Goal: Task Accomplishment & Management: Contribute content

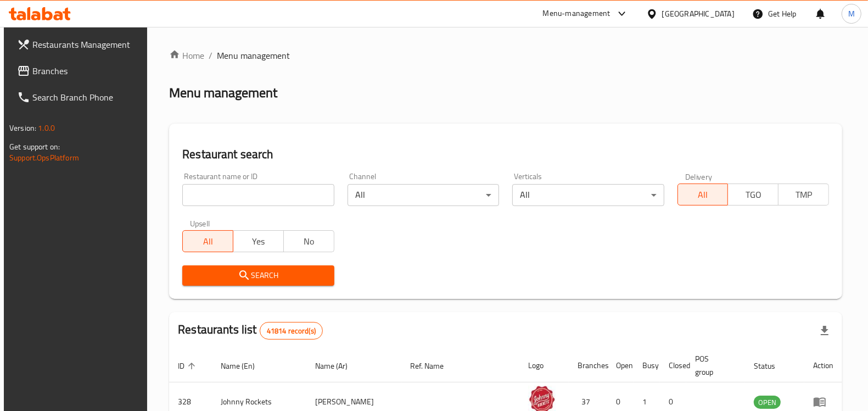
click at [240, 188] on input "search" at bounding box center [257, 195] width 151 height 22
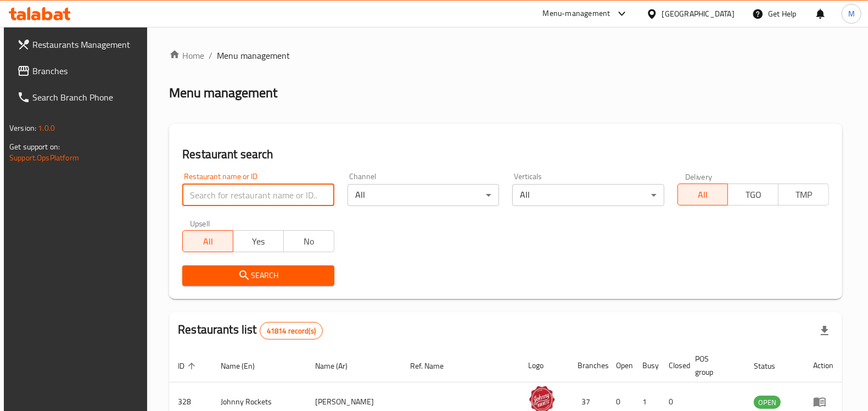
click at [481, 45] on div "Home / Menu management Menu management Restaurant search Restaurant name or ID …" at bounding box center [505, 387] width 717 height 720
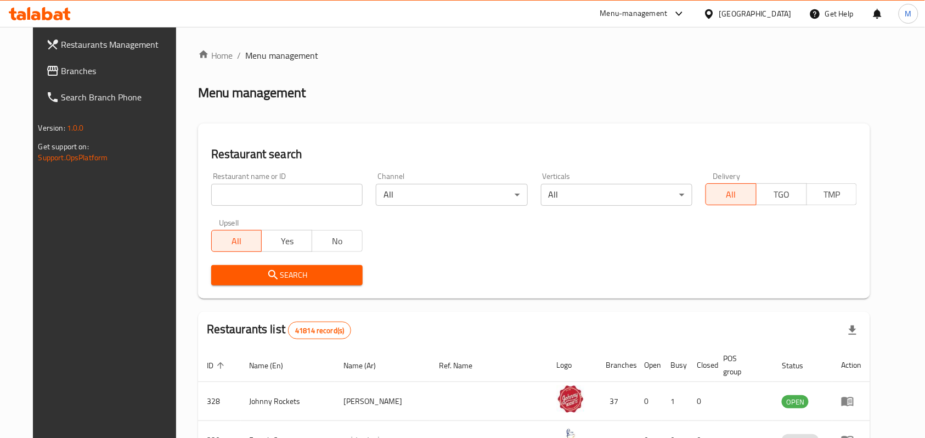
click at [271, 198] on input "search" at bounding box center [286, 195] width 151 height 22
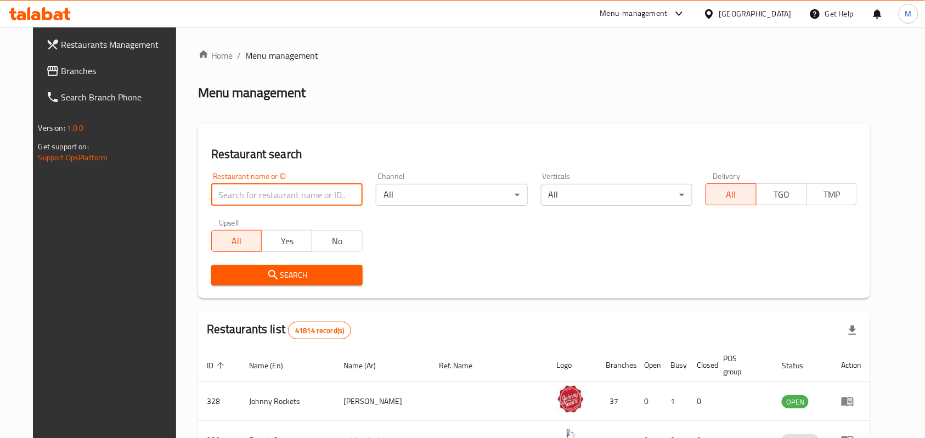
paste input "707280"
type input "707280"
click button "Search" at bounding box center [286, 275] width 151 height 20
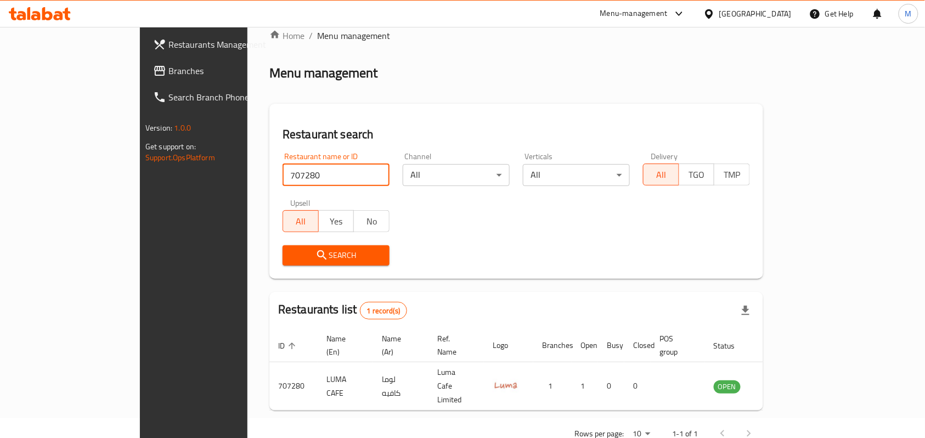
scroll to position [31, 0]
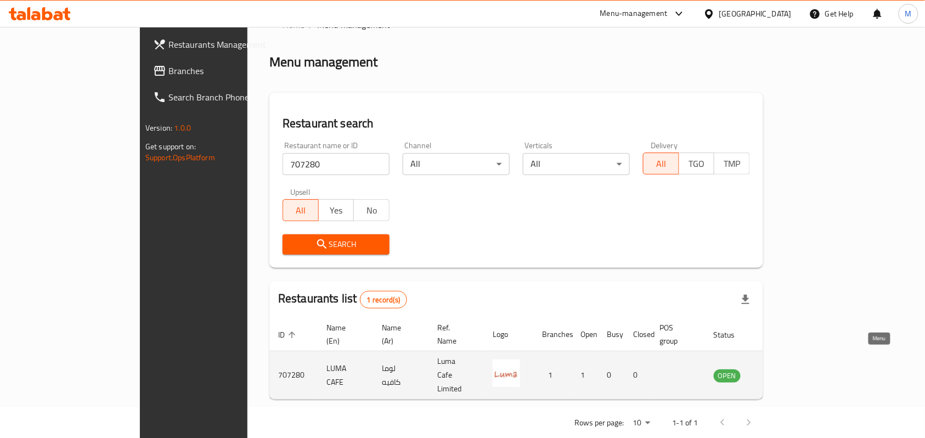
click at [784, 371] on icon "enhanced table" at bounding box center [778, 375] width 12 height 9
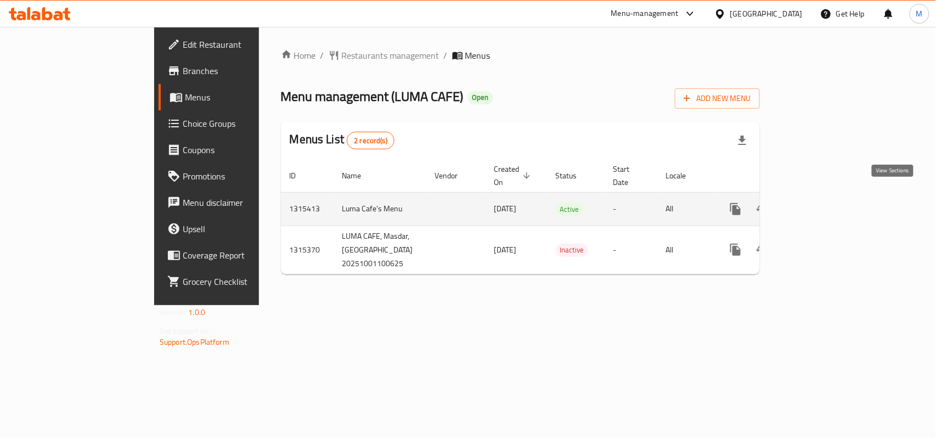
click at [820, 204] on icon "enhanced table" at bounding box center [815, 209] width 10 height 10
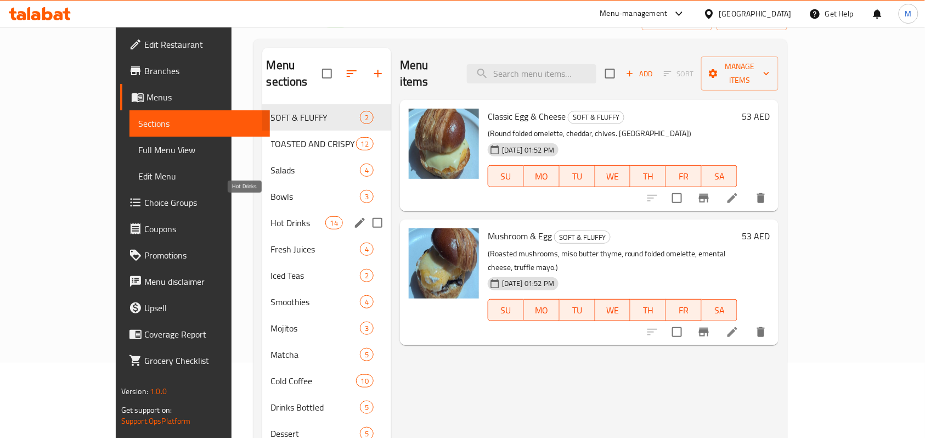
scroll to position [182, 0]
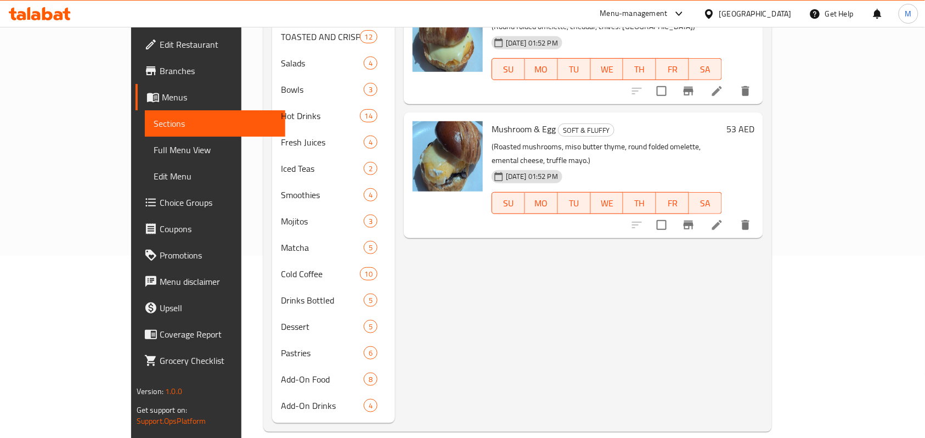
click at [598, 273] on div "Menu items Add Sort Manage items Classic Egg & Cheese SOFT & FLUFFY (Round fold…" at bounding box center [579, 182] width 368 height 482
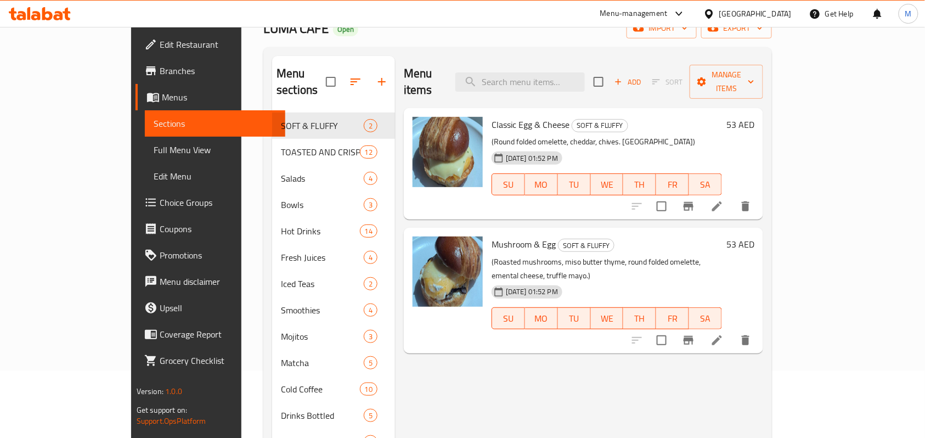
scroll to position [0, 0]
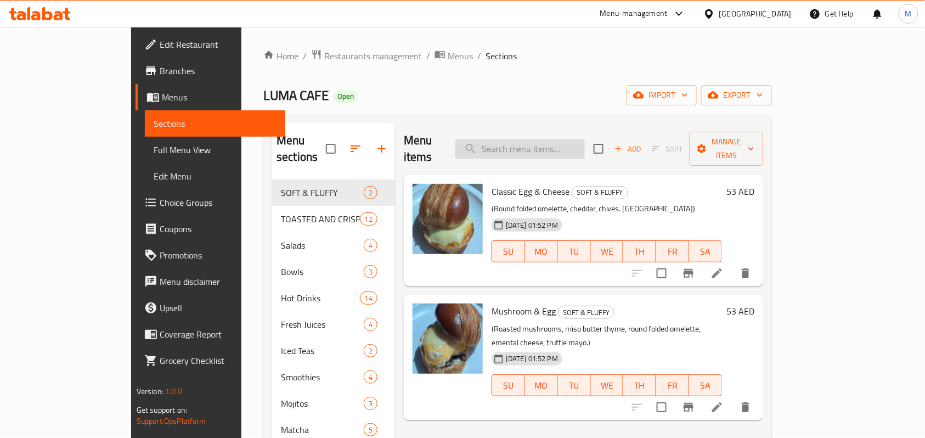
click at [578, 139] on input "search" at bounding box center [521, 148] width 130 height 19
paste input "Classic Egg"
type input "Classic Egg"
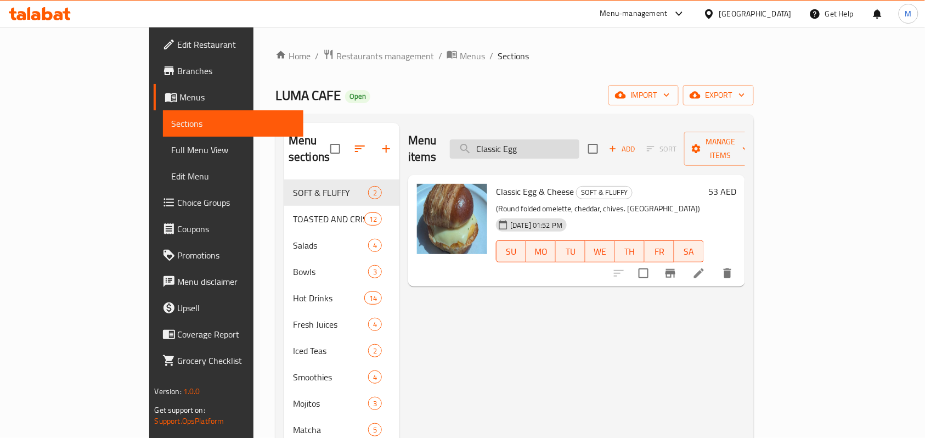
click at [580, 144] on input "Classic Egg" at bounding box center [515, 148] width 130 height 19
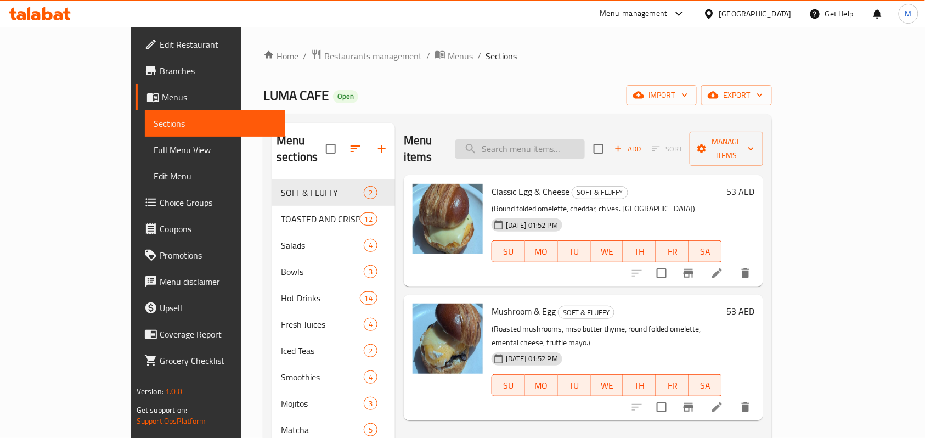
click at [585, 139] on input "search" at bounding box center [521, 148] width 130 height 19
paste input "· Black Americano"
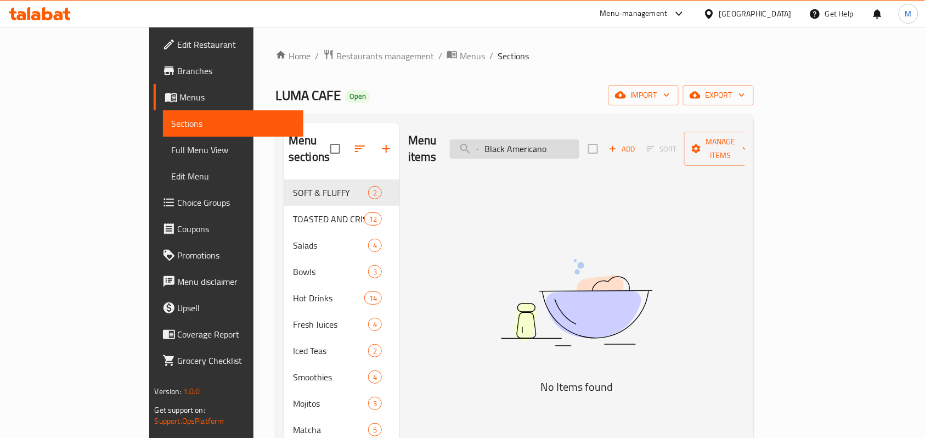
click at [541, 139] on input "· Black Americano" at bounding box center [515, 148] width 130 height 19
click at [540, 139] on input "· Black Americano" at bounding box center [515, 148] width 130 height 19
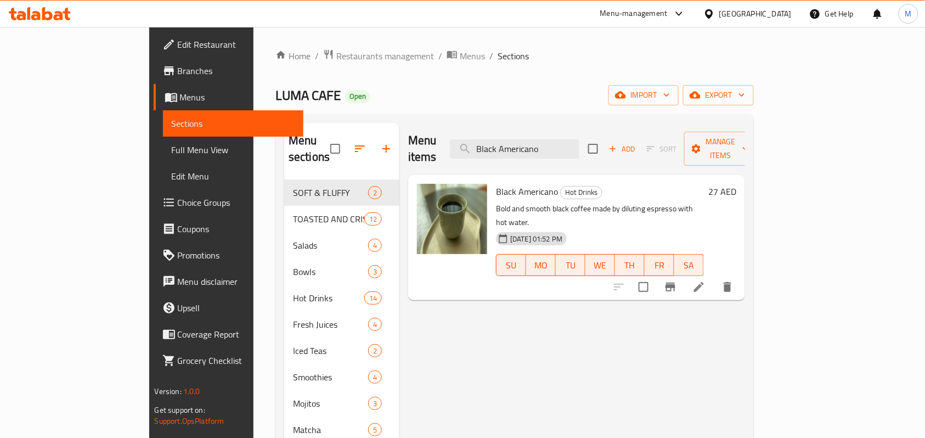
type input "Black Americano"
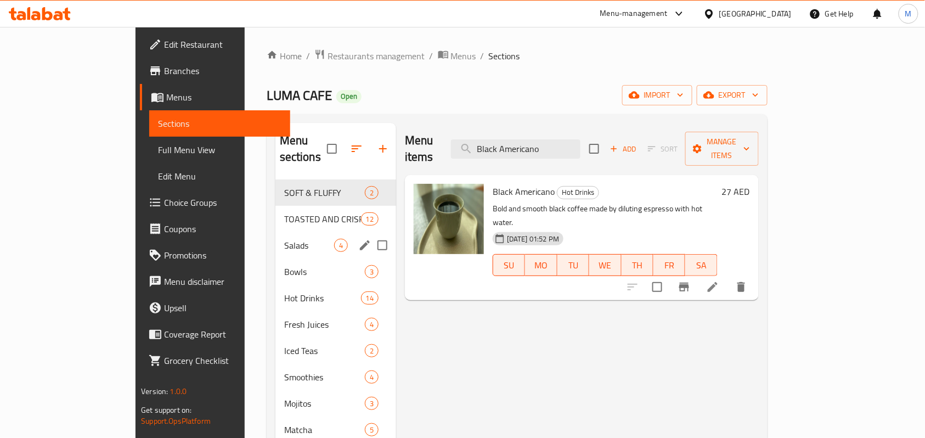
click at [284, 239] on span "Salads" at bounding box center [309, 245] width 50 height 13
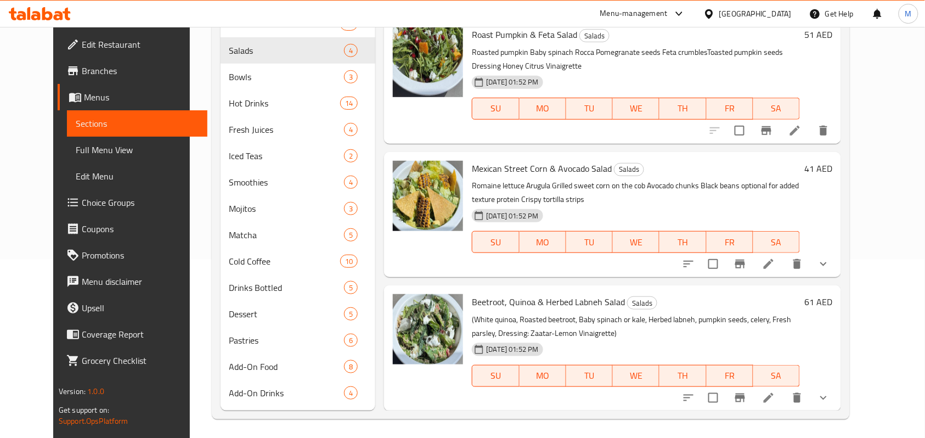
scroll to position [182, 0]
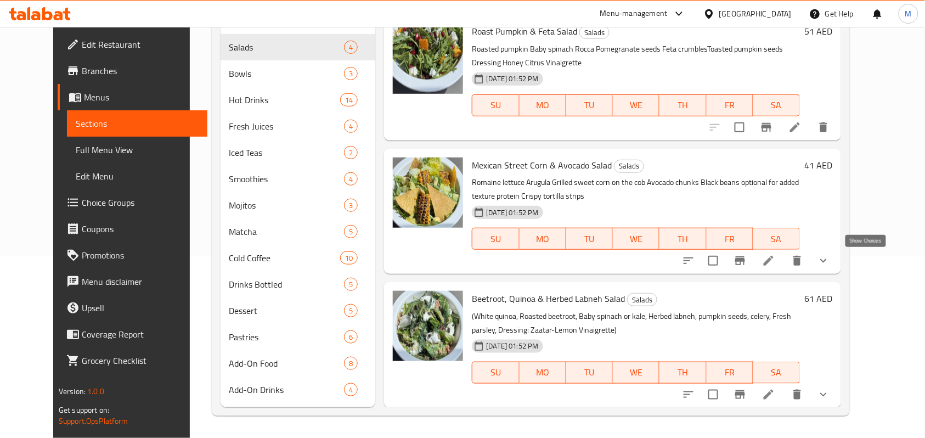
click at [827, 262] on icon "show more" at bounding box center [824, 261] width 7 height 4
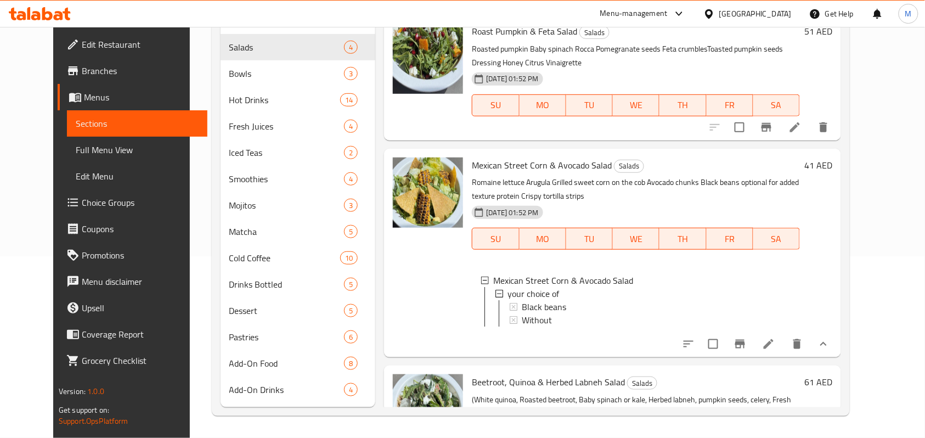
click at [637, 189] on p "Romaine lettuce Arugula Grilled sweet corn on the cob Avocado chunks Black bean…" at bounding box center [636, 189] width 328 height 27
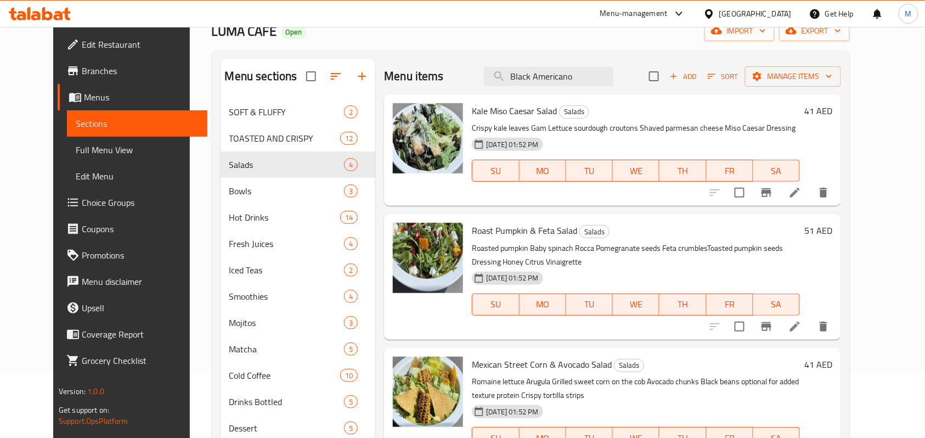
scroll to position [0, 0]
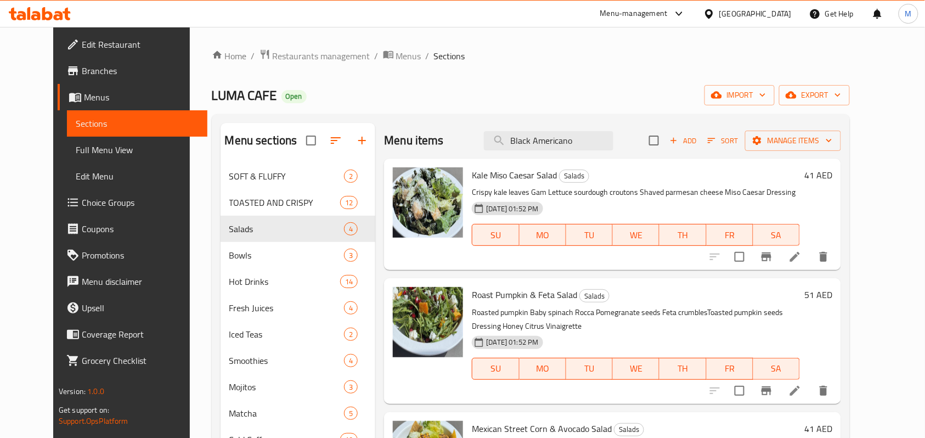
click at [490, 68] on div "Home / Restaurants management / Menus / Sections LUMA CAFE Open import export M…" at bounding box center [531, 323] width 639 height 549
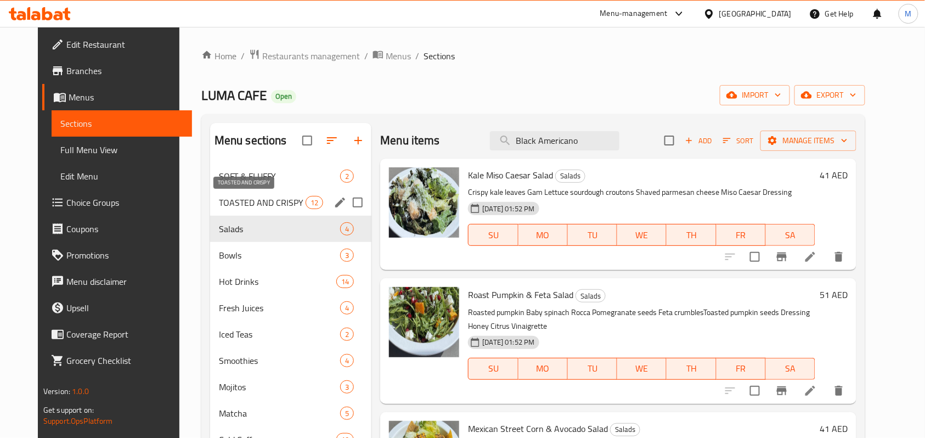
click at [257, 205] on span "TOASTED AND CRISPY" at bounding box center [262, 202] width 87 height 13
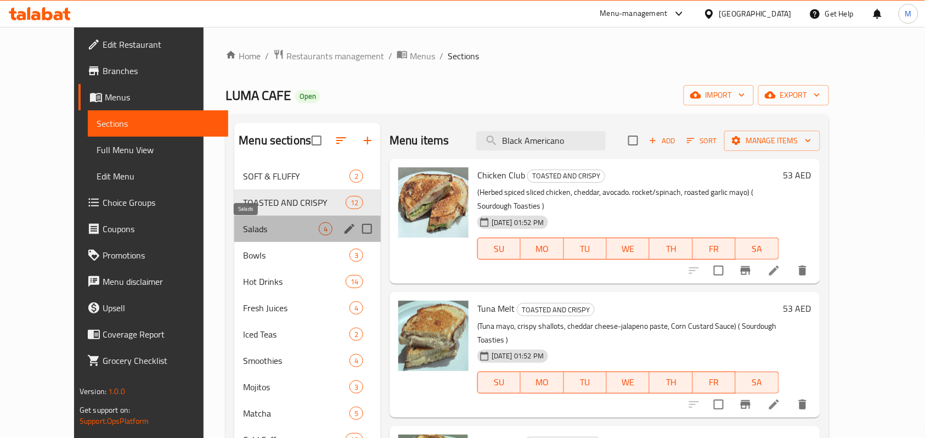
click at [243, 235] on span "Salads" at bounding box center [281, 228] width 76 height 13
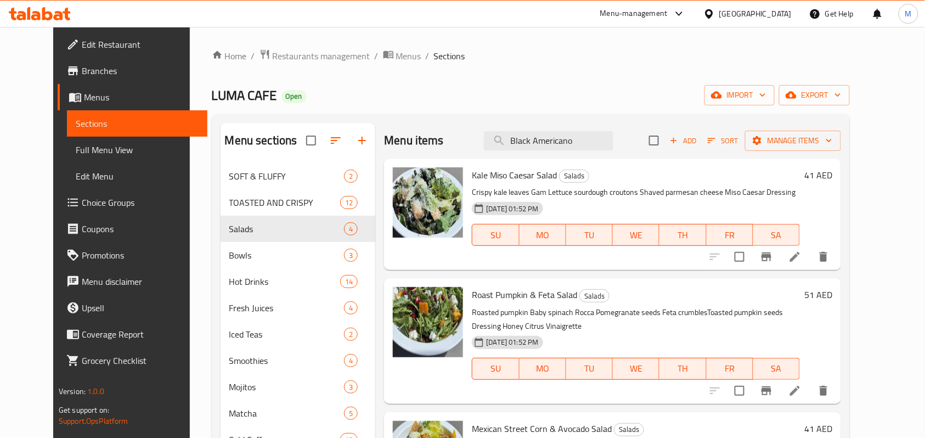
click at [584, 82] on div "Home / Restaurants management / Menus / Sections LUMA CAFE Open import export M…" at bounding box center [531, 323] width 639 height 549
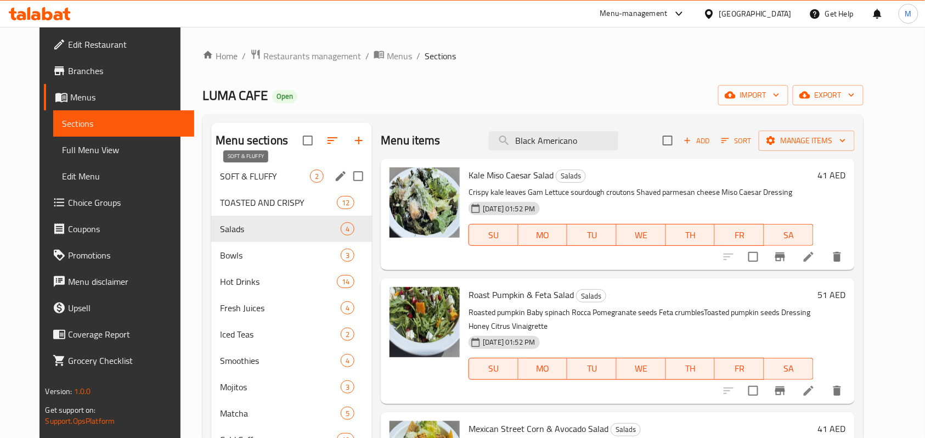
click at [268, 170] on span "SOFT & FLUFFY" at bounding box center [265, 176] width 90 height 13
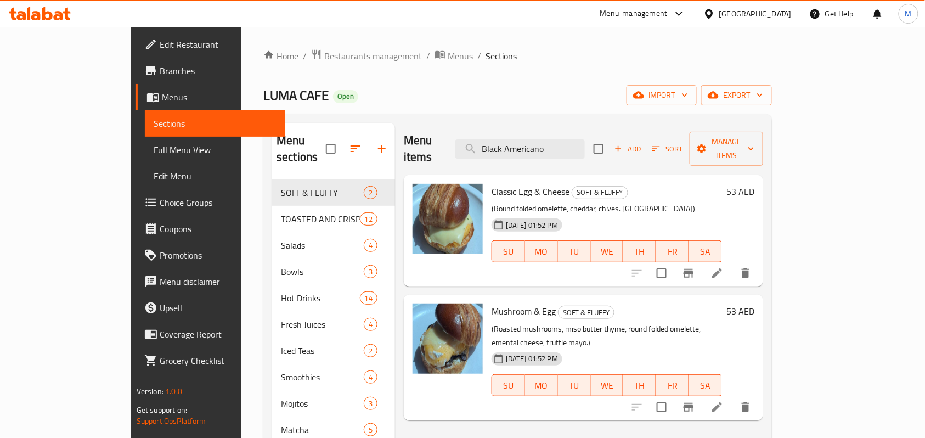
click at [554, 60] on ol "Home / Restaurants management / Menus / Sections" at bounding box center [517, 56] width 509 height 14
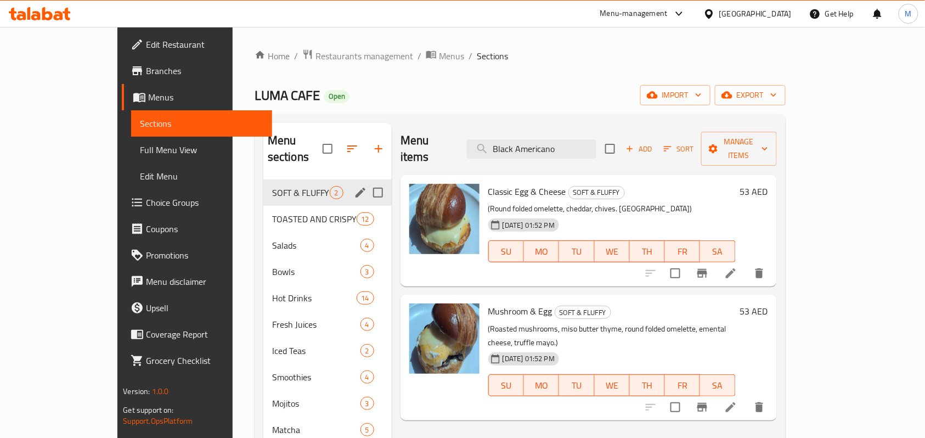
click at [272, 186] on span "SOFT & FLUFFY" at bounding box center [301, 192] width 58 height 13
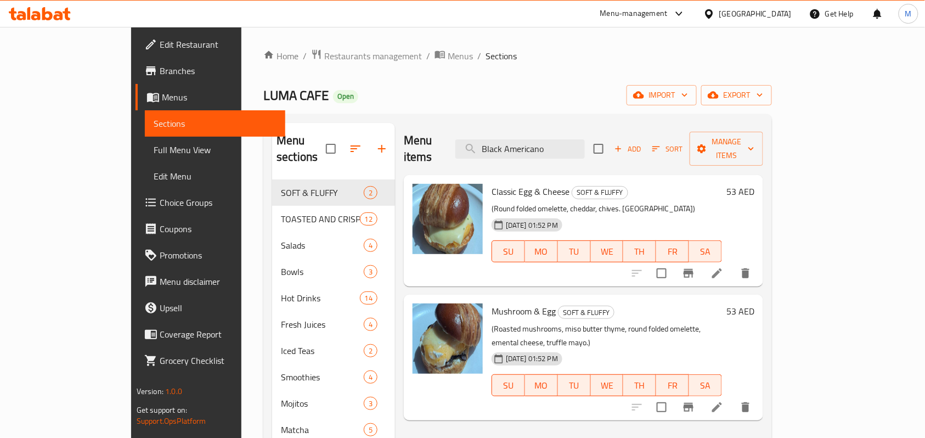
click at [618, 179] on div "Classic Egg & Cheese SOFT & FLUFFY (Round folded omelette, cheddar, chives. Sir…" at bounding box center [606, 230] width 239 height 103
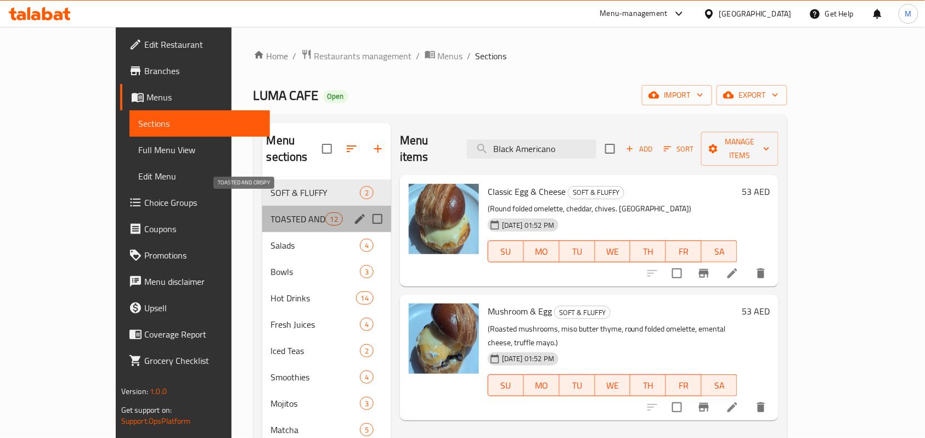
click at [271, 212] on span "TOASTED AND CRISPY" at bounding box center [298, 218] width 54 height 13
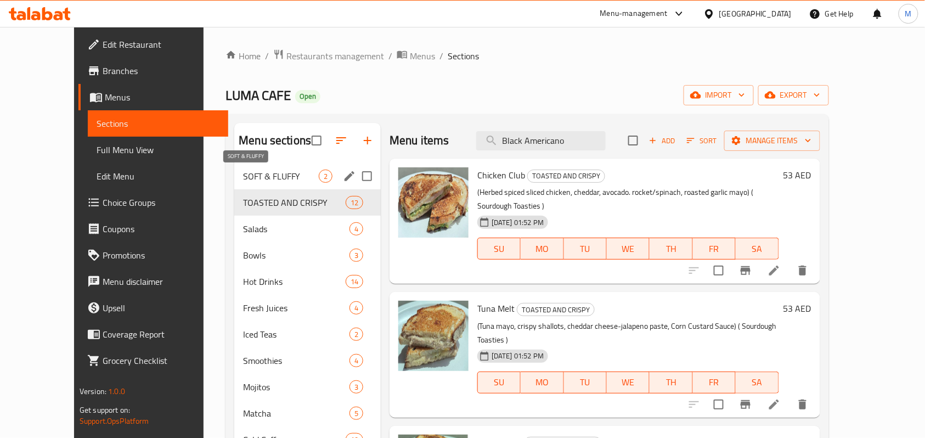
click at [243, 170] on span "SOFT & FLUFFY" at bounding box center [281, 176] width 76 height 13
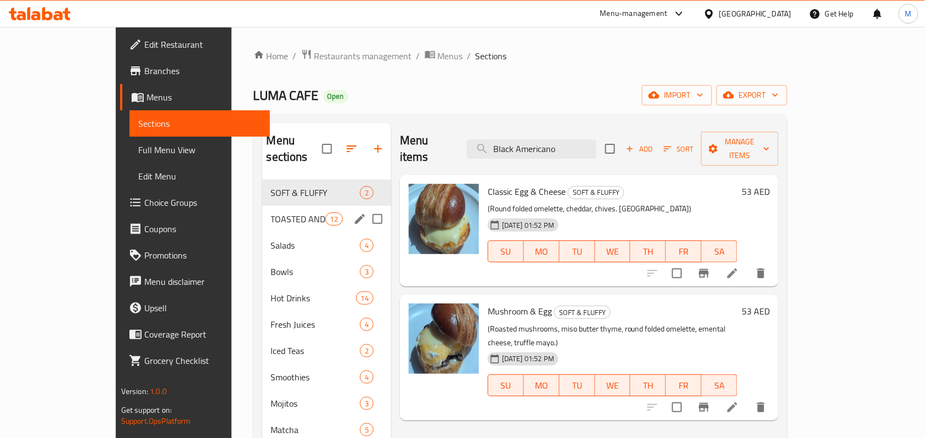
click at [262, 213] on div "TOASTED AND CRISPY 12" at bounding box center [326, 219] width 129 height 26
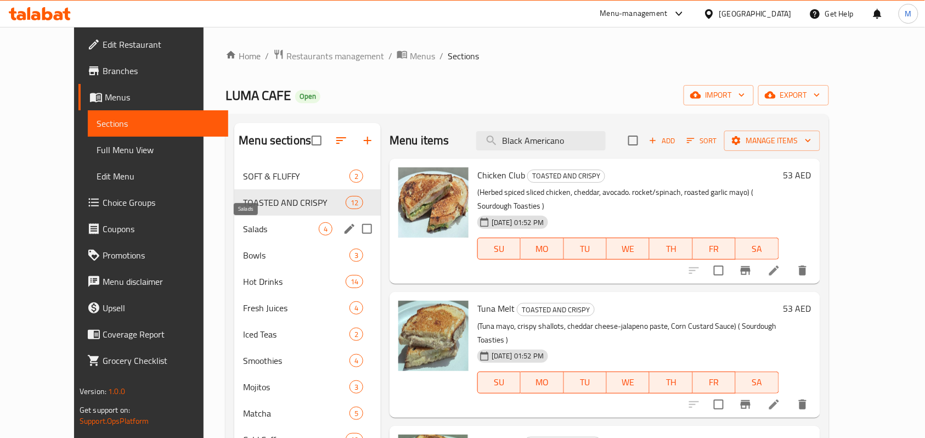
click at [243, 229] on span "Salads" at bounding box center [281, 228] width 76 height 13
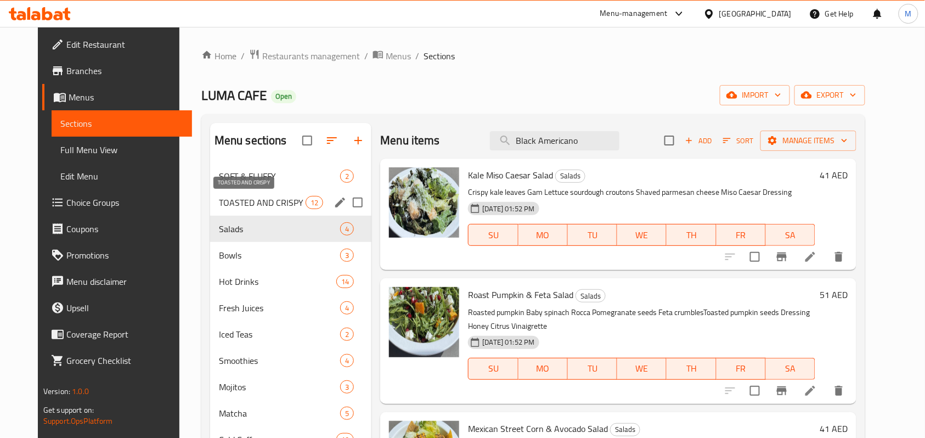
click at [223, 201] on span "TOASTED AND CRISPY" at bounding box center [262, 202] width 87 height 13
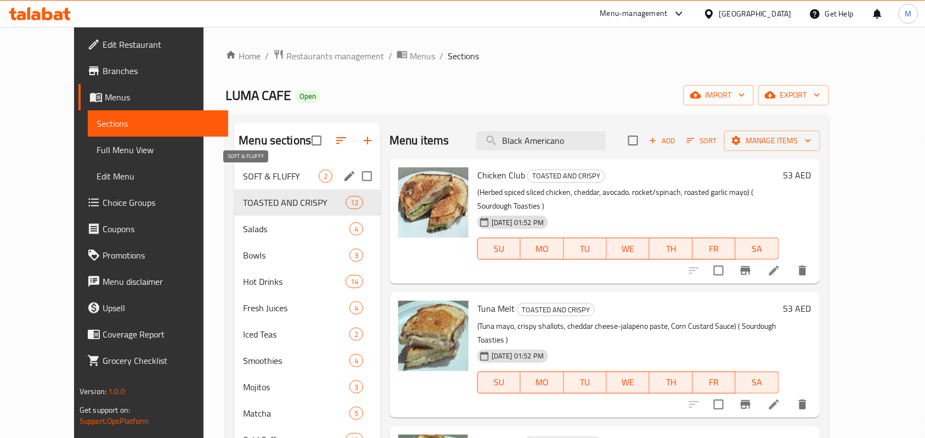
click at [243, 180] on span "SOFT & FLUFFY" at bounding box center [281, 176] width 76 height 13
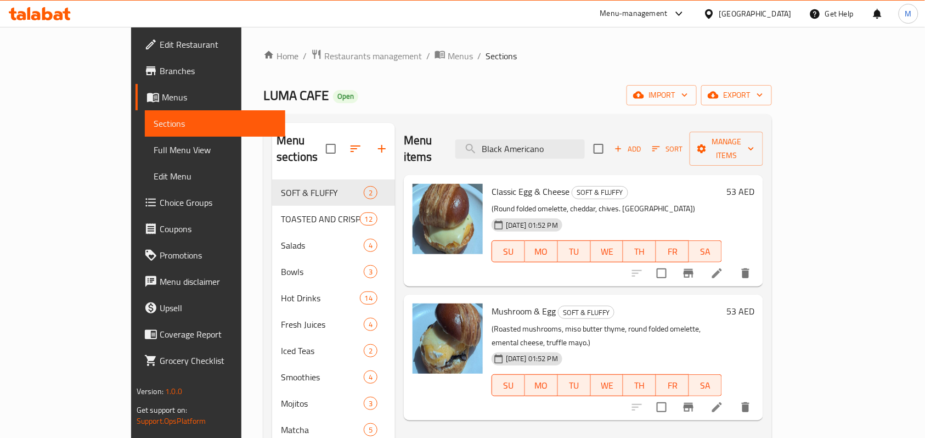
click at [755, 184] on h6 "53 AED" at bounding box center [741, 191] width 28 height 15
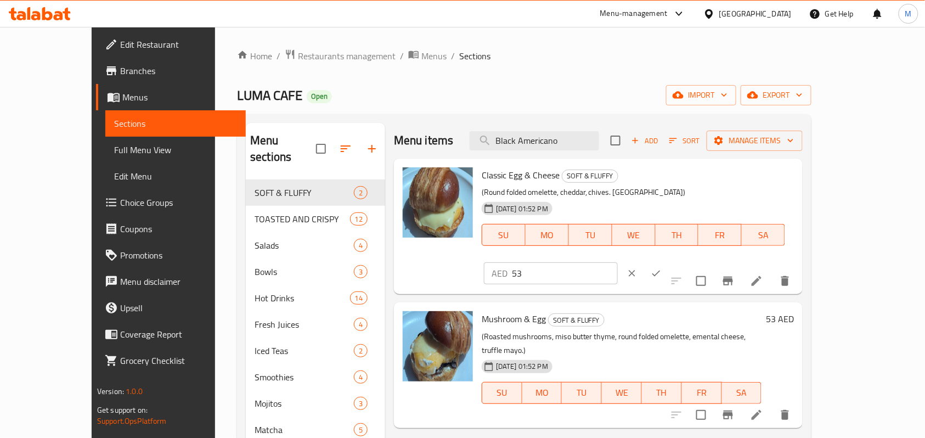
click at [618, 262] on input "53" at bounding box center [565, 273] width 106 height 22
click at [508, 267] on p "AED" at bounding box center [500, 273] width 16 height 13
click at [618, 262] on input "53" at bounding box center [565, 273] width 106 height 22
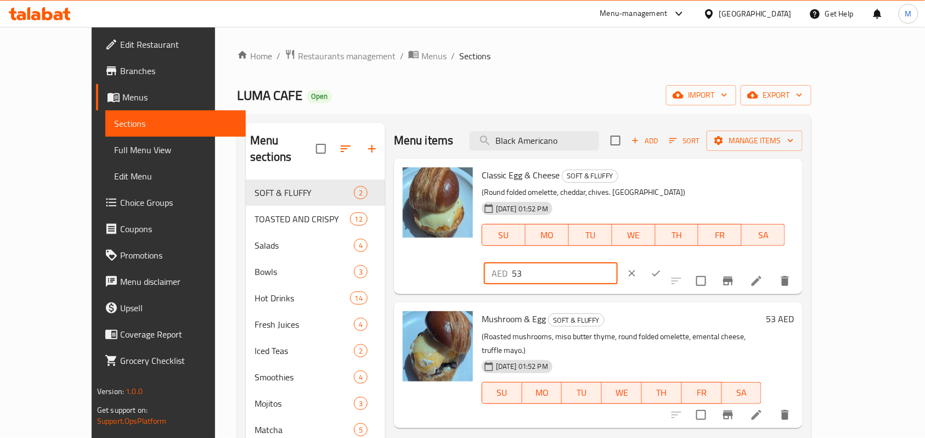
click at [618, 262] on input "53" at bounding box center [565, 273] width 106 height 22
paste input ".34"
type input "53.34"
click at [638, 268] on icon "clear" at bounding box center [632, 273] width 11 height 11
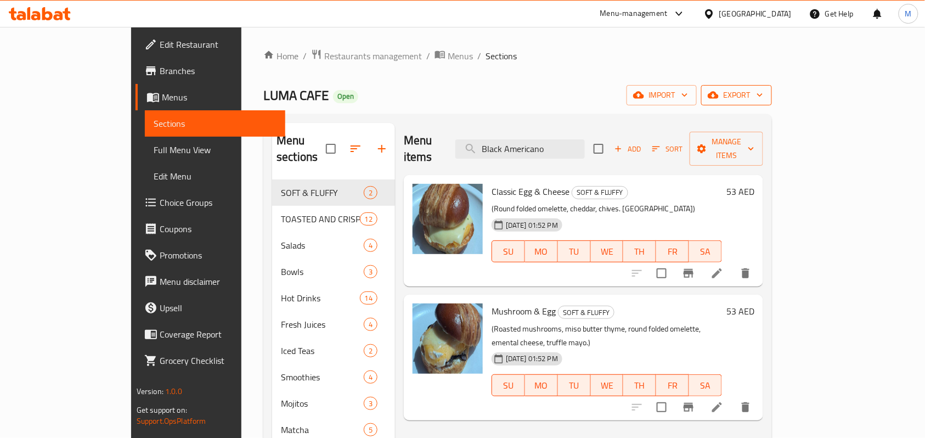
click at [766, 100] on icon "button" at bounding box center [760, 94] width 11 height 11
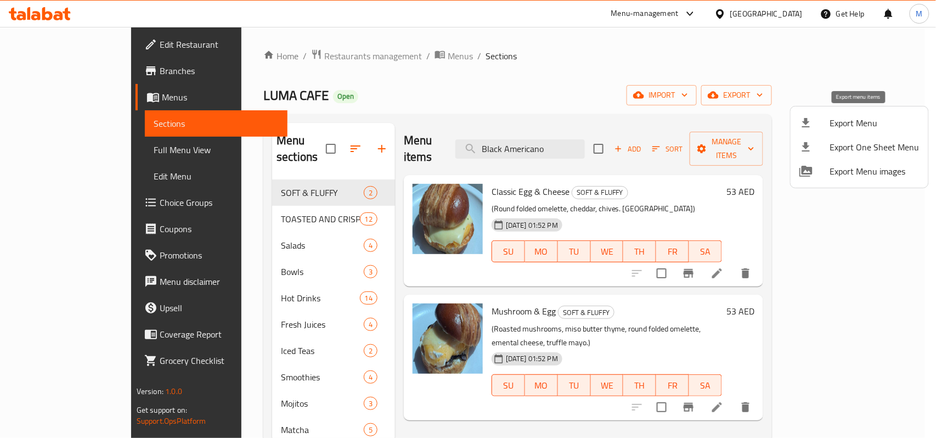
click at [855, 124] on span "Export Menu" at bounding box center [874, 122] width 89 height 13
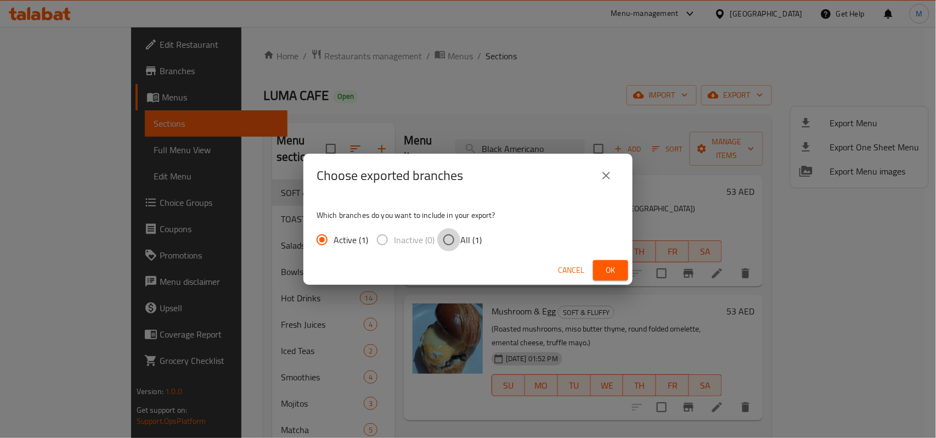
click at [451, 237] on input "All (1)" at bounding box center [448, 239] width 23 height 23
radio input "true"
click at [621, 269] on button "Ok" at bounding box center [610, 270] width 35 height 20
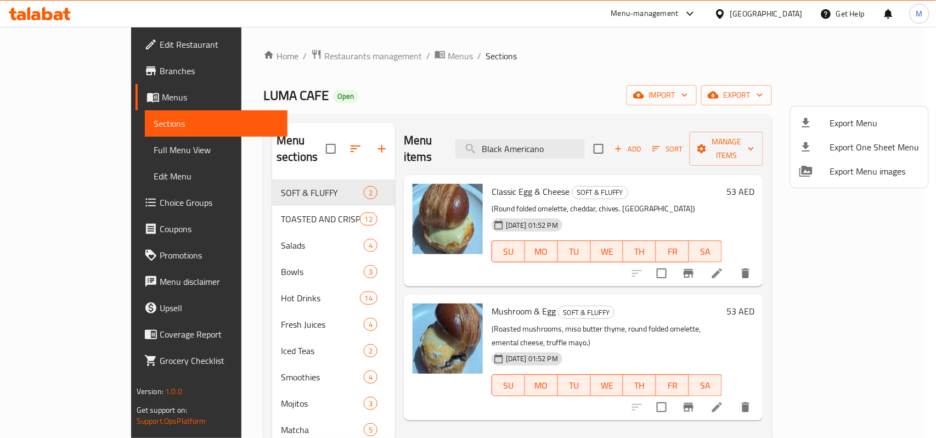
click at [712, 193] on div at bounding box center [468, 219] width 936 height 438
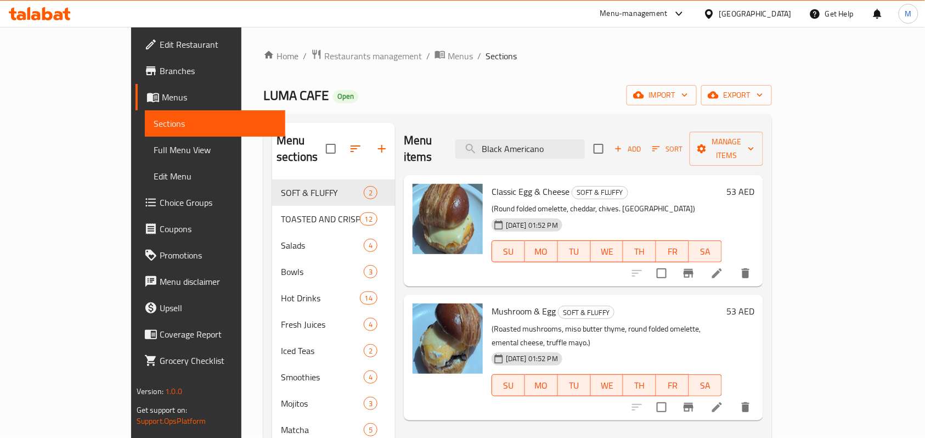
click at [755, 184] on div "53 AED" at bounding box center [738, 191] width 32 height 15
click at [755, 184] on h6 "53 AED" at bounding box center [741, 191] width 28 height 15
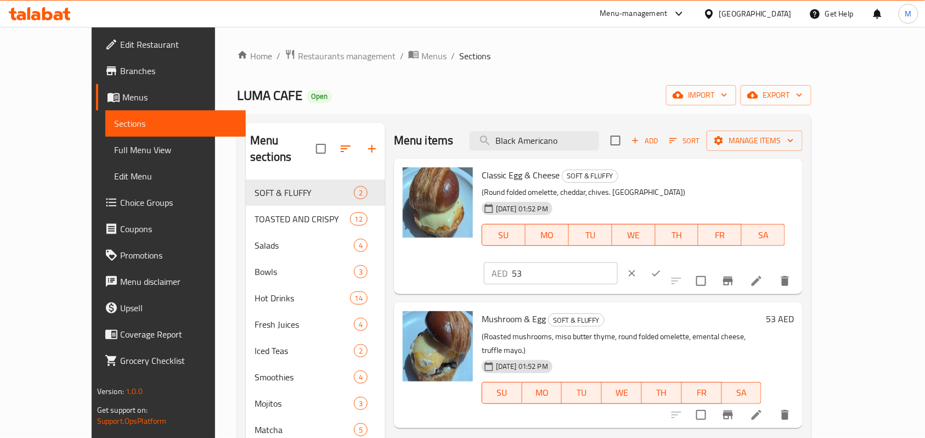
click at [618, 262] on input "53" at bounding box center [565, 273] width 106 height 22
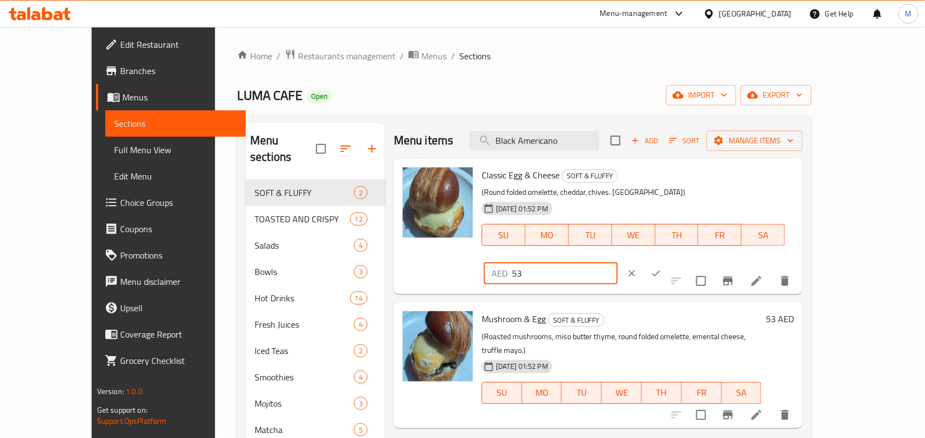
click at [618, 262] on input "53" at bounding box center [565, 273] width 106 height 22
paste input ".34"
type input "53.34"
click at [662, 268] on icon "ok" at bounding box center [656, 273] width 11 height 11
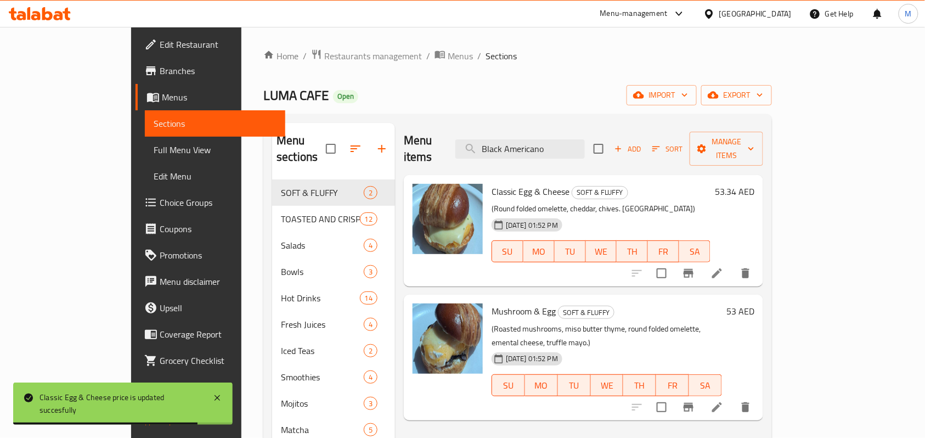
click at [755, 304] on h6 "53 AED" at bounding box center [741, 311] width 28 height 15
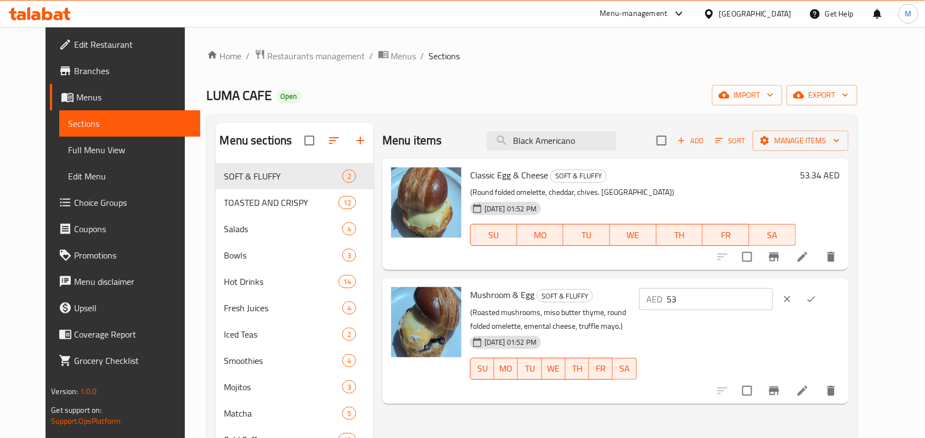
click at [740, 301] on input "53" at bounding box center [720, 299] width 106 height 22
paste input ".34"
type input "53.34"
click at [817, 299] on icon "ok" at bounding box center [811, 299] width 11 height 11
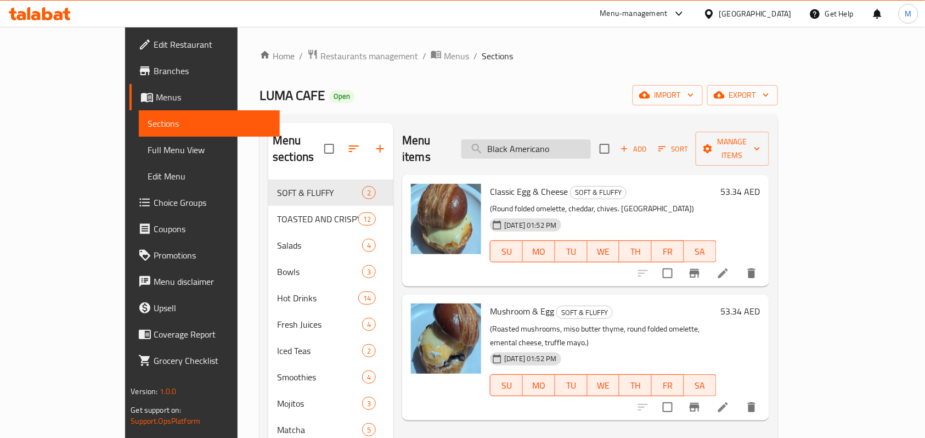
click at [578, 142] on input "Black Americano" at bounding box center [527, 148] width 130 height 19
paste input "Soft Egg Toast"
type input "Soft Egg Toast"
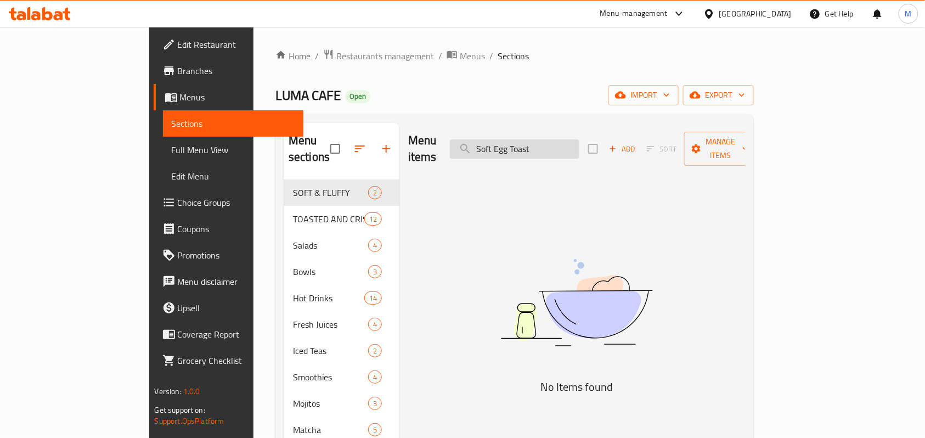
click at [564, 142] on input "Soft Egg Toast" at bounding box center [515, 148] width 130 height 19
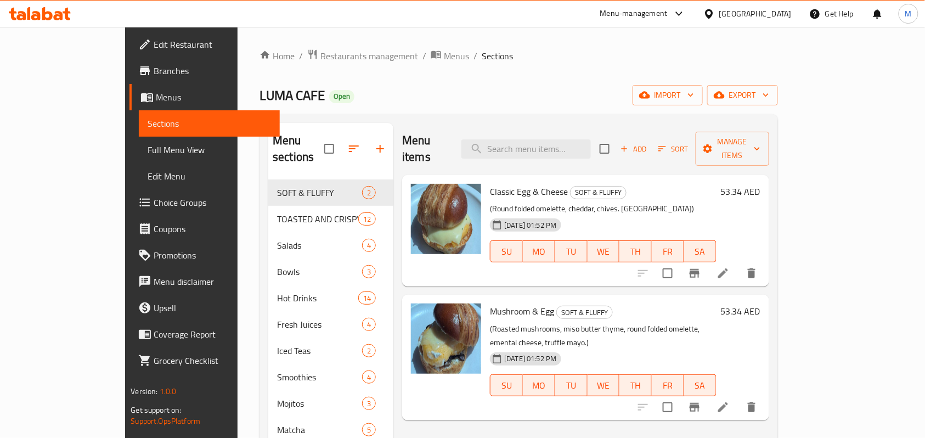
click at [633, 104] on div "LUMA CAFE Open import export" at bounding box center [519, 95] width 518 height 20
click at [649, 143] on span "Add" at bounding box center [634, 149] width 30 height 13
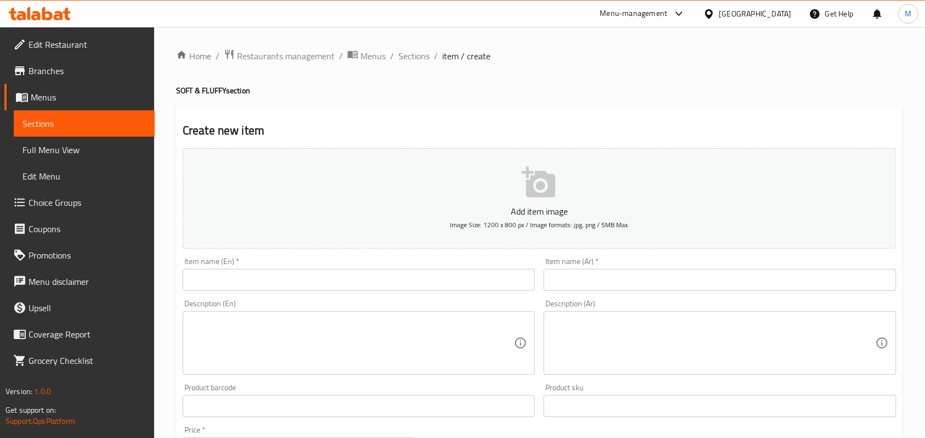
click at [302, 281] on input "text" at bounding box center [359, 280] width 352 height 22
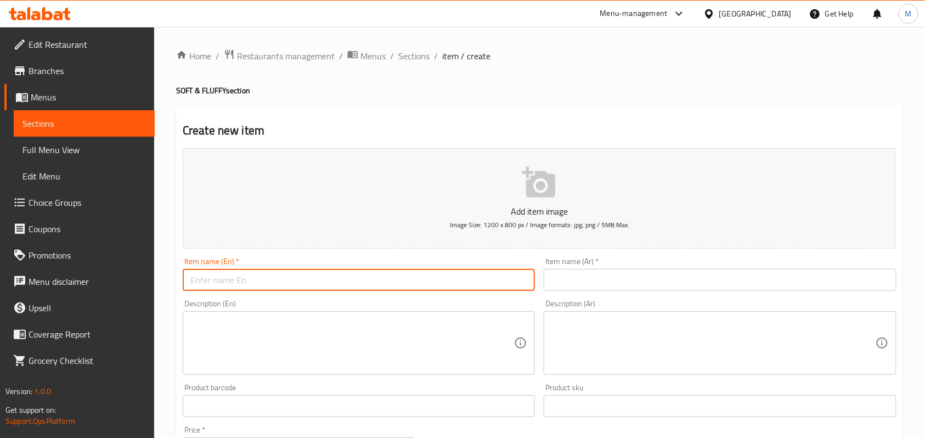
paste input "Soft Egg Toast"
type input "Soft Egg Toast"
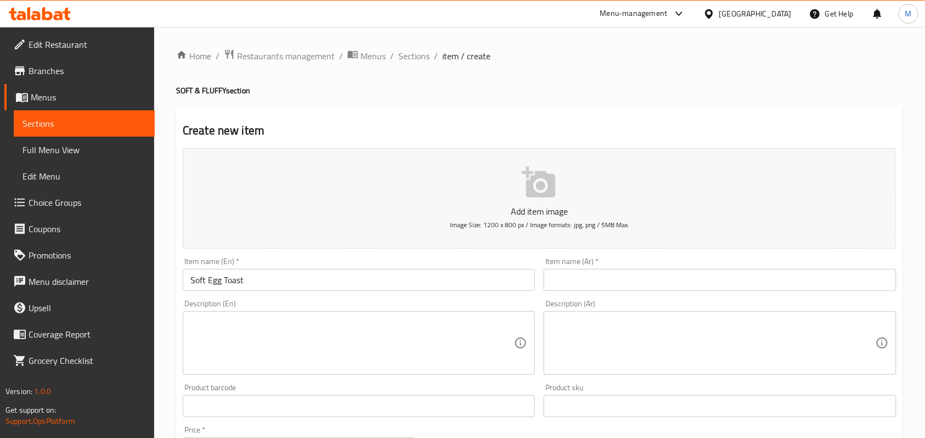
click at [591, 277] on input "text" at bounding box center [720, 280] width 352 height 22
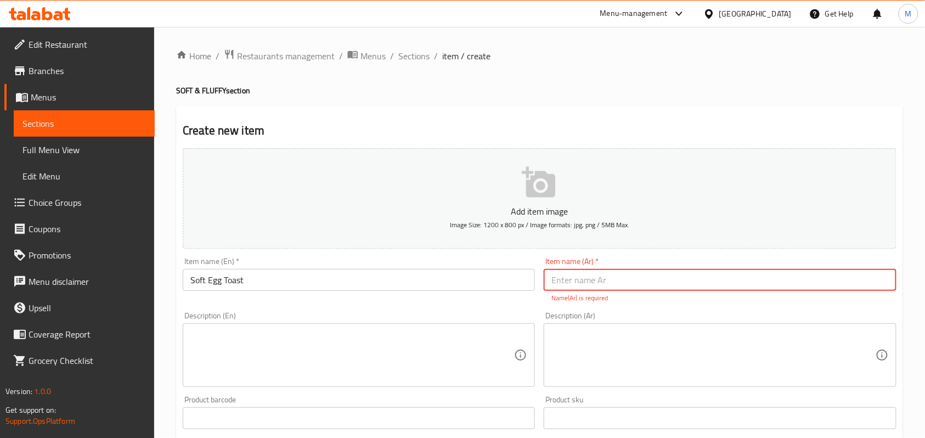
click at [581, 275] on input "text" at bounding box center [720, 280] width 352 height 22
type input "توست بيض طري"
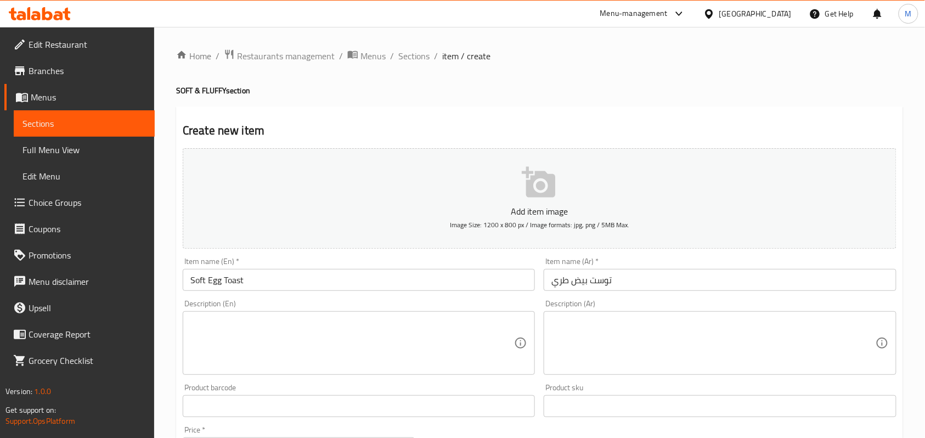
click at [666, 87] on h4 "SOFT & FLUFFY section" at bounding box center [539, 90] width 727 height 11
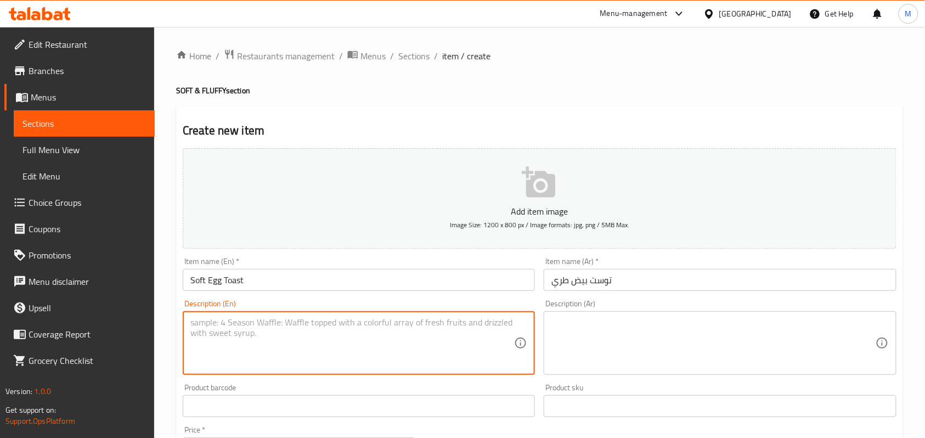
click at [238, 323] on textarea at bounding box center [352, 343] width 324 height 52
paste textarea "Japanese Braed Egg sando style Boild eggs/ kewpie mayo chives . salt and vinega…"
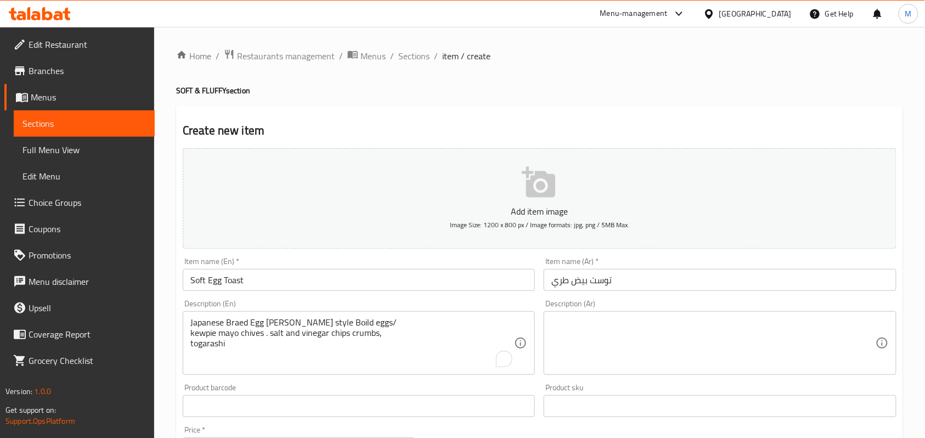
click at [187, 333] on div "Japanese Braed Egg sando style Boild eggs/ kewpie mayo chives . salt and vinega…" at bounding box center [359, 343] width 352 height 64
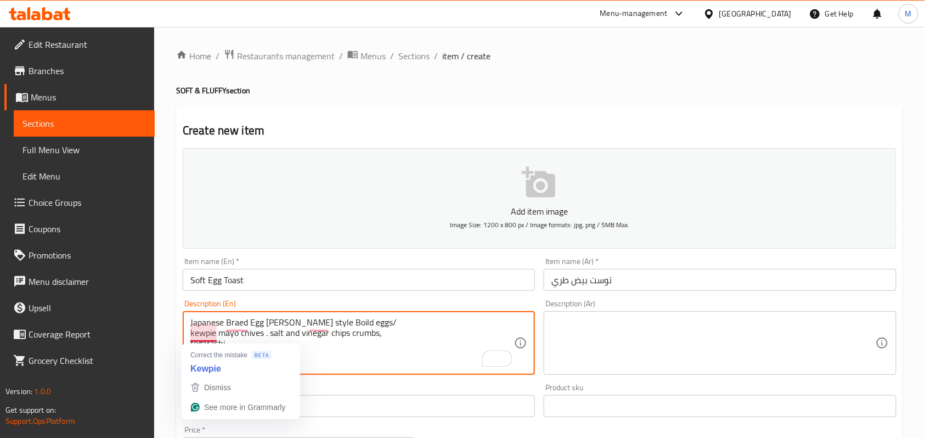
click at [192, 332] on textarea "Japanese Braed Egg sando style Boild eggs/ kewpie mayo chives . salt and vinega…" at bounding box center [352, 343] width 324 height 52
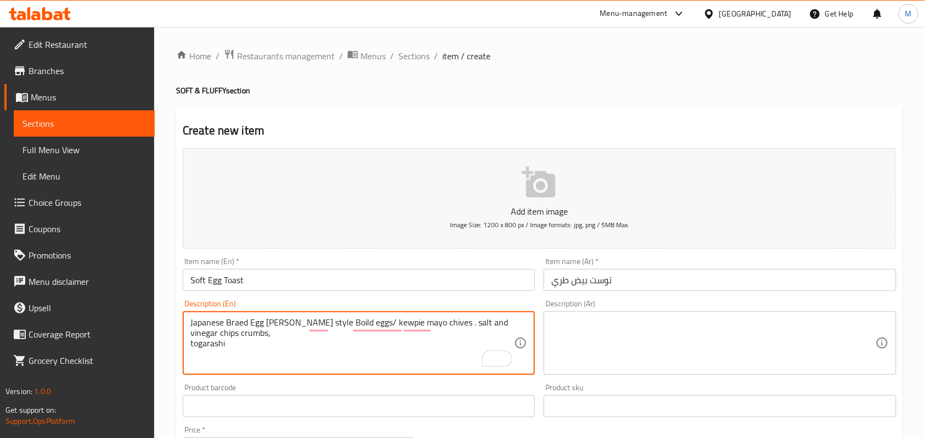
click at [191, 345] on textarea "Japanese Braed Egg sando style Boild eggs/ kewpie mayo chives . salt and vinega…" at bounding box center [352, 343] width 324 height 52
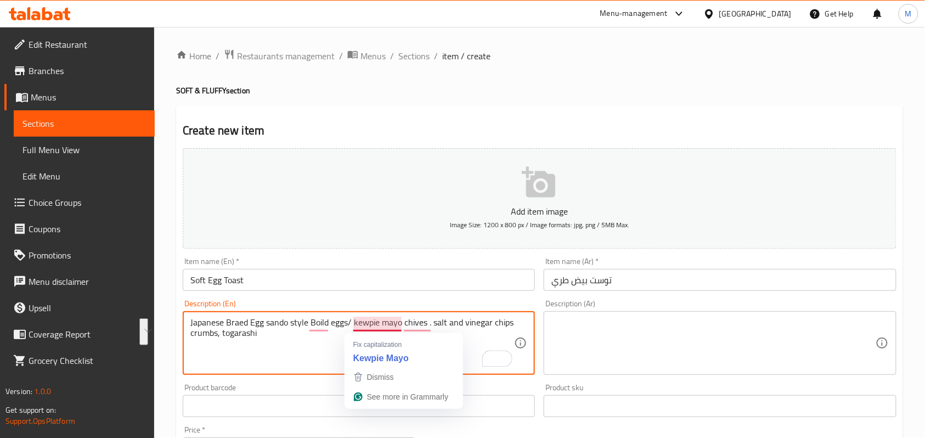
click at [315, 353] on textarea "Japanese Braed Egg sando style Boild eggs/ kewpie mayo chives . salt and vinega…" at bounding box center [352, 343] width 324 height 52
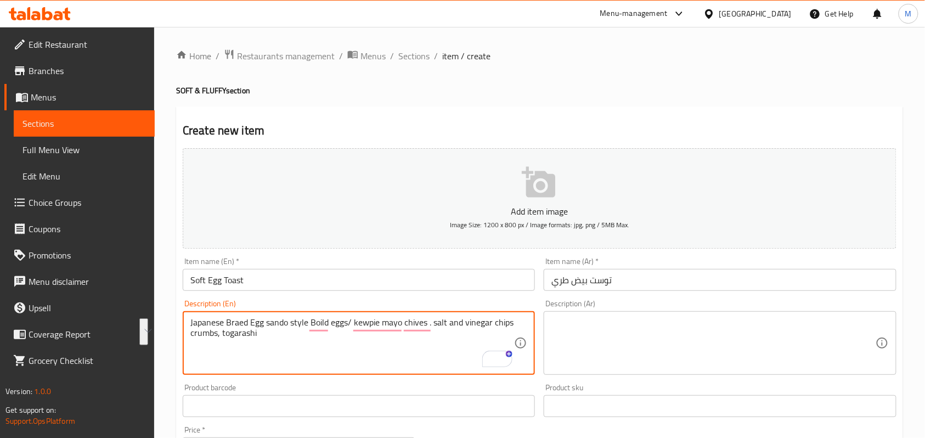
type textarea "Japanese Braed Egg sando style Boild eggs/ kewpie mayo chives . salt and vinega…"
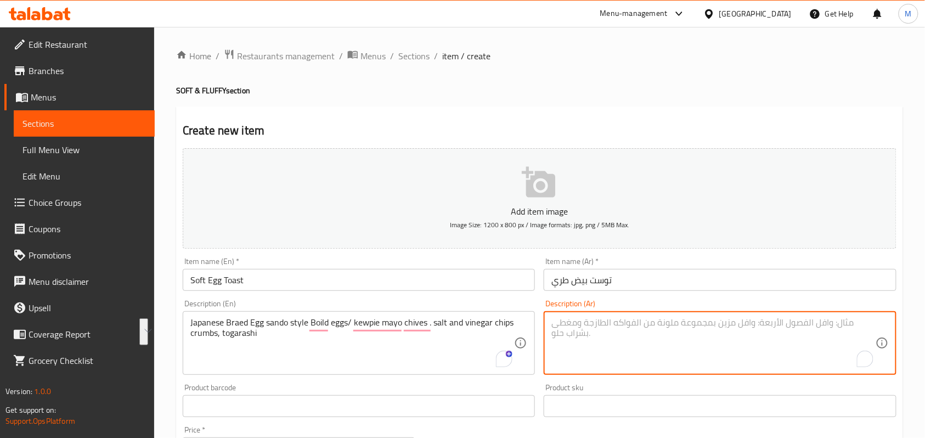
click at [582, 326] on textarea "To enrich screen reader interactions, please activate Accessibility in Grammarl…" at bounding box center [714, 343] width 324 height 52
paste textarea "مايونيز كيوبي"
click at [562, 328] on textarea "سندويتش خبز بالبيض علي الطريقة اليابانية، بيض مسلوق/مايونيز كيوبي" at bounding box center [714, 343] width 324 height 52
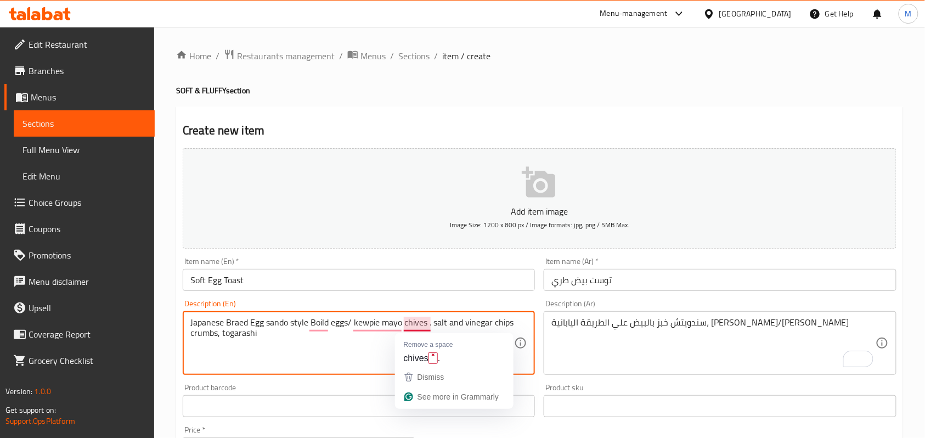
click at [411, 321] on textarea "Japanese Braed Egg sando style Boild eggs/ kewpie mayo chives . salt and vinega…" at bounding box center [352, 343] width 324 height 52
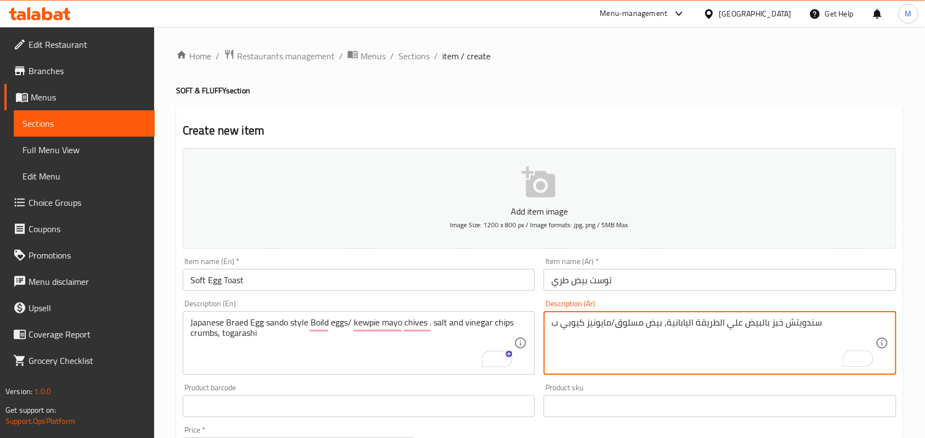
paste textarea "الثوم المعمر"
paste textarea "توغاراشي"
click at [580, 334] on textarea "سندويتش خبز بالبيض علي الطريقة اليابانية، بيض مسلوق/مايونيز كيوبي بالثوم المعمر…" at bounding box center [714, 343] width 324 height 52
type textarea "سندويتش خبز بالبيض علي الطريقة اليابانية، بيض مسلوق/مايونيز كيوبي بالثوم المعمر…"
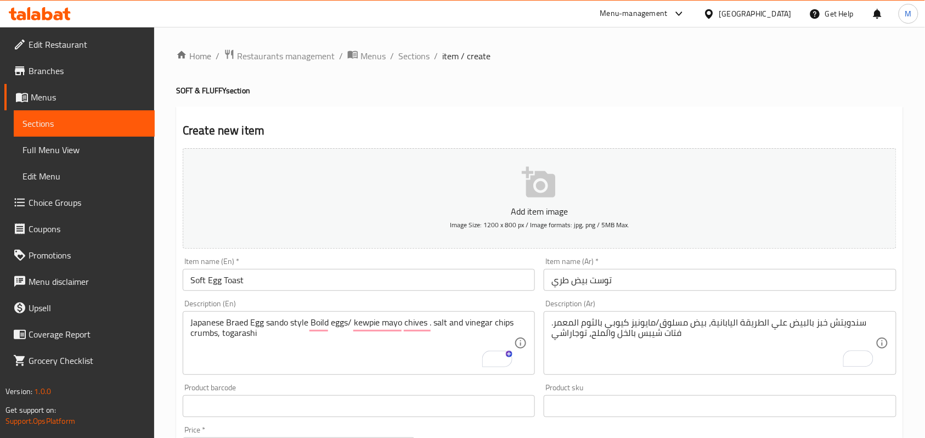
click at [578, 110] on div "Create new item Add item image Image Size: 1200 x 800 px / Image formats: jpg, …" at bounding box center [539, 425] width 727 height 639
click at [175, 210] on div "Home / Restaurants management / Menus / Sections / item / create SOFT & FLUFFY …" at bounding box center [539, 401] width 771 height 749
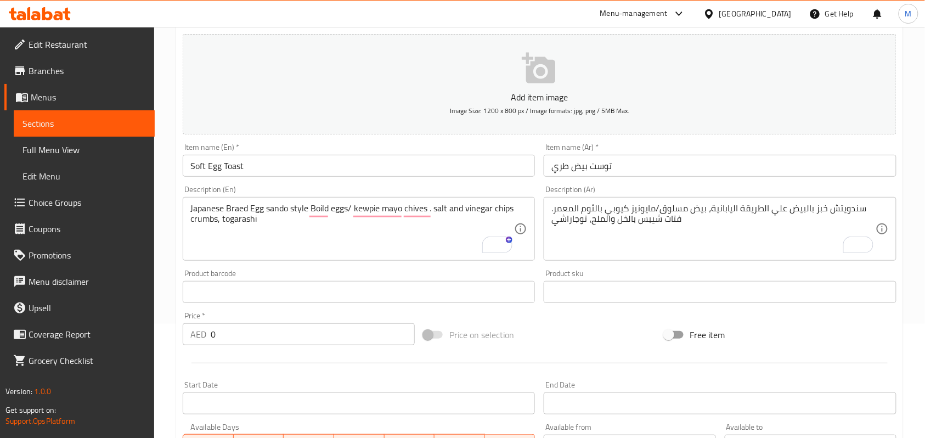
scroll to position [293, 0]
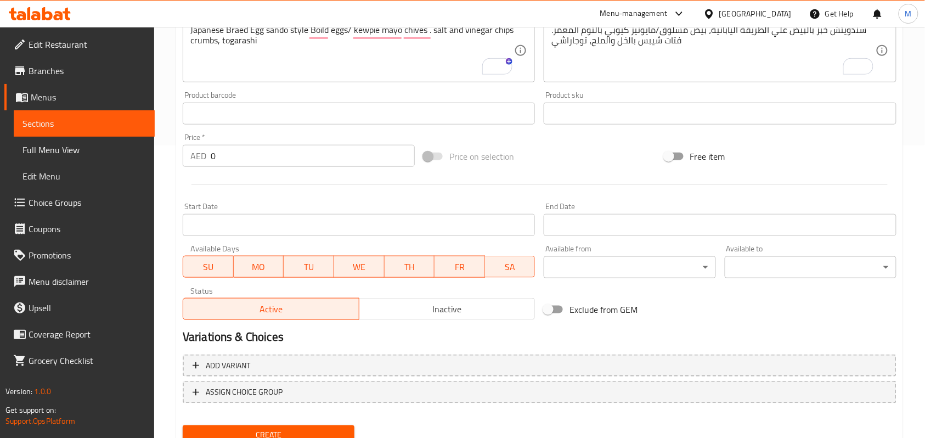
click at [218, 160] on input "0" at bounding box center [313, 156] width 204 height 22
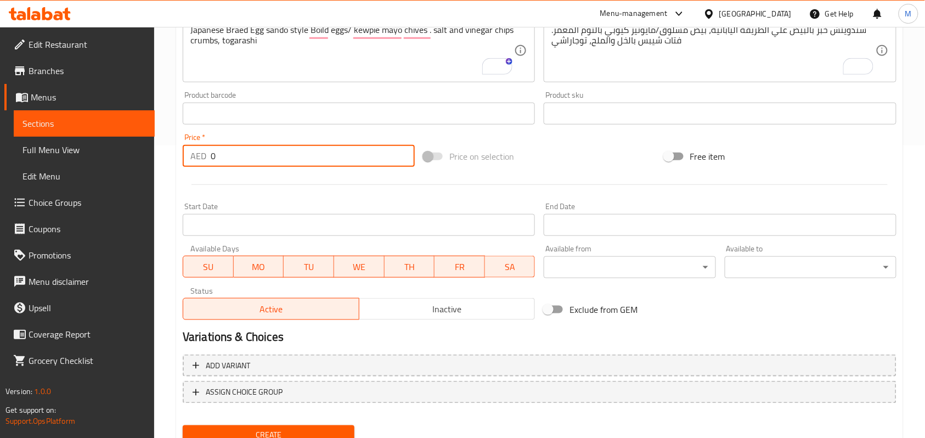
click at [218, 160] on input "0" at bounding box center [313, 156] width 204 height 22
paste input "45.72"
type input "45.72"
click at [174, 161] on div "Home / Restaurants management / Menus / Sections / item / create SOFT & FLUFFY …" at bounding box center [539, 108] width 771 height 749
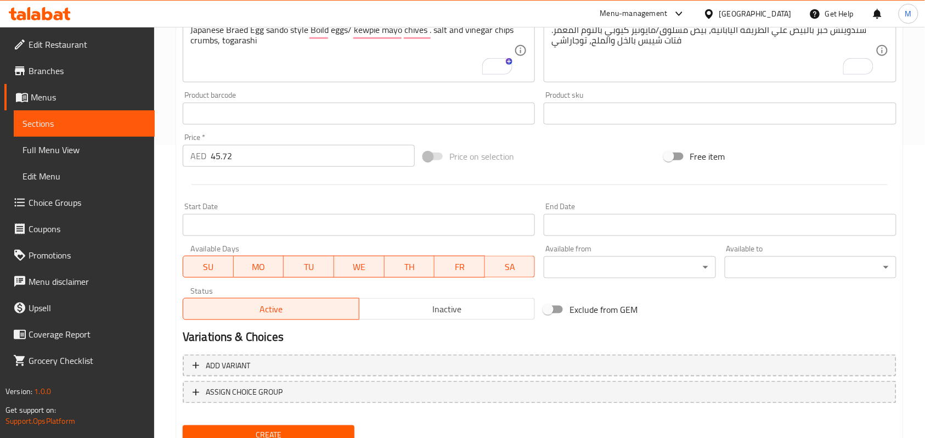
scroll to position [336, 0]
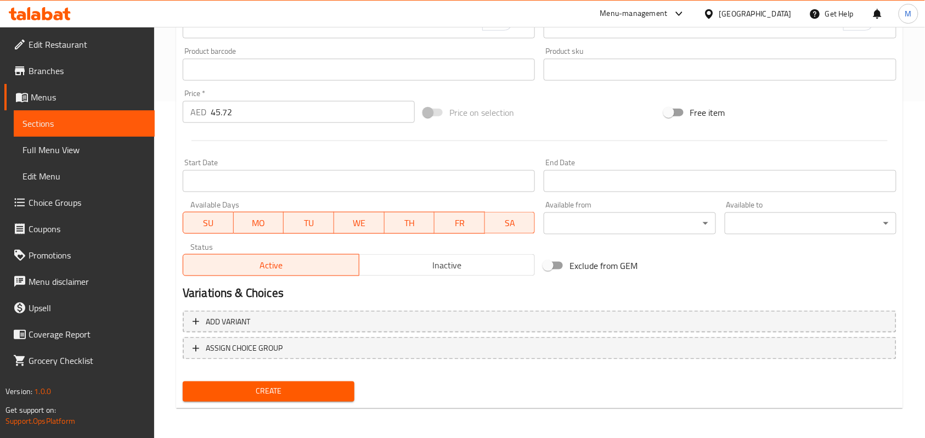
click at [281, 385] on span "Create" at bounding box center [269, 392] width 154 height 14
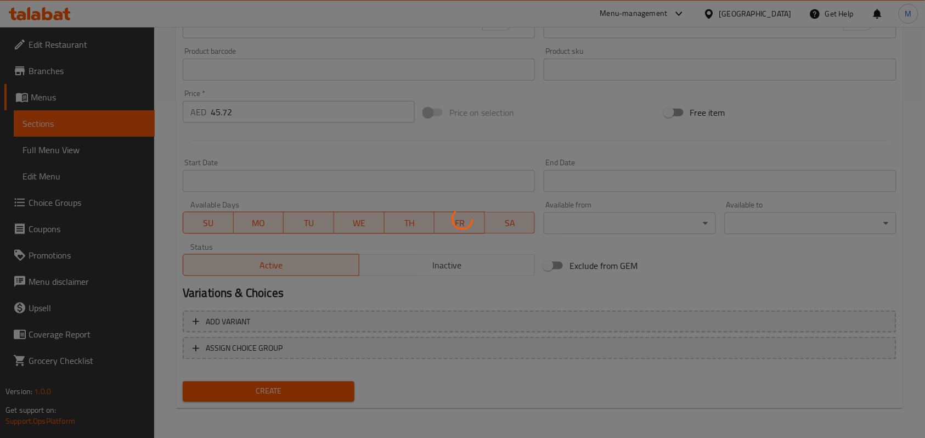
type input "0"
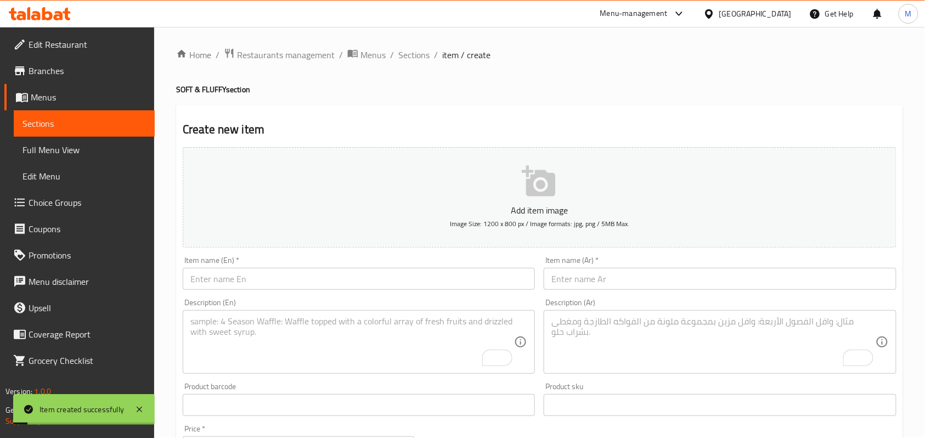
scroll to position [0, 0]
click at [399, 50] on span "Sections" at bounding box center [414, 55] width 31 height 13
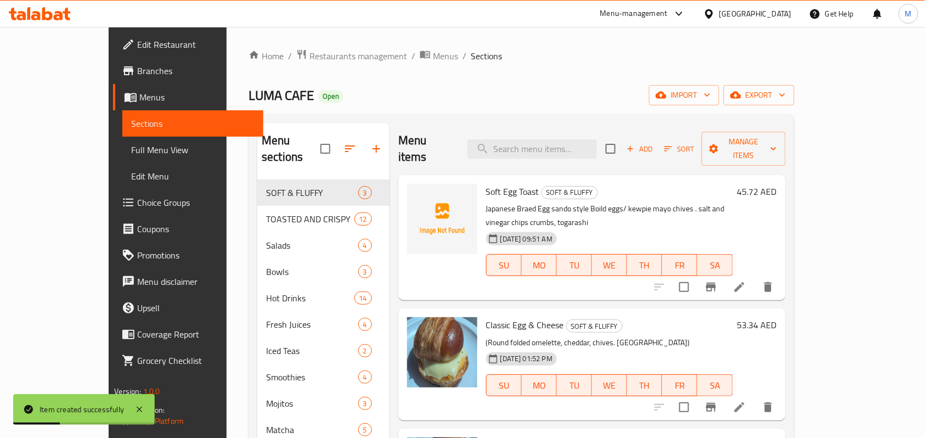
click at [585, 90] on div "LUMA CAFE Open import export" at bounding box center [522, 95] width 546 height 20
click at [695, 143] on span "Sort" at bounding box center [680, 149] width 30 height 13
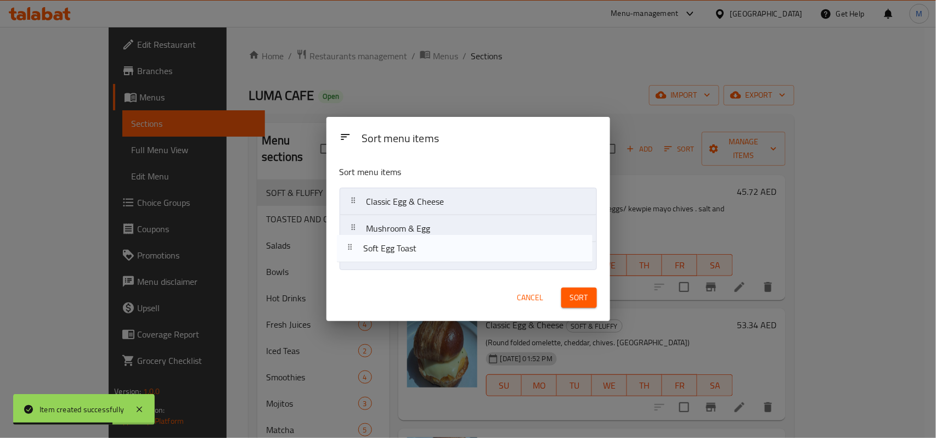
drag, startPoint x: 395, startPoint y: 207, endPoint x: 391, endPoint y: 260, distance: 52.9
click at [391, 260] on nav "Soft Egg Toast Classic Egg & Cheese Mushroom & Egg" at bounding box center [468, 229] width 257 height 82
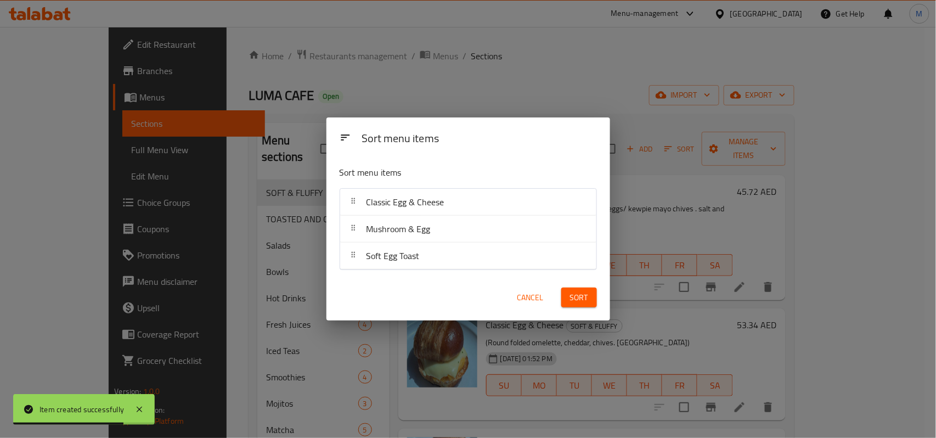
click at [595, 299] on button "Sort" at bounding box center [580, 298] width 36 height 20
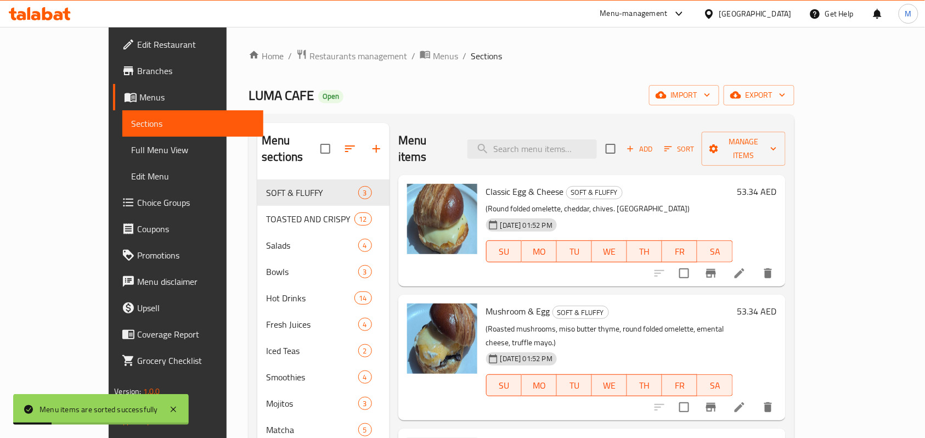
click at [555, 78] on div "Home / Restaurants management / Menus / Sections LUMA CAFE Open import export M…" at bounding box center [522, 331] width 546 height 565
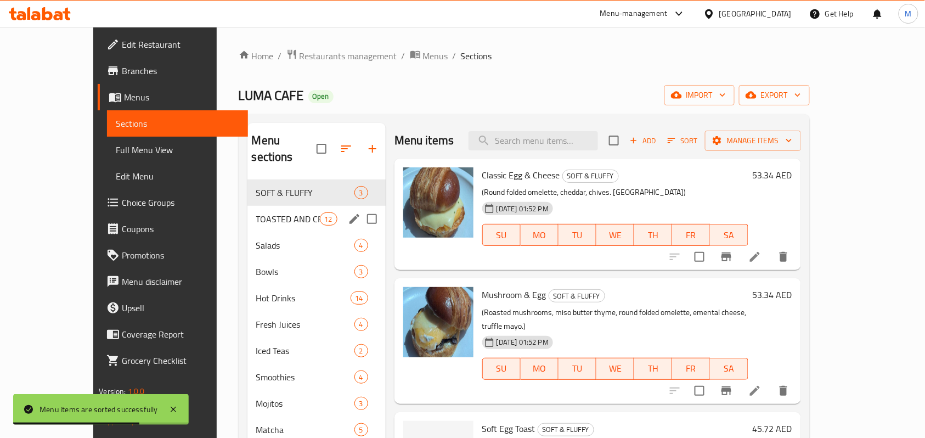
click at [257, 206] on div "TOASTED AND CRISPY 12" at bounding box center [317, 219] width 138 height 26
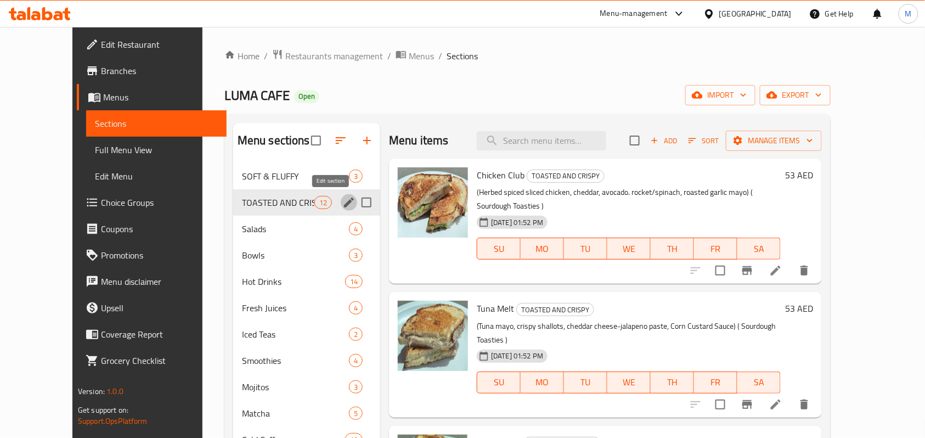
click at [343, 201] on icon "edit" at bounding box center [349, 202] width 13 height 13
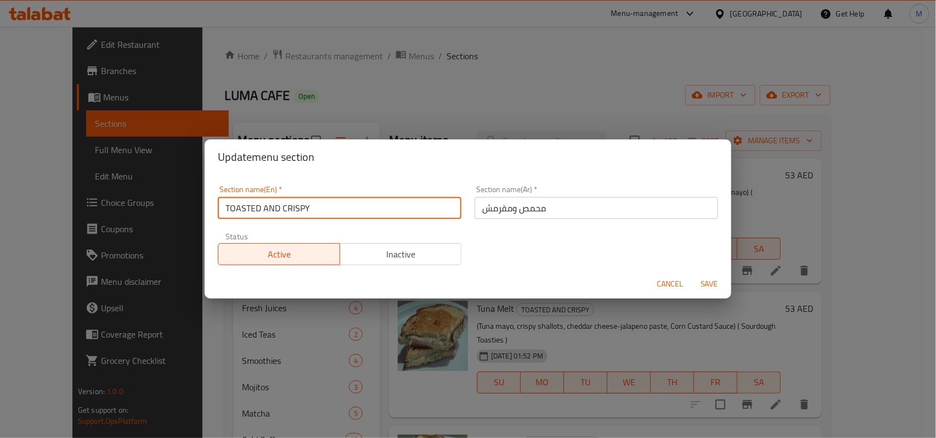
click at [324, 209] on input "TOASTED AND CRISPY" at bounding box center [340, 208] width 244 height 22
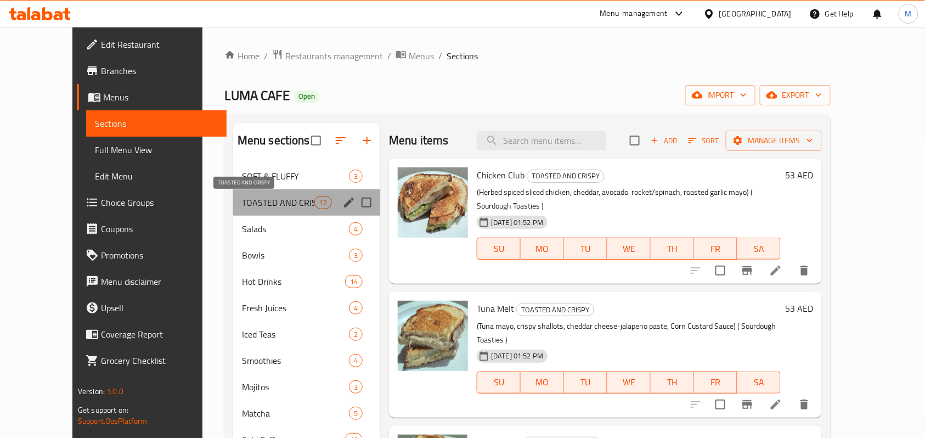
click at [260, 205] on span "TOASTED AND CRISPY" at bounding box center [278, 202] width 72 height 13
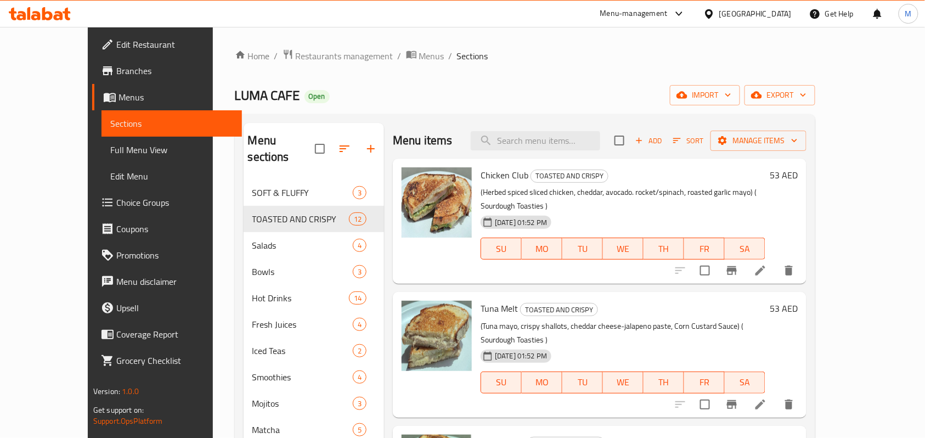
click at [768, 211] on div "01-10-2025 01:52 PM SU MO TU WE TH FR SA" at bounding box center [623, 240] width 294 height 59
click at [798, 178] on h6 "53 AED" at bounding box center [784, 174] width 28 height 15
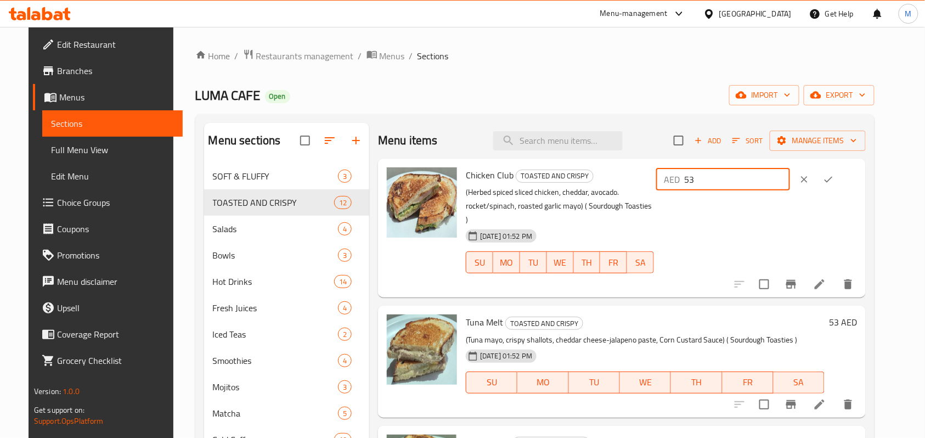
click at [730, 182] on input "53" at bounding box center [737, 180] width 106 height 22
paste input ".34"
type input "53.34"
click at [834, 181] on icon "ok" at bounding box center [828, 179] width 11 height 11
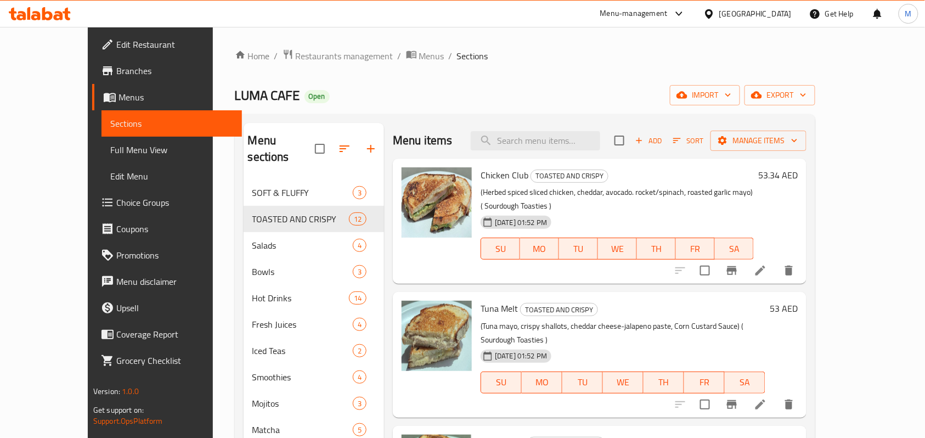
click at [798, 301] on h6 "53 AED" at bounding box center [784, 308] width 28 height 15
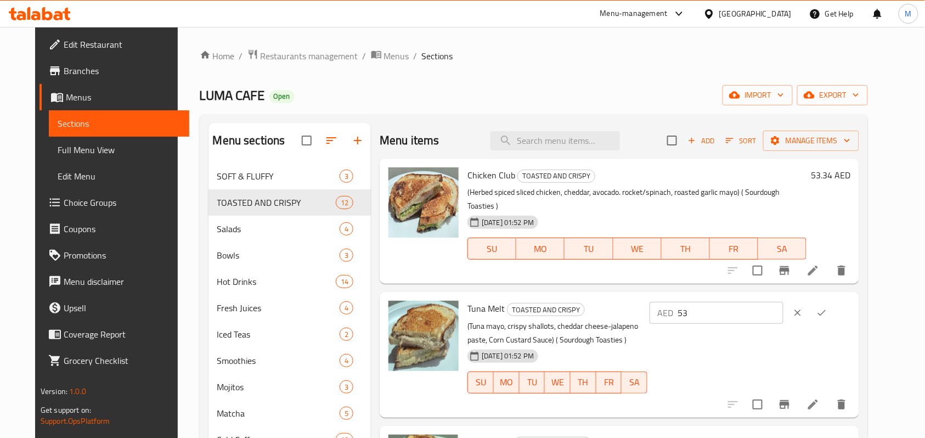
click at [726, 302] on input "53" at bounding box center [731, 313] width 106 height 22
paste input "40.64"
type input "40.64"
click at [834, 301] on button "ok" at bounding box center [822, 313] width 24 height 24
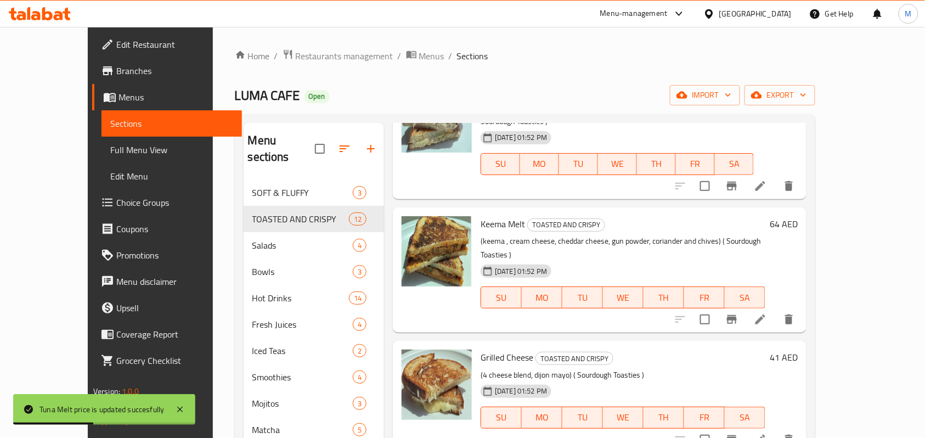
scroll to position [220, 0]
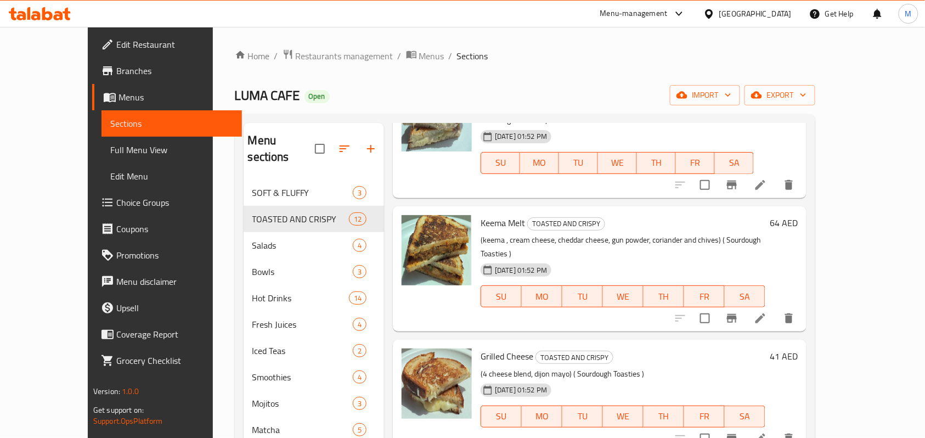
click at [798, 215] on h6 "64 AED" at bounding box center [784, 222] width 28 height 15
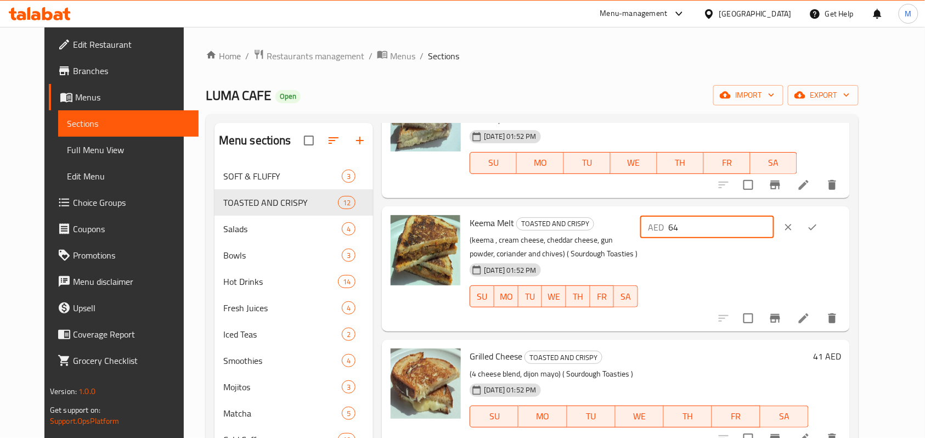
click at [741, 216] on input "64" at bounding box center [722, 227] width 106 height 22
click at [742, 216] on input "64" at bounding box center [722, 227] width 106 height 22
paste input "57.15"
type input "57.15"
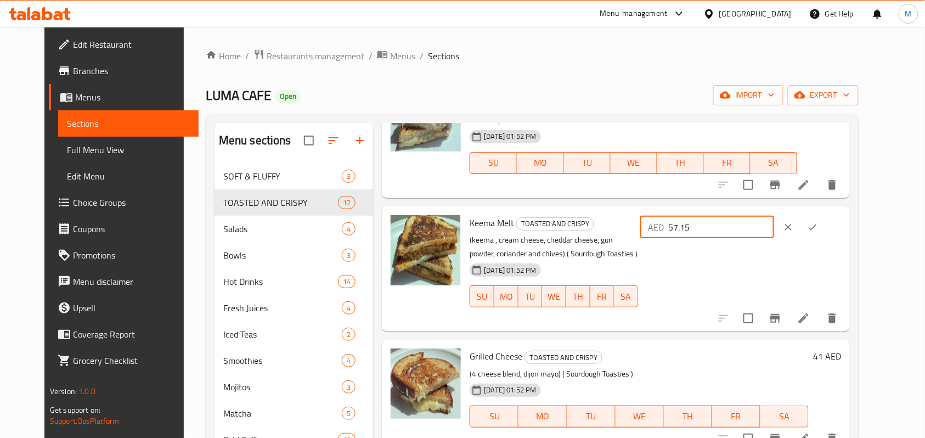
click at [825, 215] on div at bounding box center [801, 227] width 48 height 24
click at [818, 222] on icon "ok" at bounding box center [812, 227] width 11 height 11
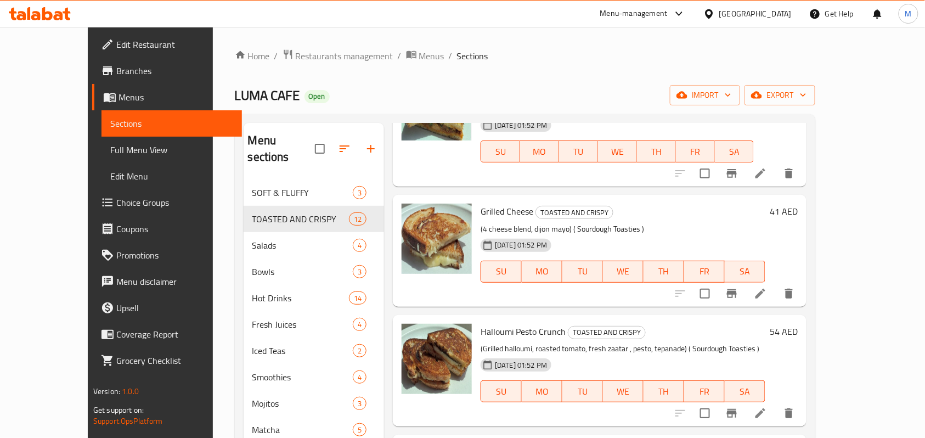
scroll to position [366, 0]
click at [798, 203] on h6 "41 AED" at bounding box center [784, 210] width 28 height 15
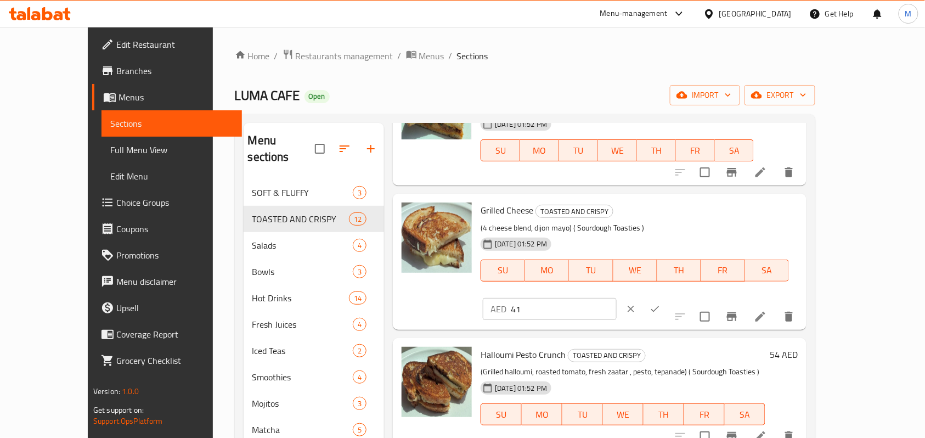
click at [617, 298] on input "41" at bounding box center [564, 309] width 106 height 22
paste input "35.56"
type input "35.56"
click at [661, 304] on icon "ok" at bounding box center [655, 309] width 11 height 11
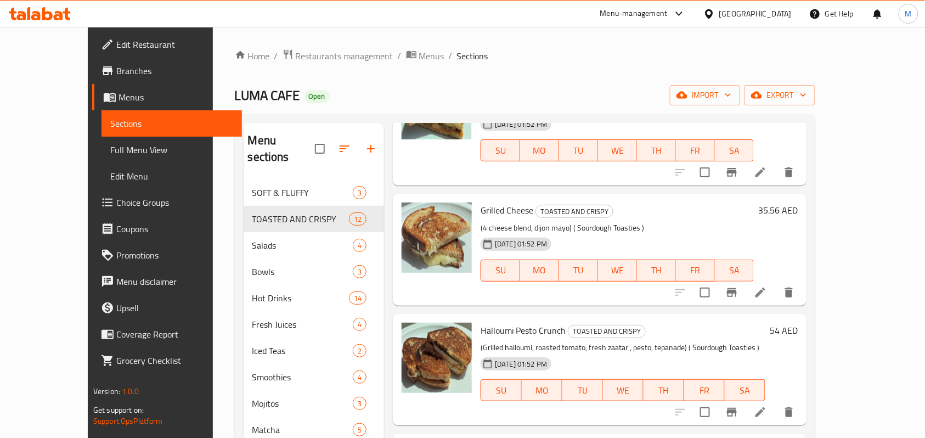
click at [798, 323] on h6 "54 AED" at bounding box center [784, 330] width 28 height 15
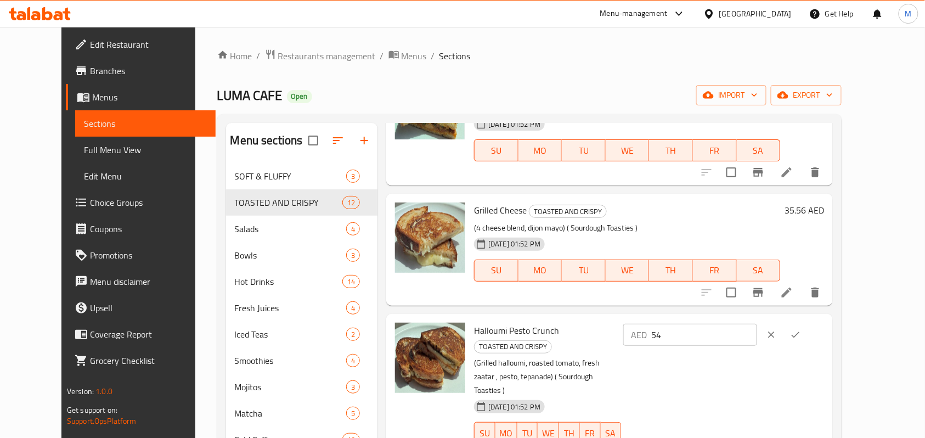
click at [727, 324] on input "54" at bounding box center [705, 335] width 106 height 22
paste input "49.53"
type input "49.53"
click at [801, 329] on icon "ok" at bounding box center [795, 334] width 11 height 11
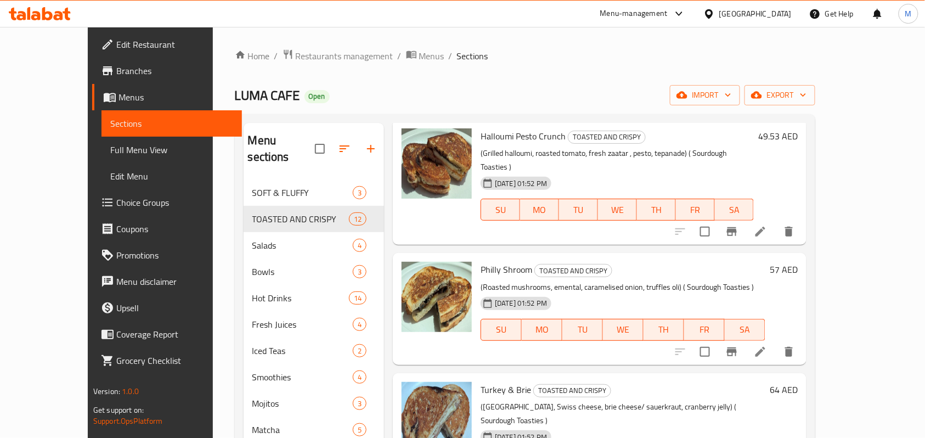
scroll to position [585, 0]
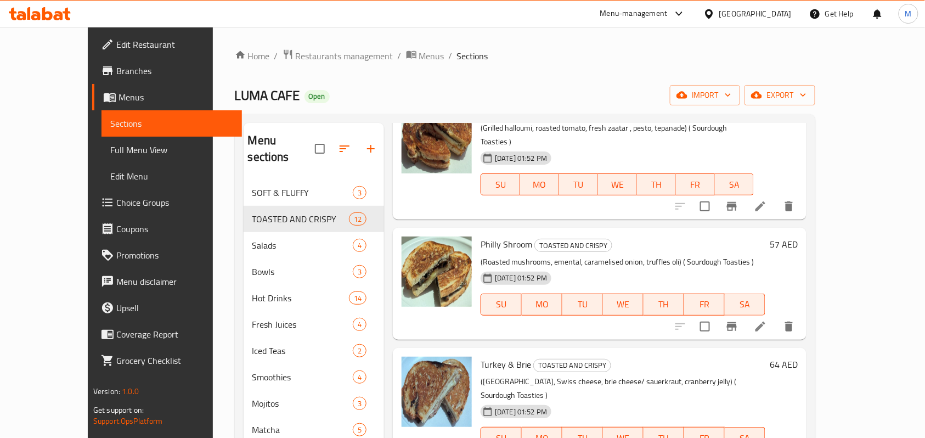
click at [798, 237] on h6 "57 AED" at bounding box center [784, 244] width 28 height 15
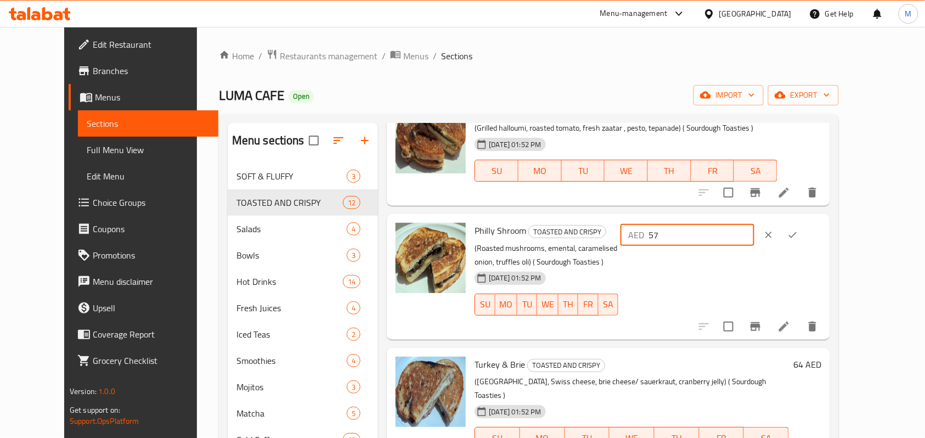
click at [727, 224] on input "57" at bounding box center [702, 235] width 106 height 22
paste input "49.53"
type input "49.53"
click at [805, 223] on button "ok" at bounding box center [793, 235] width 24 height 24
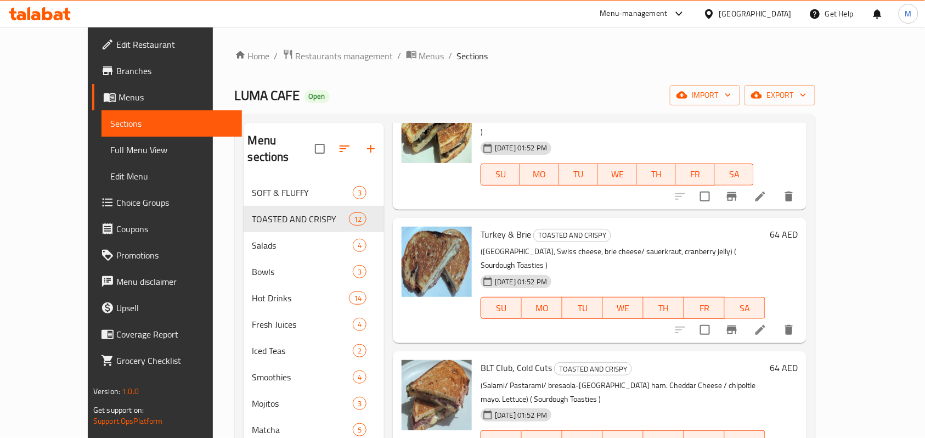
scroll to position [732, 0]
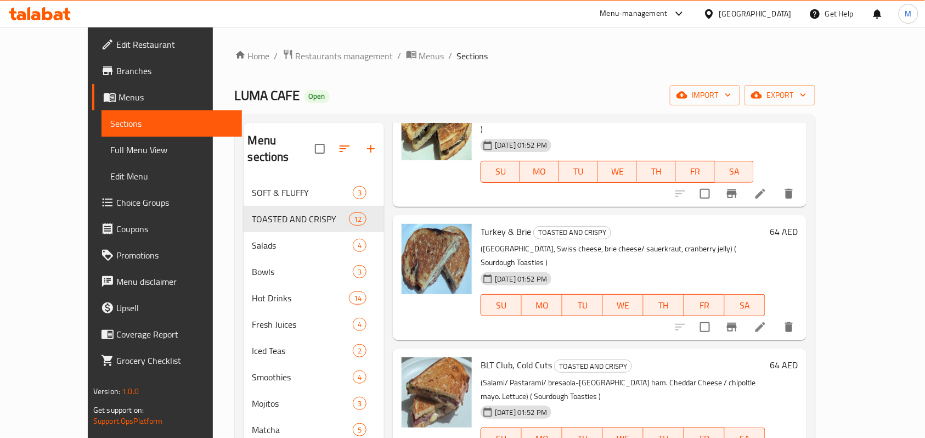
click at [798, 224] on h6 "64 AED" at bounding box center [784, 231] width 28 height 15
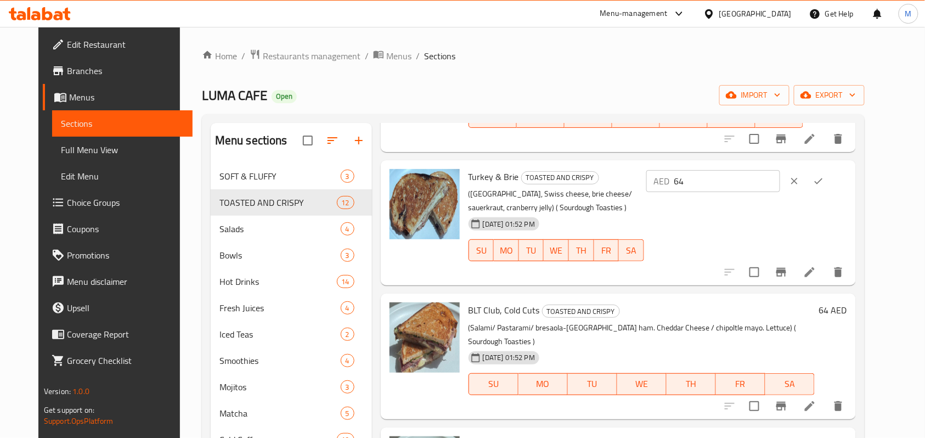
click at [729, 170] on input "64" at bounding box center [728, 181] width 106 height 22
paste input "54.61"
type input "54.61"
click at [824, 176] on icon "ok" at bounding box center [818, 181] width 11 height 11
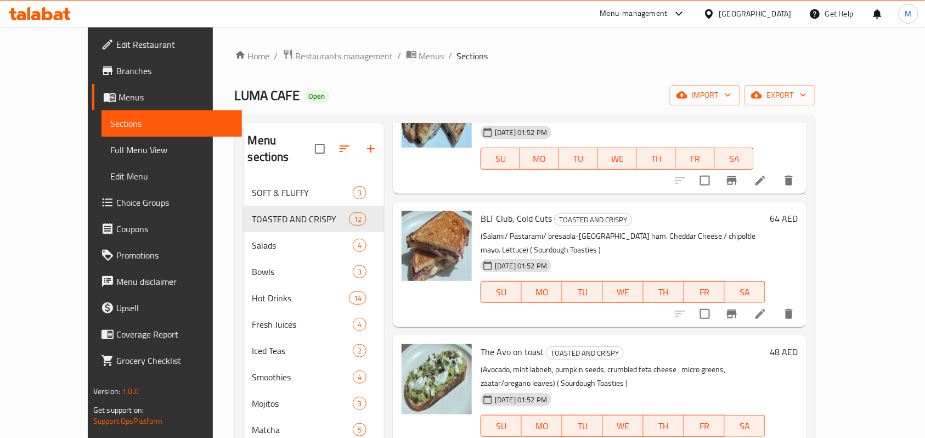
scroll to position [805, 0]
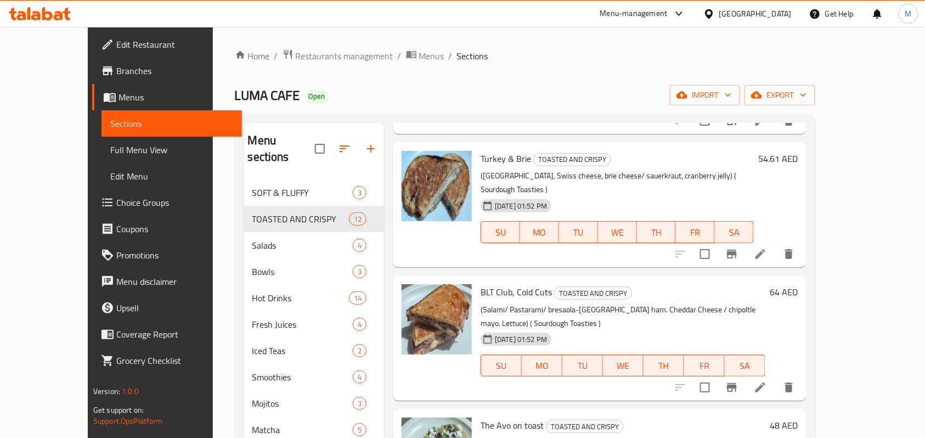
click at [798, 284] on h6 "64 AED" at bounding box center [784, 291] width 28 height 15
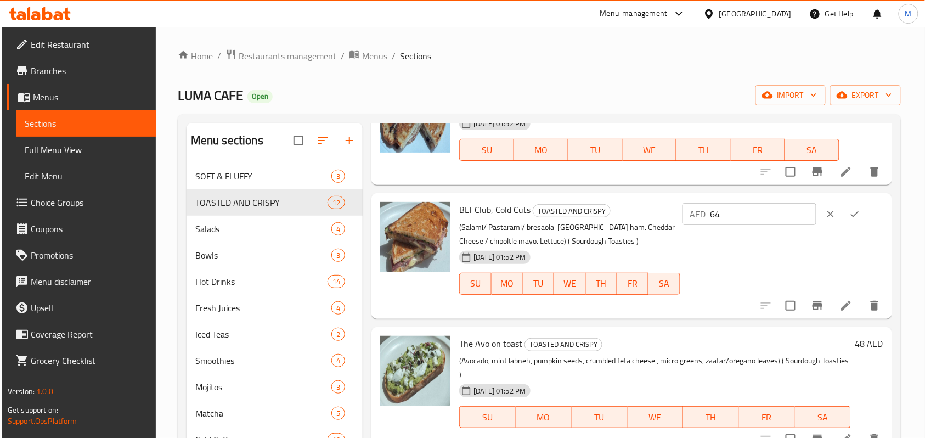
click at [725, 214] on input "64" at bounding box center [764, 214] width 106 height 22
paste input "55.88"
type input "55.88"
click at [850, 216] on icon "ok" at bounding box center [855, 214] width 11 height 11
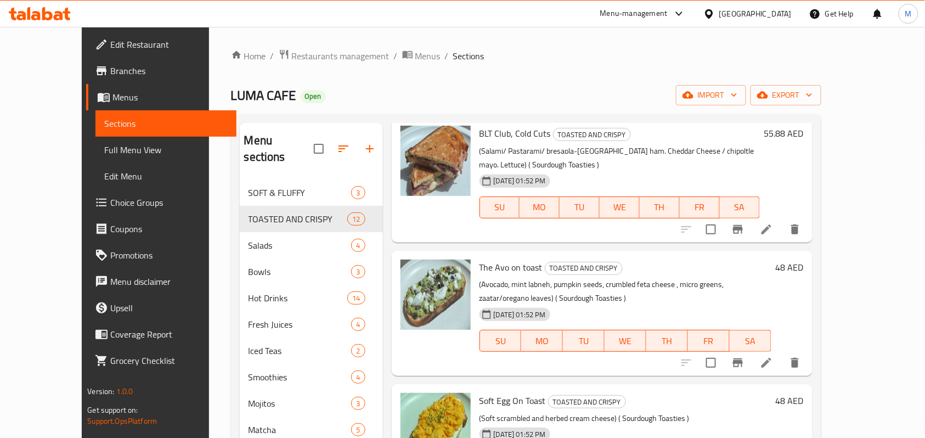
scroll to position [951, 0]
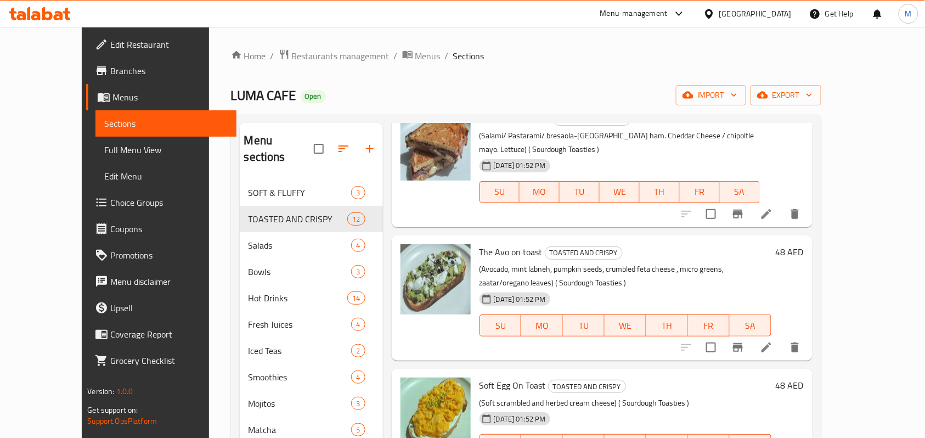
click at [804, 244] on h6 "48 AED" at bounding box center [790, 251] width 28 height 15
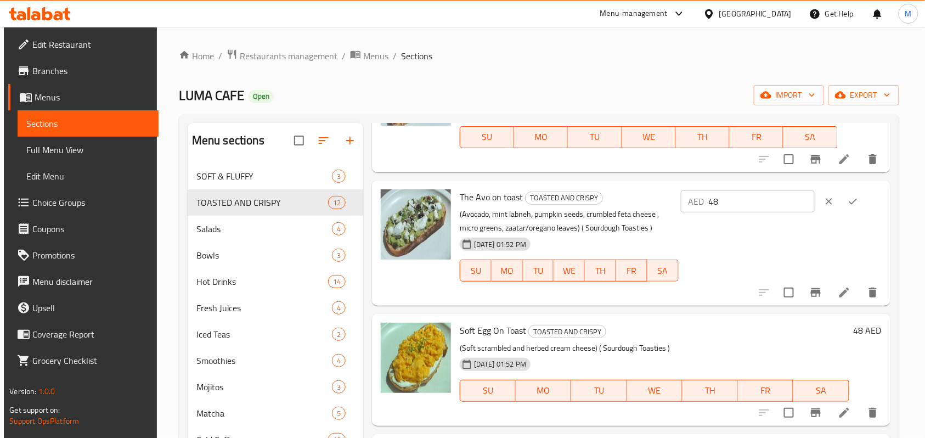
click at [727, 192] on input "48" at bounding box center [762, 201] width 106 height 22
paste input "39.37"
type input "39.37"
click at [858, 196] on icon "ok" at bounding box center [853, 201] width 11 height 11
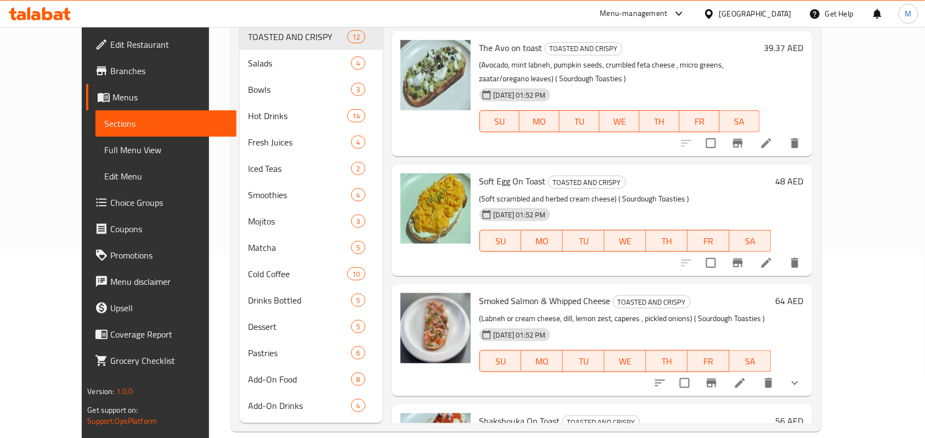
scroll to position [940, 0]
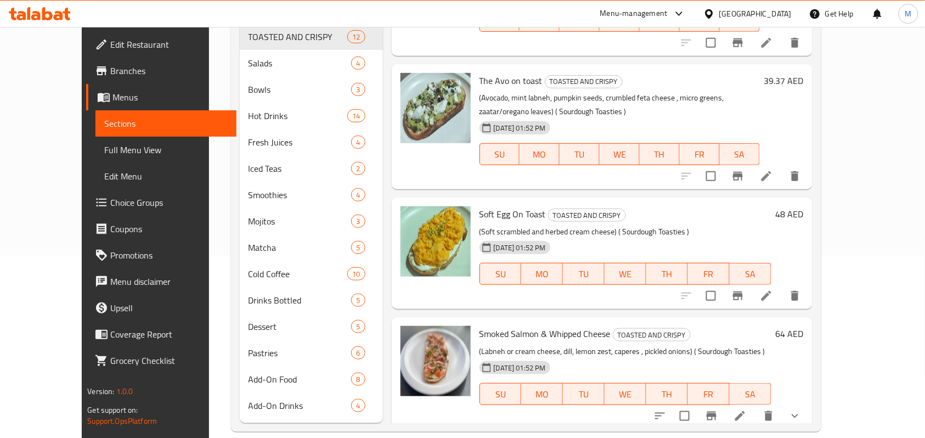
click at [804, 206] on h6 "48 AED" at bounding box center [790, 213] width 28 height 15
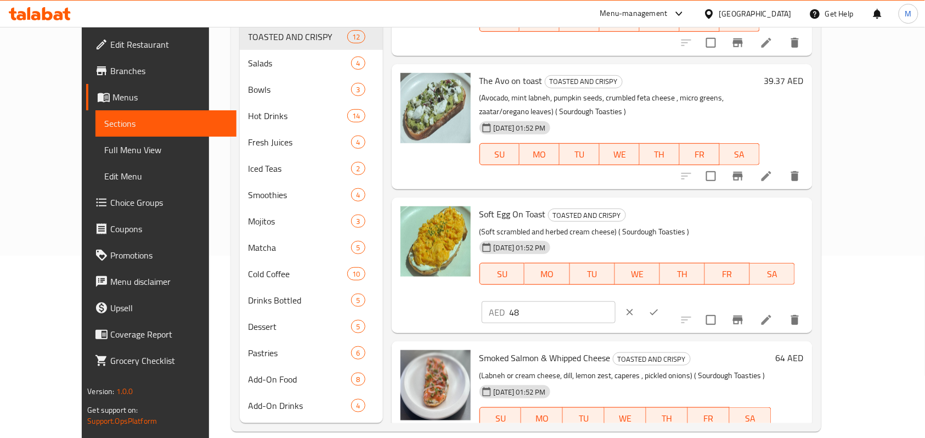
click at [616, 301] on input "48" at bounding box center [563, 312] width 106 height 22
paste input "36.83"
type input "36.83"
click at [660, 307] on icon "ok" at bounding box center [654, 312] width 11 height 11
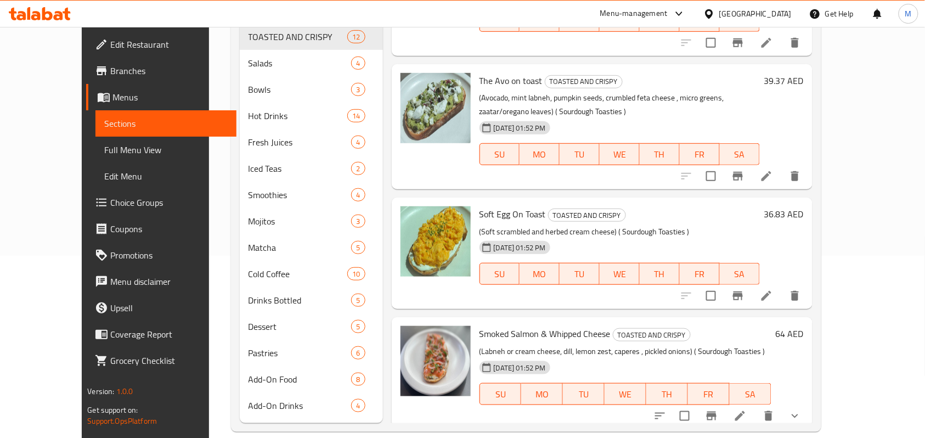
scroll to position [1013, 0]
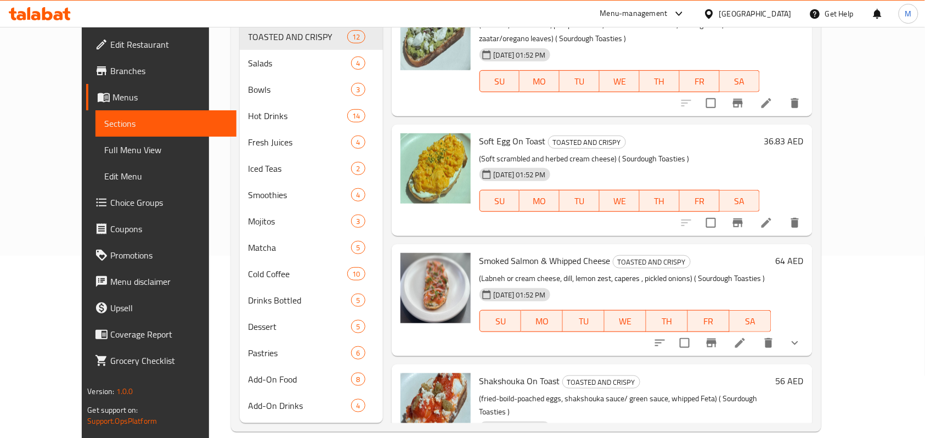
click at [804, 253] on h6 "64 AED" at bounding box center [790, 260] width 28 height 15
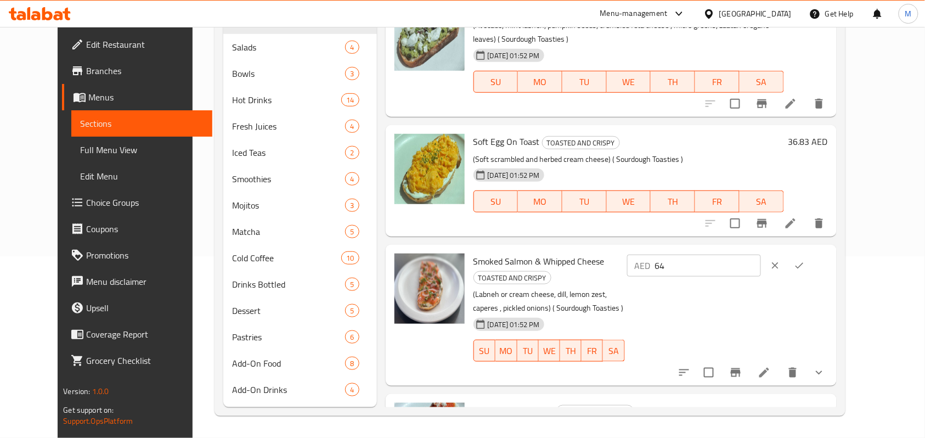
click at [725, 255] on input "64" at bounding box center [708, 266] width 106 height 22
paste input "3.5"
type input "63.5"
click at [812, 254] on button "ok" at bounding box center [800, 266] width 24 height 24
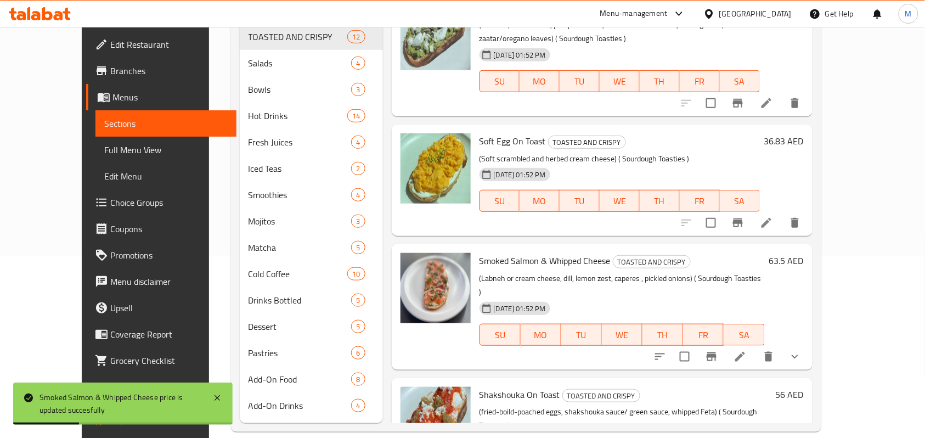
click at [809, 344] on button "show more" at bounding box center [795, 357] width 26 height 26
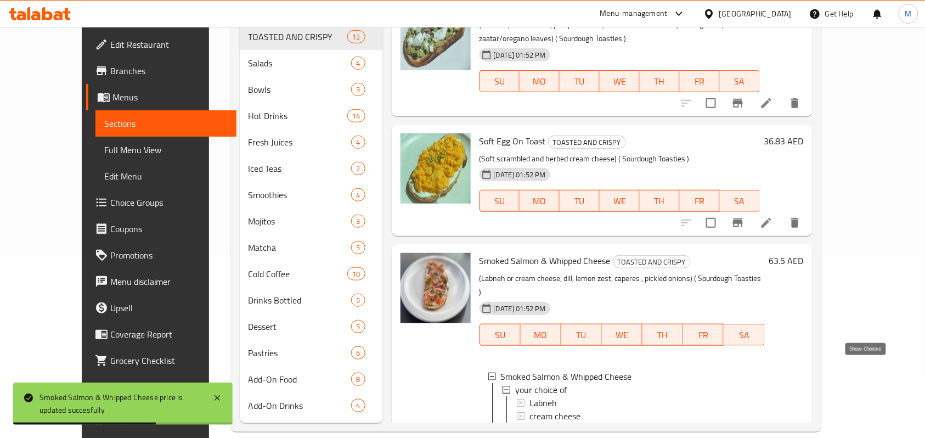
click at [802, 410] on icon "show more" at bounding box center [795, 440] width 13 height 13
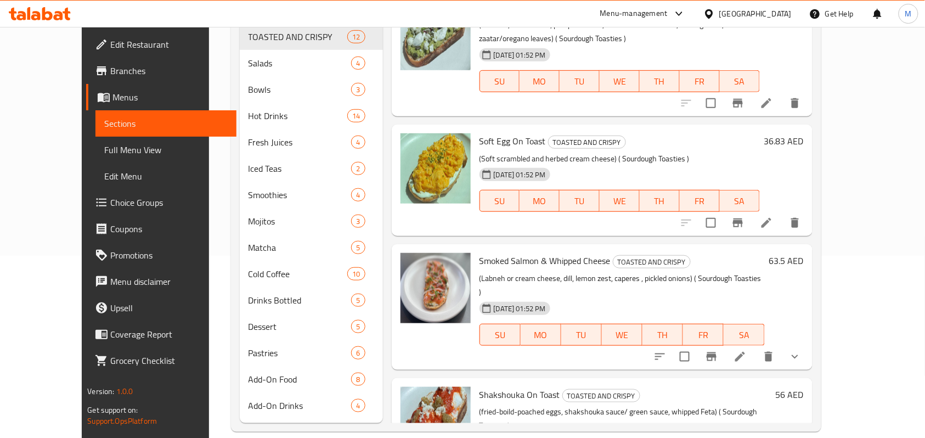
click at [804, 387] on h6 "56 AED" at bounding box center [790, 394] width 28 height 15
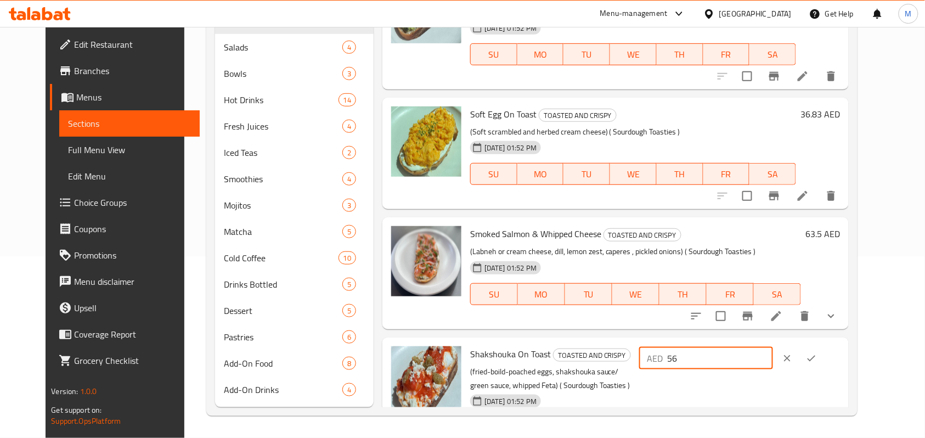
click at [728, 347] on input "56" at bounding box center [720, 358] width 106 height 22
paste input "3.34"
type input "53.34"
click at [817, 353] on icon "ok" at bounding box center [811, 358] width 11 height 11
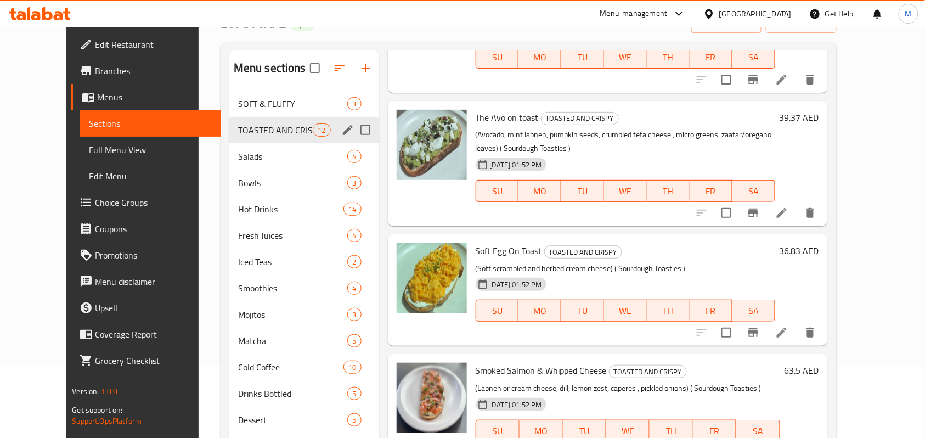
scroll to position [0, 0]
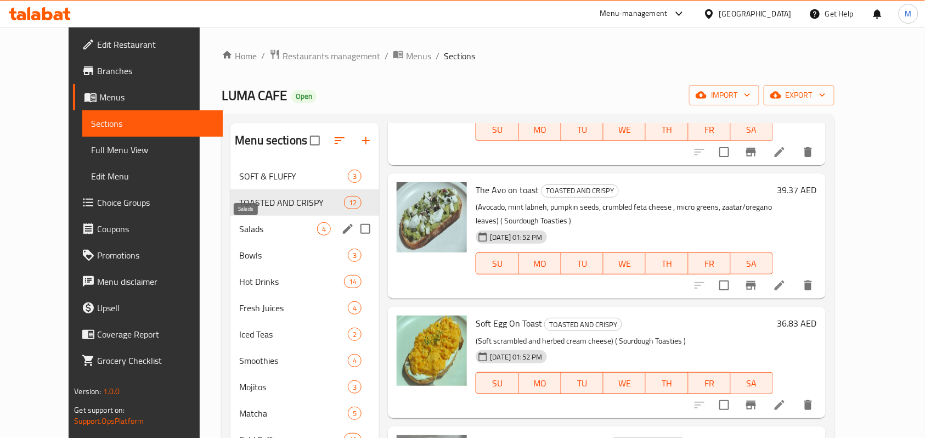
click at [239, 231] on span "Salads" at bounding box center [278, 228] width 78 height 13
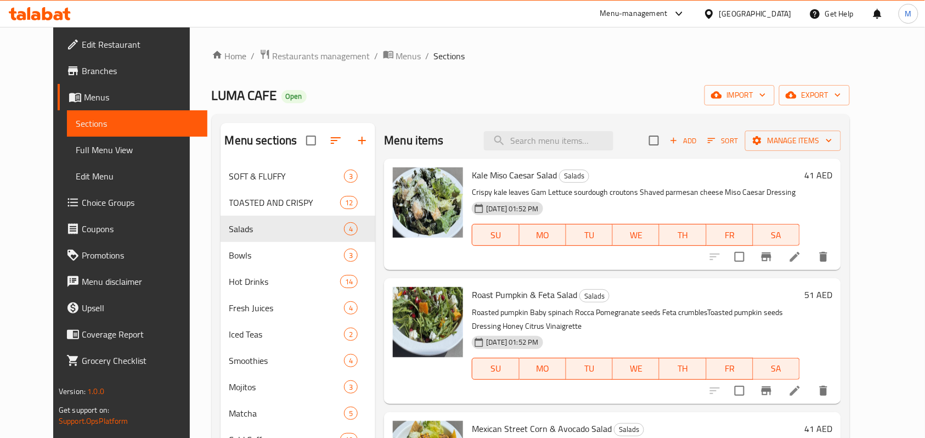
click at [833, 181] on h6 "41 AED" at bounding box center [819, 174] width 28 height 15
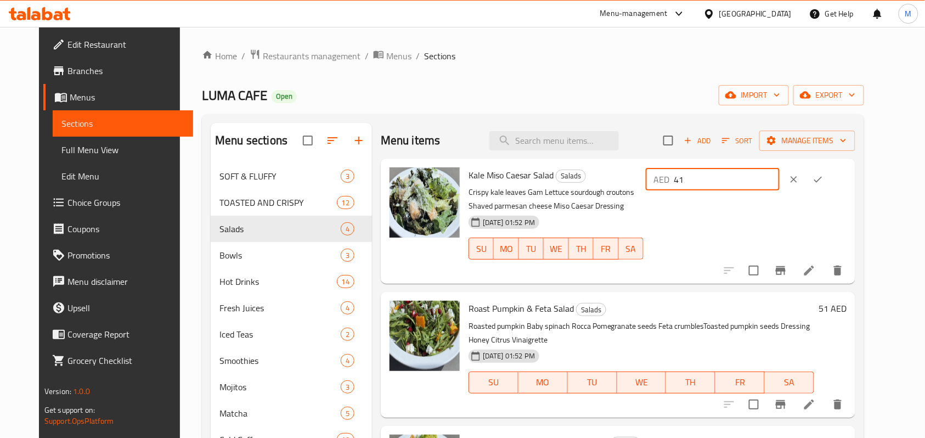
click at [752, 175] on input "41" at bounding box center [727, 180] width 106 height 22
paste input "0.64"
type input "40.64"
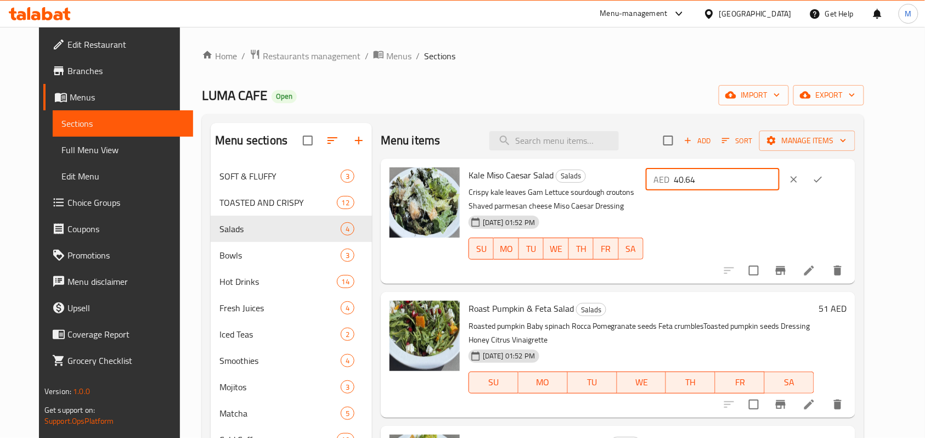
click at [824, 180] on icon "ok" at bounding box center [818, 179] width 11 height 11
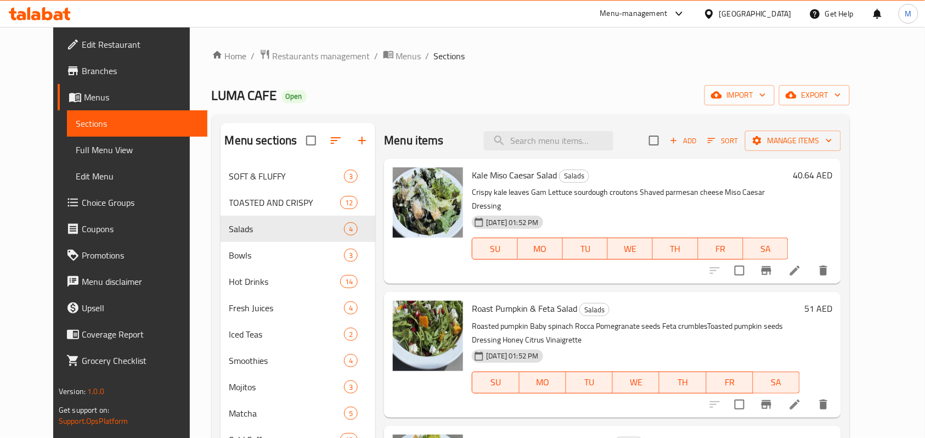
click at [833, 301] on h6 "51 AED" at bounding box center [819, 308] width 28 height 15
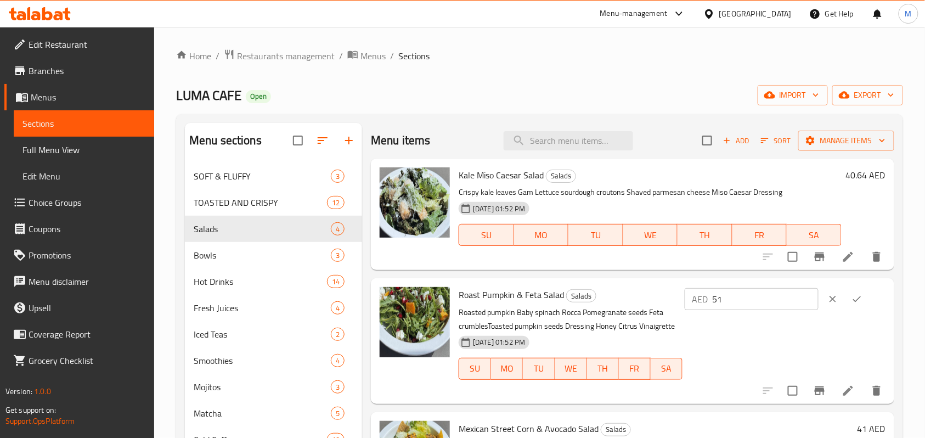
click at [725, 299] on input "51" at bounding box center [766, 299] width 106 height 22
paste input "0.8"
type input "50.8"
click at [855, 299] on icon "ok" at bounding box center [857, 299] width 11 height 11
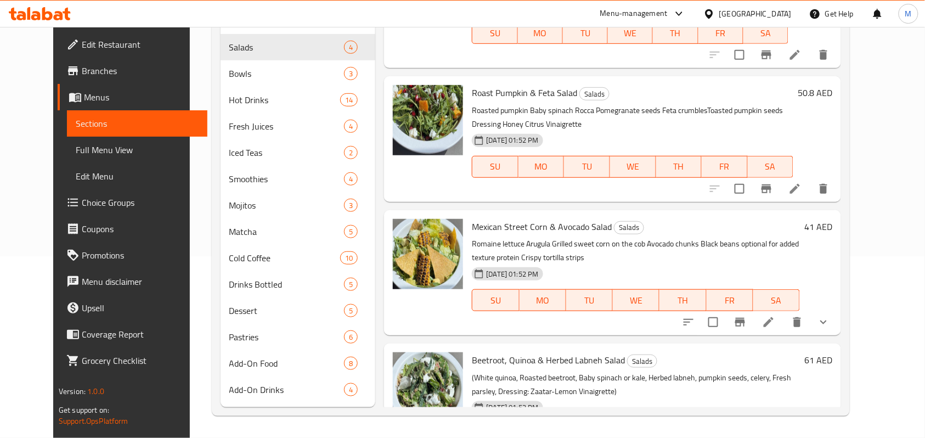
scroll to position [9, 0]
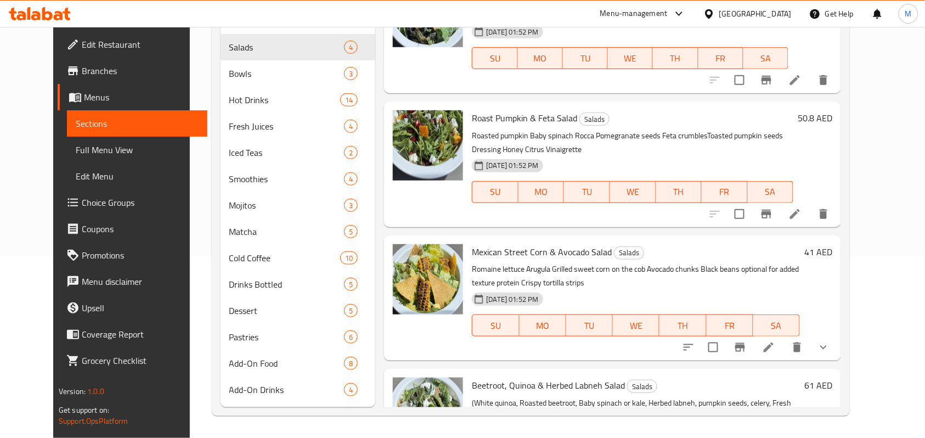
click at [833, 244] on h6 "41 AED" at bounding box center [819, 251] width 28 height 15
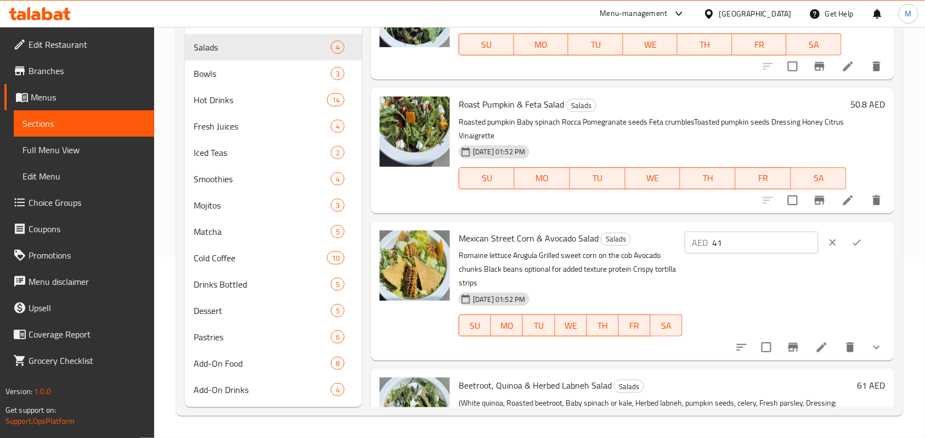
click at [709, 245] on p "AED" at bounding box center [701, 242] width 16 height 13
click at [732, 244] on input "41" at bounding box center [766, 243] width 106 height 22
paste input "40.64"
paste input "number"
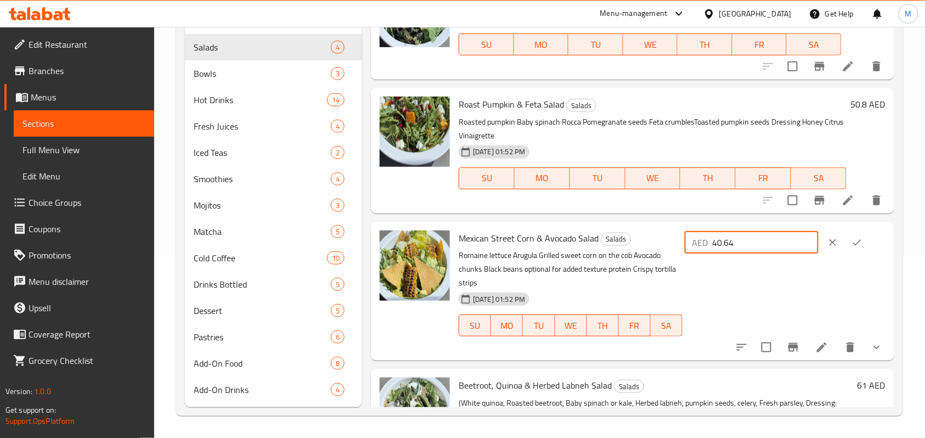
type input "40.64"
click at [855, 244] on icon "ok" at bounding box center [857, 242] width 11 height 11
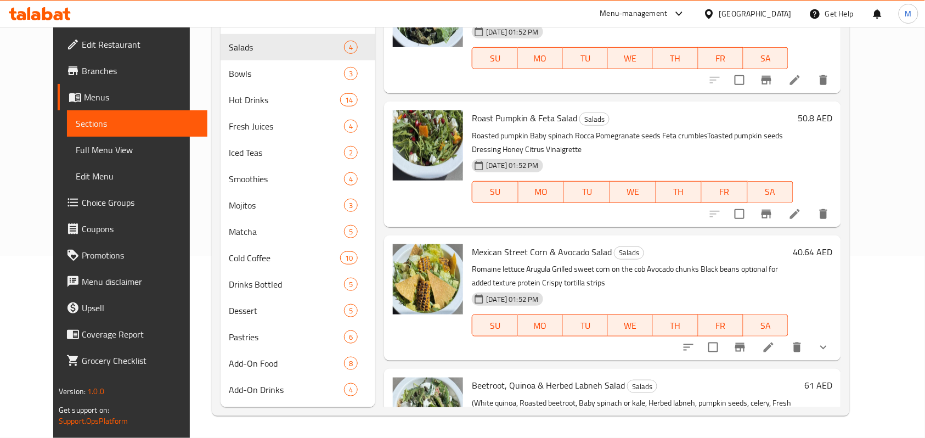
click at [841, 337] on div "Mexican Street Corn & Avocado Salad Salads Romaine lettuce Arugula Grilled swee…" at bounding box center [612, 297] width 457 height 125
click at [830, 341] on icon "show more" at bounding box center [823, 347] width 13 height 13
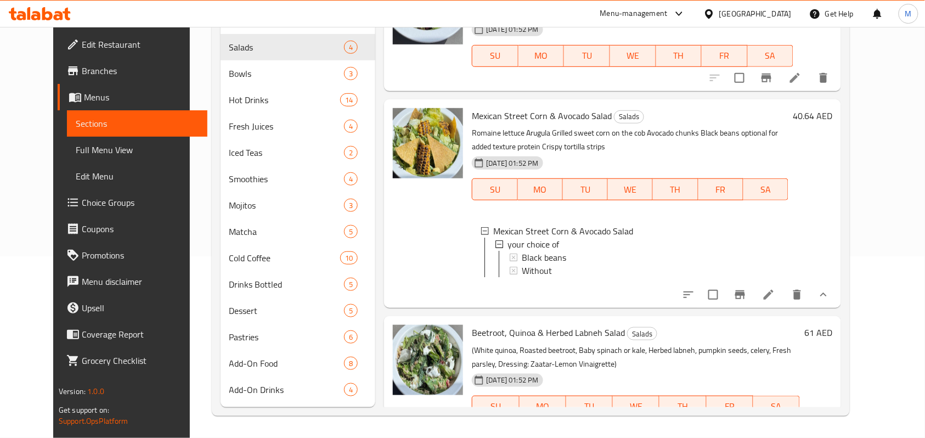
scroll to position [155, 0]
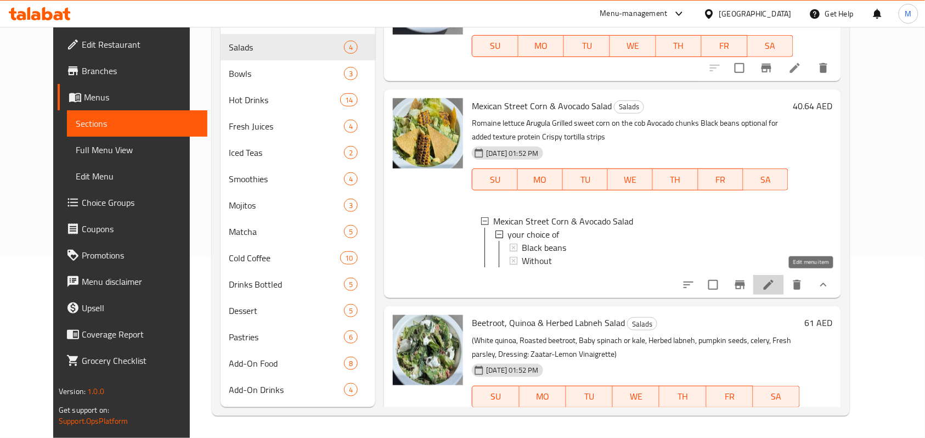
click at [774, 281] on icon at bounding box center [769, 285] width 10 height 10
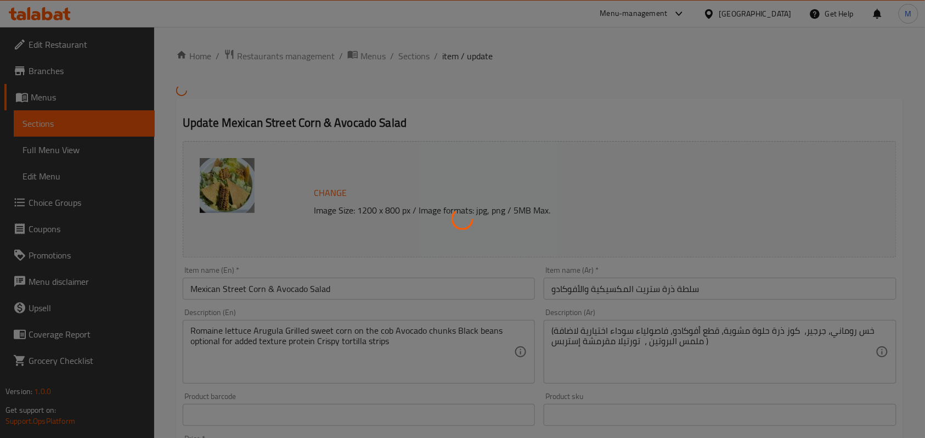
type input "أختيارك من"
type input "1"
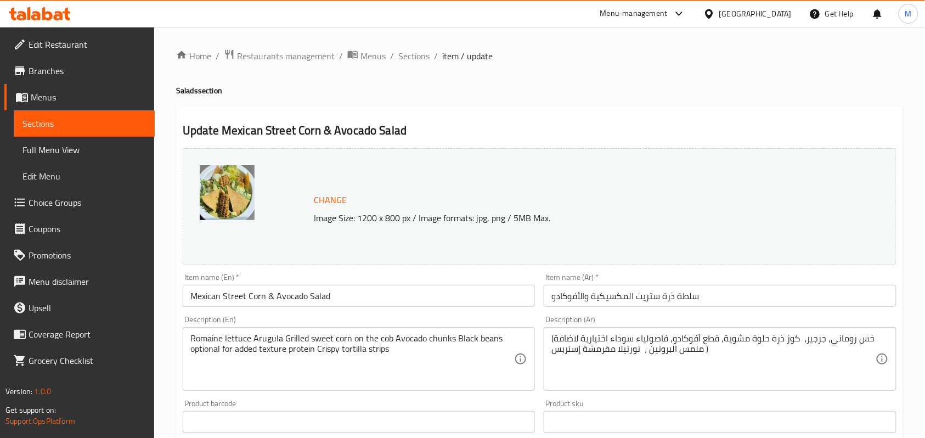
scroll to position [73, 0]
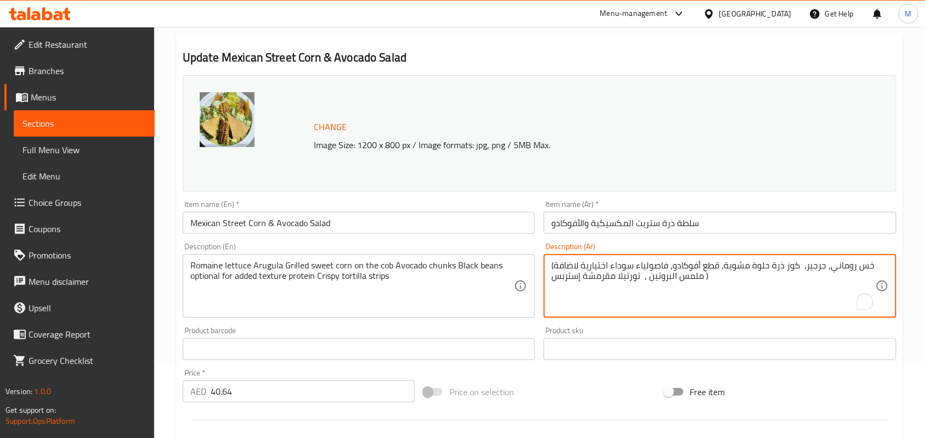
drag, startPoint x: 777, startPoint y: 268, endPoint x: 793, endPoint y: 268, distance: 15.9
click at [793, 268] on textarea "(خس روماني، جرجير، كوز ذرة حلوة مشوية، قطع أفوكادو، فاصولياء سوداء اختيارية لاض…" at bounding box center [714, 286] width 324 height 52
paste textarea "corn off the cob"
paste textarea "الذرة من الكوز"
type textarea "(خس روماني، جرجير، الذرة من الكوز حلوة مشوية، قطع أفوكادو، فاصولياء سوداء اختيا…"
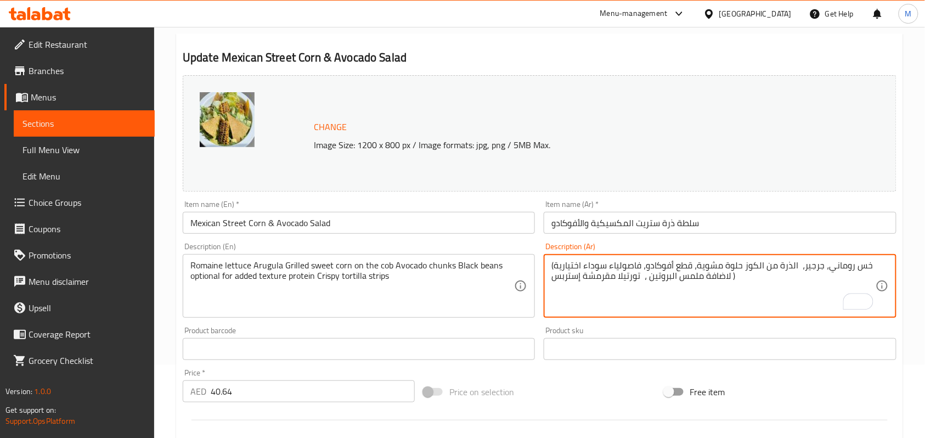
click at [867, 152] on div "Home / Restaurants management / Menus / Sections / item / update Salads section…" at bounding box center [539, 345] width 771 height 783
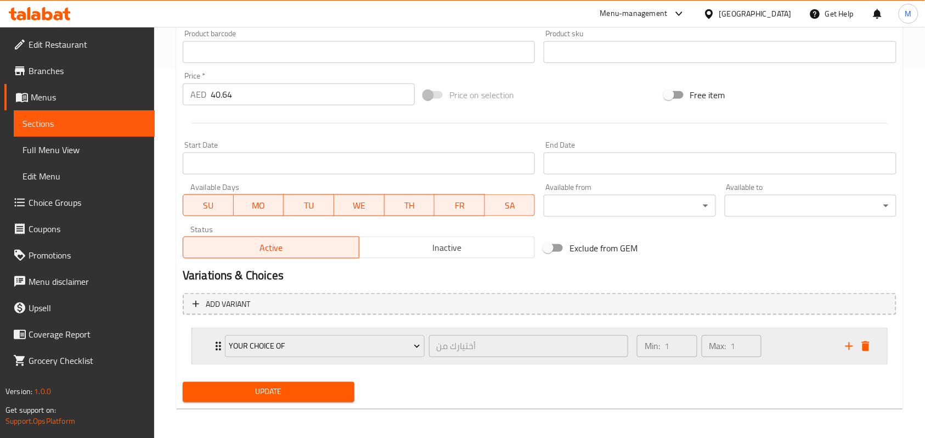
scroll to position [372, 0]
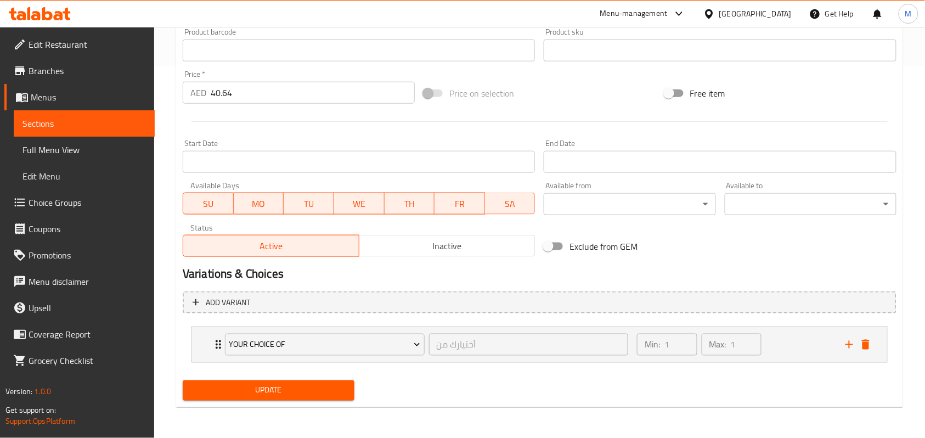
click at [322, 388] on span "Update" at bounding box center [269, 391] width 154 height 14
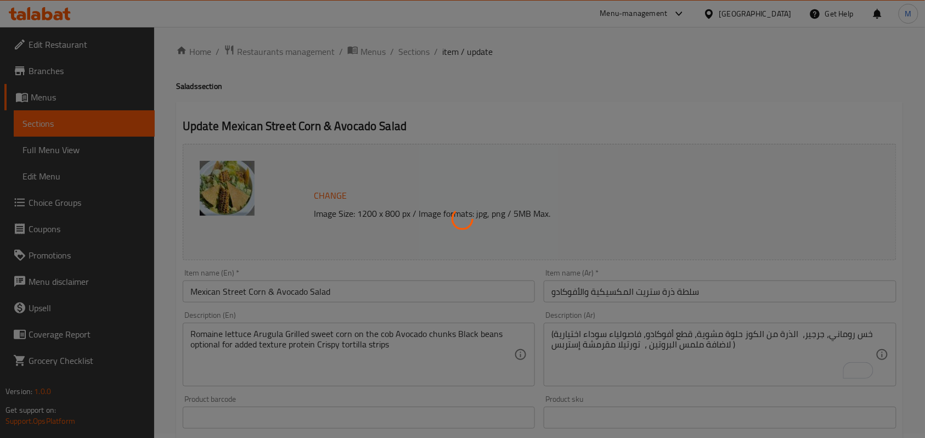
scroll to position [0, 0]
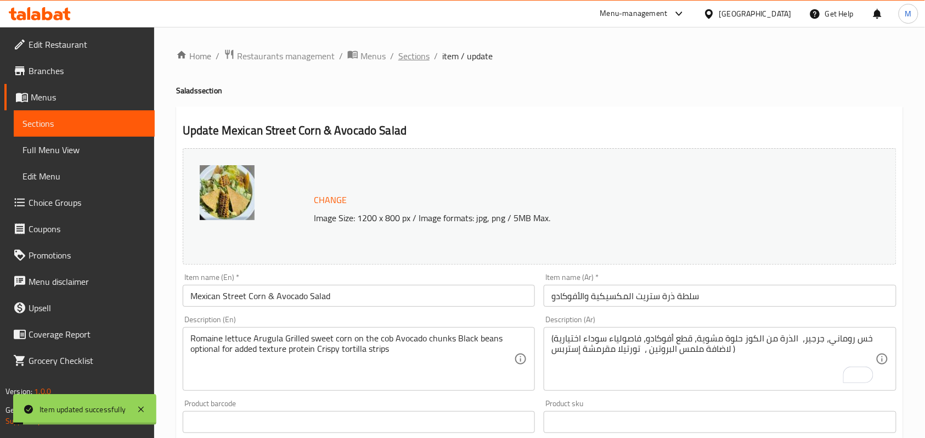
click at [411, 61] on span "Sections" at bounding box center [414, 55] width 31 height 13
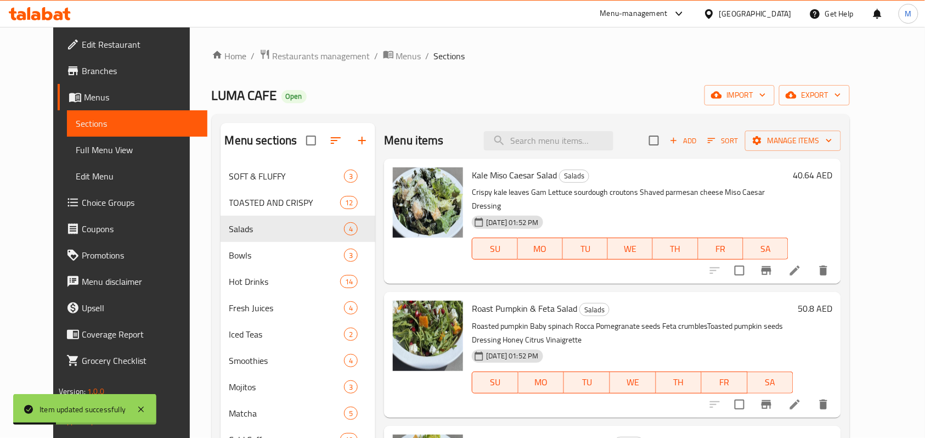
click at [656, 198] on p "Crispy kale leaves Gam Lettuce sourdough croutons Shaved parmesan cheese Miso C…" at bounding box center [630, 199] width 317 height 27
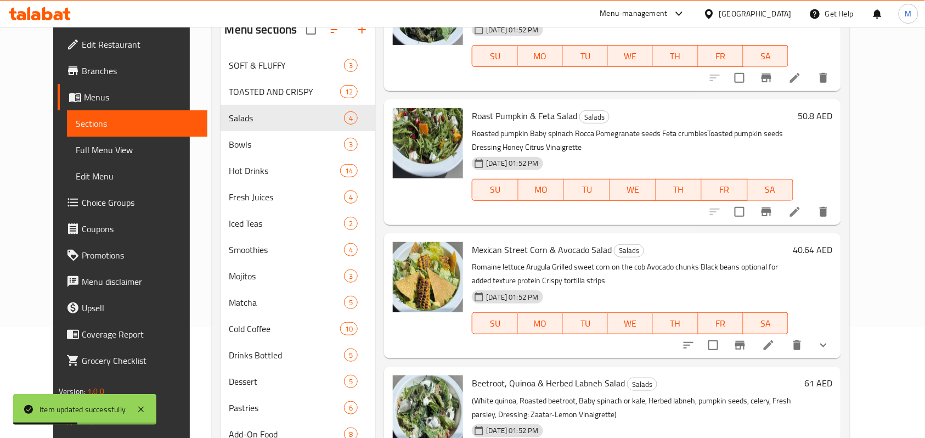
scroll to position [182, 0]
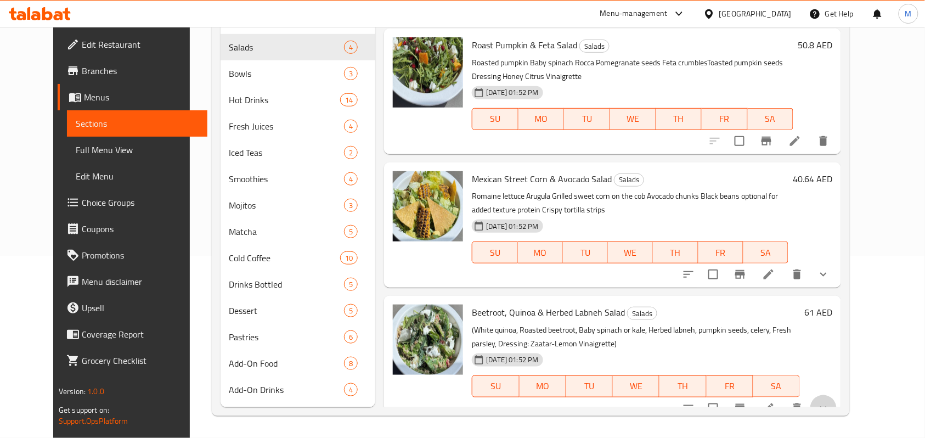
click at [837, 395] on button "show more" at bounding box center [824, 408] width 26 height 26
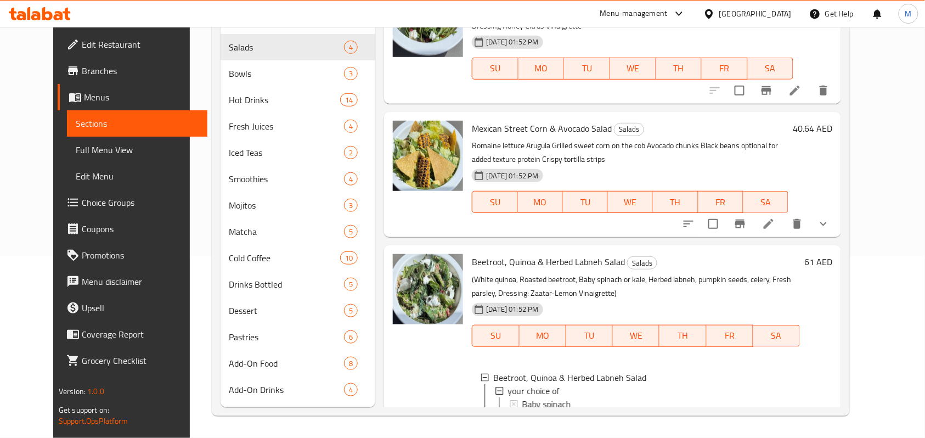
scroll to position [176, 0]
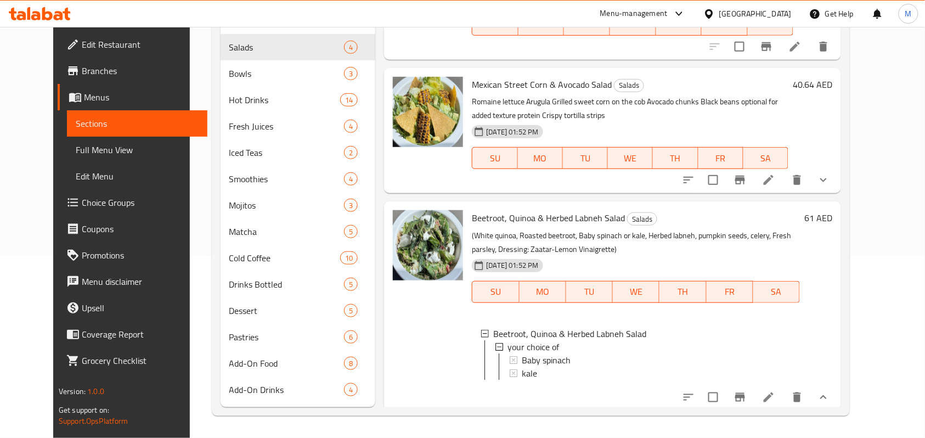
click at [833, 210] on h6 "61 AED" at bounding box center [819, 217] width 28 height 15
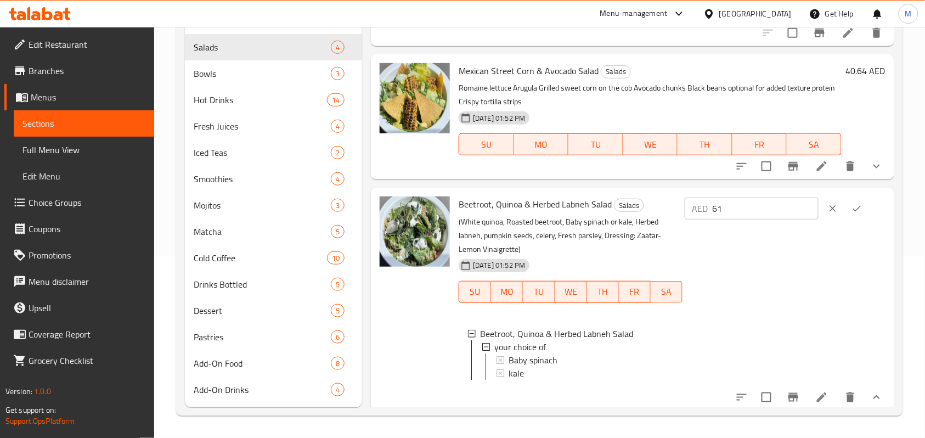
click at [743, 214] on input "61" at bounding box center [766, 209] width 106 height 22
paste input "0.96"
type input "60.96"
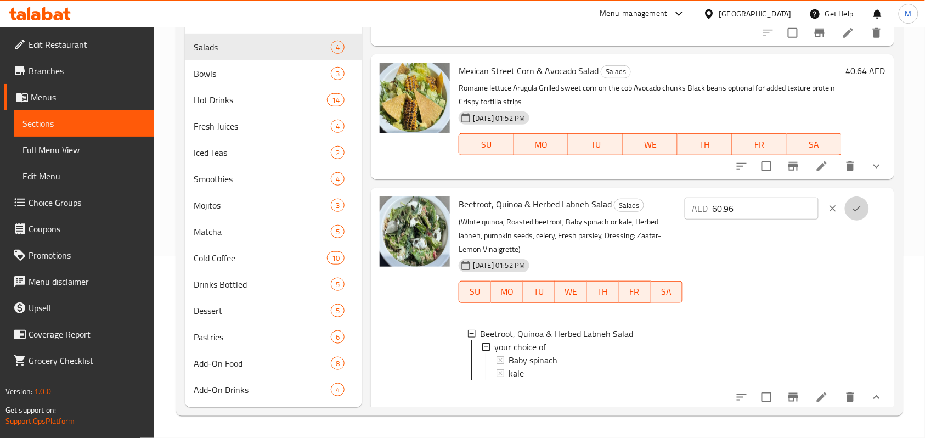
click at [859, 203] on icon "ok" at bounding box center [857, 208] width 11 height 11
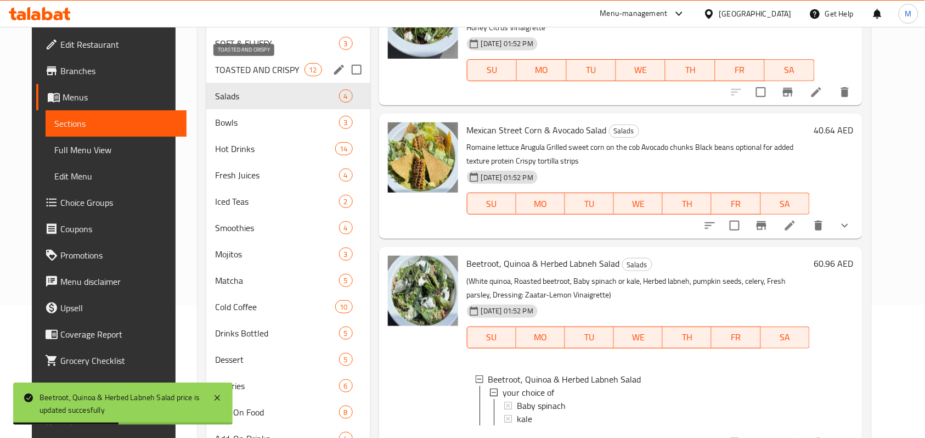
scroll to position [182, 0]
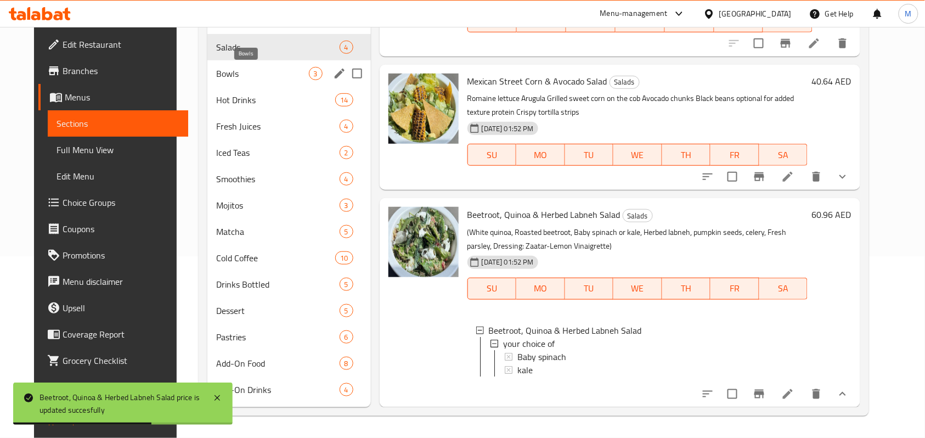
click at [227, 67] on span "Bowls" at bounding box center [262, 73] width 92 height 13
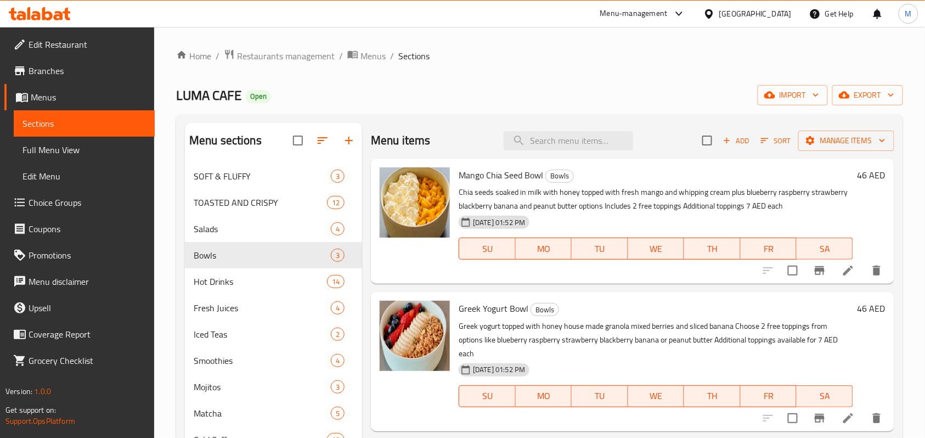
click at [863, 176] on h6 "46 AED" at bounding box center [872, 174] width 28 height 15
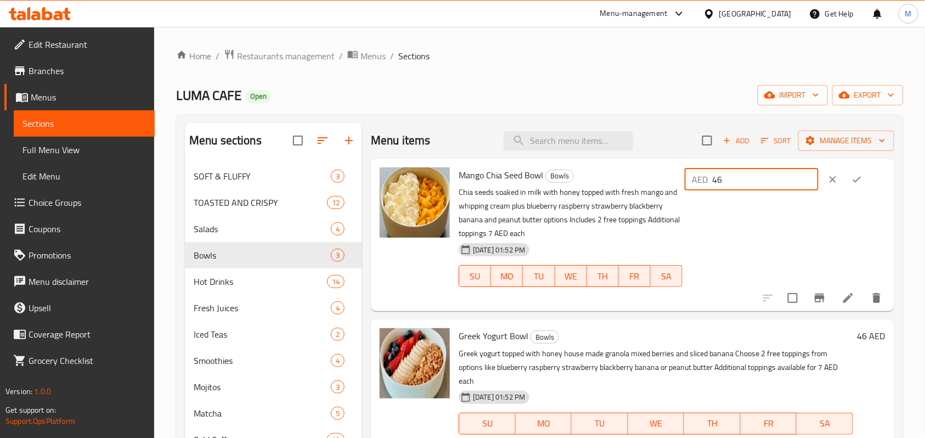
click at [728, 181] on input "46" at bounding box center [766, 180] width 106 height 22
paste input "5.72"
type input "45.72"
click at [856, 180] on icon "ok" at bounding box center [857, 179] width 11 height 11
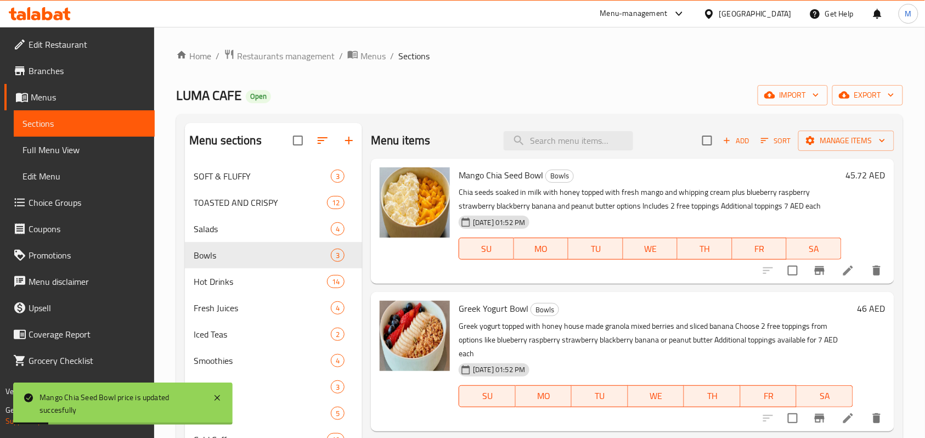
click at [715, 192] on p "Chia seeds soaked in milk with honey topped with fresh mango and whipping cream…" at bounding box center [650, 199] width 383 height 27
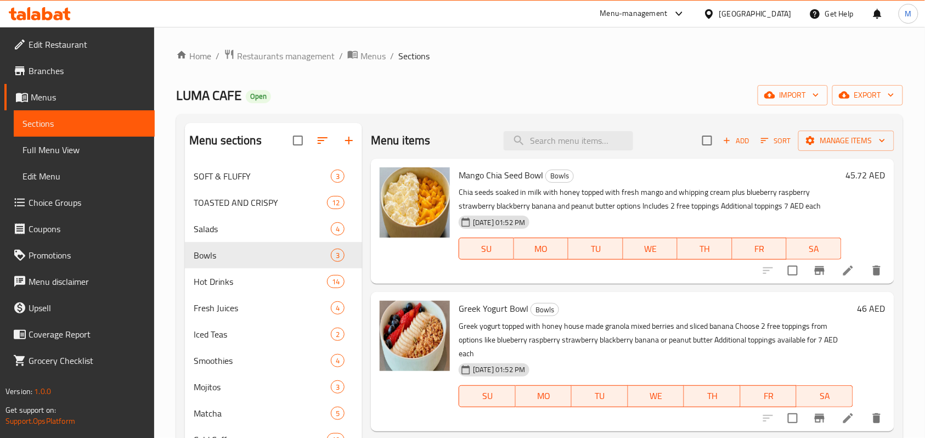
click at [866, 311] on h6 "46 AED" at bounding box center [872, 308] width 28 height 15
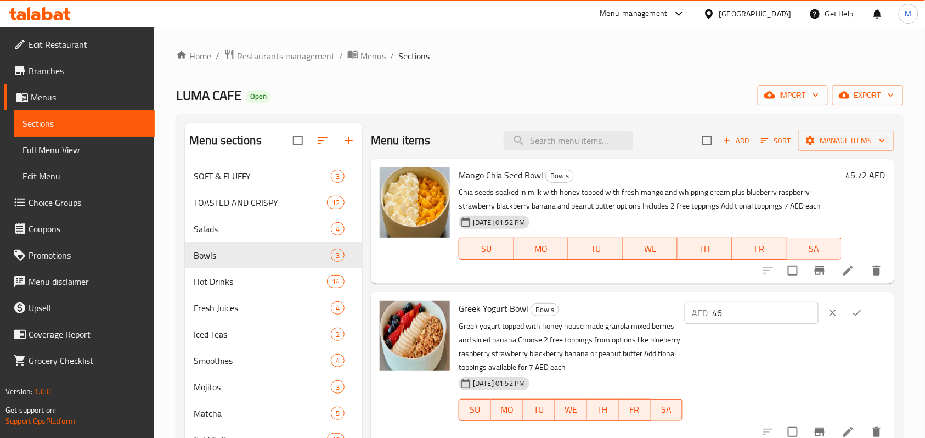
click at [742, 317] on input "46" at bounding box center [766, 313] width 106 height 22
paste input "5.72"
type input "45.72"
click at [863, 317] on icon "ok" at bounding box center [857, 312] width 11 height 11
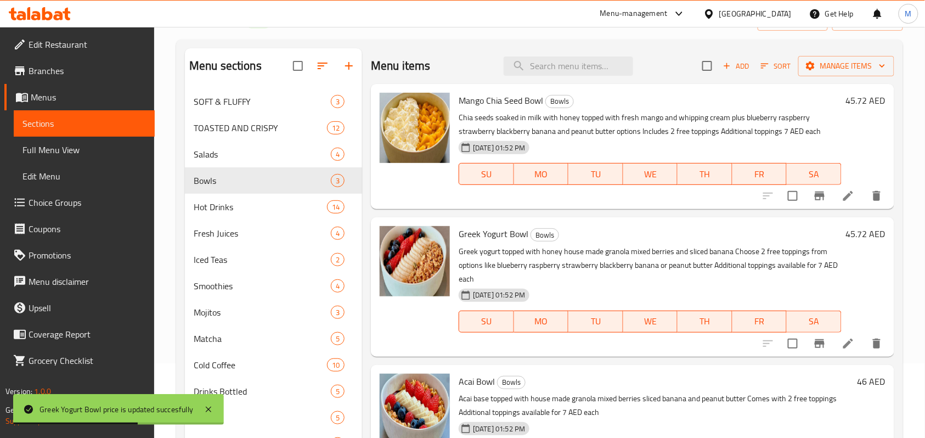
scroll to position [182, 0]
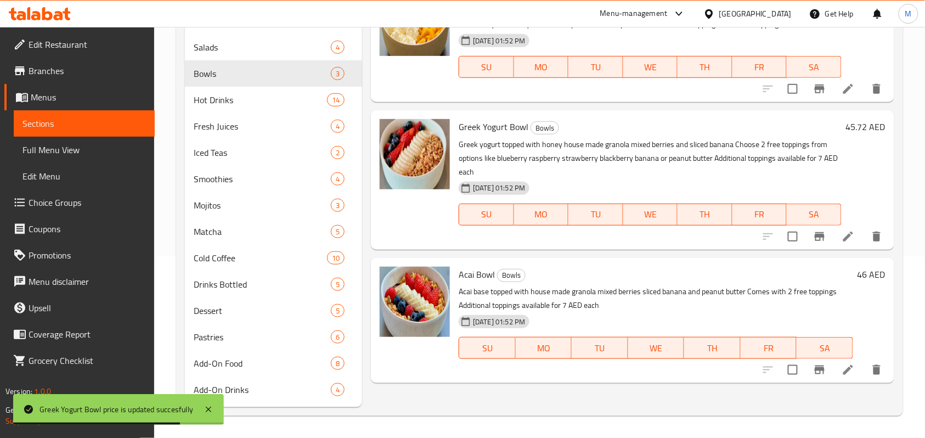
click at [865, 277] on h6 "46 AED" at bounding box center [872, 274] width 28 height 15
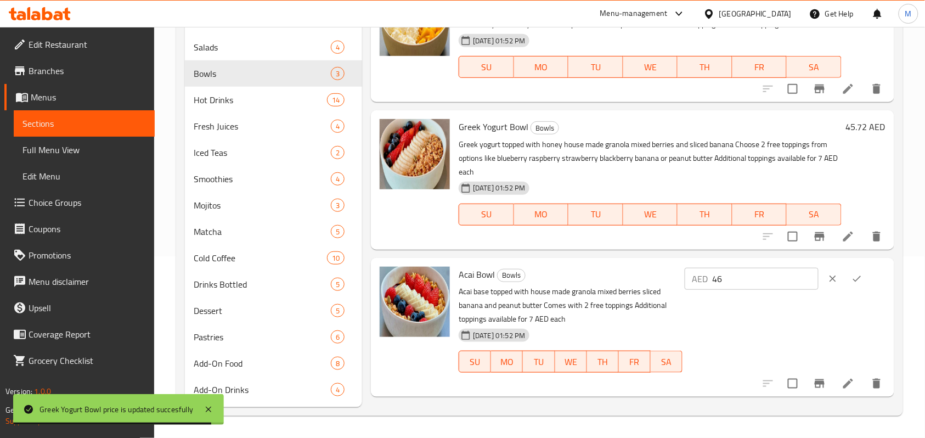
click at [743, 283] on input "46" at bounding box center [766, 279] width 106 height 22
paste input "45.72"
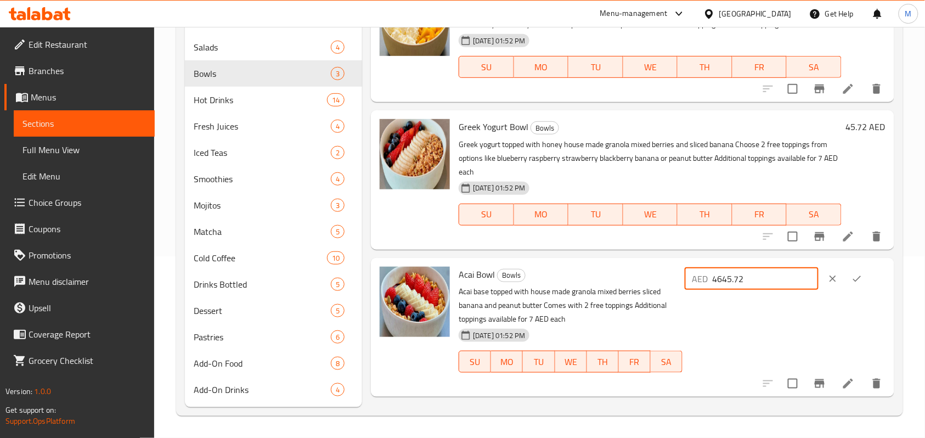
paste input "number"
type input "45.72"
click at [861, 280] on icon "ok" at bounding box center [857, 278] width 11 height 11
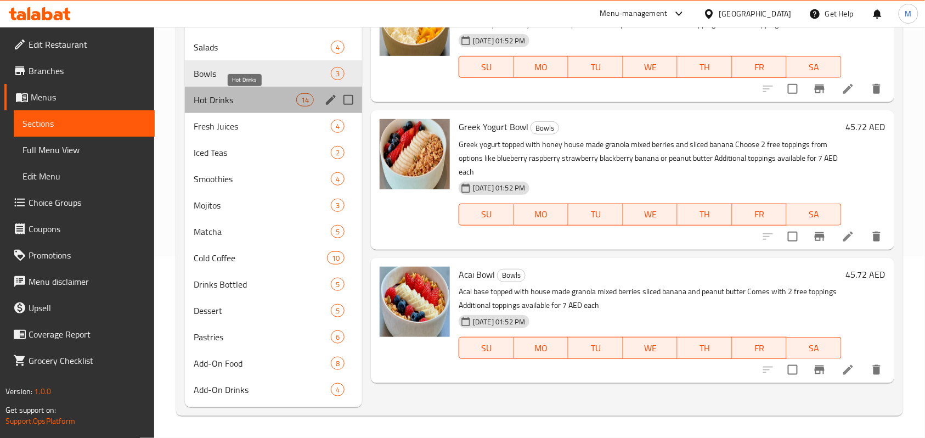
click at [238, 104] on span "Hot Drinks" at bounding box center [245, 99] width 103 height 13
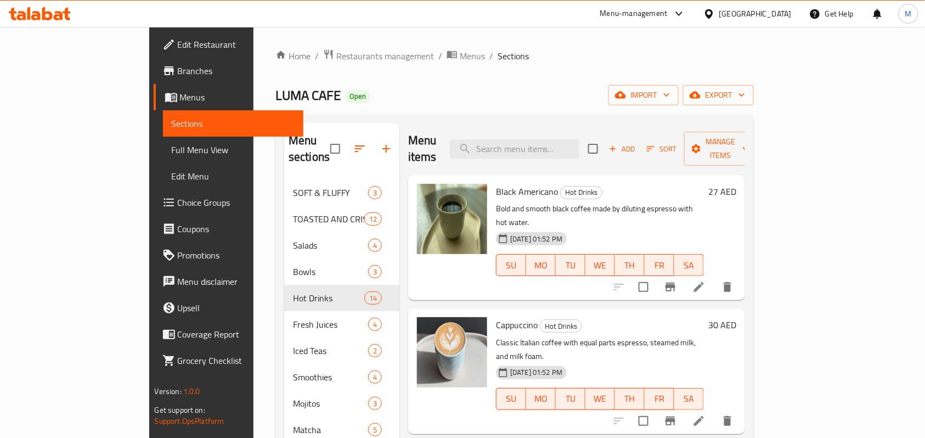
click at [737, 184] on h6 "27 AED" at bounding box center [723, 191] width 28 height 15
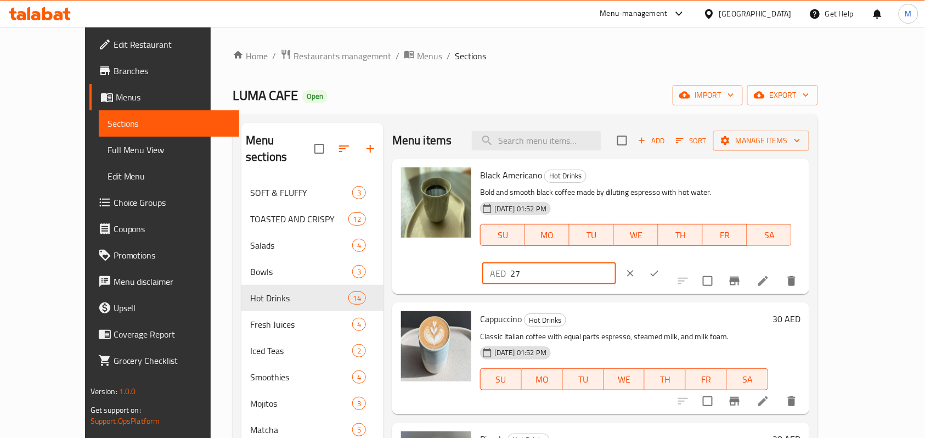
click at [616, 262] on input "27" at bounding box center [563, 273] width 106 height 22
paste input "6.6"
type input "26.67"
click at [667, 261] on button "ok" at bounding box center [655, 273] width 24 height 24
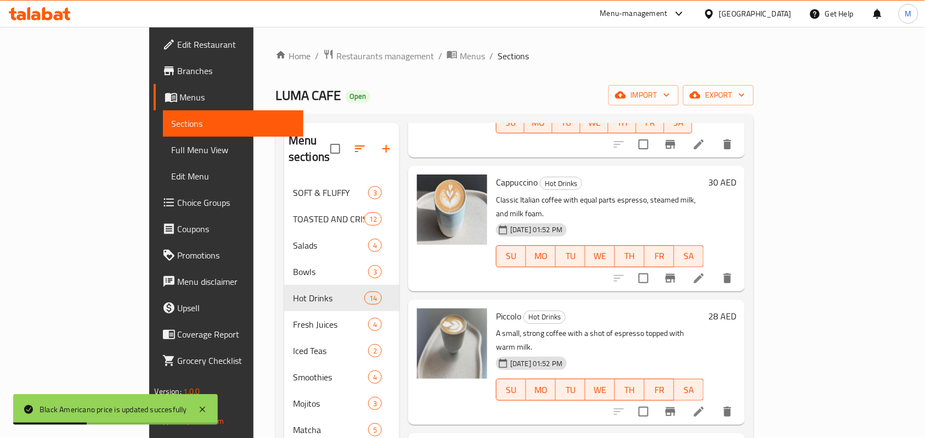
scroll to position [146, 0]
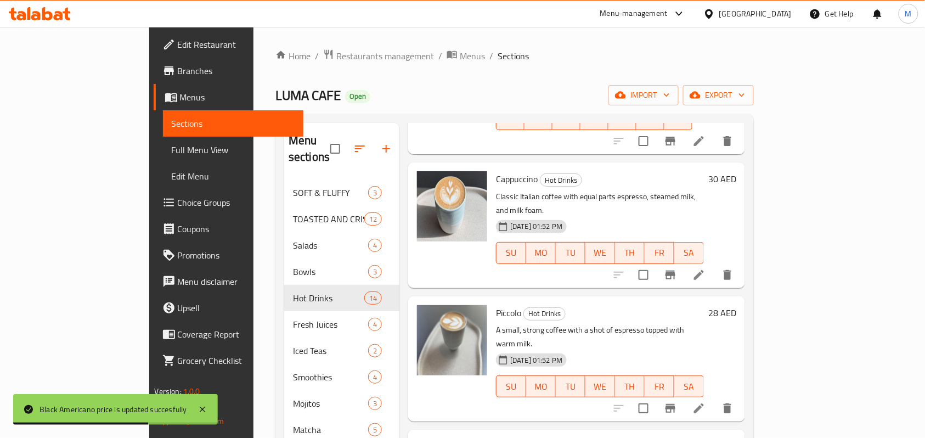
click at [737, 171] on h6 "30 AED" at bounding box center [723, 178] width 28 height 15
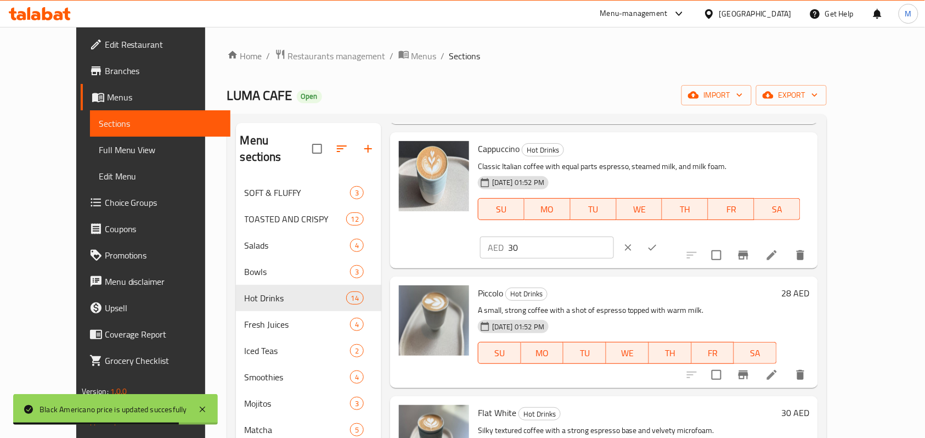
click at [614, 237] on input "30" at bounding box center [561, 248] width 106 height 22
paste input ".48"
type input "30.48"
click at [658, 242] on icon "ok" at bounding box center [652, 247] width 11 height 11
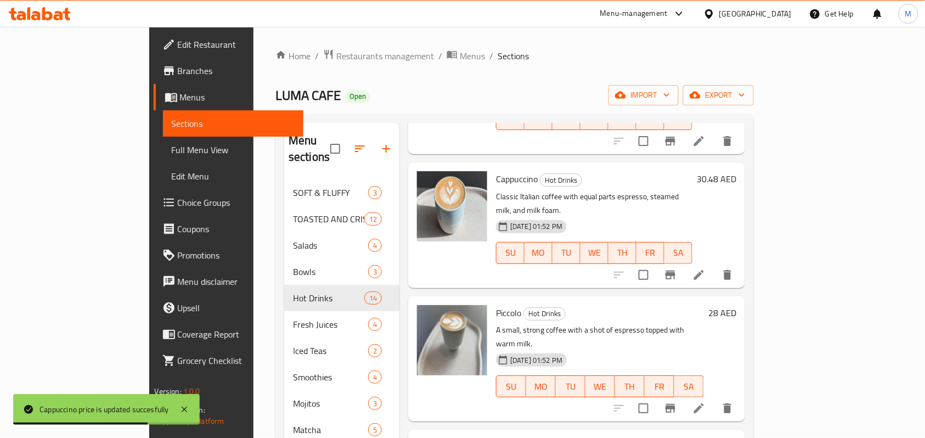
click at [737, 305] on h6 "28 AED" at bounding box center [723, 312] width 28 height 15
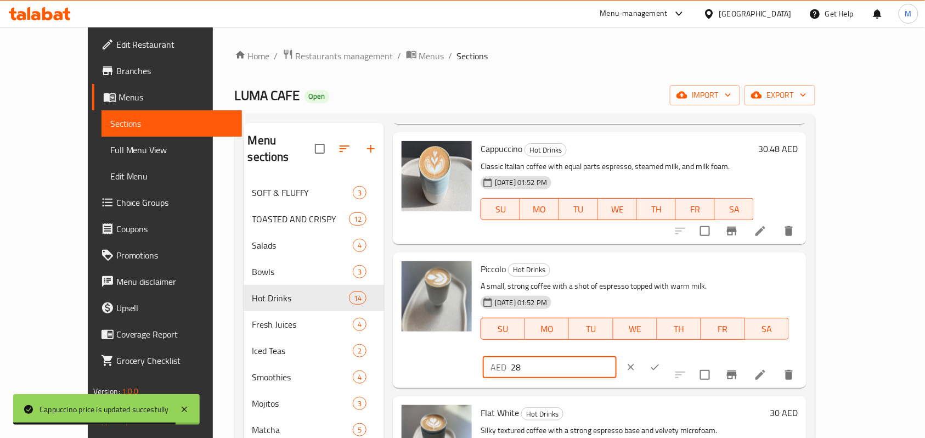
click at [617, 356] on input "28" at bounding box center [564, 367] width 106 height 22
paste input "27.94"
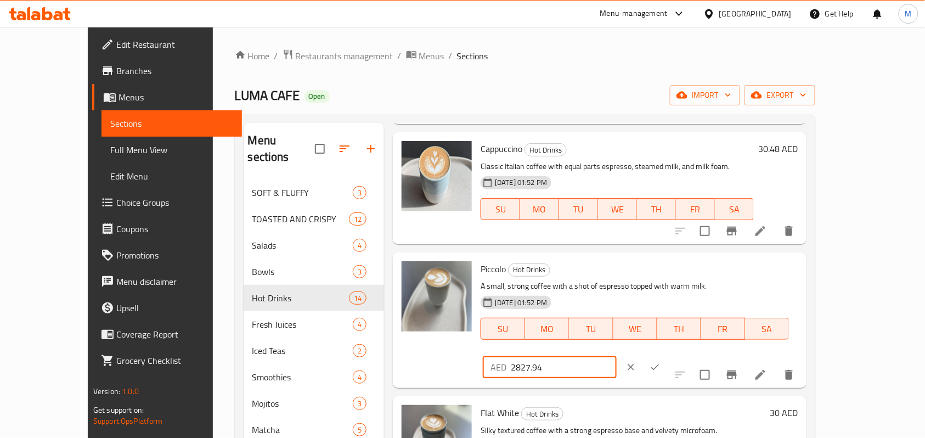
paste input "number"
type input "27.94"
click at [667, 355] on button "ok" at bounding box center [655, 367] width 24 height 24
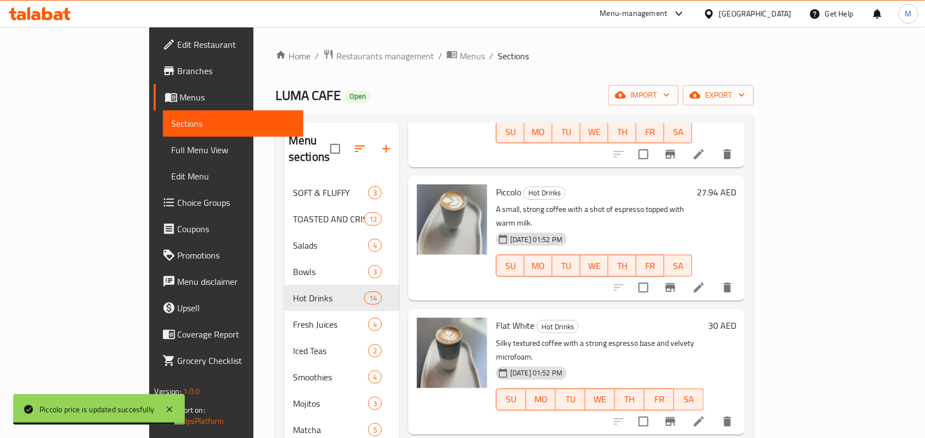
scroll to position [293, 0]
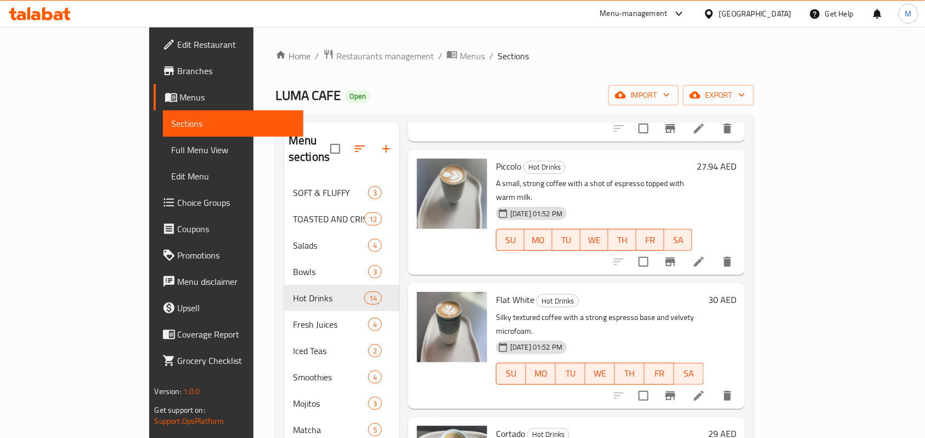
click at [737, 292] on h6 "30 AED" at bounding box center [723, 299] width 28 height 15
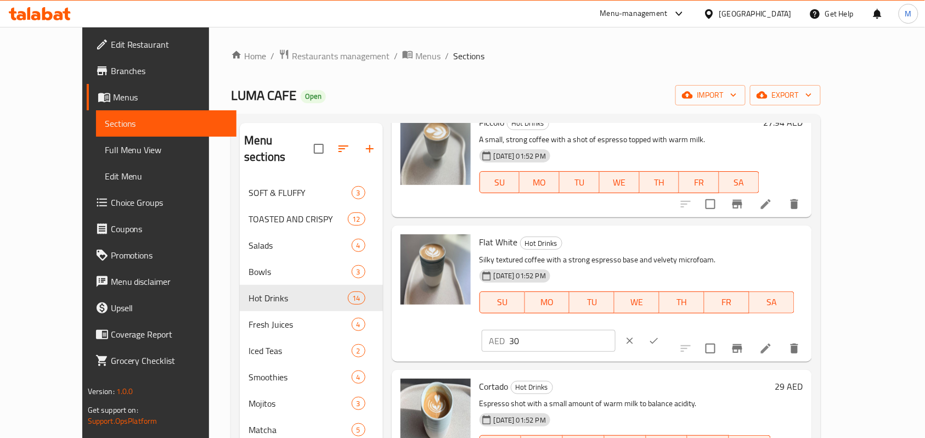
click at [616, 330] on div "AED 30 ​" at bounding box center [549, 341] width 134 height 22
click at [616, 330] on input "30" at bounding box center [563, 341] width 106 height 22
paste input ".48"
type input "30.48"
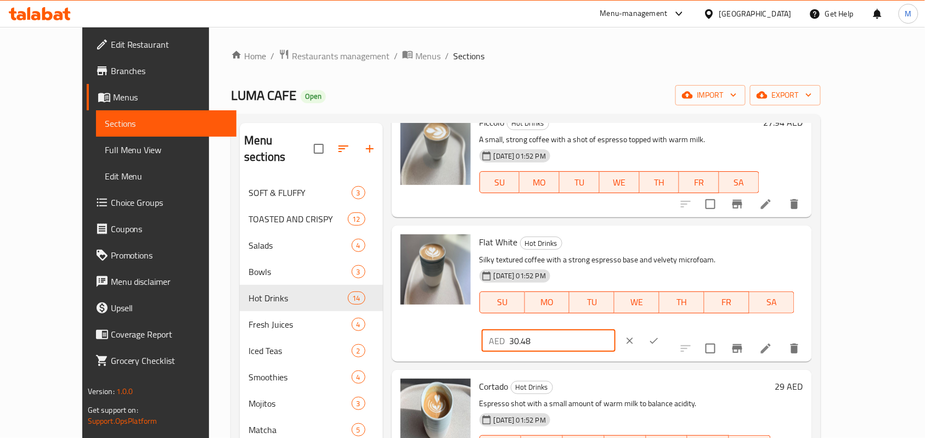
click at [660, 335] on icon "ok" at bounding box center [654, 340] width 11 height 11
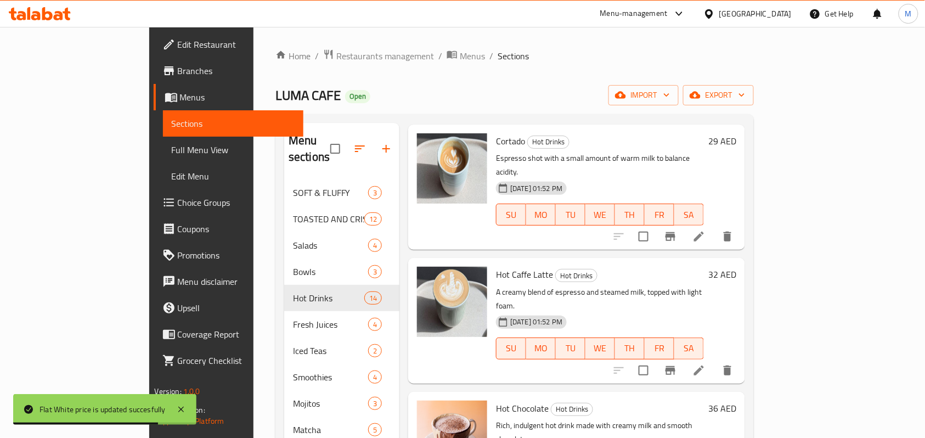
scroll to position [512, 0]
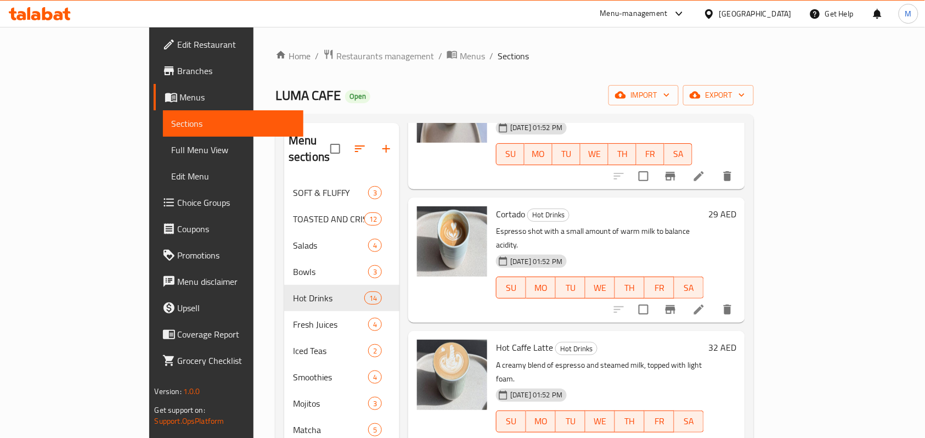
click at [737, 206] on h6 "29 AED" at bounding box center [723, 213] width 28 height 15
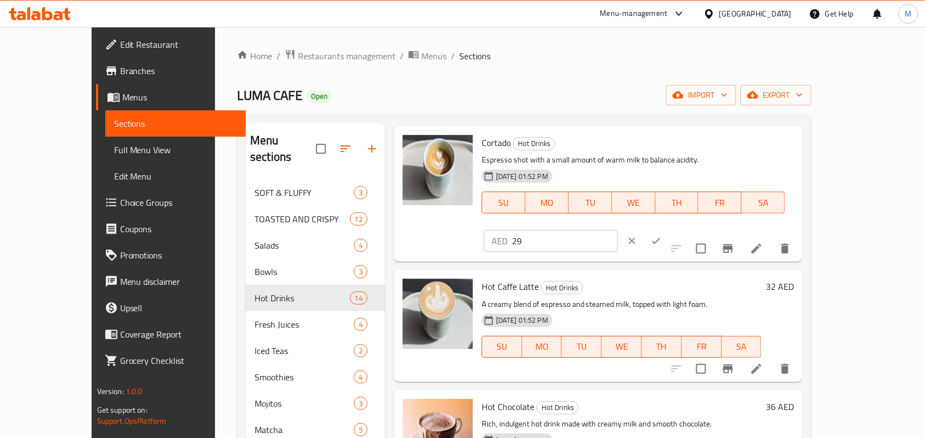
click at [618, 230] on input "29" at bounding box center [565, 241] width 106 height 22
paste input ".21"
type input "29.21"
click at [662, 235] on icon "ok" at bounding box center [656, 240] width 11 height 11
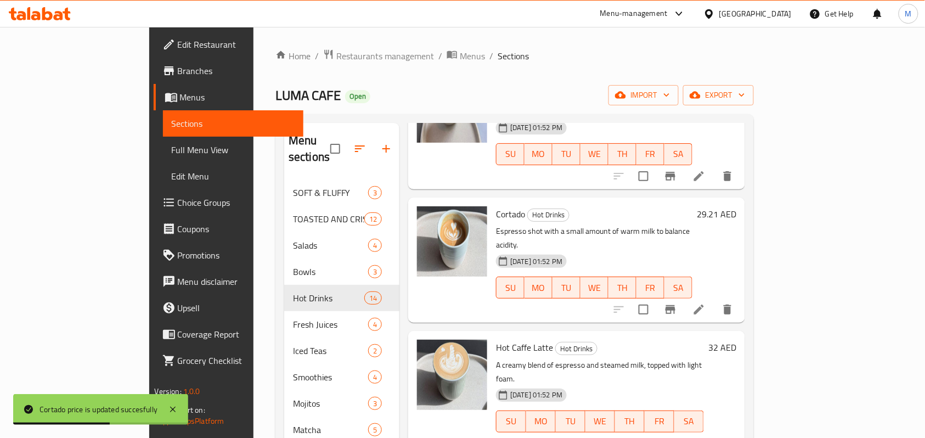
click at [737, 340] on h6 "32 AED" at bounding box center [723, 347] width 28 height 15
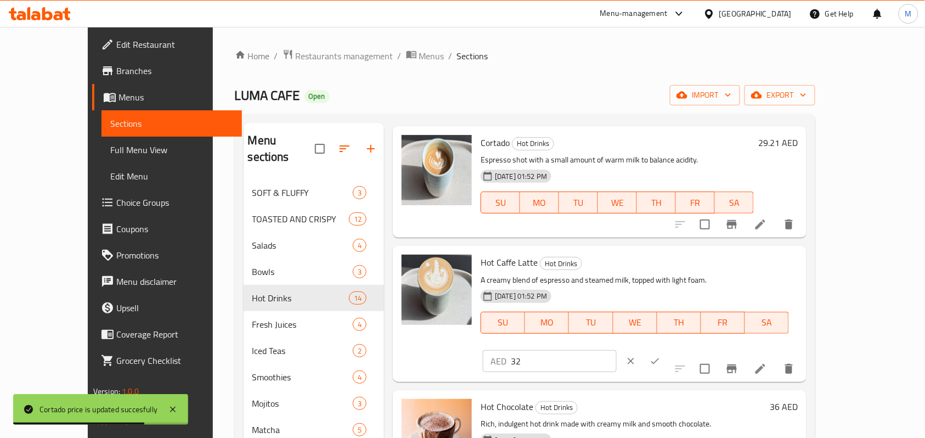
click at [617, 350] on input "32" at bounding box center [564, 361] width 106 height 22
paste input "1.75"
type input "31.75"
click at [661, 356] on icon "ok" at bounding box center [655, 361] width 11 height 11
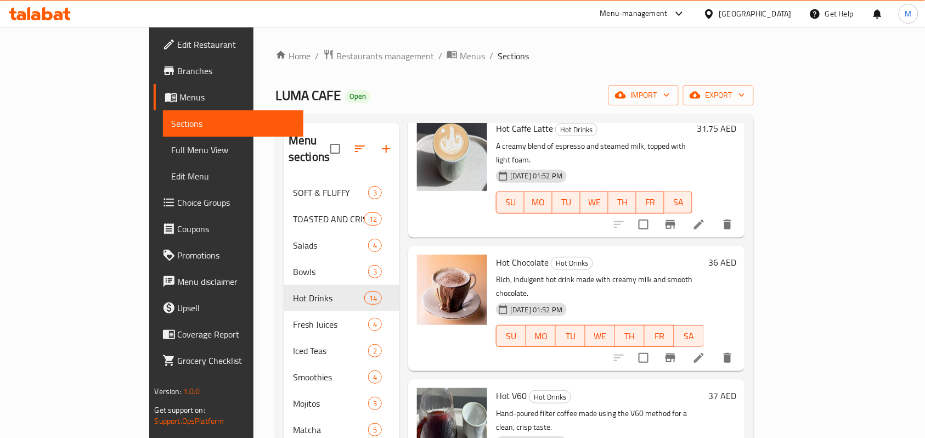
scroll to position [732, 0]
click at [737, 254] on h6 "36 AED" at bounding box center [723, 261] width 28 height 15
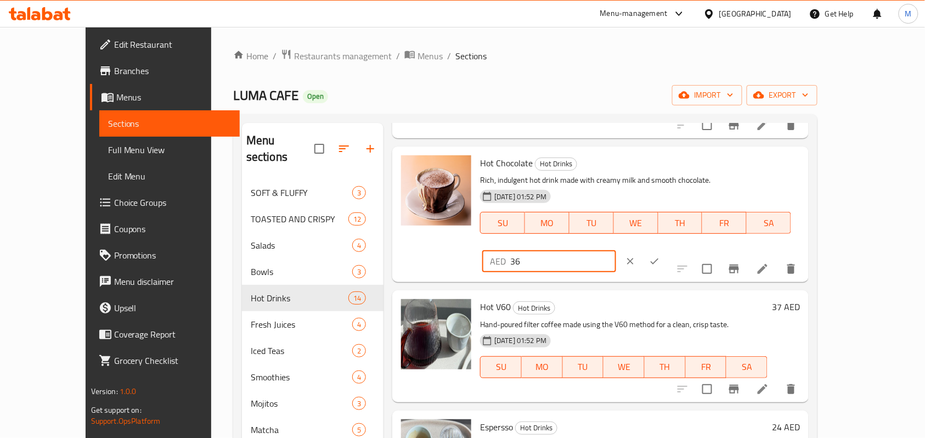
click at [616, 250] on input "36" at bounding box center [563, 261] width 106 height 22
paste input "5.5"
type input "35.56"
click at [660, 256] on icon "ok" at bounding box center [654, 261] width 11 height 11
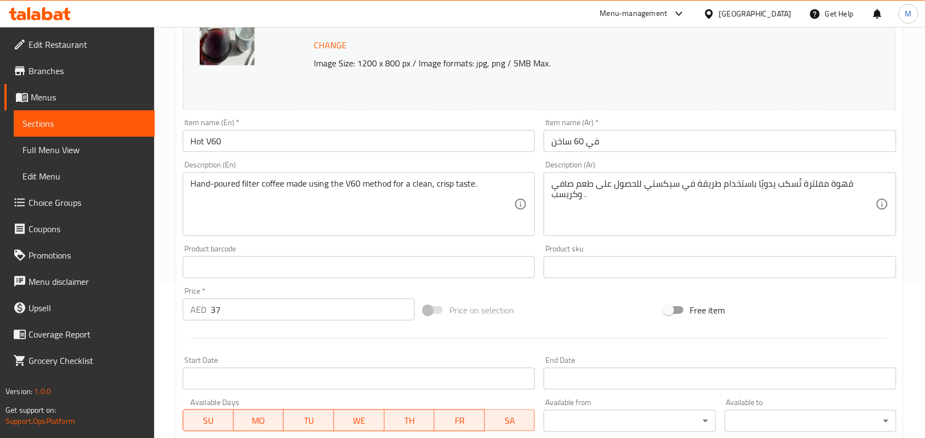
scroll to position [352, 0]
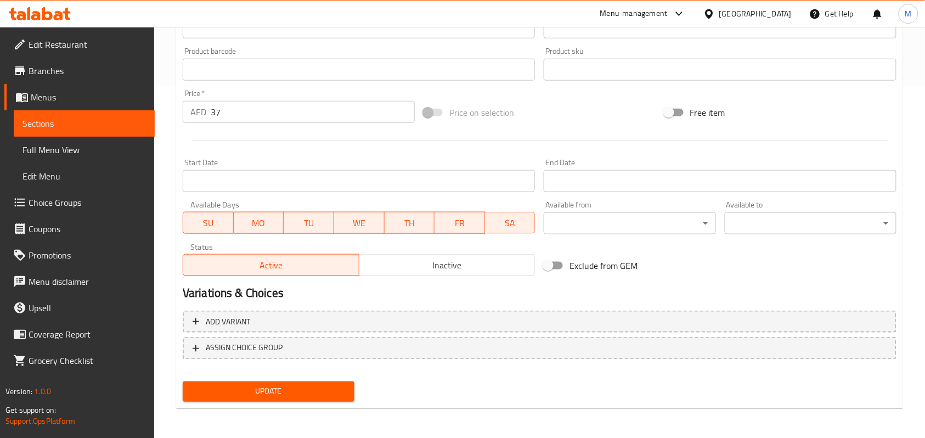
click at [441, 258] on span "Inactive" at bounding box center [447, 265] width 167 height 16
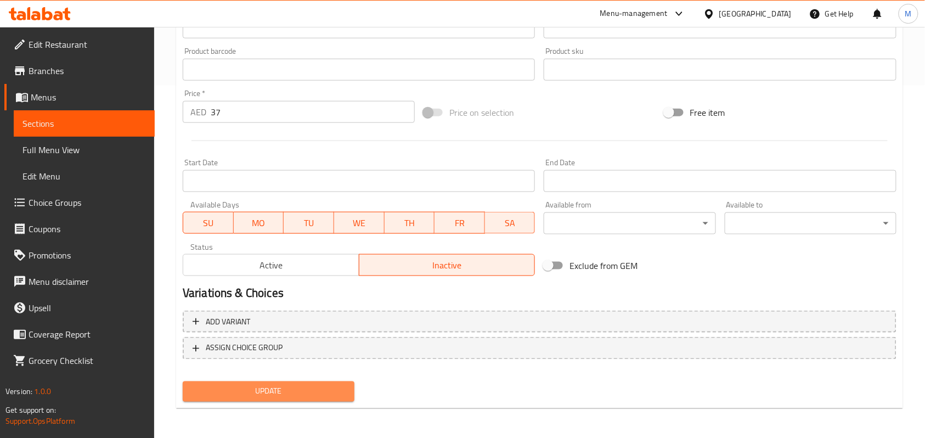
click at [265, 388] on span "Update" at bounding box center [269, 392] width 154 height 14
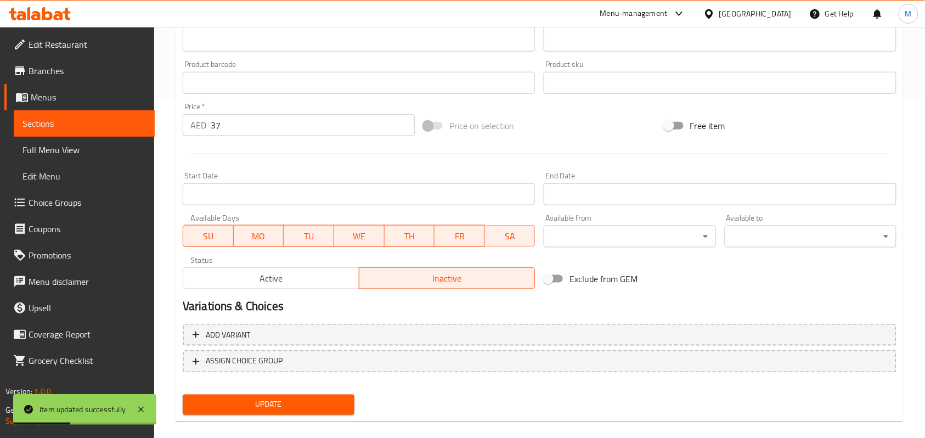
scroll to position [0, 0]
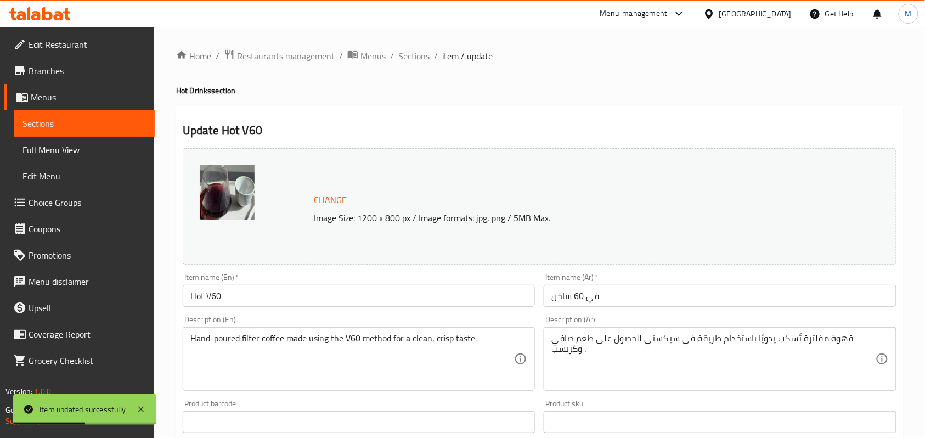
click at [418, 61] on span "Sections" at bounding box center [414, 55] width 31 height 13
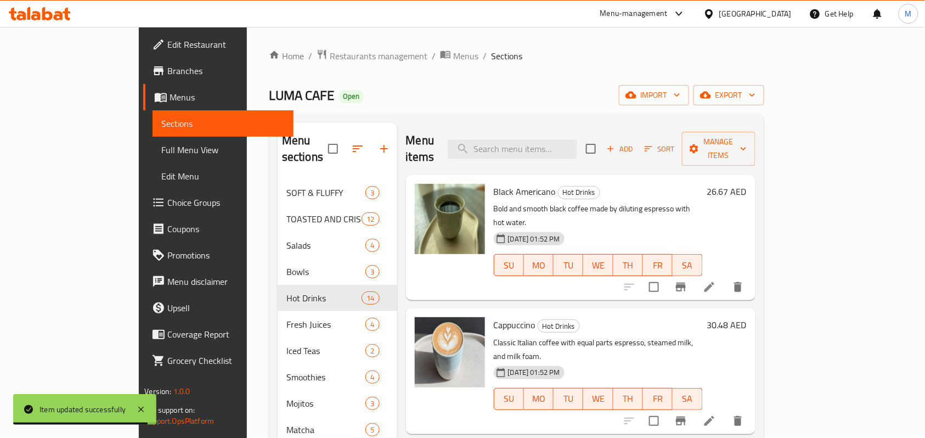
click at [729, 277] on div "Menu items Add Sort Manage items Black Americano Hot Drinks Bold and smooth bla…" at bounding box center [576, 364] width 358 height 482
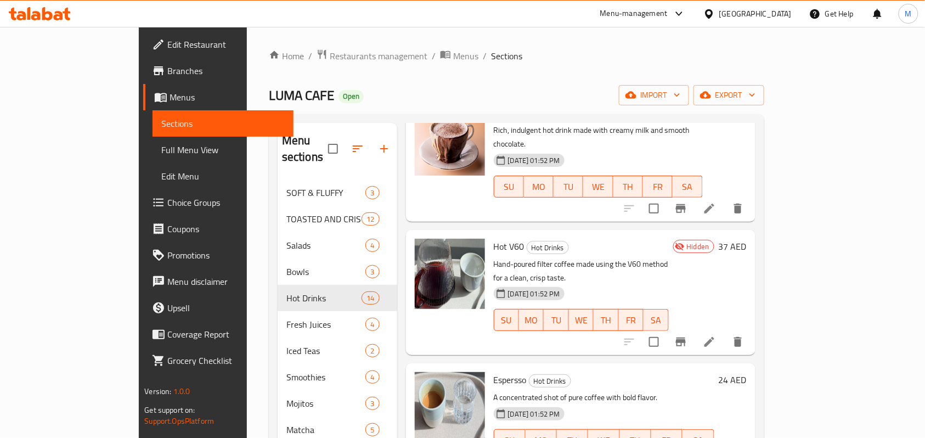
scroll to position [951, 0]
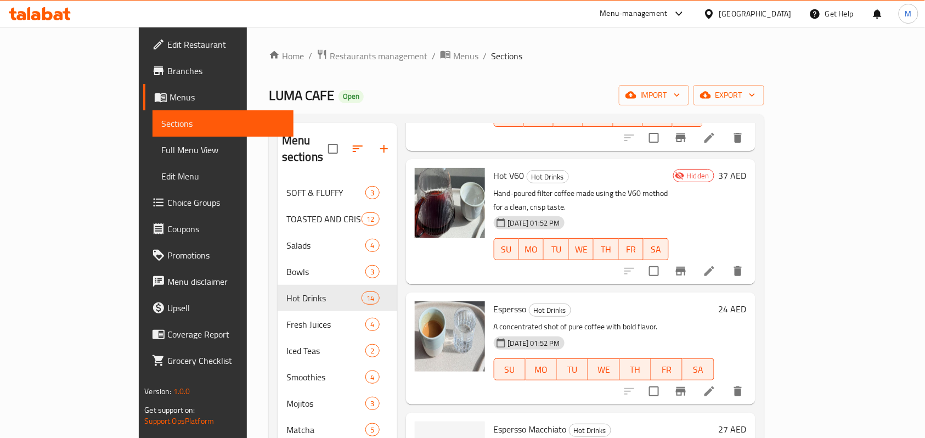
click at [747, 301] on h6 "24 AED" at bounding box center [733, 308] width 28 height 15
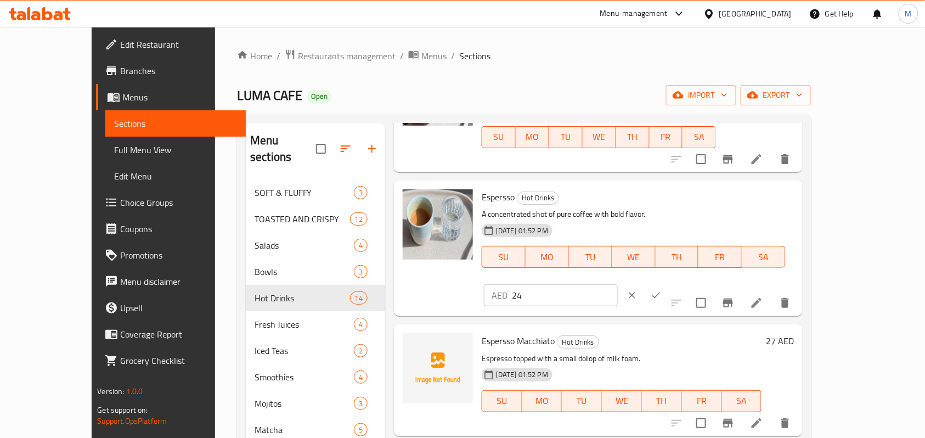
click at [618, 284] on input "24" at bounding box center [565, 295] width 106 height 22
paste input ".13"
type input "24.13"
click at [662, 290] on icon "ok" at bounding box center [656, 295] width 11 height 11
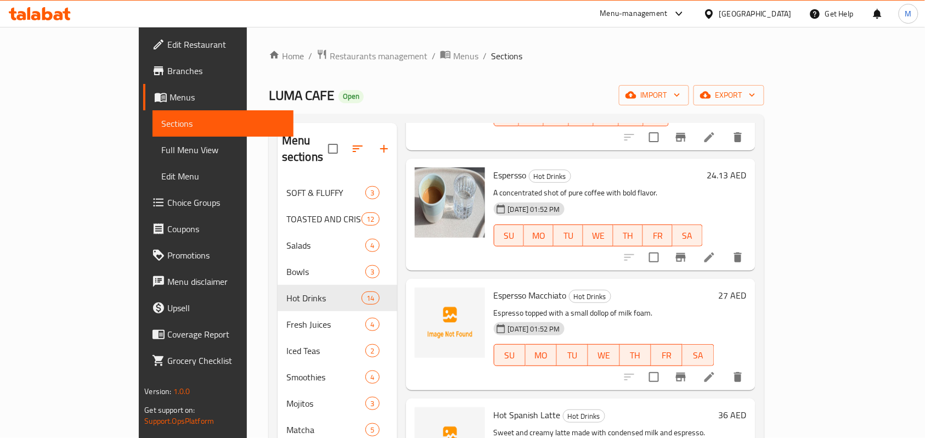
scroll to position [1098, 0]
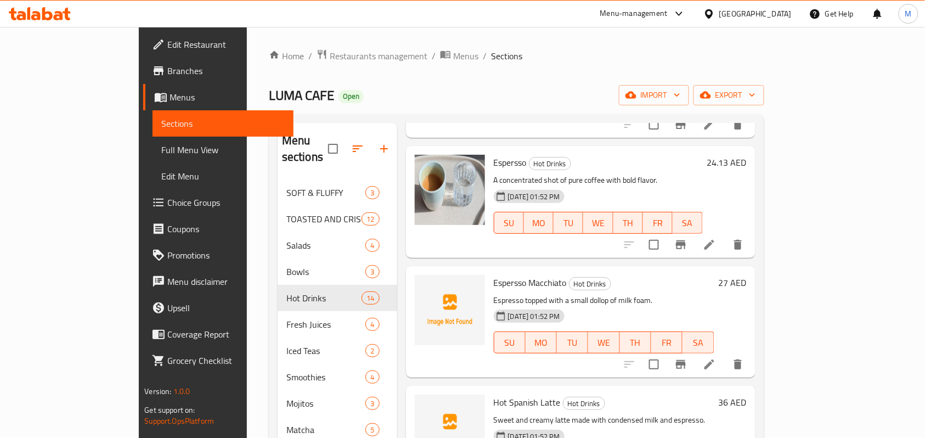
click at [747, 275] on h6 "27 AED" at bounding box center [733, 282] width 28 height 15
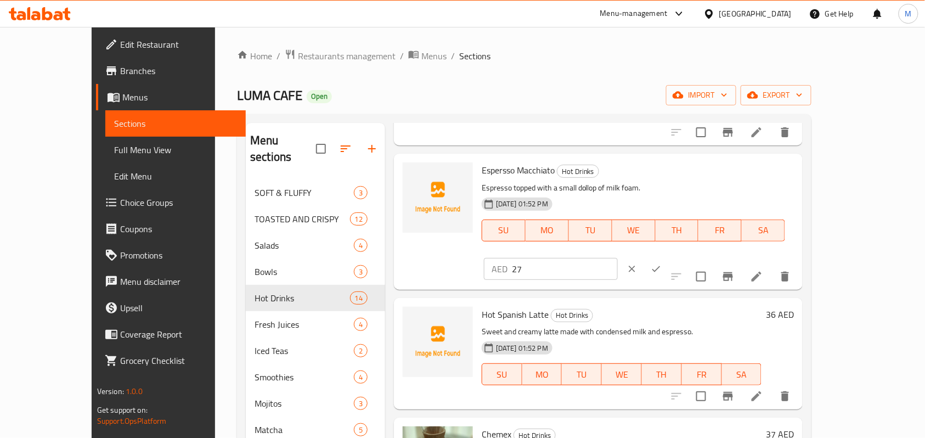
click at [618, 258] on input "27" at bounding box center [565, 269] width 106 height 22
paste input "6.6"
type input "26.67"
click at [669, 257] on button "ok" at bounding box center [656, 269] width 24 height 24
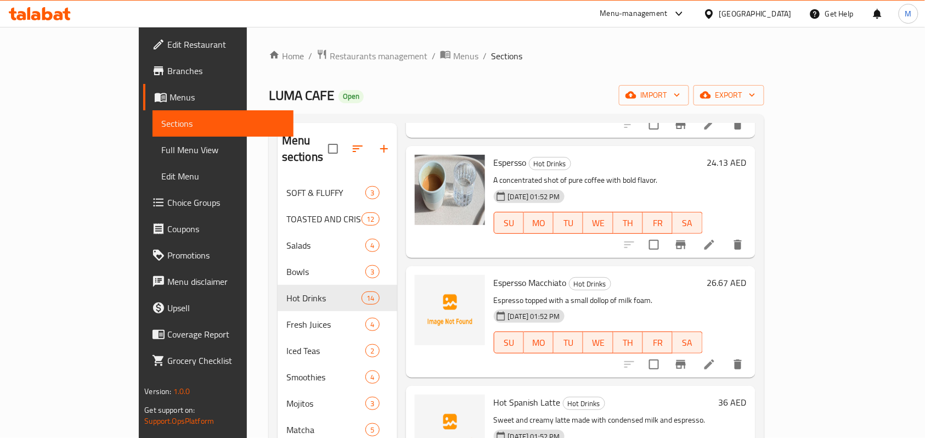
click at [747, 395] on h6 "36 AED" at bounding box center [733, 402] width 28 height 15
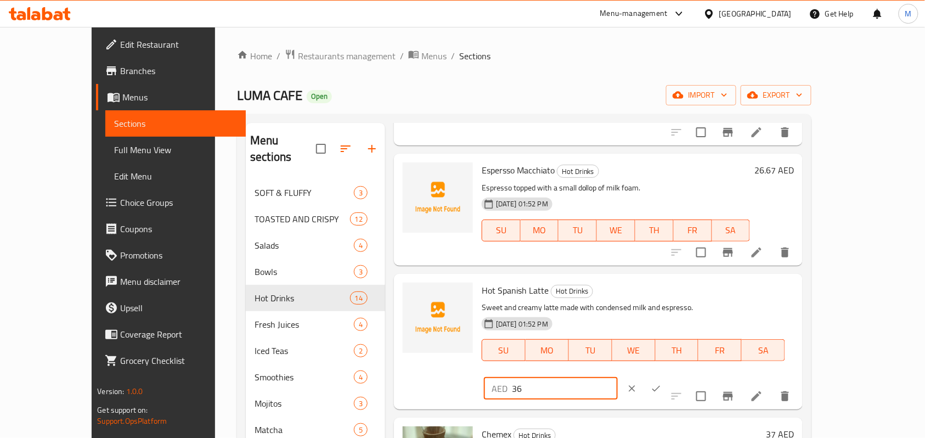
click at [618, 378] on input "36" at bounding box center [565, 389] width 106 height 22
paste input "5.5"
type input "35.56"
click at [662, 383] on icon "ok" at bounding box center [656, 388] width 11 height 11
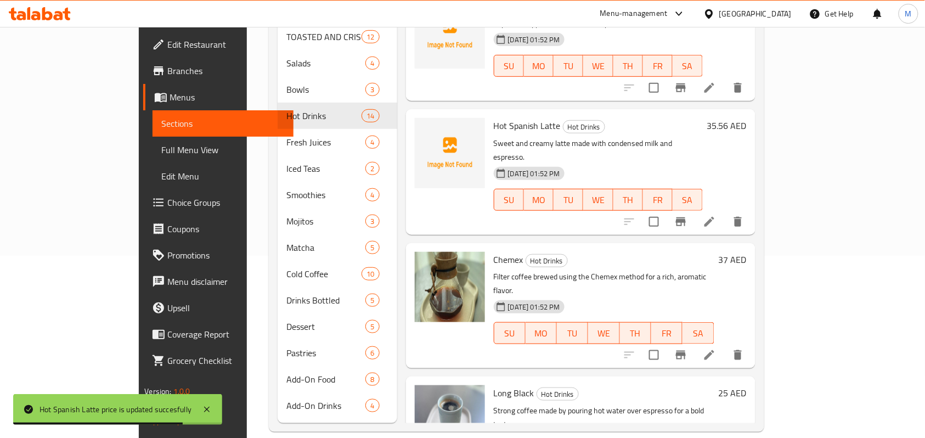
scroll to position [1166, 0]
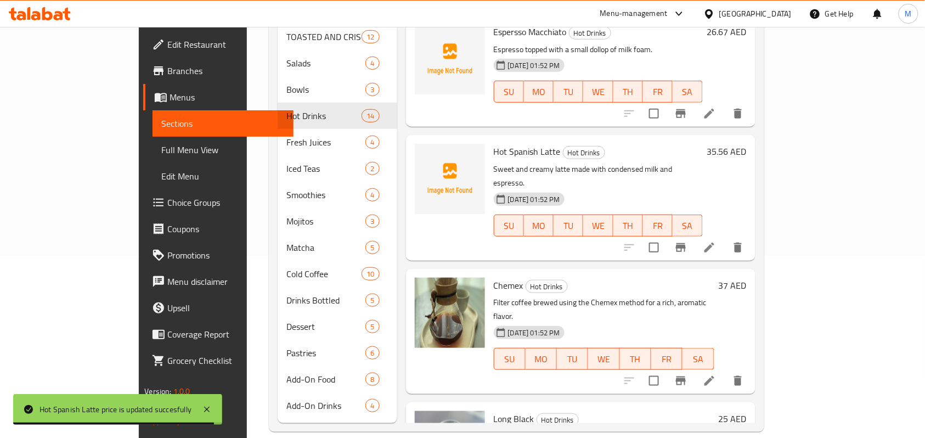
click at [747, 278] on h6 "37 AED" at bounding box center [733, 285] width 28 height 15
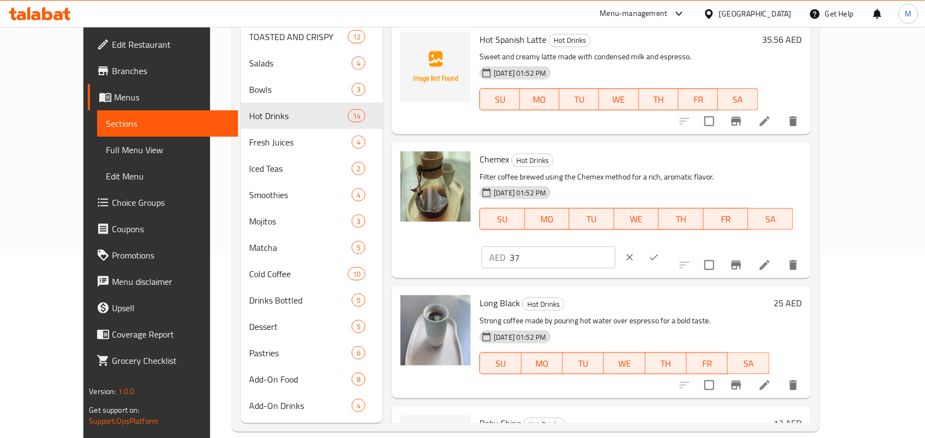
click at [616, 246] on input "37" at bounding box center [563, 257] width 106 height 22
paste input "6.83"
type input "36.83"
click at [660, 252] on icon "ok" at bounding box center [654, 257] width 11 height 11
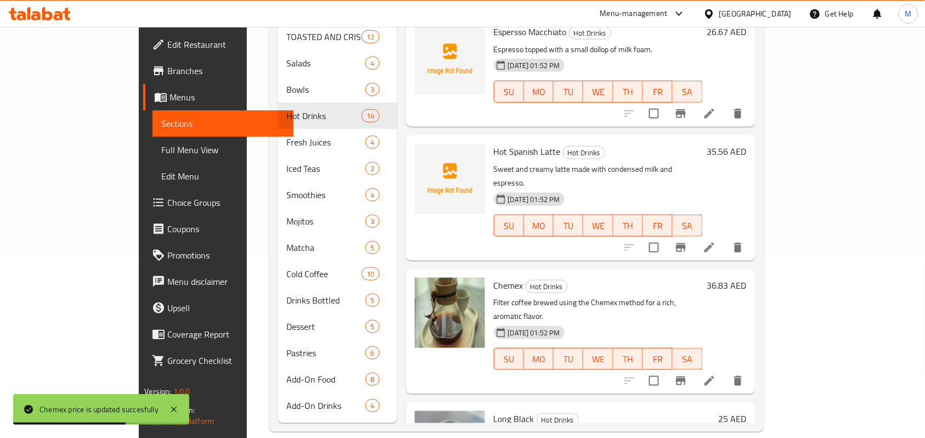
click at [747, 410] on h6 "25 AED" at bounding box center [733, 418] width 28 height 15
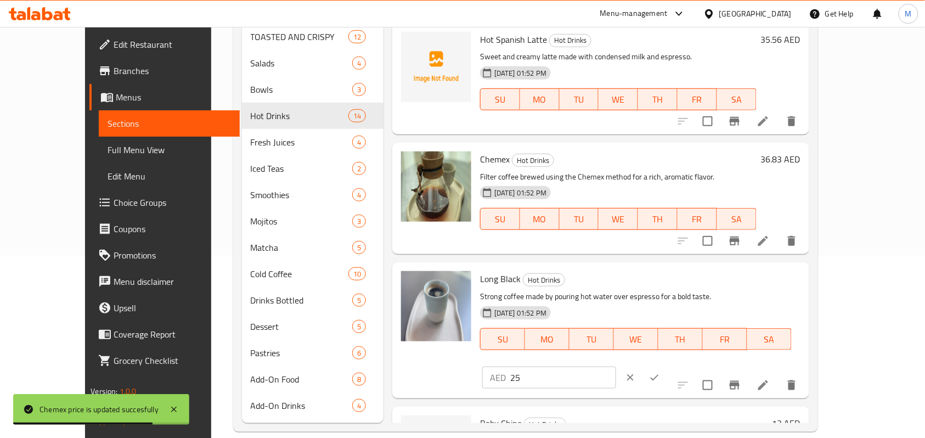
click at [616, 367] on input "25" at bounding box center [563, 378] width 106 height 22
paste input ".4"
type input "25.4"
click at [667, 366] on button "ok" at bounding box center [655, 378] width 24 height 24
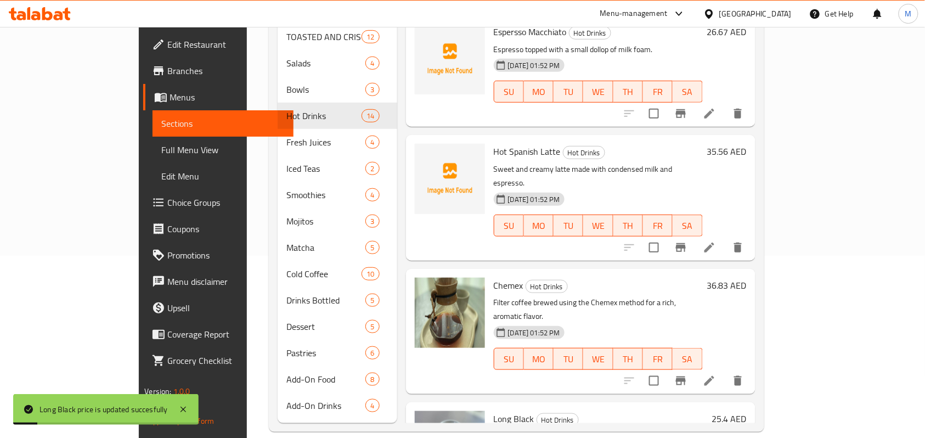
scroll to position [1239, 0]
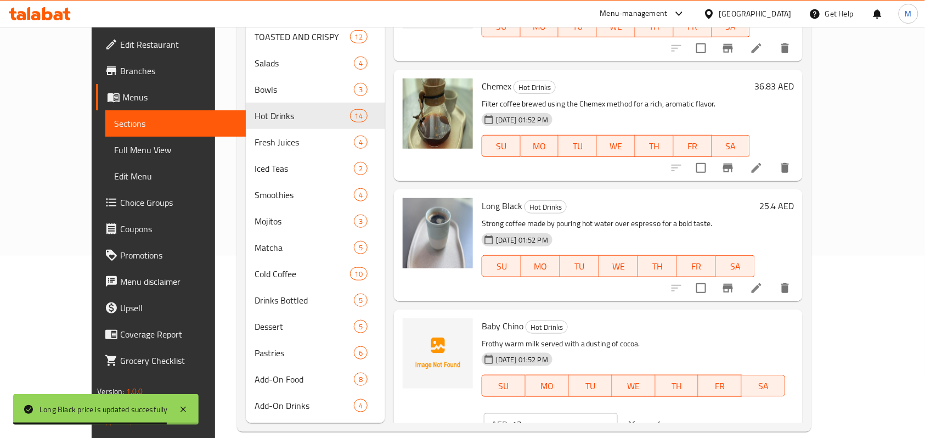
click at [618, 410] on input "13" at bounding box center [565, 424] width 106 height 22
drag, startPoint x: 729, startPoint y: 319, endPoint x: 800, endPoint y: 332, distance: 72.5
click at [618, 410] on input "13" at bounding box center [565, 424] width 106 height 22
paste input "2.7"
type input "12.7"
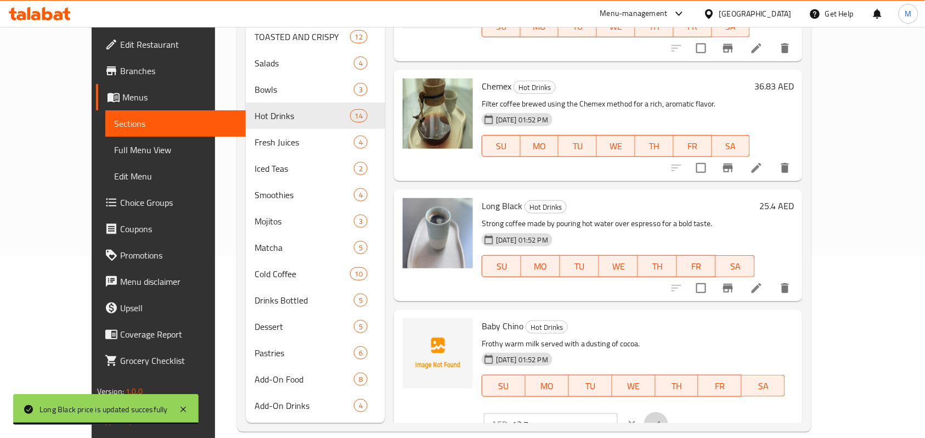
click at [669, 410] on button "ok" at bounding box center [656, 424] width 24 height 24
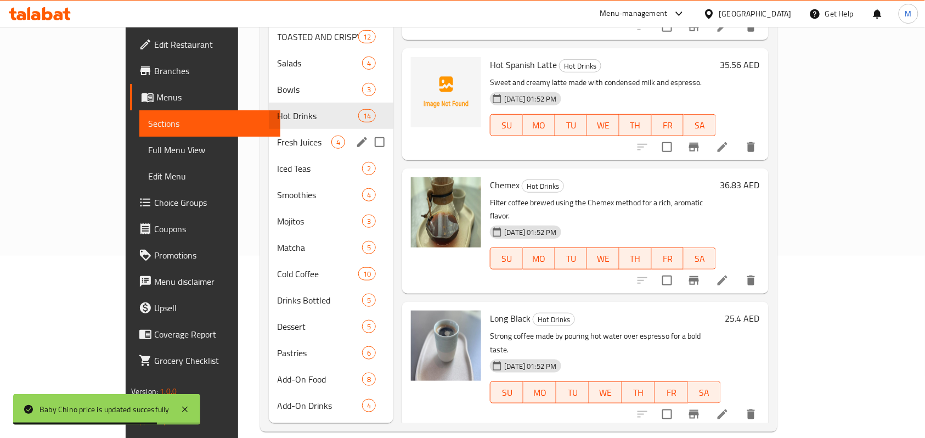
click at [269, 129] on div "Fresh Juices 4" at bounding box center [331, 142] width 125 height 26
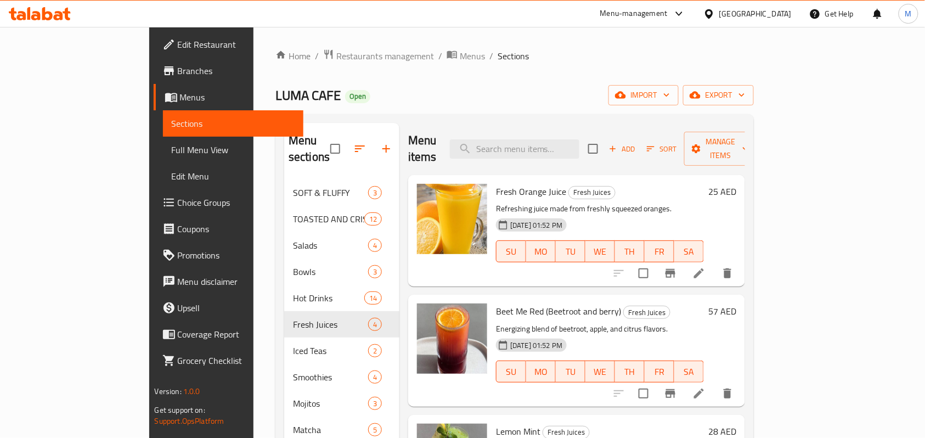
click at [737, 184] on h6 "25 AED" at bounding box center [723, 191] width 28 height 15
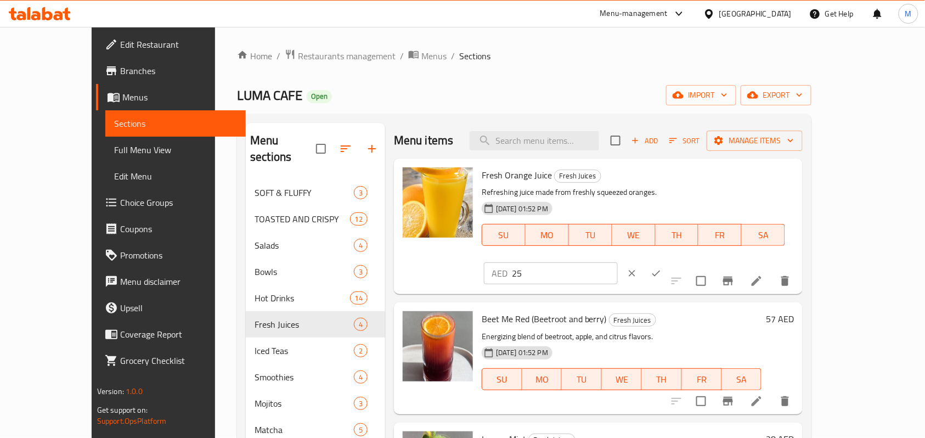
click at [618, 262] on input "25" at bounding box center [565, 273] width 106 height 22
paste input ".4"
type input "25.4"
click at [661, 271] on icon "ok" at bounding box center [657, 274] width 8 height 6
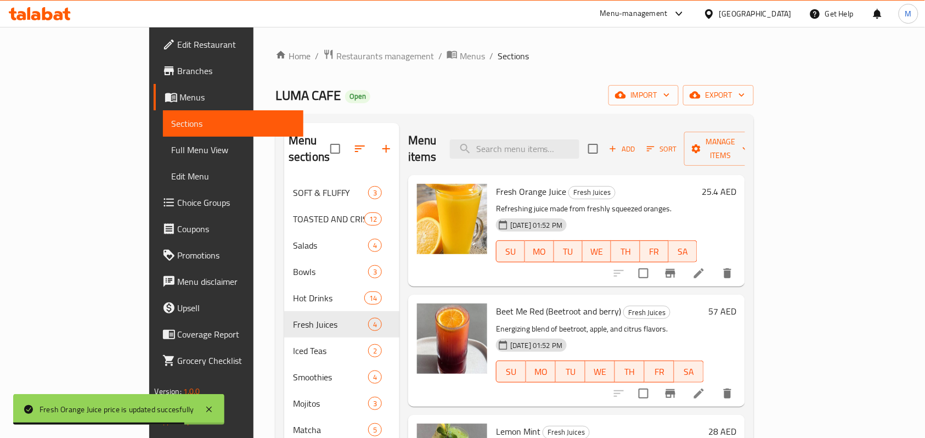
click at [737, 304] on h6 "57 AED" at bounding box center [723, 311] width 28 height 15
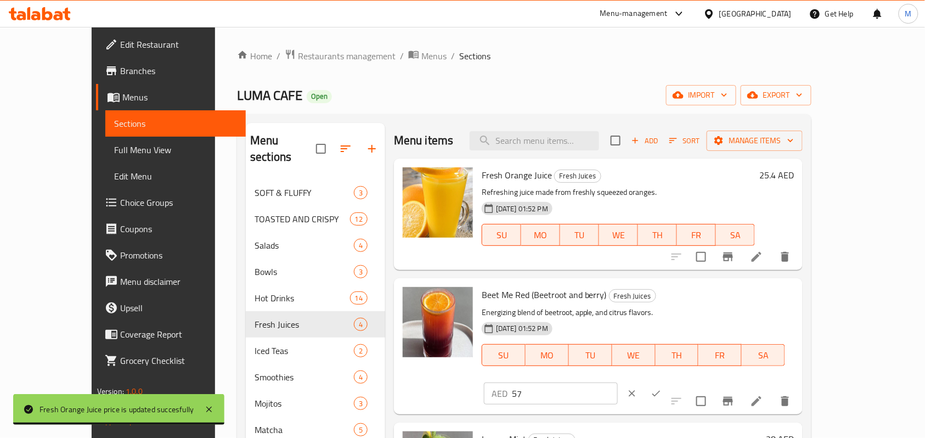
click at [618, 383] on input "57" at bounding box center [565, 394] width 106 height 22
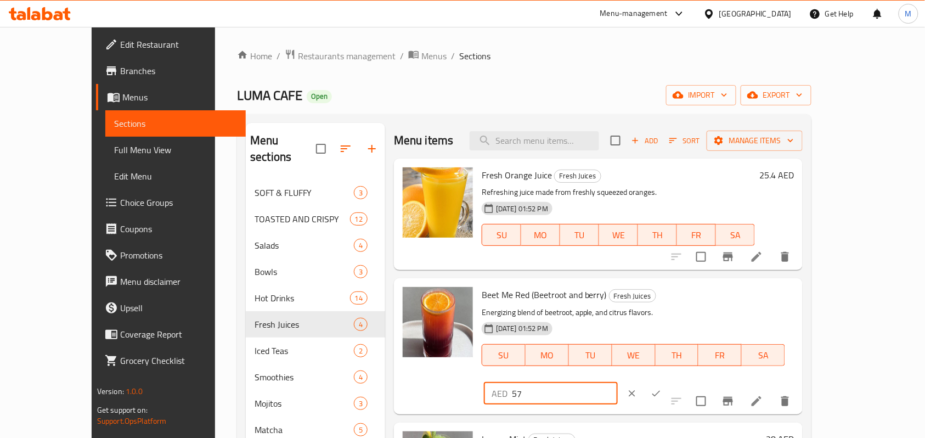
click at [618, 383] on input "57" at bounding box center [565, 394] width 106 height 22
paste input ".15"
type input "57.15"
click at [662, 388] on icon "ok" at bounding box center [656, 393] width 11 height 11
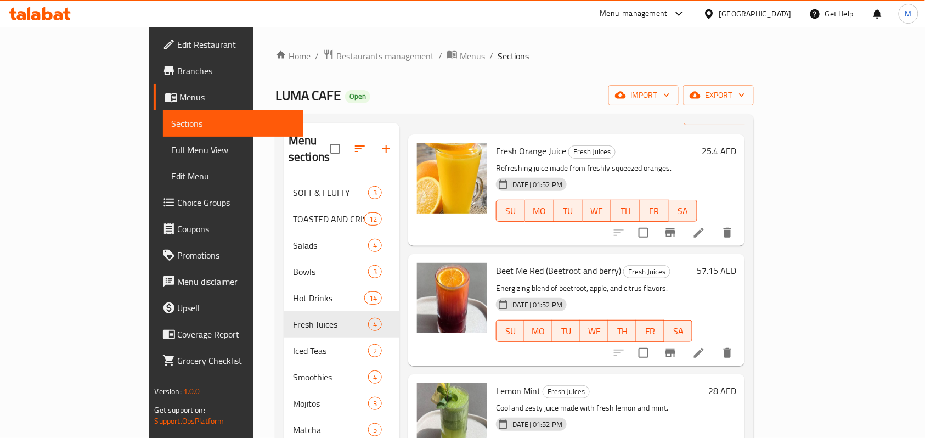
scroll to position [182, 0]
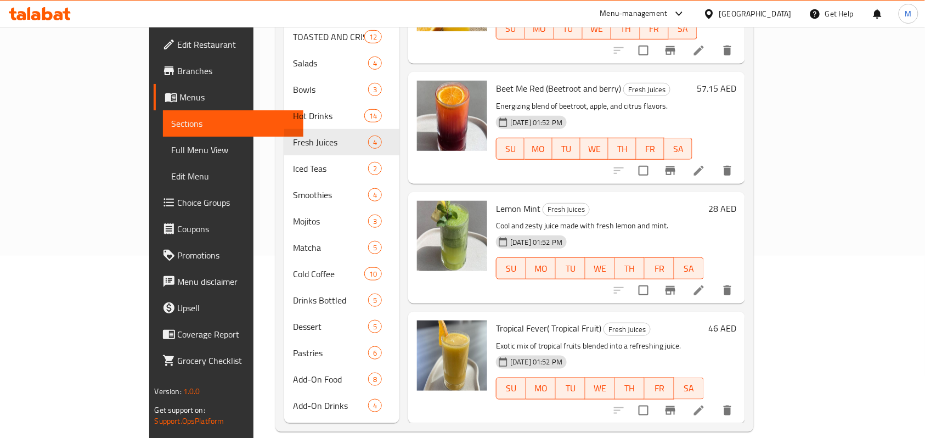
click at [737, 201] on h6 "28 AED" at bounding box center [723, 208] width 28 height 15
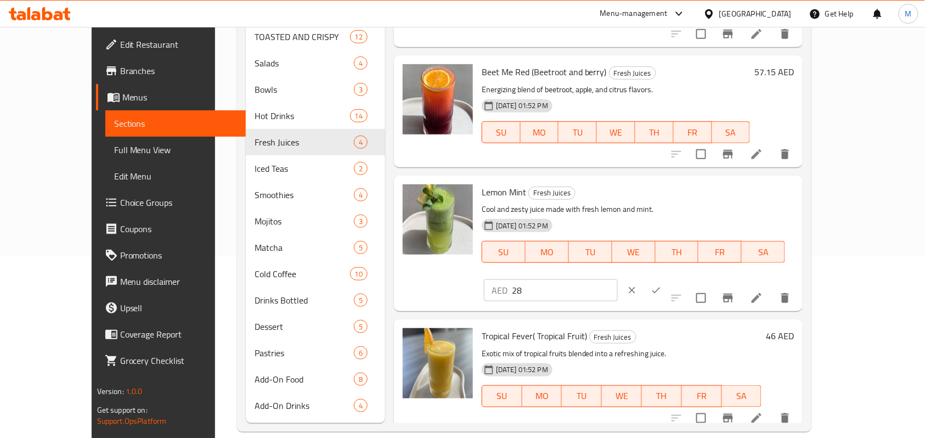
click at [618, 279] on input "28" at bounding box center [565, 290] width 106 height 22
paste input "7.94"
type input "27.94"
click at [662, 285] on icon "ok" at bounding box center [656, 290] width 11 height 11
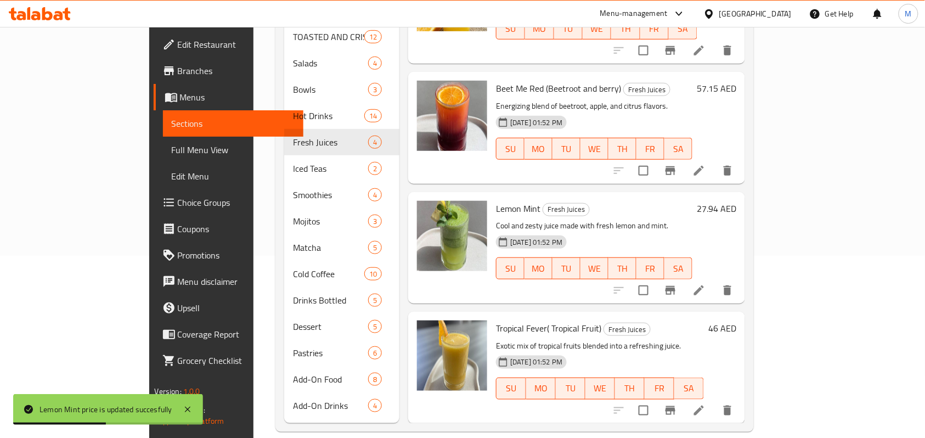
click at [737, 321] on h6 "46 AED" at bounding box center [723, 328] width 28 height 15
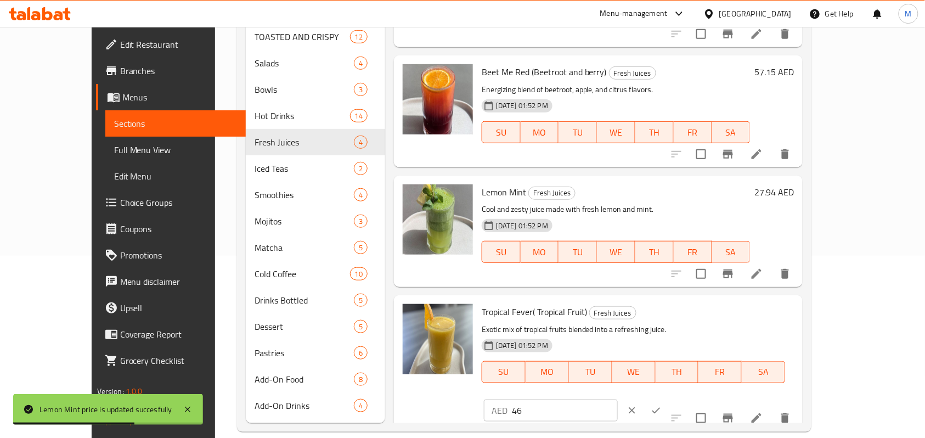
click at [618, 400] on input "46" at bounding box center [565, 411] width 106 height 22
paste input "5.72"
type input "45.72"
click at [662, 405] on icon "ok" at bounding box center [656, 410] width 11 height 11
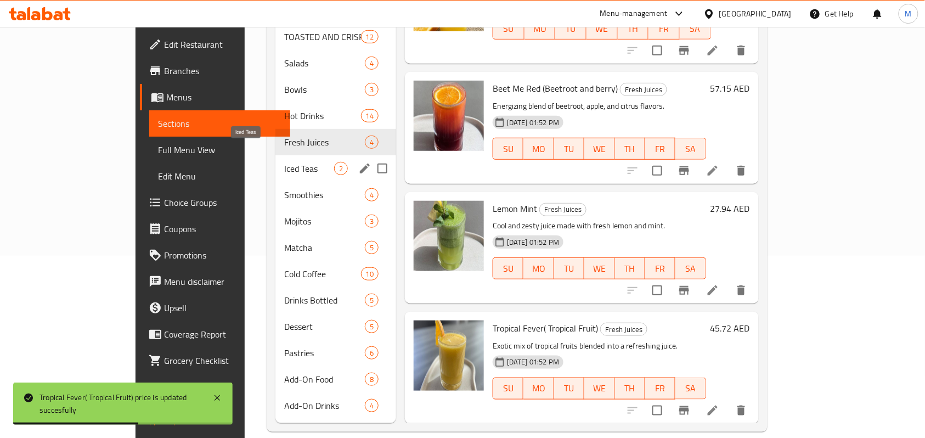
click at [284, 162] on span "Iced Teas" at bounding box center [309, 168] width 50 height 13
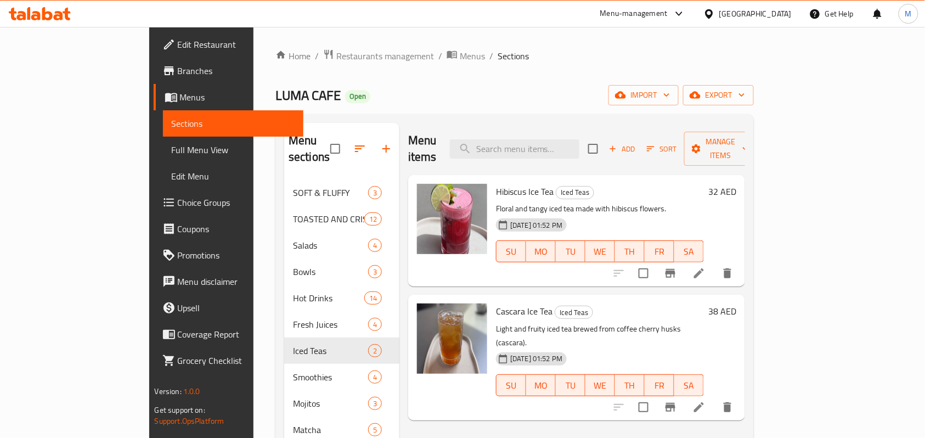
click at [737, 184] on h6 "32 AED" at bounding box center [723, 191] width 28 height 15
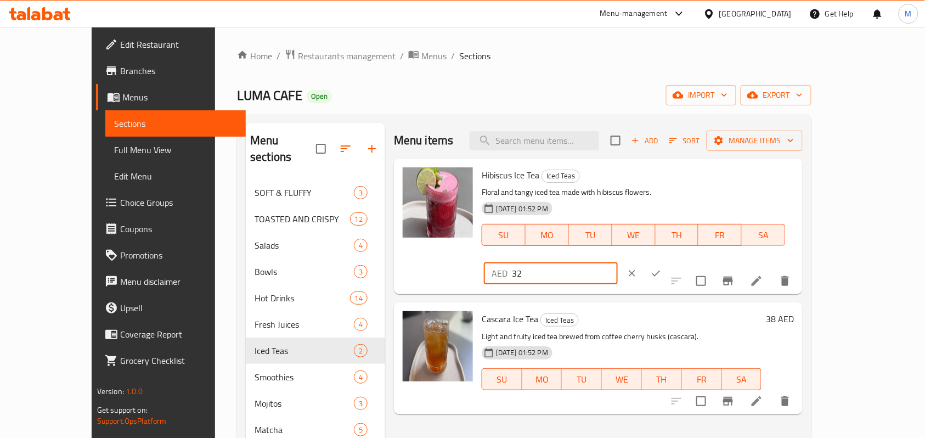
click at [618, 262] on input "32" at bounding box center [565, 273] width 106 height 22
paste input "1.75"
type input "31.75"
click at [662, 268] on icon "ok" at bounding box center [656, 273] width 11 height 11
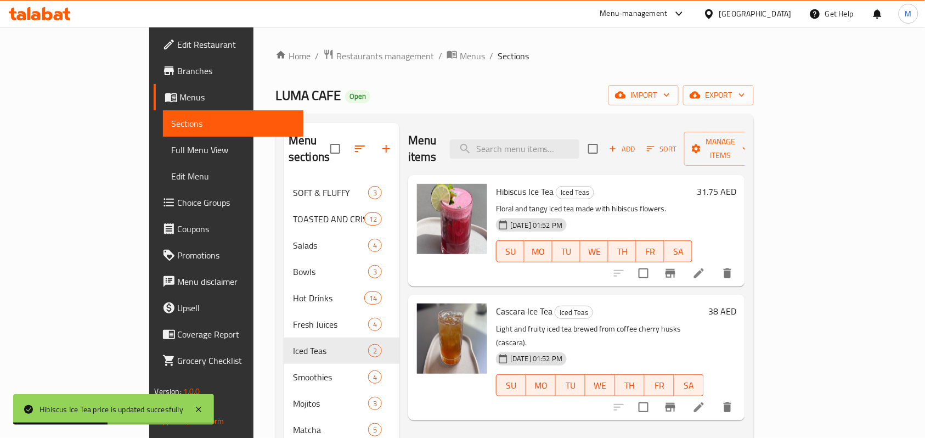
click at [737, 304] on h6 "38 AED" at bounding box center [723, 311] width 28 height 15
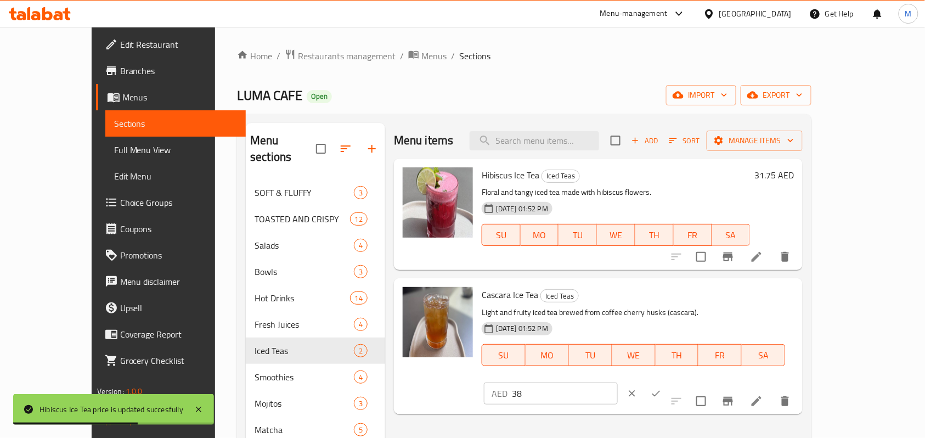
click at [618, 383] on input "38" at bounding box center [565, 394] width 106 height 22
paste input ".1"
type input "38.1"
click at [662, 388] on icon "ok" at bounding box center [656, 393] width 11 height 11
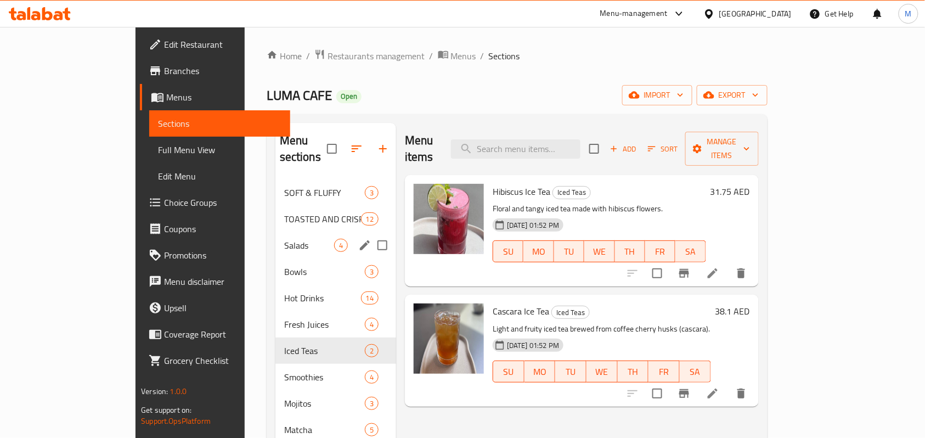
scroll to position [182, 0]
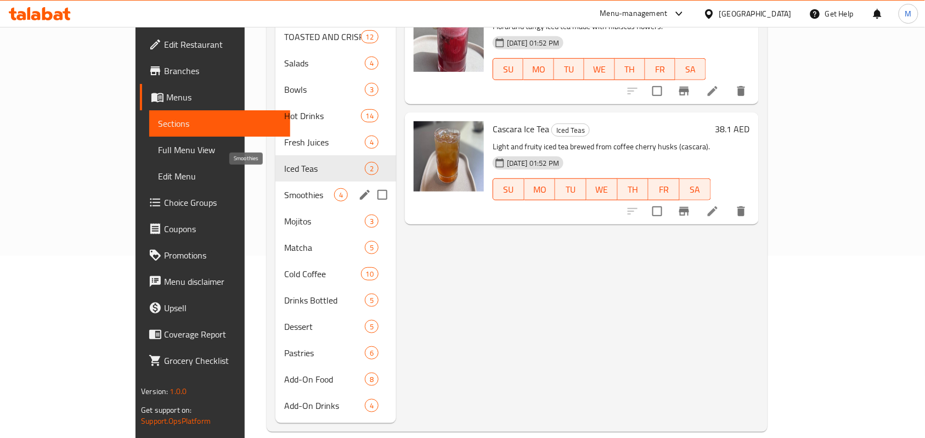
click at [284, 188] on span "Smoothies" at bounding box center [309, 194] width 50 height 13
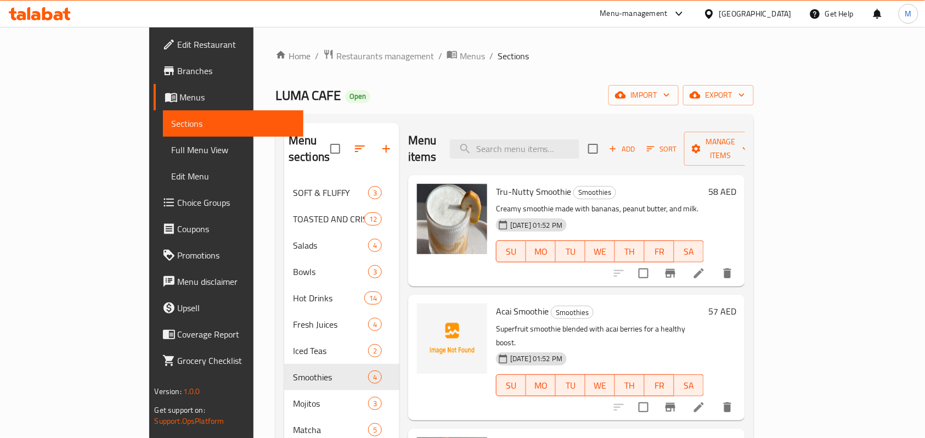
click at [737, 184] on h6 "58 AED" at bounding box center [723, 191] width 28 height 15
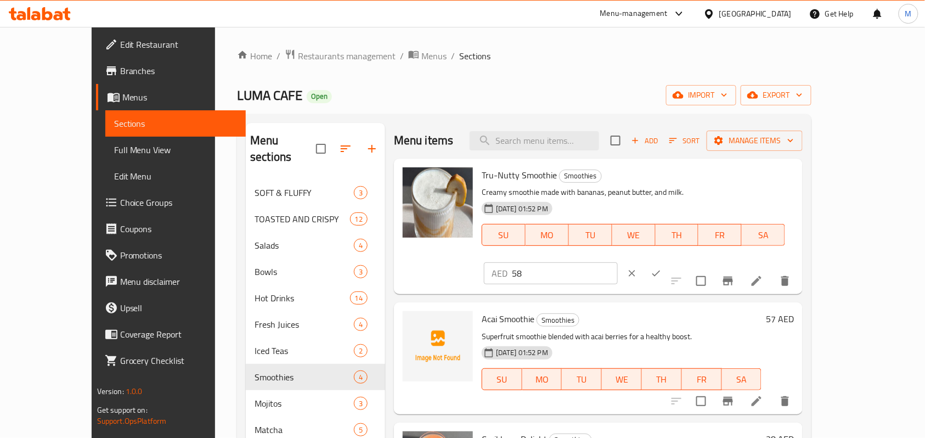
click at [618, 262] on input "58" at bounding box center [565, 273] width 106 height 22
paste input ".42"
type input "58.42"
click at [662, 268] on icon "ok" at bounding box center [656, 273] width 11 height 11
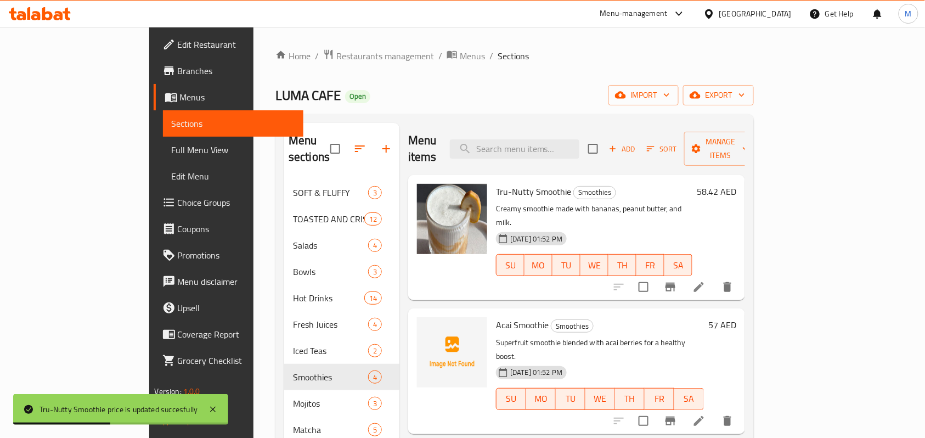
scroll to position [41, 0]
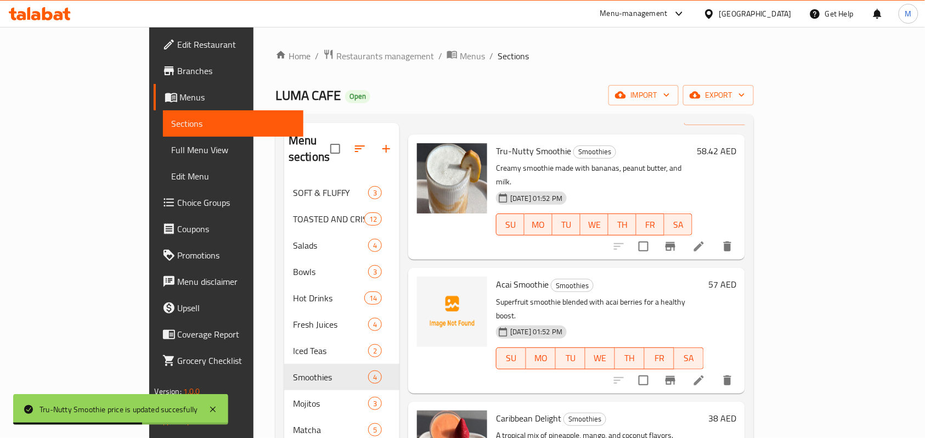
click at [737, 277] on h6 "57 AED" at bounding box center [723, 284] width 28 height 15
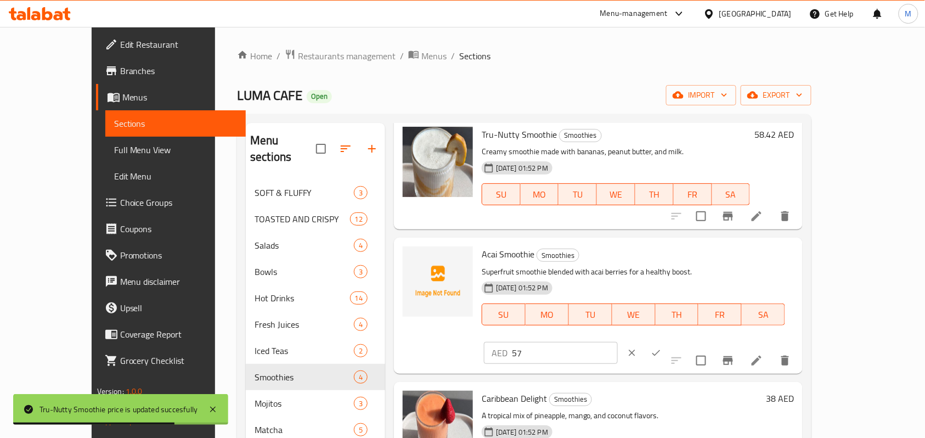
click at [618, 342] on input "57" at bounding box center [565, 353] width 106 height 22
paste input ".15"
type input "57.15"
click at [669, 341] on button "ok" at bounding box center [656, 353] width 24 height 24
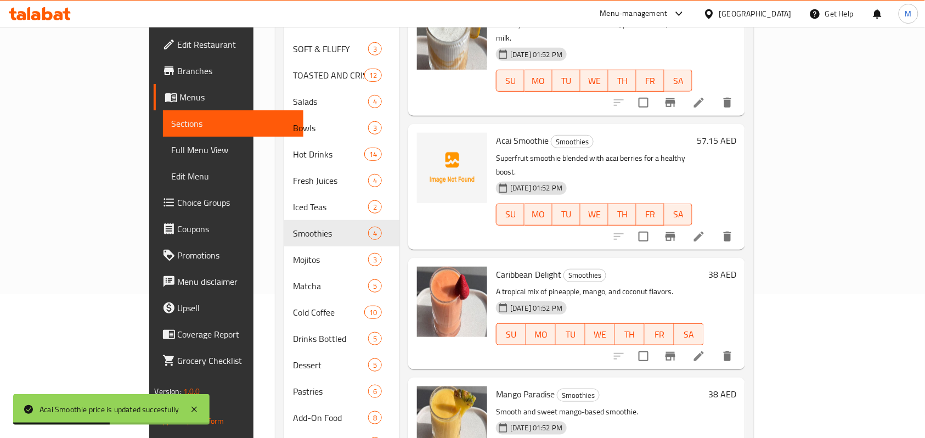
scroll to position [182, 0]
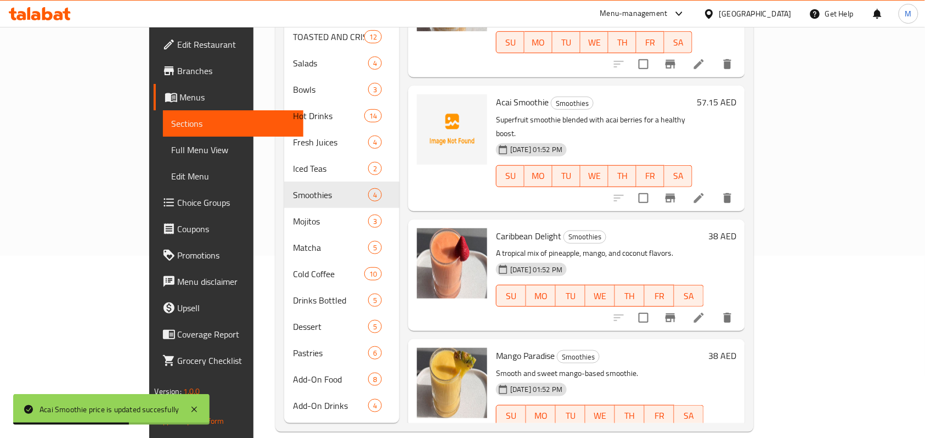
click at [737, 228] on h6 "38 AED" at bounding box center [723, 235] width 28 height 15
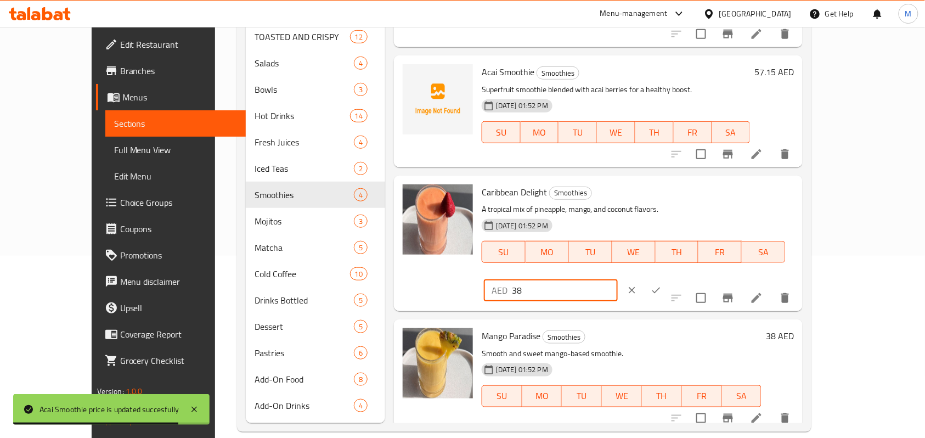
click at [618, 279] on input "38" at bounding box center [565, 290] width 106 height 22
paste input ".1"
type input "38.1"
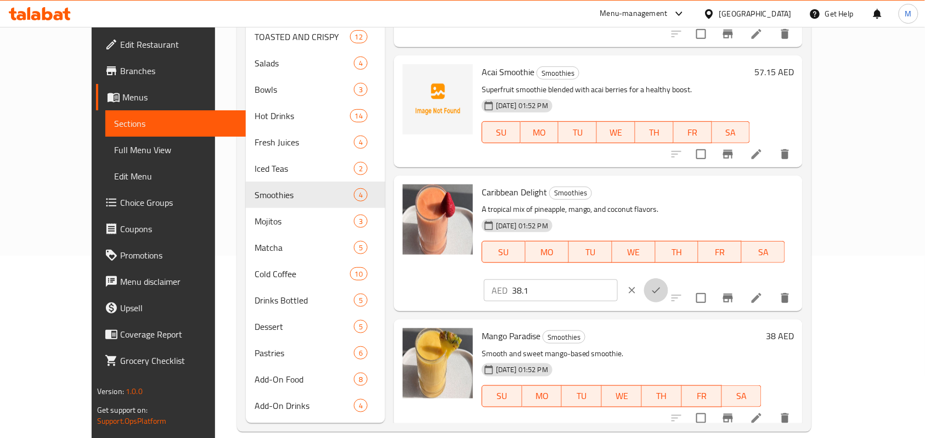
click at [669, 278] on button "ok" at bounding box center [656, 290] width 24 height 24
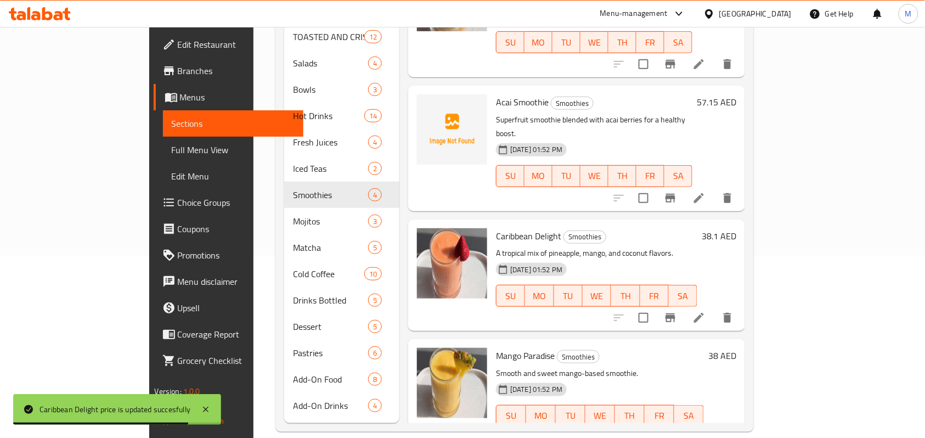
click at [737, 348] on h6 "38 AED" at bounding box center [723, 355] width 28 height 15
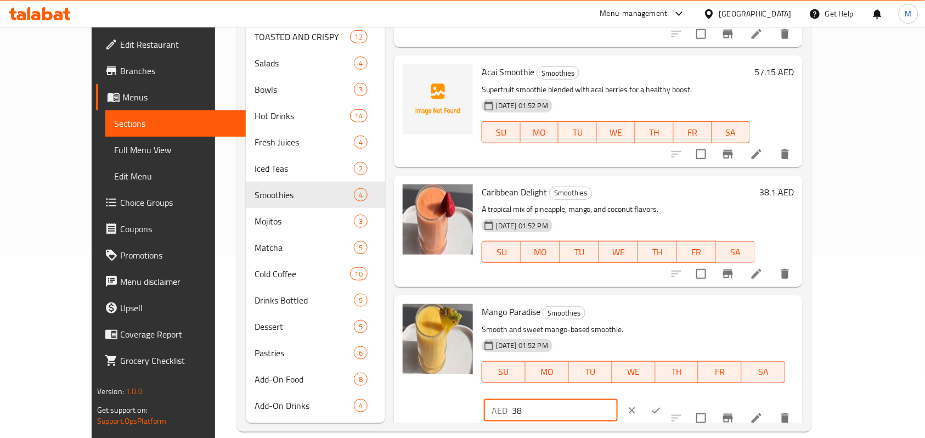
click at [618, 400] on input "38" at bounding box center [565, 411] width 106 height 22
paste input ".1"
type input "38.1"
click at [669, 399] on button "ok" at bounding box center [656, 411] width 24 height 24
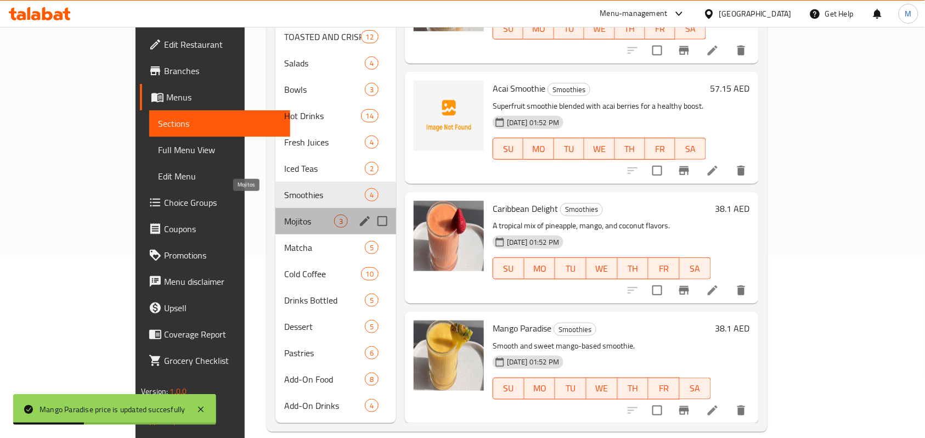
click at [284, 215] on span "Mojitos" at bounding box center [309, 221] width 50 height 13
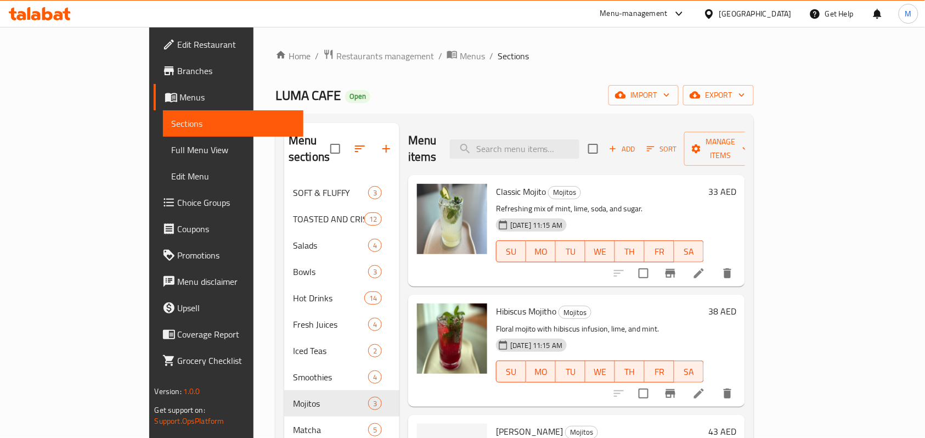
click at [737, 184] on h6 "33 AED" at bounding box center [723, 191] width 28 height 15
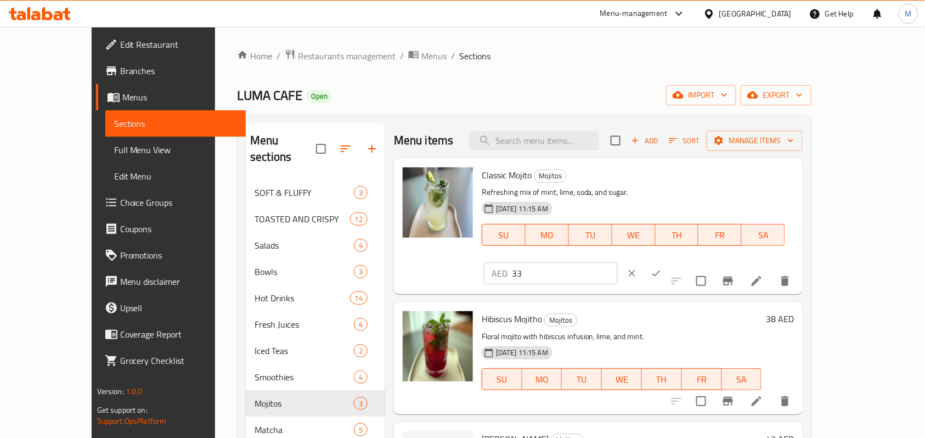
click at [618, 262] on input "33" at bounding box center [565, 273] width 106 height 22
paste input ".02"
type input "33.02"
click at [662, 268] on icon "ok" at bounding box center [656, 273] width 11 height 11
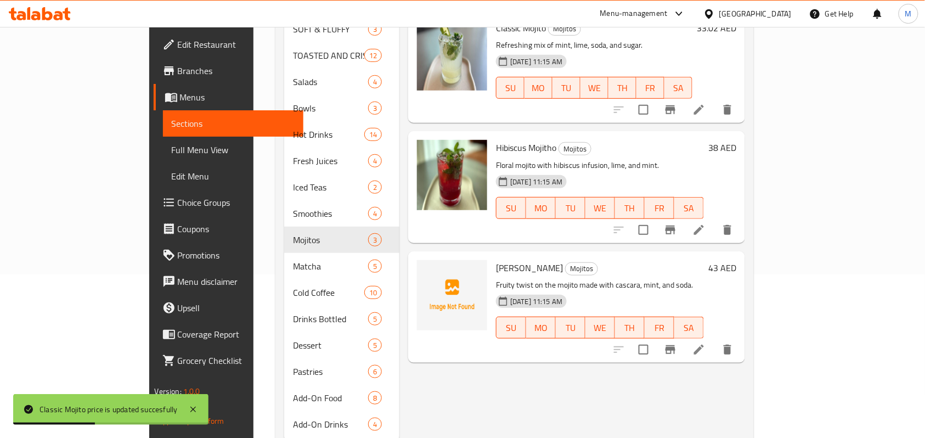
scroll to position [182, 0]
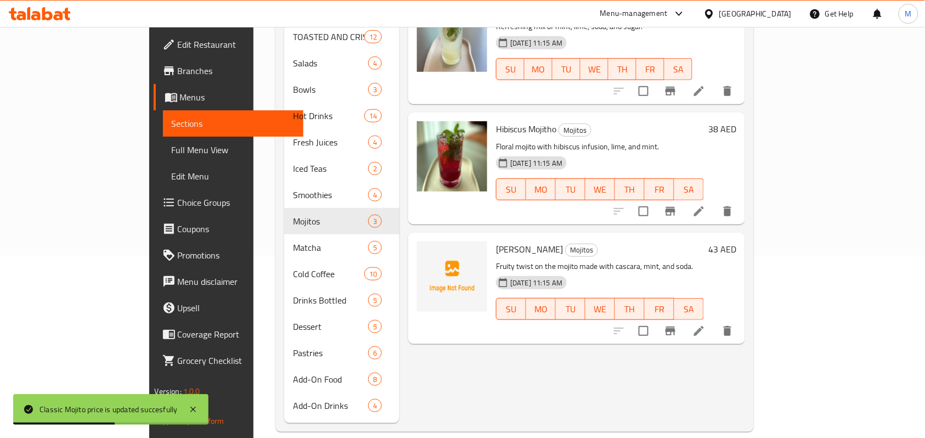
click at [737, 121] on h6 "38 AED" at bounding box center [723, 128] width 28 height 15
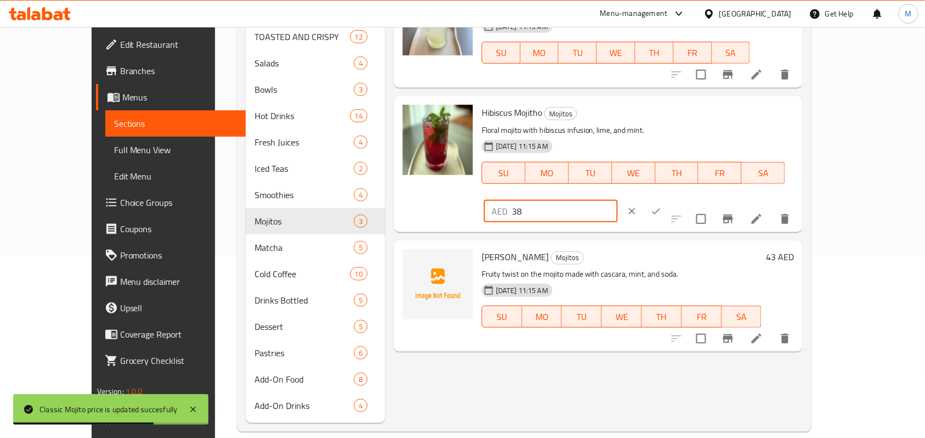
click at [618, 200] on input "38" at bounding box center [565, 211] width 106 height 22
paste input ".10"
type input "38.10"
click at [669, 199] on button "ok" at bounding box center [656, 211] width 24 height 24
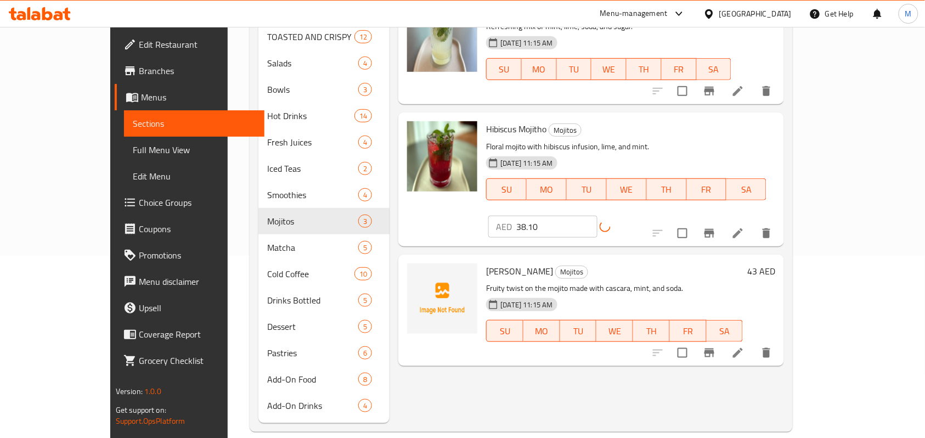
click at [776, 263] on h6 "43 AED" at bounding box center [762, 270] width 28 height 15
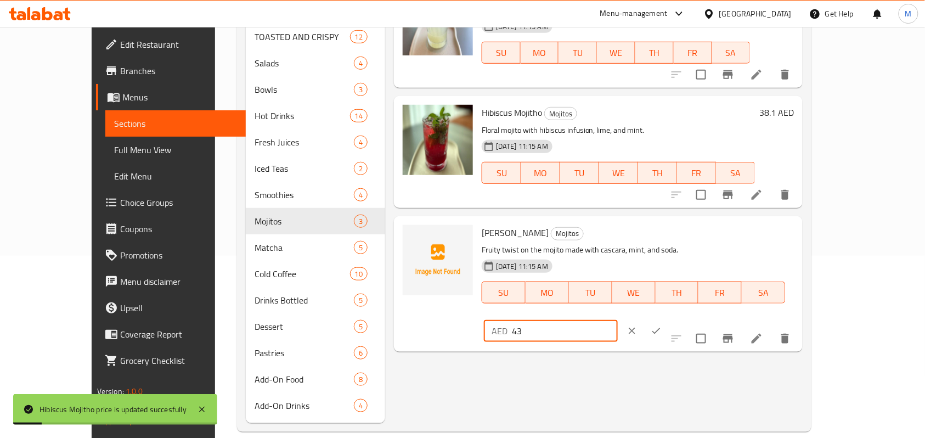
click at [618, 320] on input "43" at bounding box center [565, 331] width 106 height 22
paste input ".18"
type input "43.18"
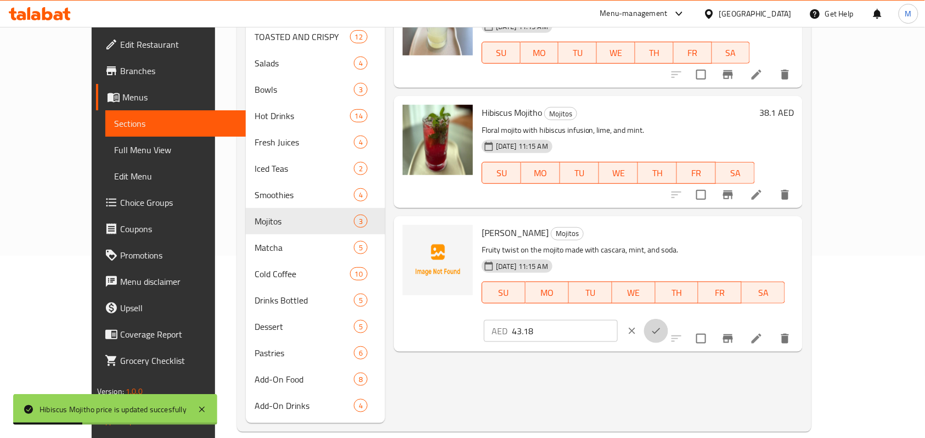
click at [662, 326] on icon "ok" at bounding box center [656, 331] width 11 height 11
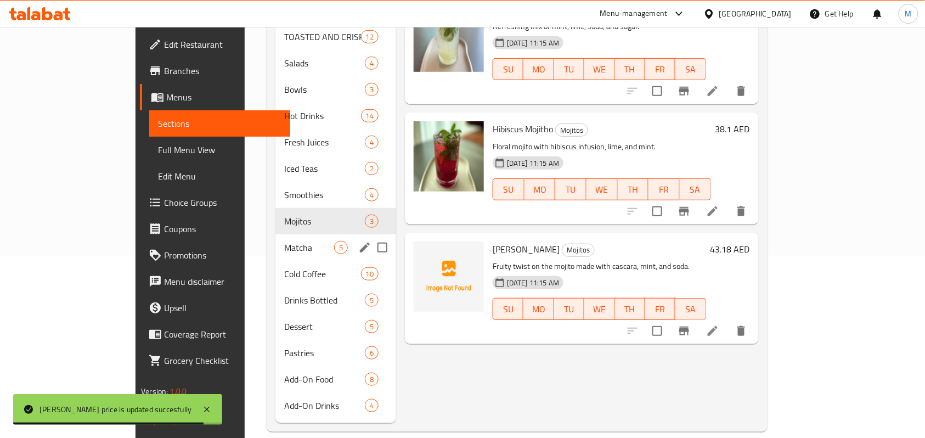
click at [284, 241] on span "Matcha" at bounding box center [309, 247] width 50 height 13
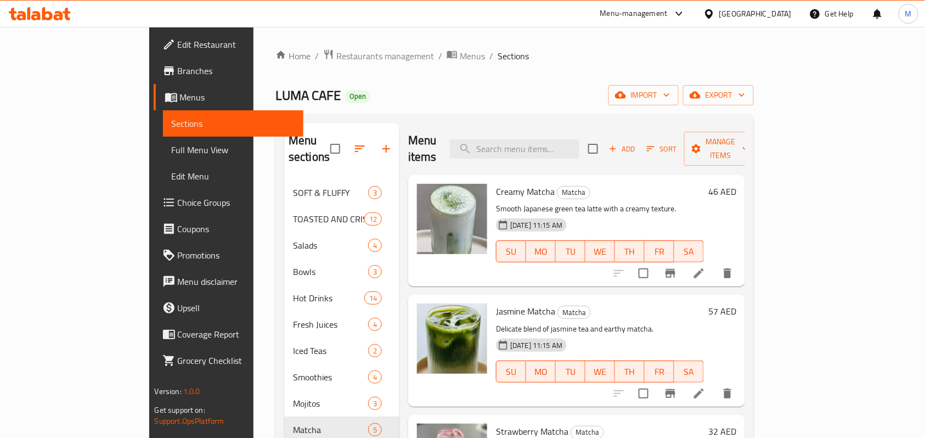
click at [737, 184] on h6 "46 AED" at bounding box center [723, 191] width 28 height 15
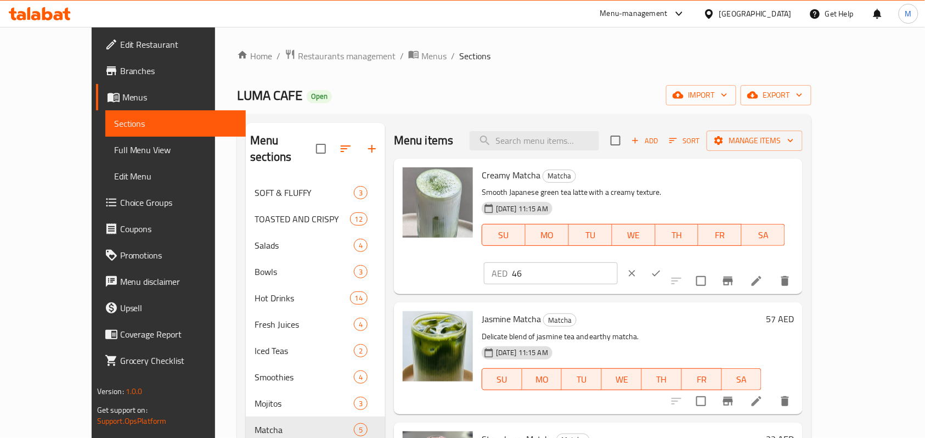
click at [618, 262] on input "46" at bounding box center [565, 273] width 106 height 22
paste input "5.72"
type input "45.72"
click at [662, 268] on icon "ok" at bounding box center [656, 273] width 11 height 11
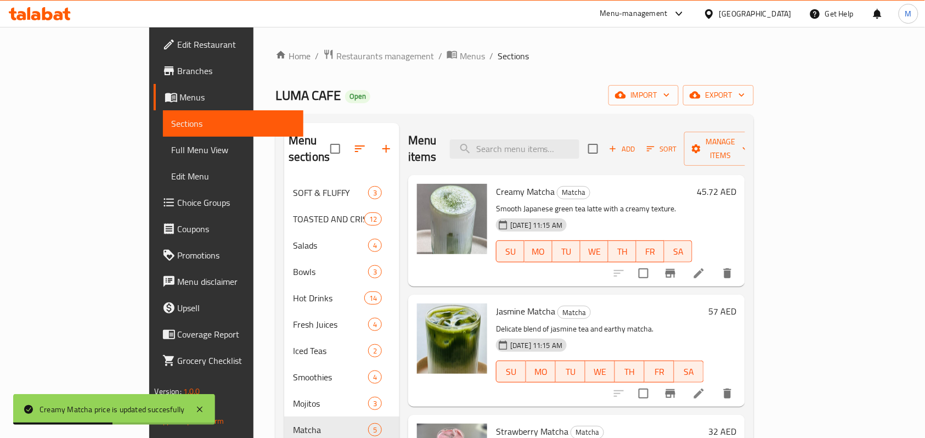
click at [737, 304] on h6 "57 AED" at bounding box center [723, 311] width 28 height 15
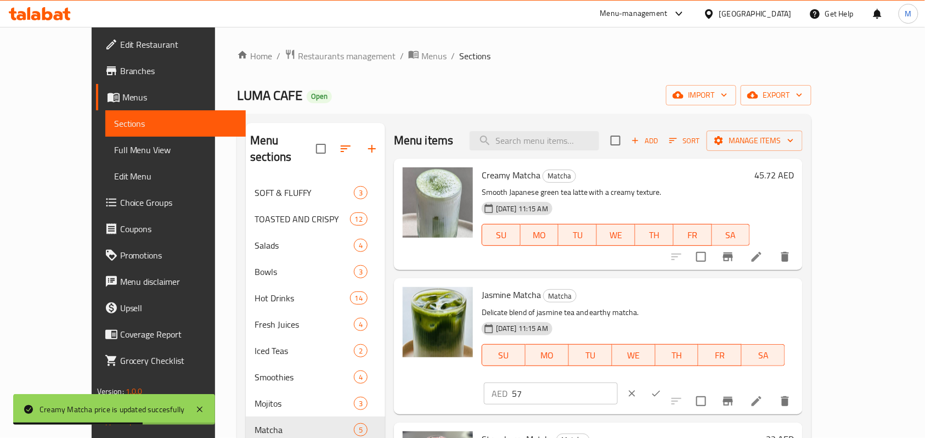
click at [618, 383] on div "AED 57 ​" at bounding box center [551, 394] width 134 height 22
click at [618, 383] on input "57" at bounding box center [565, 394] width 106 height 22
paste input ".15"
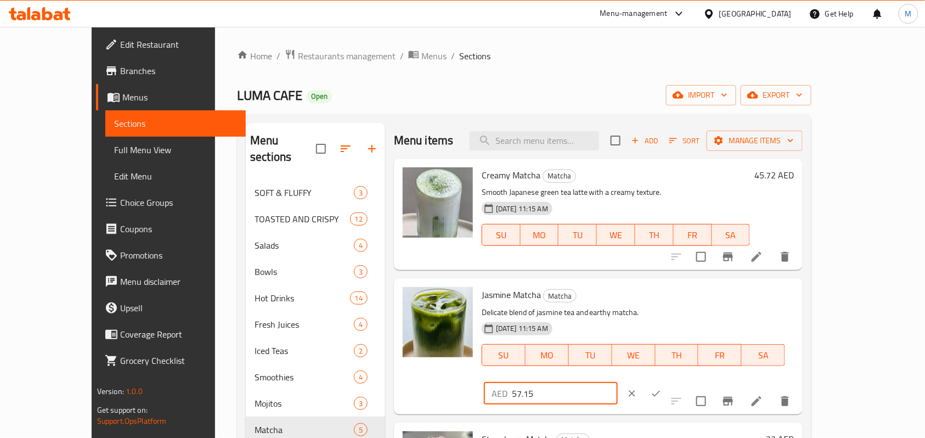
type input "57.15"
click at [669, 381] on button "ok" at bounding box center [656, 393] width 24 height 24
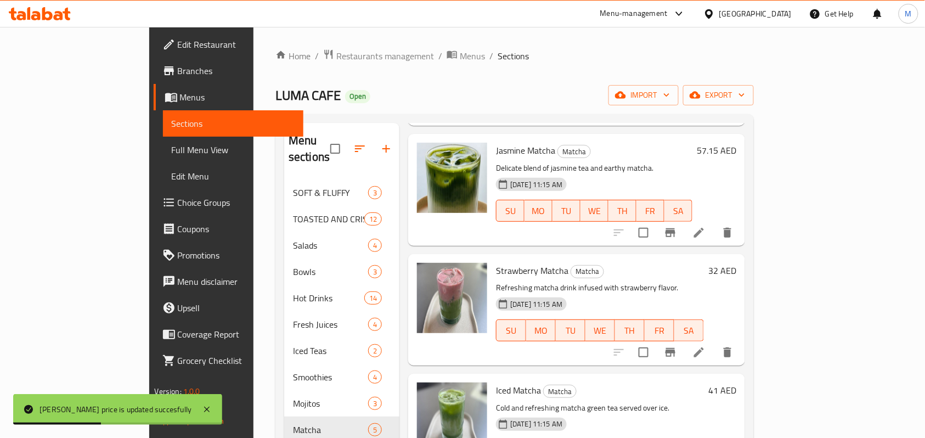
scroll to position [182, 0]
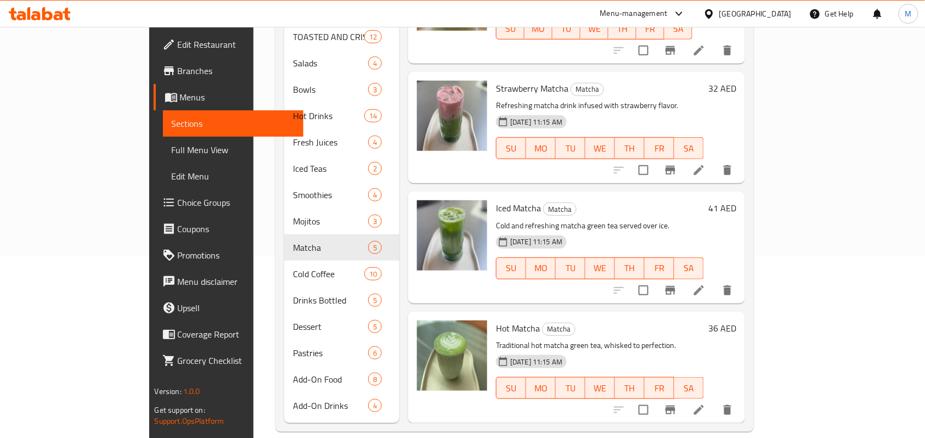
click at [737, 81] on h6 "32 AED" at bounding box center [723, 88] width 28 height 15
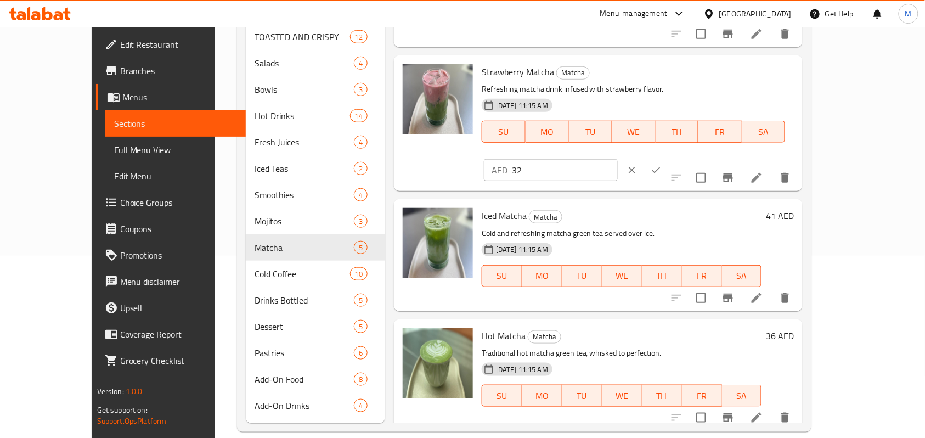
click at [618, 159] on input "32" at bounding box center [565, 170] width 106 height 22
drag, startPoint x: 729, startPoint y: 75, endPoint x: 806, endPoint y: 82, distance: 76.6
click at [618, 159] on input "32" at bounding box center [565, 170] width 106 height 22
paste input "1.75"
type input "31.75"
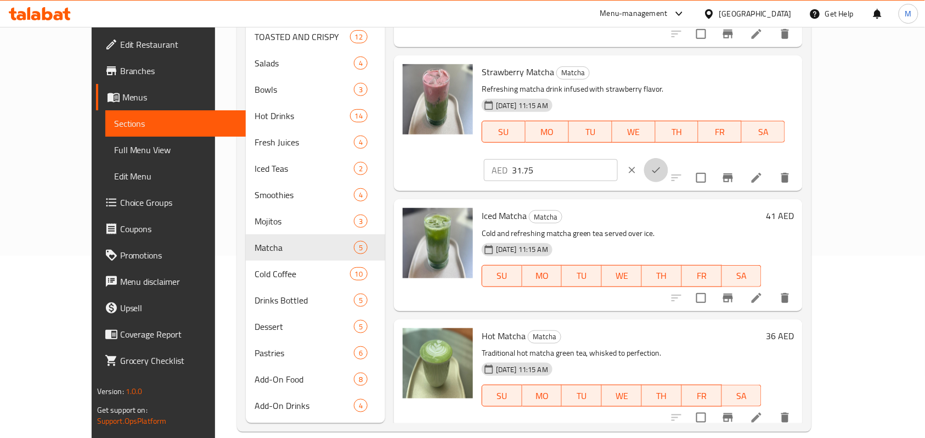
click at [662, 165] on icon "ok" at bounding box center [656, 170] width 11 height 11
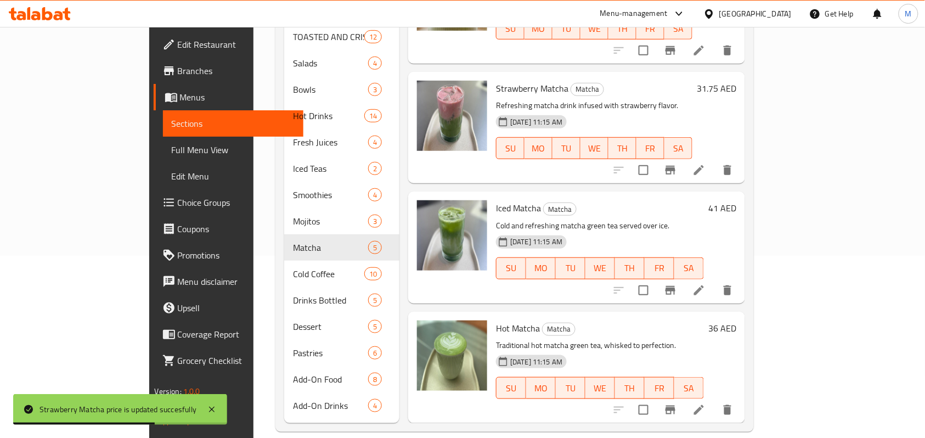
click at [737, 200] on h6 "41 AED" at bounding box center [723, 207] width 28 height 15
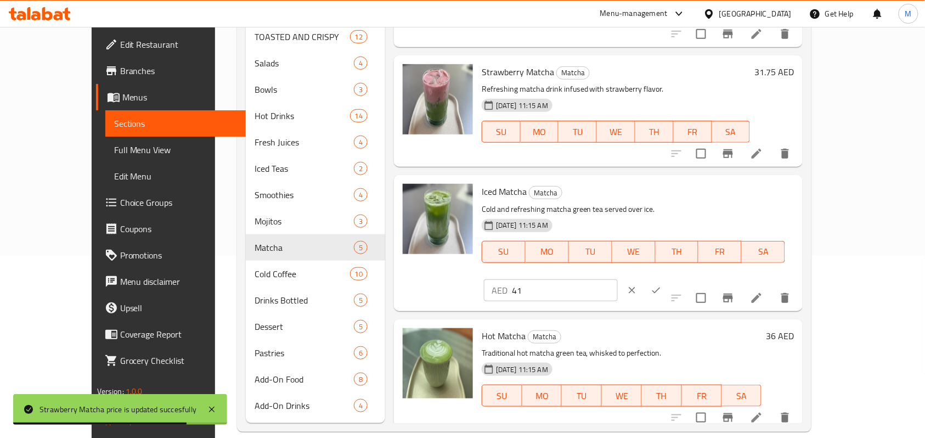
click at [618, 279] on div "AED 41 ​" at bounding box center [551, 290] width 134 height 22
paste input "0.64"
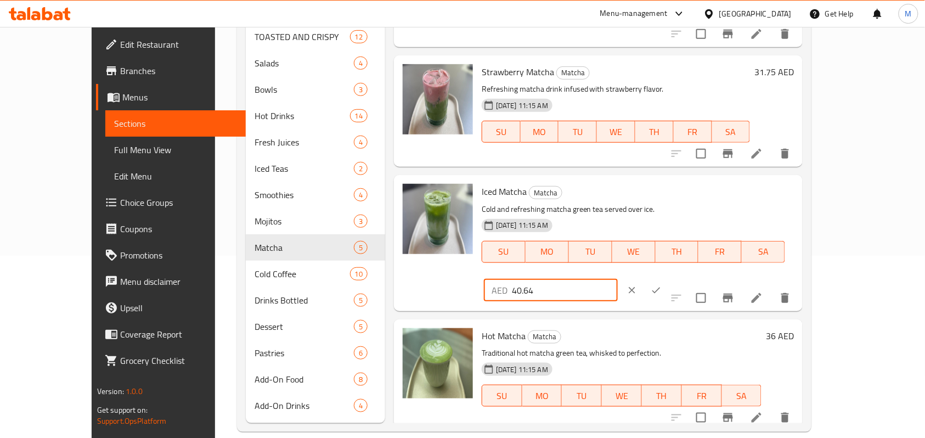
type input "40.64"
click at [662, 285] on icon "ok" at bounding box center [656, 290] width 11 height 11
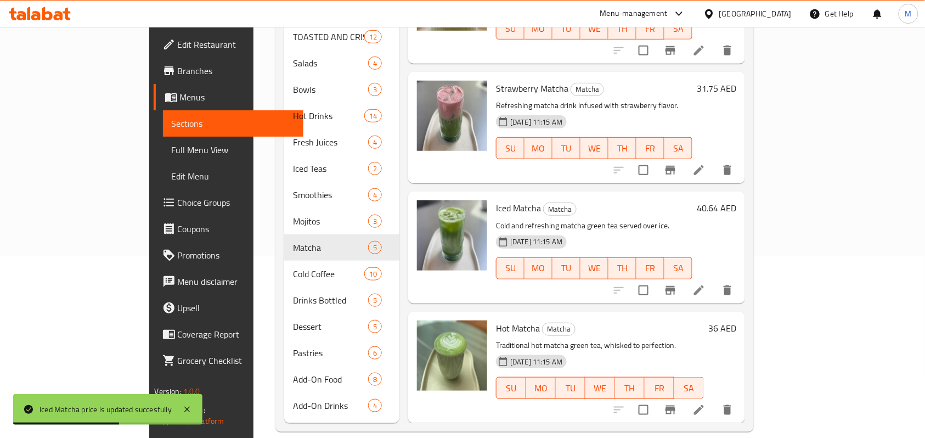
click at [737, 321] on h6 "36 AED" at bounding box center [723, 328] width 28 height 15
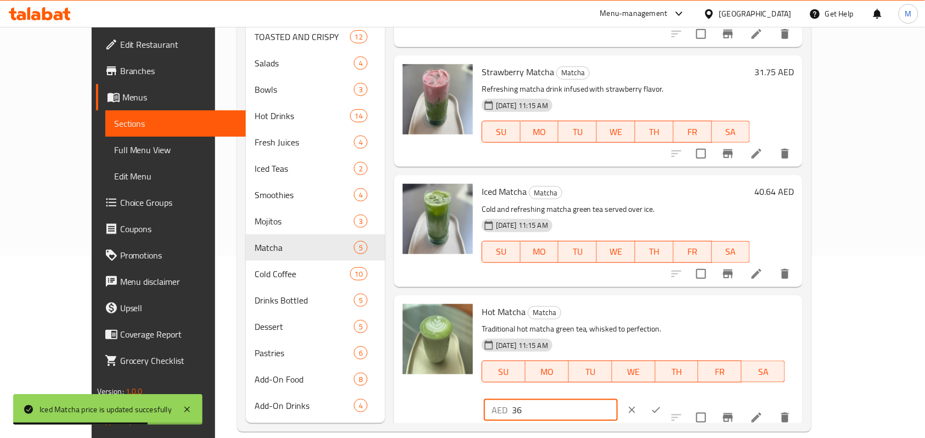
click at [618, 399] on input "36" at bounding box center [565, 410] width 106 height 22
paste input "5.5"
type input "35.56"
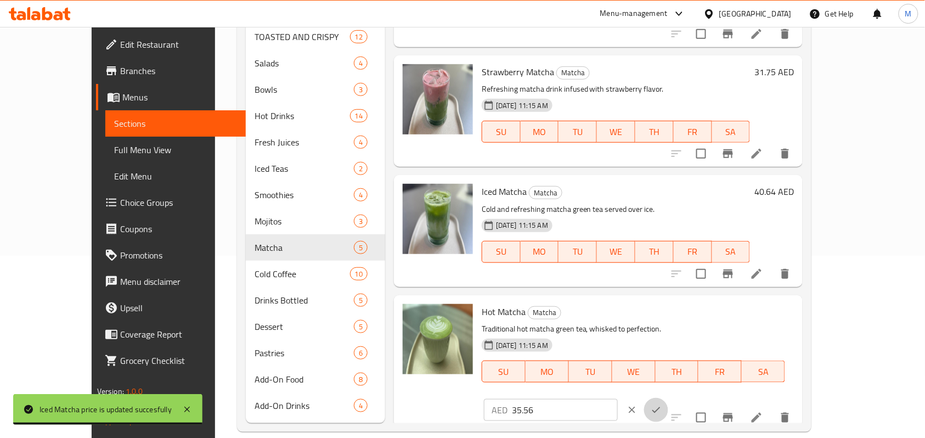
click at [662, 405] on icon "ok" at bounding box center [656, 410] width 11 height 11
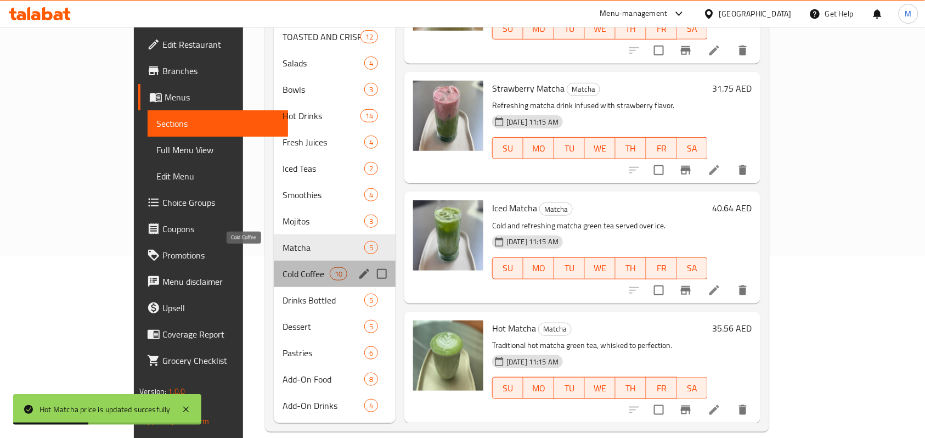
click at [283, 267] on span "Cold Coffee" at bounding box center [306, 273] width 47 height 13
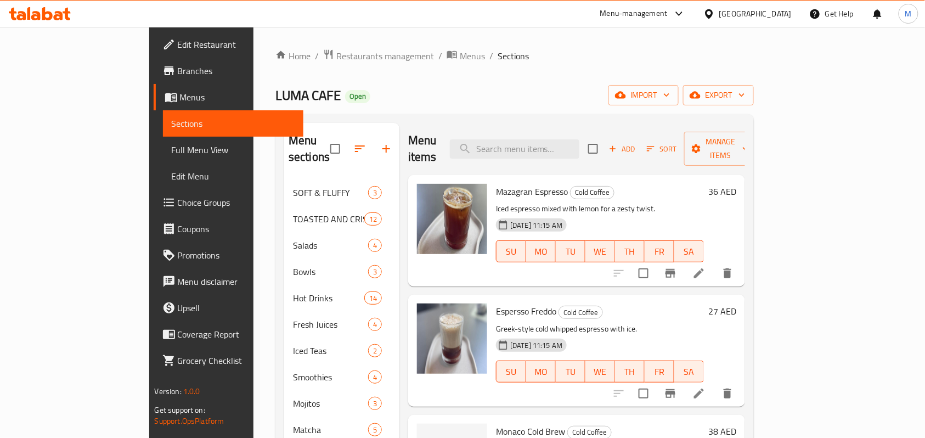
click at [737, 184] on h6 "36 AED" at bounding box center [723, 191] width 28 height 15
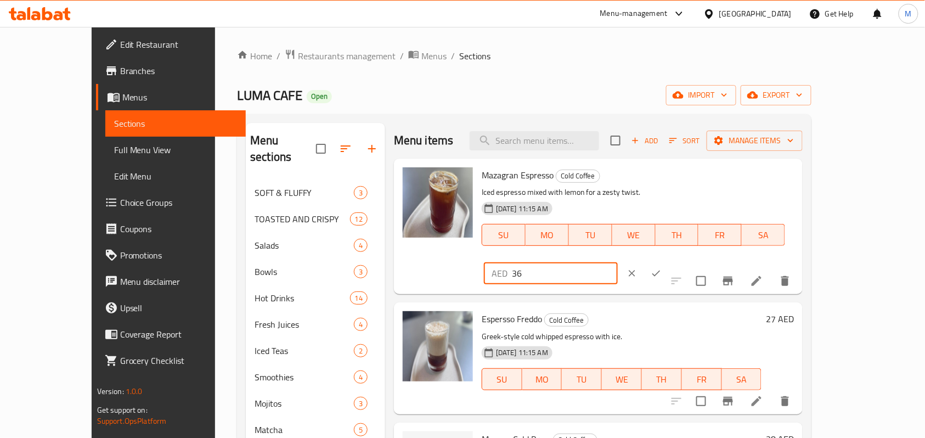
click at [618, 262] on input "36" at bounding box center [565, 273] width 106 height 22
paste input "5.5"
type input "35.56"
click at [662, 268] on icon "ok" at bounding box center [656, 273] width 11 height 11
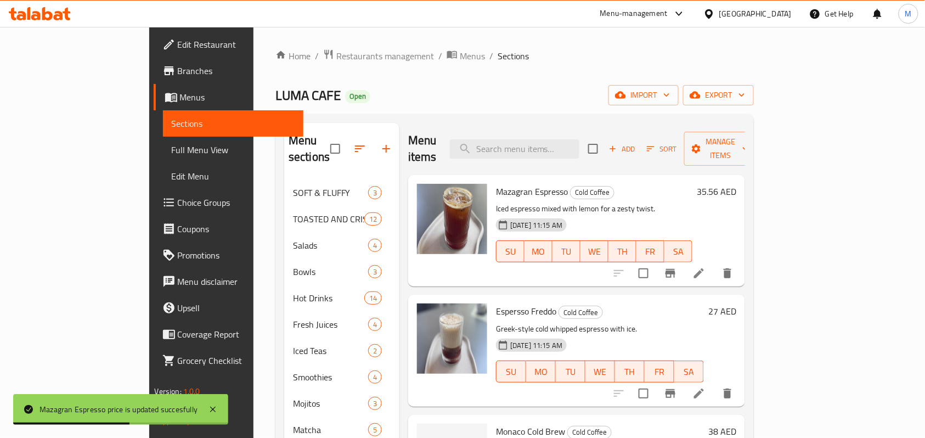
click at [737, 304] on h6 "27 AED" at bounding box center [723, 311] width 28 height 15
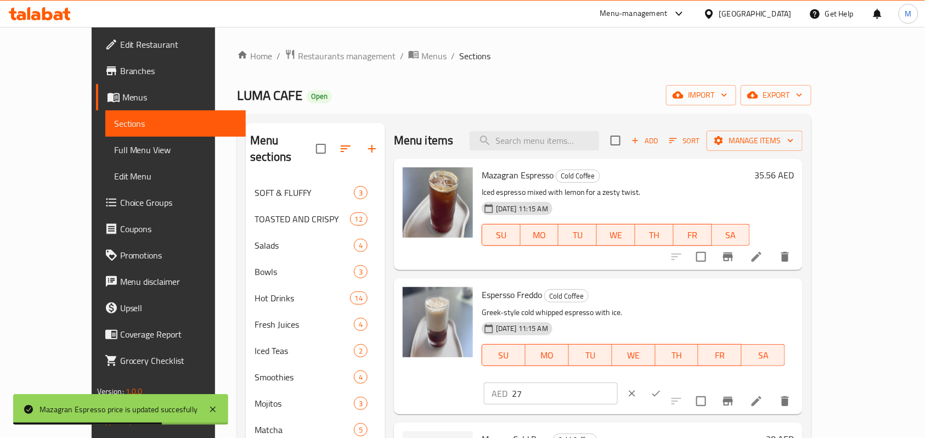
click at [618, 383] on input "27" at bounding box center [565, 394] width 106 height 22
paste input "6.6"
type input "26.67"
click at [669, 381] on button "ok" at bounding box center [656, 393] width 24 height 24
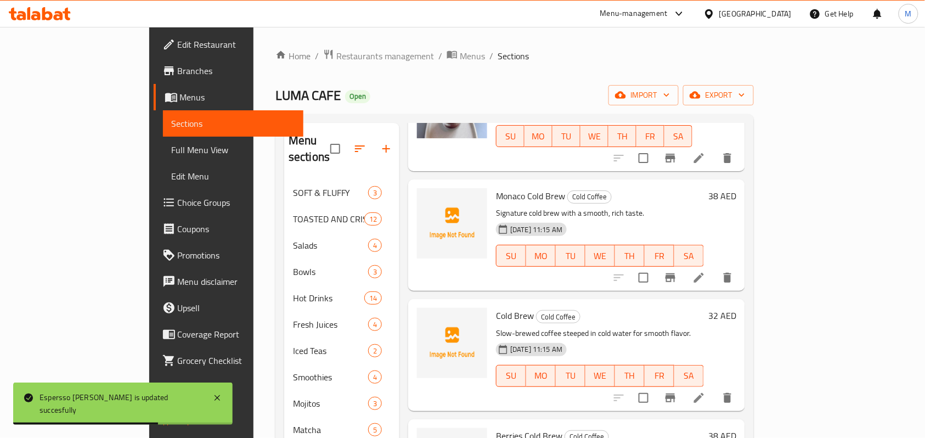
scroll to position [220, 0]
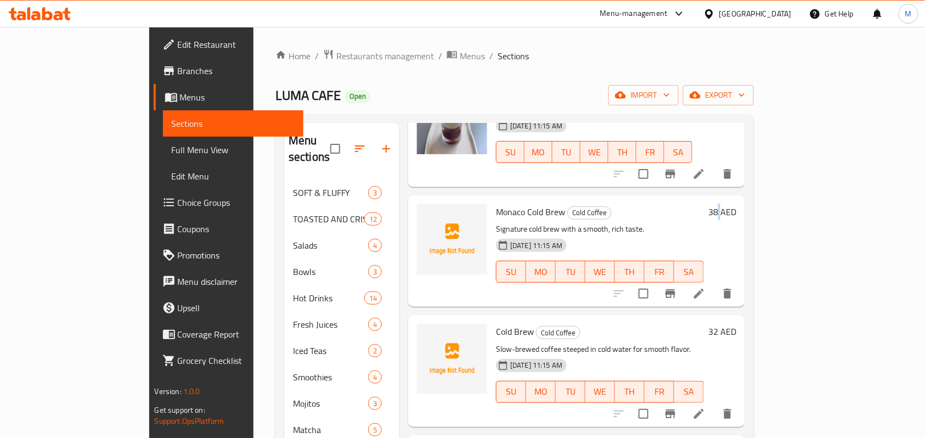
click at [737, 204] on h6 "38 AED" at bounding box center [723, 211] width 28 height 15
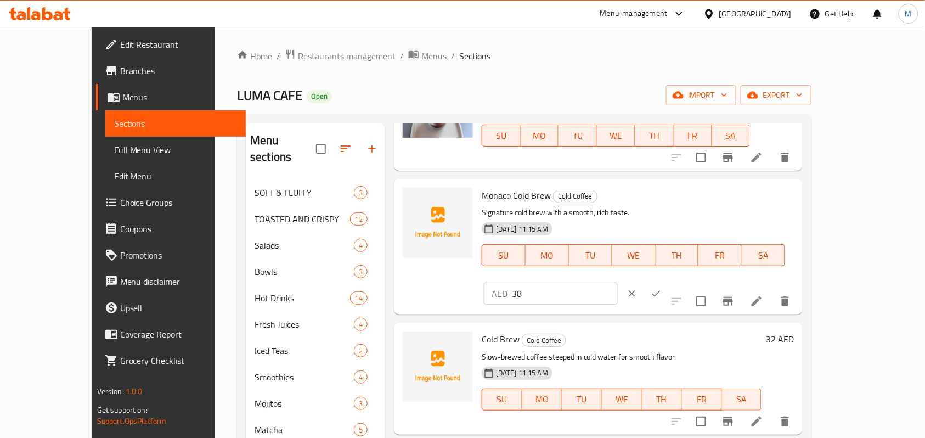
click at [618, 283] on input "38" at bounding box center [565, 294] width 106 height 22
paste input ".1"
type input "38.1"
click at [662, 288] on icon "ok" at bounding box center [656, 293] width 11 height 11
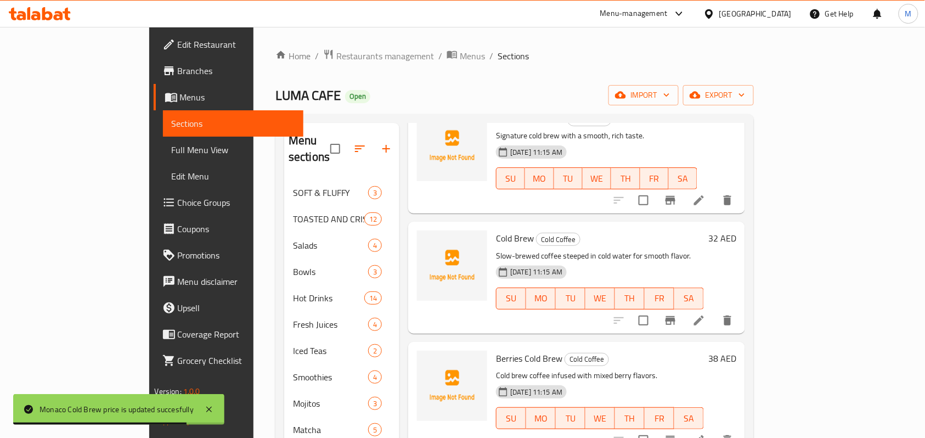
scroll to position [293, 0]
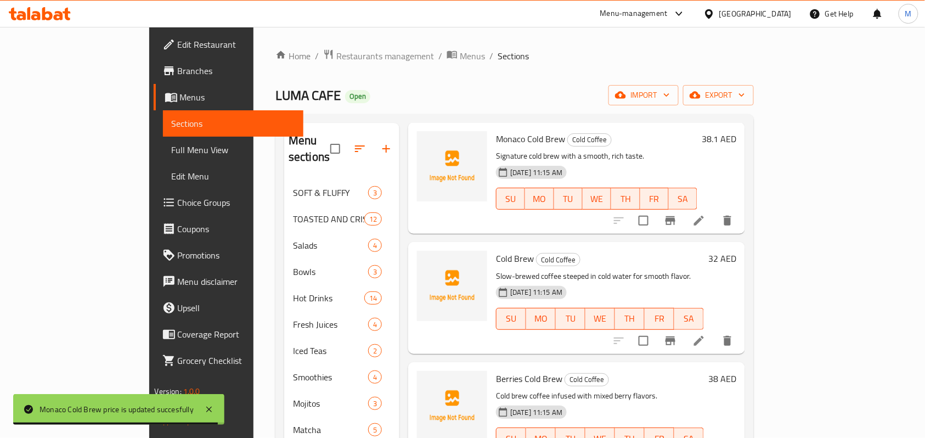
click at [737, 251] on h6 "32 AED" at bounding box center [723, 258] width 28 height 15
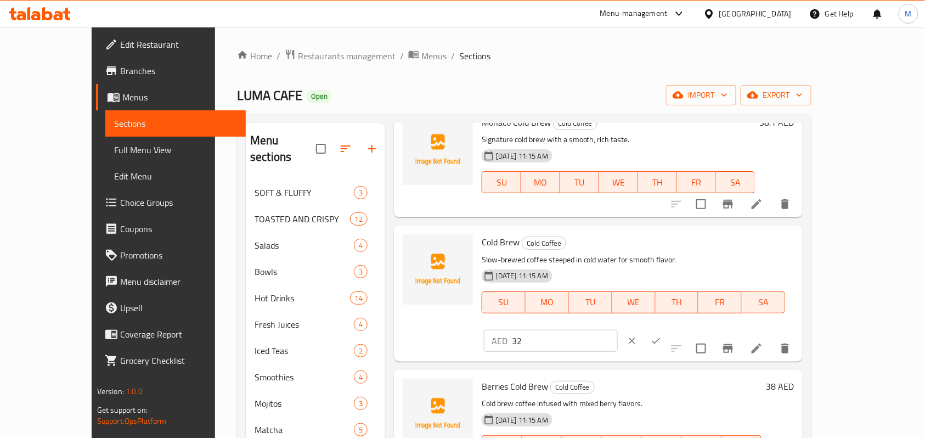
click at [618, 330] on input "32" at bounding box center [565, 341] width 106 height 22
paste input "1.75"
type input "31.75"
click at [669, 329] on button "ok" at bounding box center [656, 341] width 24 height 24
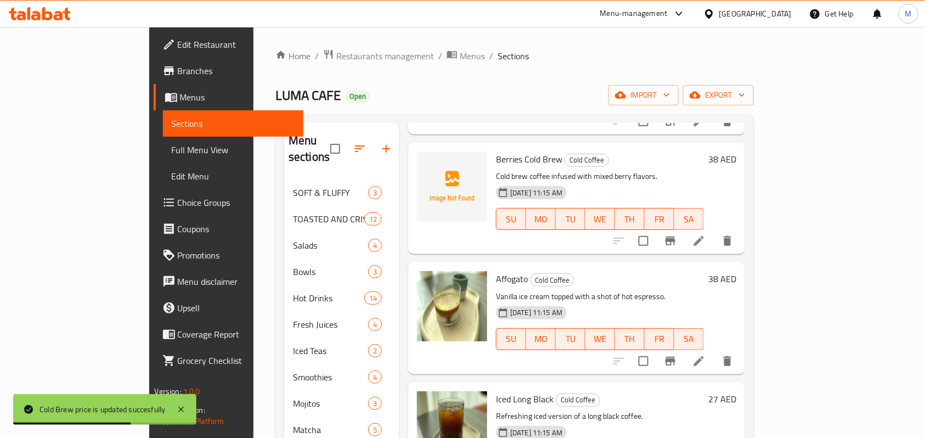
scroll to position [439, 0]
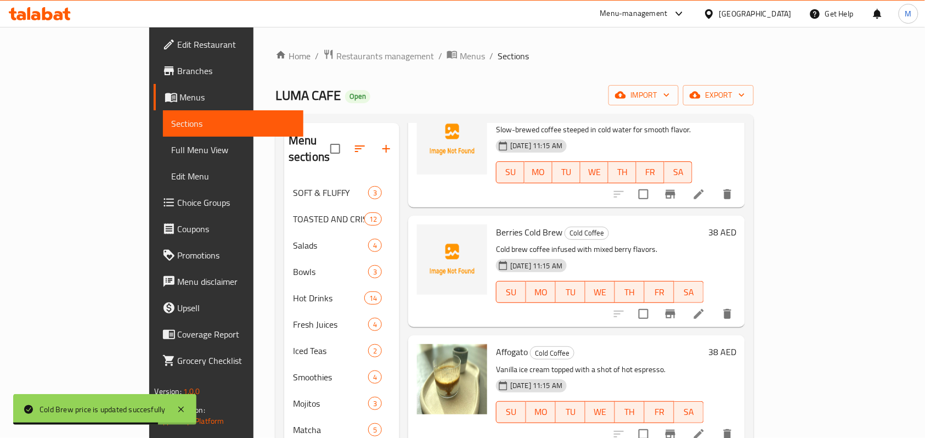
click at [737, 225] on h6 "38 AED" at bounding box center [723, 232] width 28 height 15
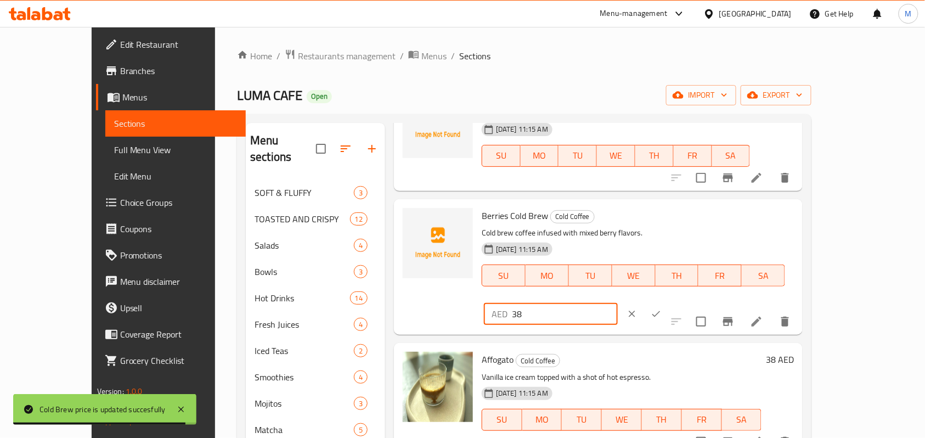
click at [618, 303] on input "38" at bounding box center [565, 314] width 106 height 22
paste input ".1"
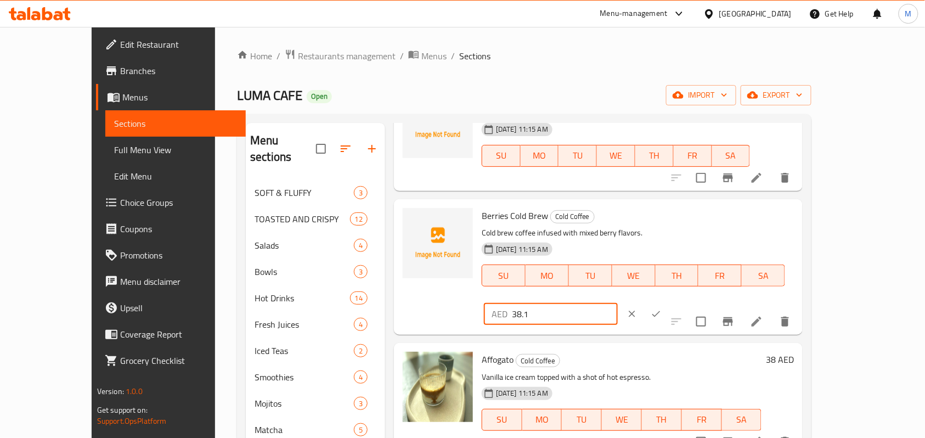
type input "38.1"
click at [669, 302] on button "ok" at bounding box center [656, 314] width 24 height 24
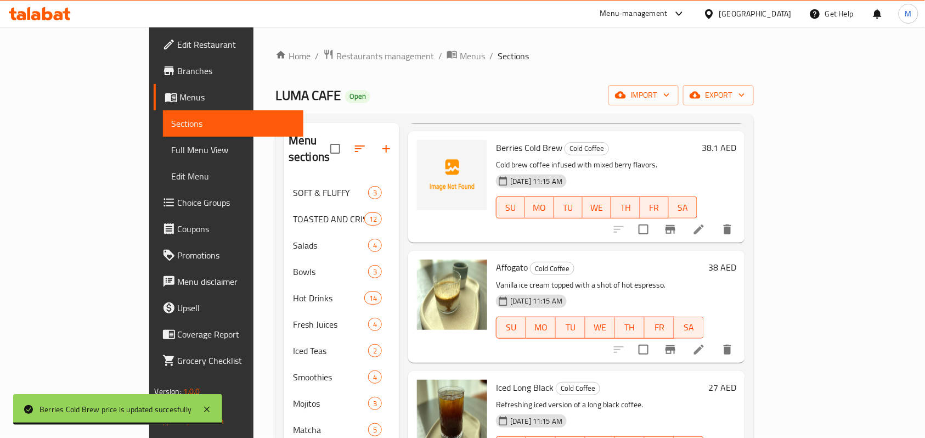
scroll to position [512, 0]
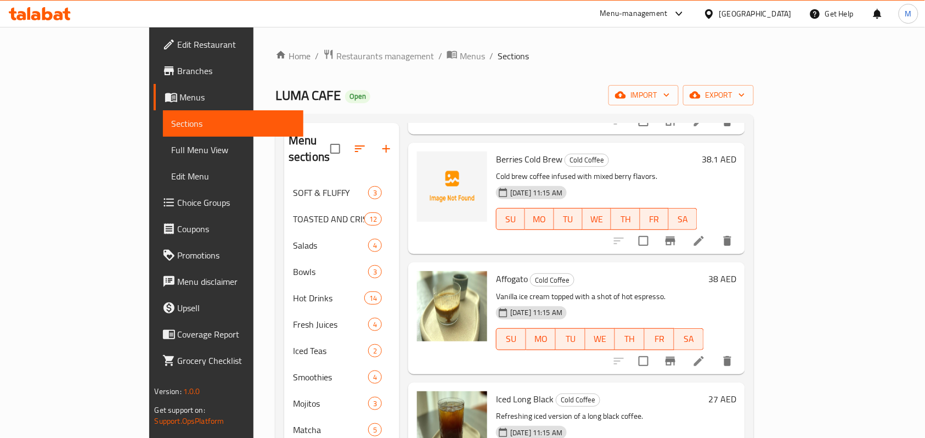
click at [737, 271] on h6 "38 AED" at bounding box center [723, 278] width 28 height 15
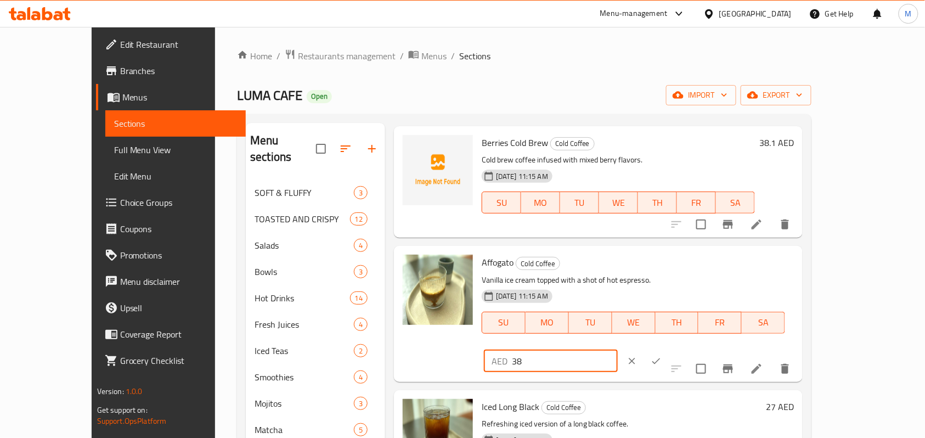
click at [618, 350] on input "38" at bounding box center [565, 361] width 106 height 22
paste input ".1"
type input "38.1"
click at [669, 349] on button "ok" at bounding box center [656, 361] width 24 height 24
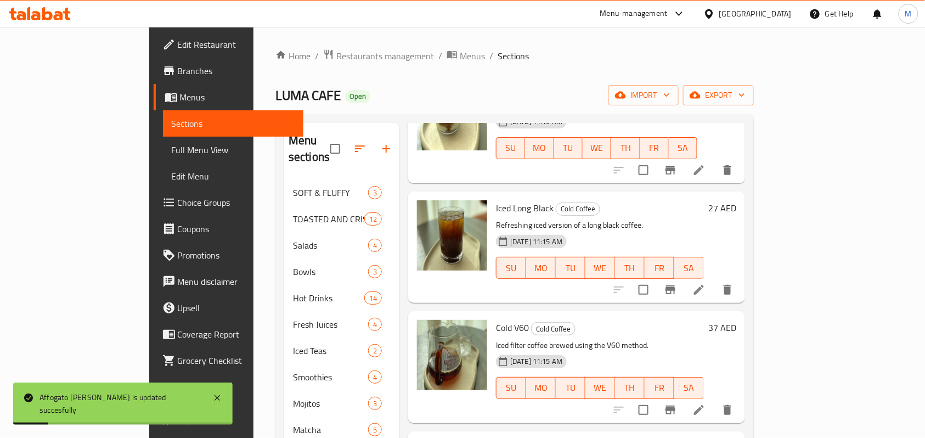
scroll to position [732, 0]
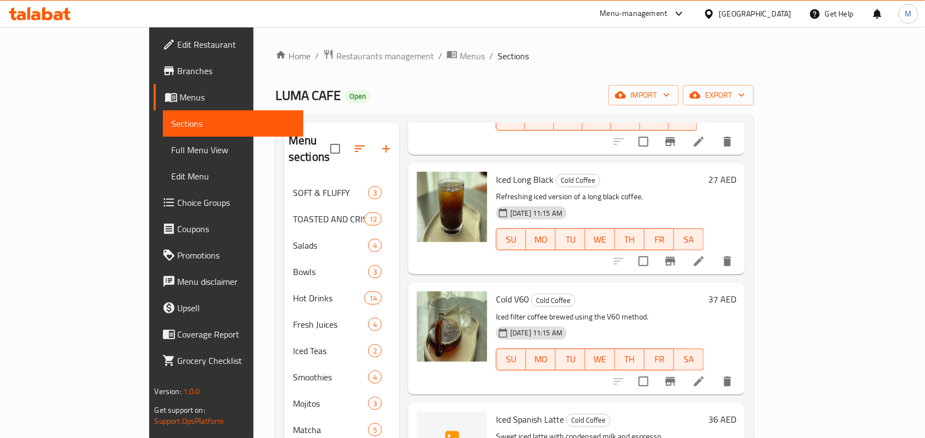
click at [737, 172] on h6 "27 AED" at bounding box center [723, 179] width 28 height 15
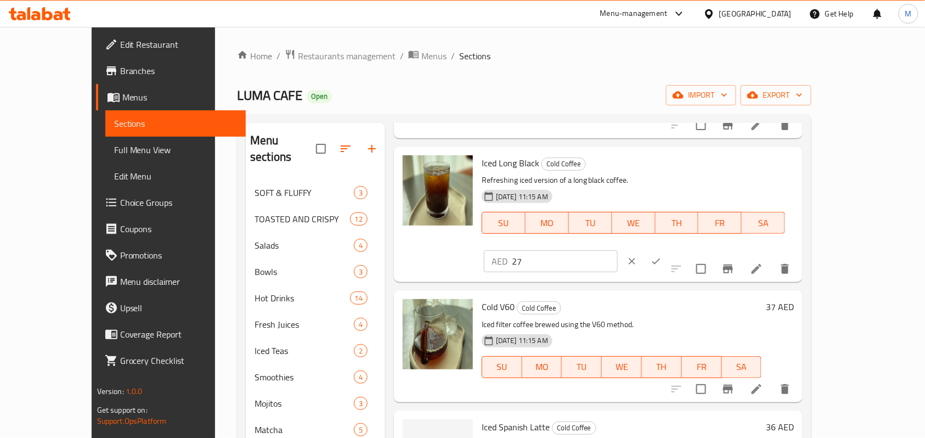
click at [618, 250] on input "27" at bounding box center [565, 261] width 106 height 22
paste input "6.6"
type input "26.67"
click at [662, 256] on icon "ok" at bounding box center [656, 261] width 11 height 11
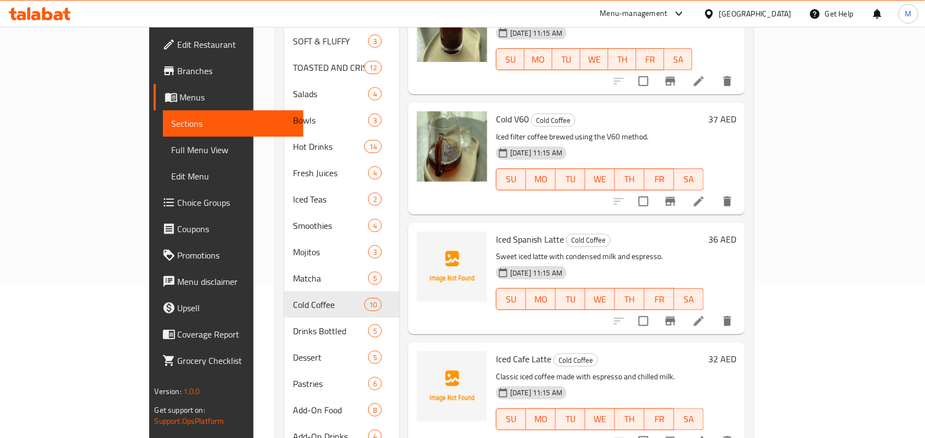
scroll to position [182, 0]
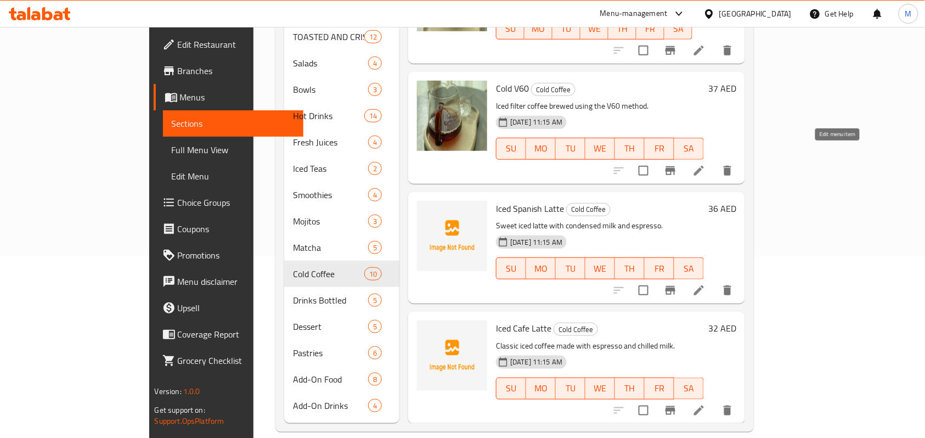
click at [706, 164] on icon at bounding box center [699, 170] width 13 height 13
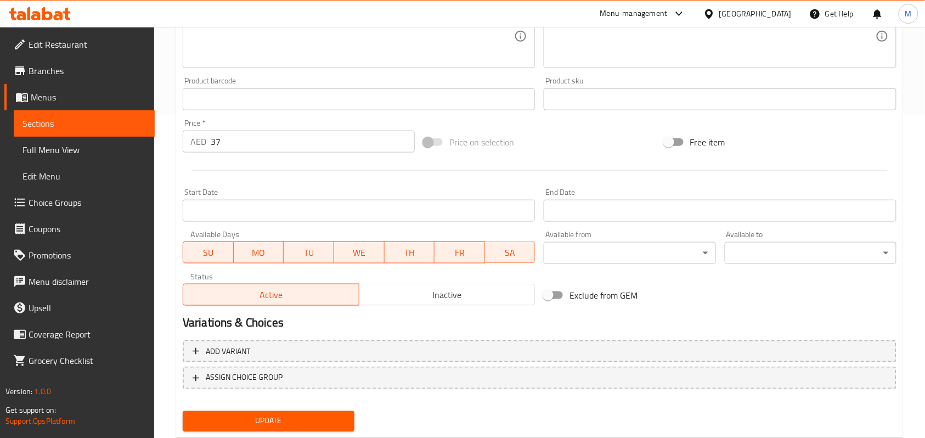
scroll to position [345, 0]
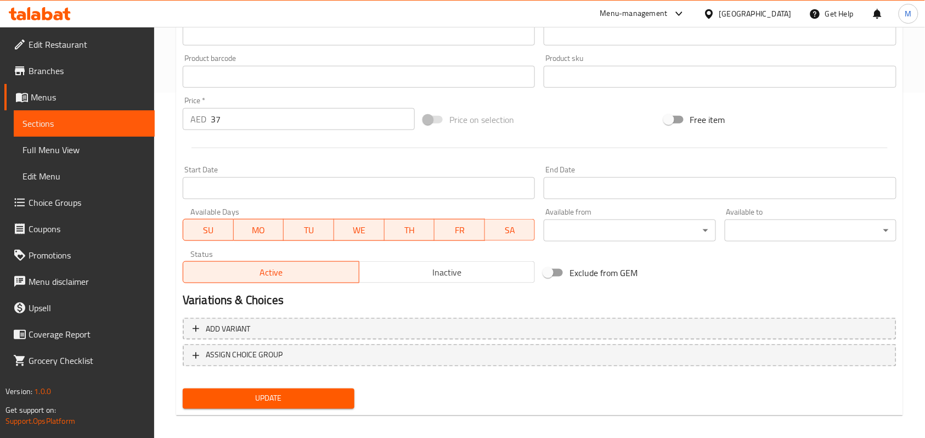
click at [418, 273] on span "Inactive" at bounding box center [447, 273] width 167 height 16
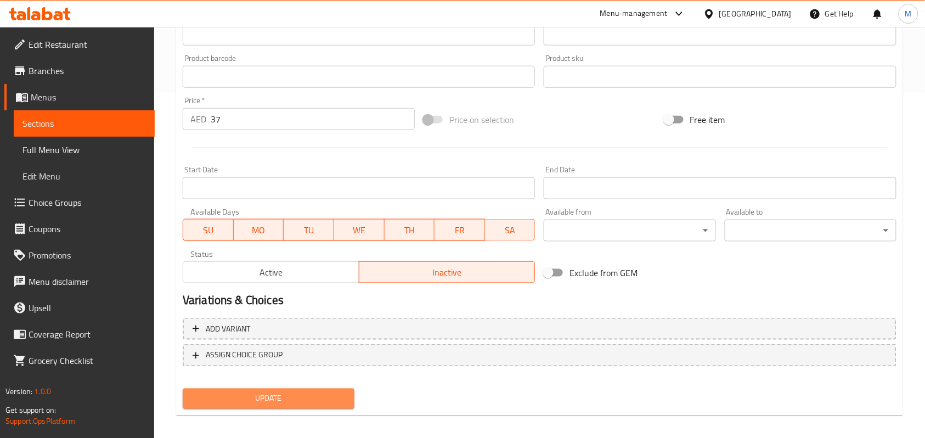
click at [246, 402] on span "Update" at bounding box center [269, 399] width 154 height 14
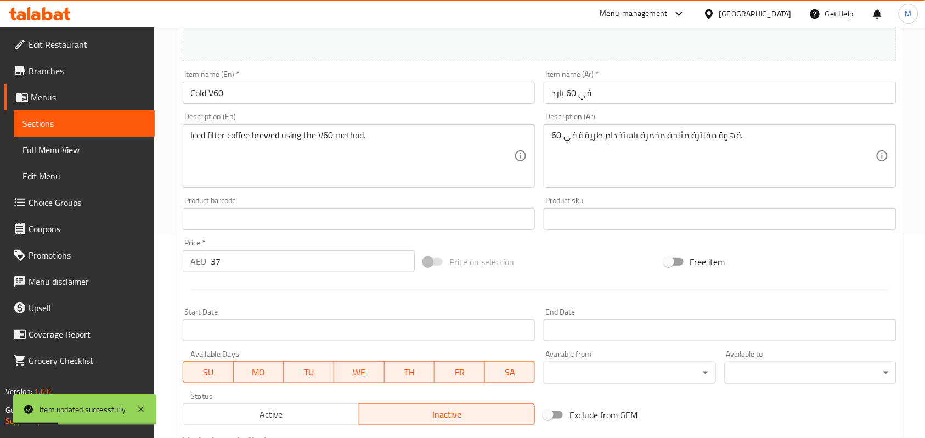
scroll to position [0, 0]
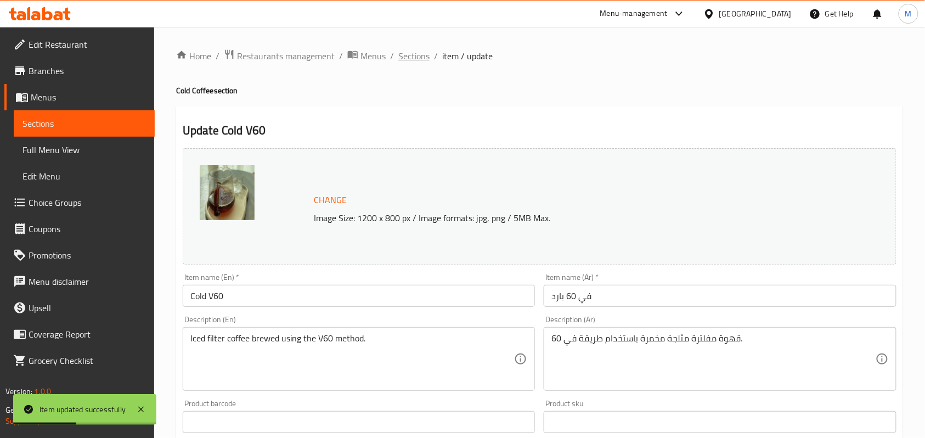
click at [416, 49] on span "Sections" at bounding box center [414, 55] width 31 height 13
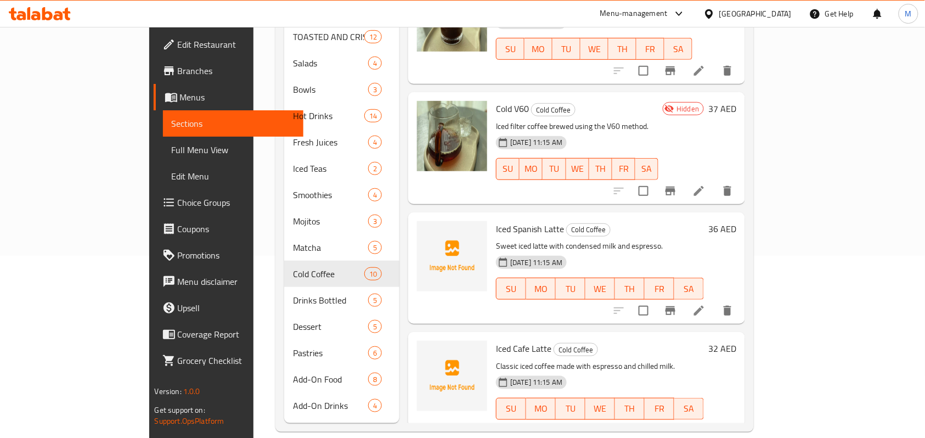
scroll to position [760, 0]
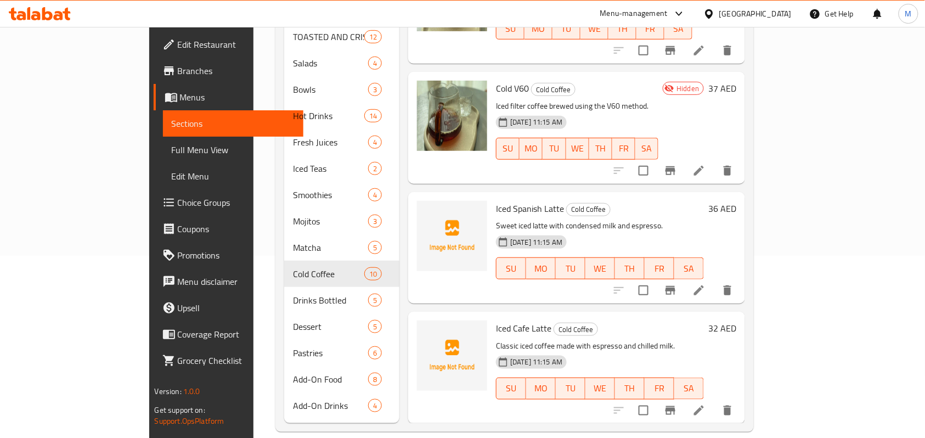
click at [737, 201] on h6 "36 AED" at bounding box center [723, 208] width 28 height 15
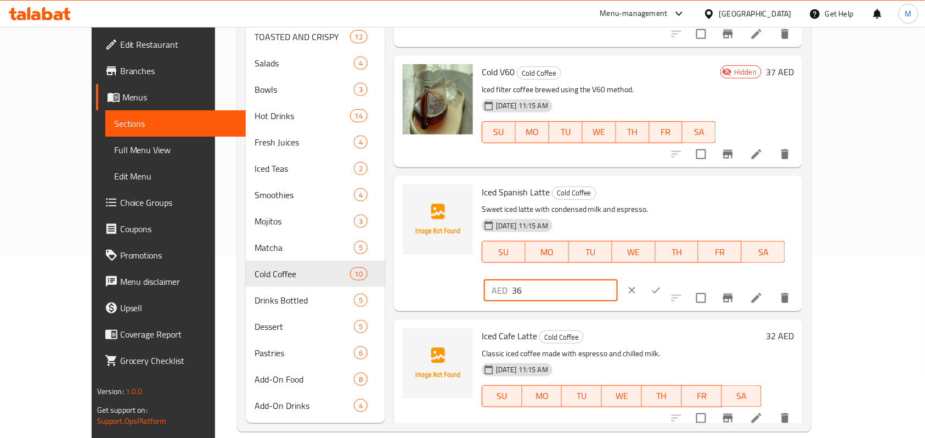
click at [618, 279] on input "36" at bounding box center [565, 290] width 106 height 22
paste input "5.5"
type input "35.56"
click at [662, 285] on icon "ok" at bounding box center [656, 290] width 11 height 11
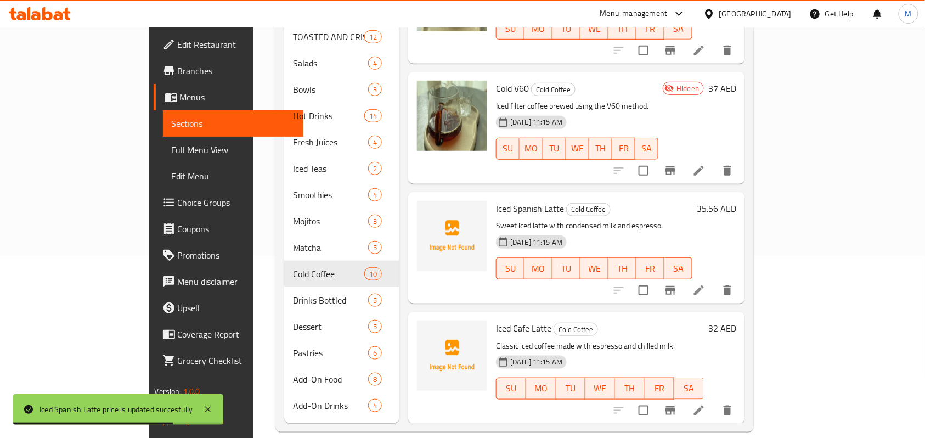
click at [737, 321] on h6 "32 AED" at bounding box center [723, 328] width 28 height 15
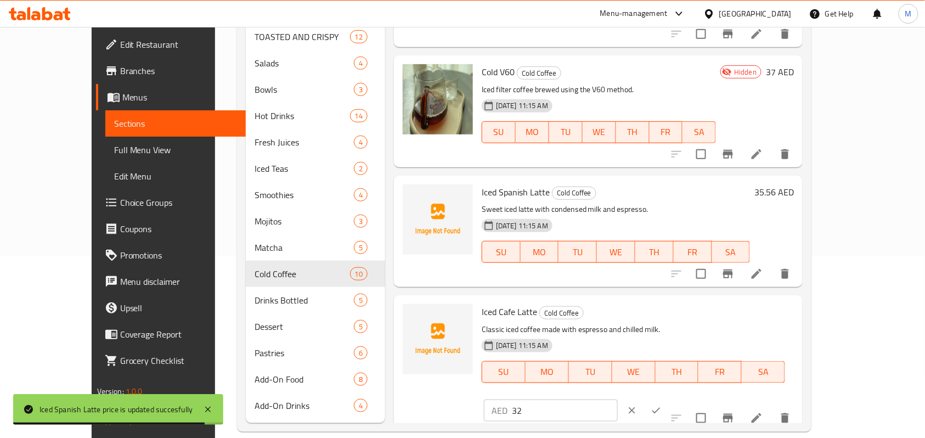
click at [685, 399] on div "AED 32 ​" at bounding box center [584, 411] width 201 height 24
click at [618, 400] on input "32" at bounding box center [565, 411] width 106 height 22
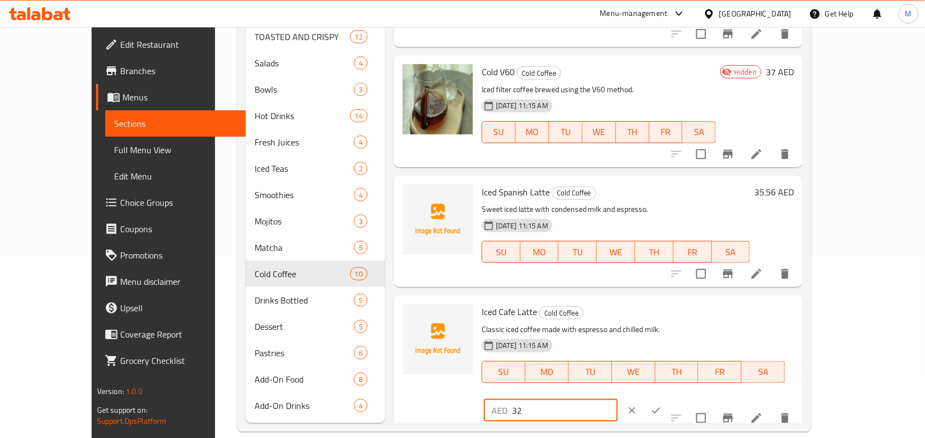
paste input "1.75"
type input "31.75"
click at [662, 405] on icon "ok" at bounding box center [656, 410] width 11 height 11
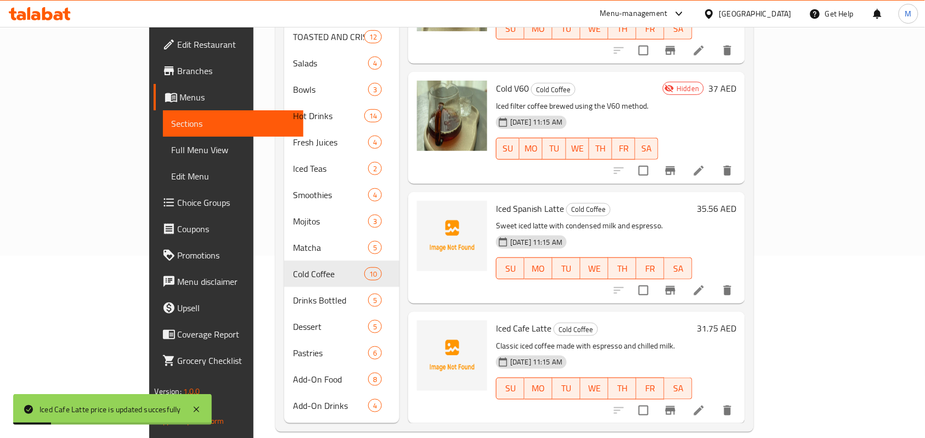
click at [675, 321] on h6 "Iced Cafe Latte Cold Coffee" at bounding box center [594, 328] width 197 height 15
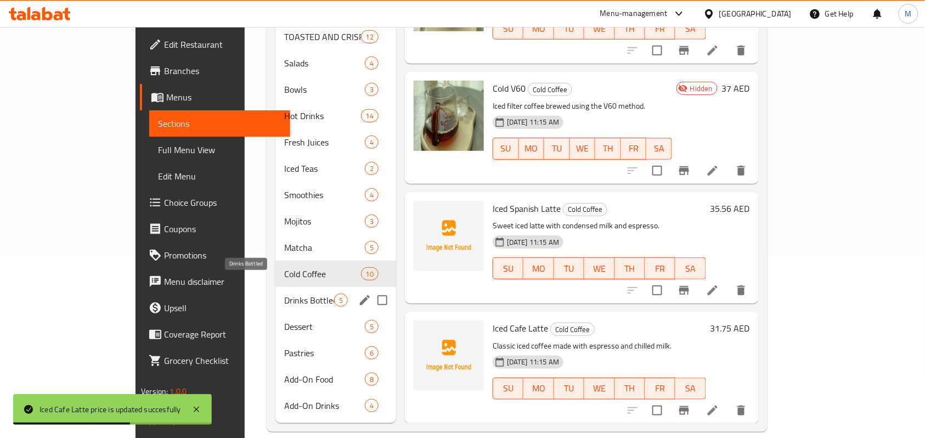
click at [284, 294] on span "Drinks Bottled" at bounding box center [309, 300] width 50 height 13
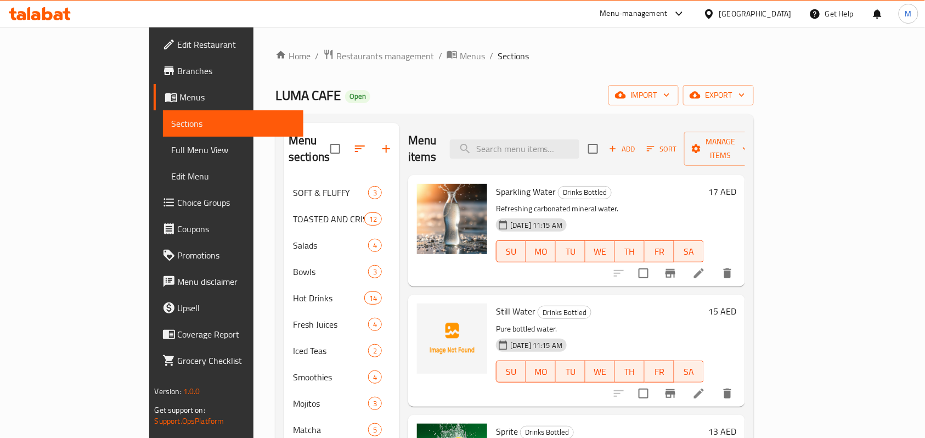
click at [737, 184] on h6 "17 AED" at bounding box center [723, 191] width 28 height 15
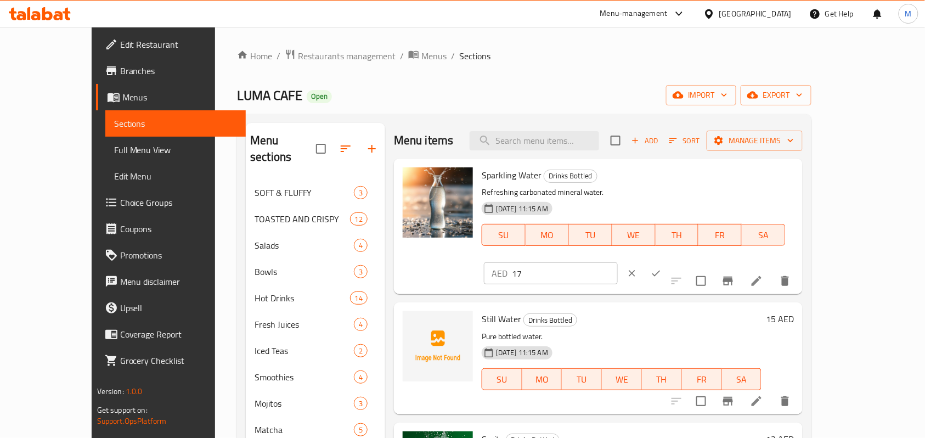
click at [618, 262] on input "17" at bounding box center [565, 273] width 106 height 22
paste input "6.51"
type input "16.51"
click at [662, 268] on icon "ok" at bounding box center [656, 273] width 11 height 11
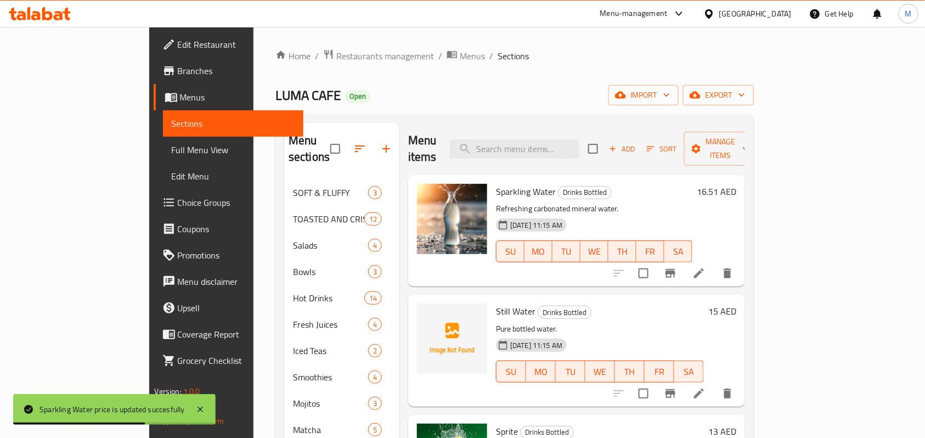
click at [737, 304] on h6 "15 AED" at bounding box center [723, 311] width 28 height 15
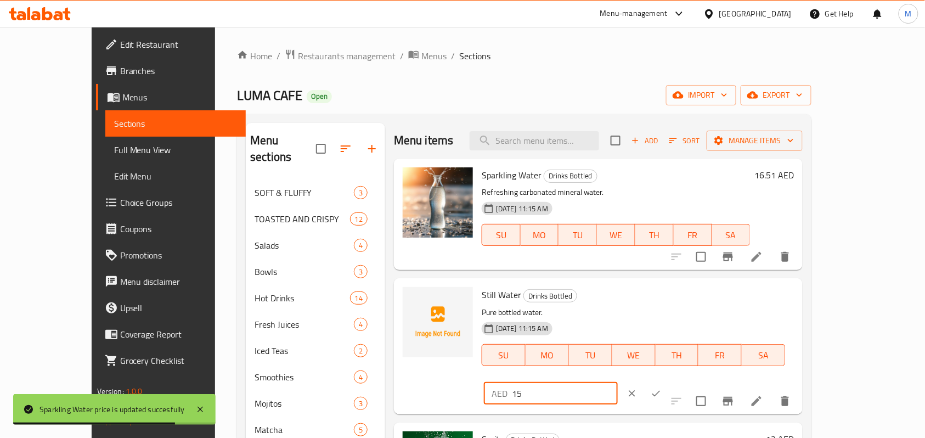
click at [618, 383] on input "15" at bounding box center [565, 394] width 106 height 22
paste input ".24"
type input "15.24"
click at [662, 388] on icon "ok" at bounding box center [656, 393] width 11 height 11
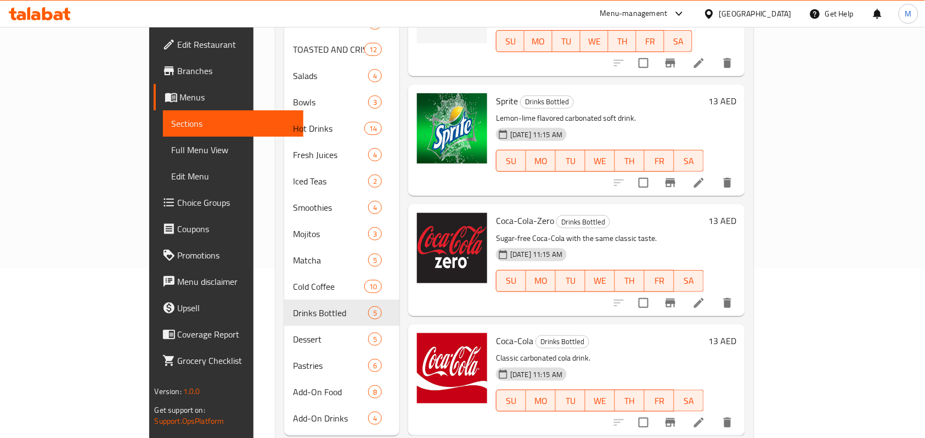
scroll to position [182, 0]
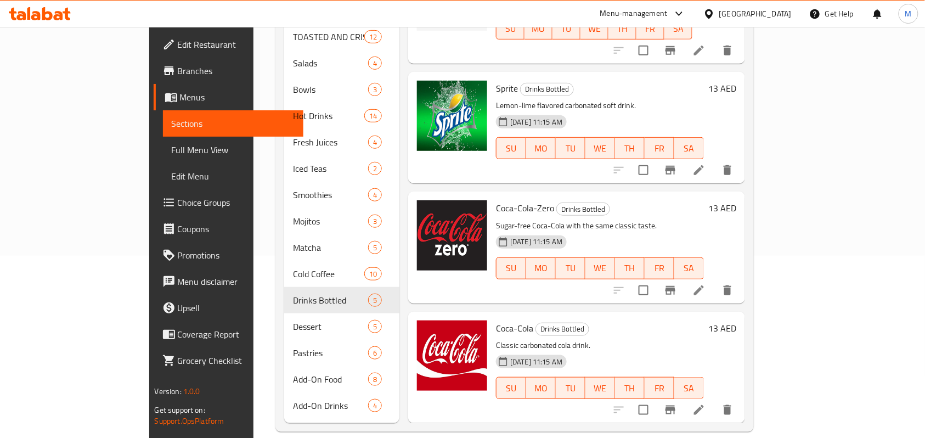
click at [737, 81] on h6 "13 AED" at bounding box center [723, 88] width 28 height 15
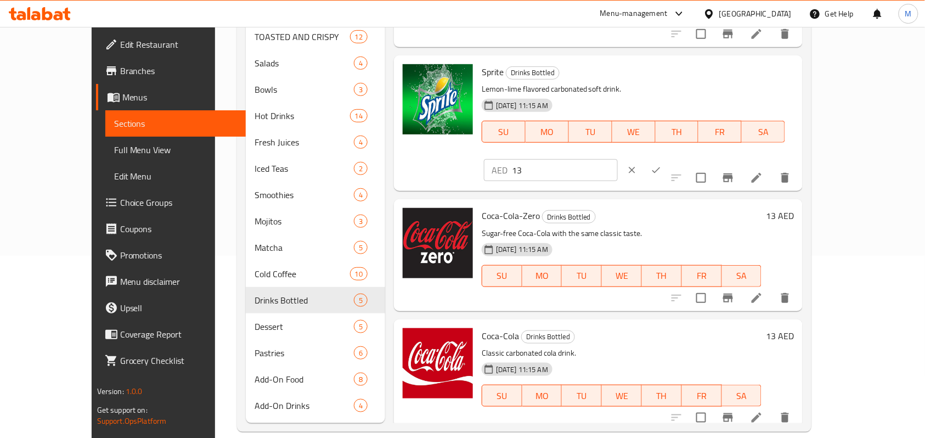
click at [618, 159] on input "13" at bounding box center [565, 170] width 106 height 22
paste input "2.7"
type input "12.7"
click at [662, 165] on icon "ok" at bounding box center [656, 170] width 11 height 11
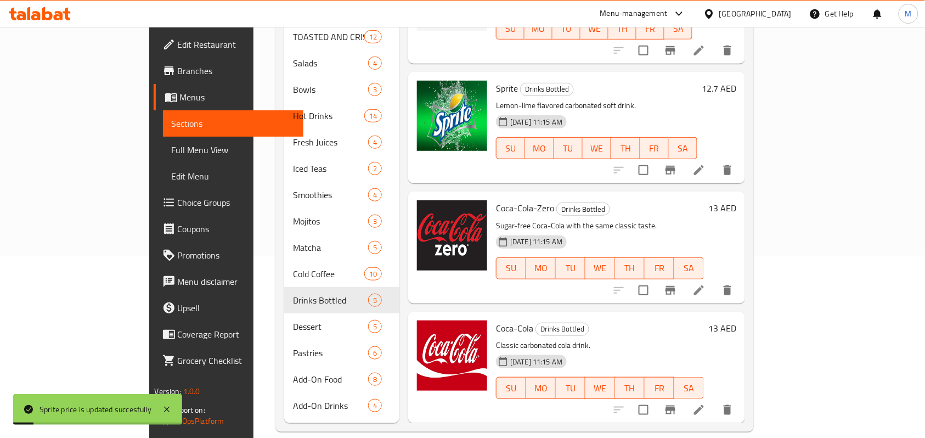
click at [737, 200] on h6 "13 AED" at bounding box center [723, 207] width 28 height 15
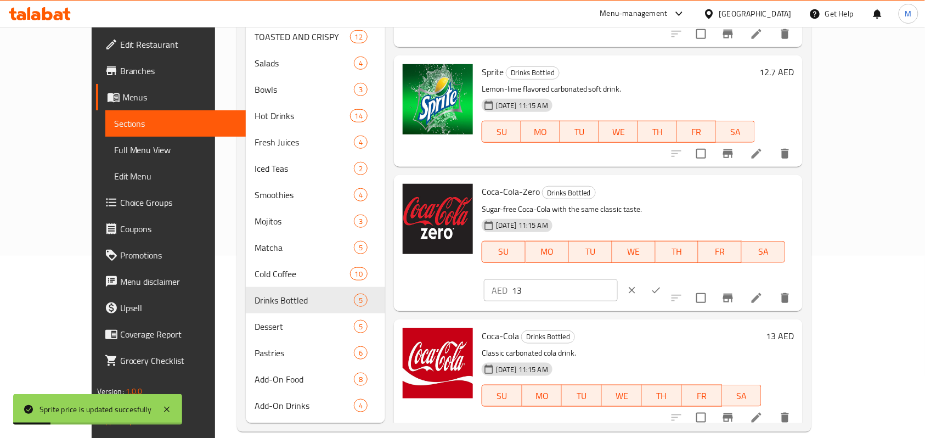
click at [618, 279] on input "13" at bounding box center [565, 290] width 106 height 22
paste input "2.7"
type input "12.7"
click at [685, 278] on div "AED 12.7 ​" at bounding box center [584, 290] width 201 height 24
click at [662, 285] on icon "ok" at bounding box center [656, 290] width 11 height 11
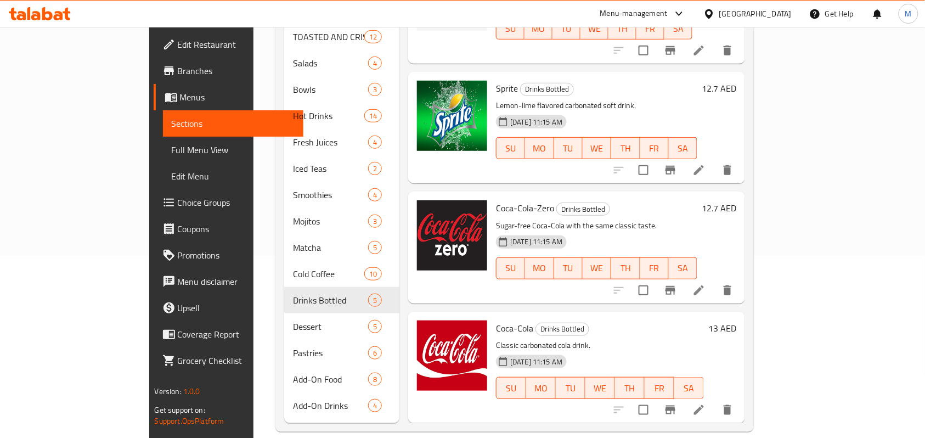
click at [737, 321] on h6 "13 AED" at bounding box center [723, 328] width 28 height 15
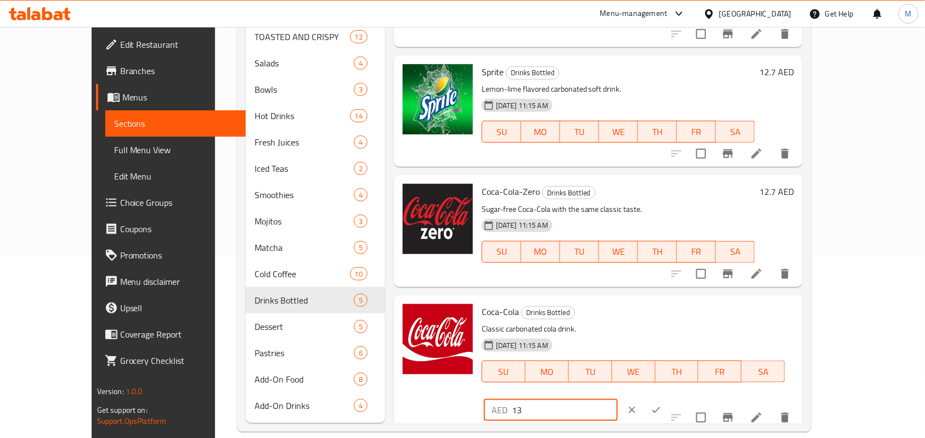
click at [618, 399] on input "13" at bounding box center [565, 410] width 106 height 22
paste input "2.7"
type input "12.7"
click at [662, 405] on icon "ok" at bounding box center [656, 410] width 11 height 11
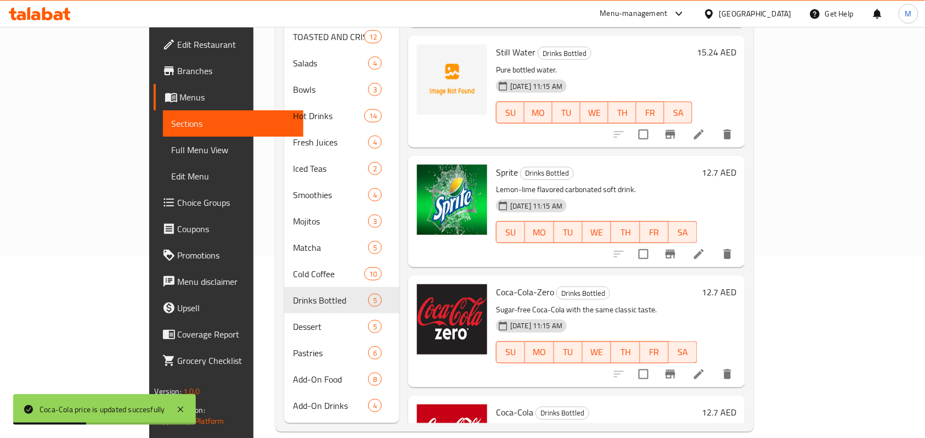
scroll to position [161, 0]
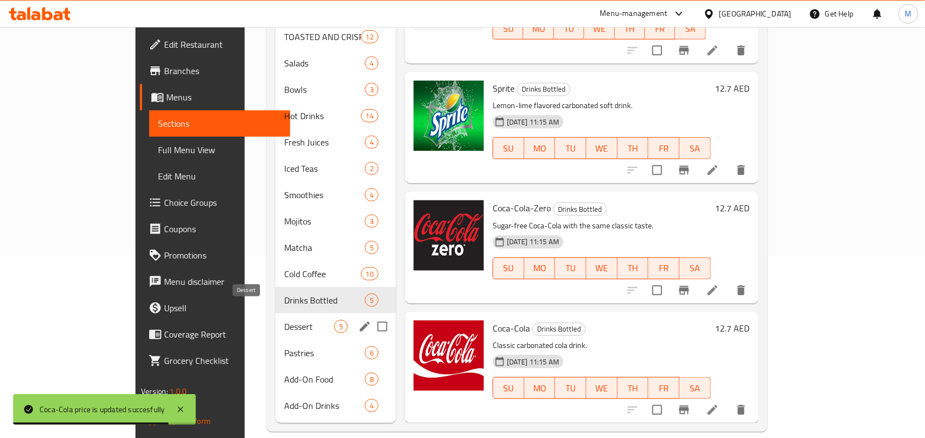
click at [284, 320] on span "Dessert" at bounding box center [309, 326] width 50 height 13
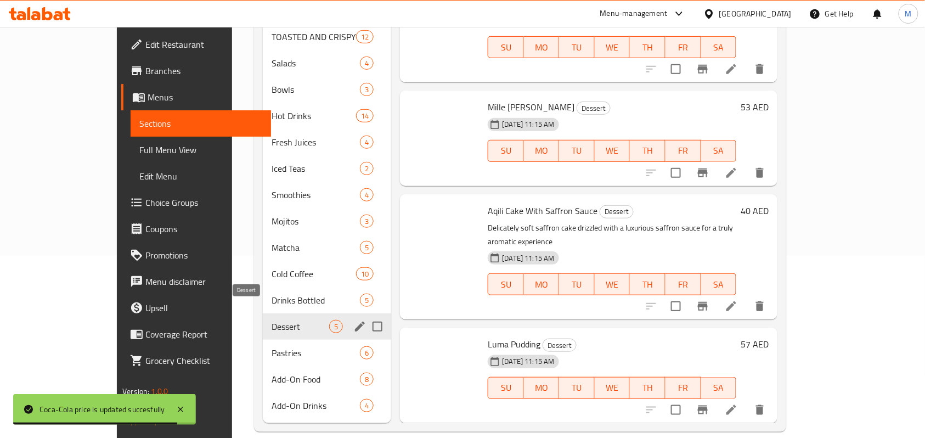
scroll to position [95, 0]
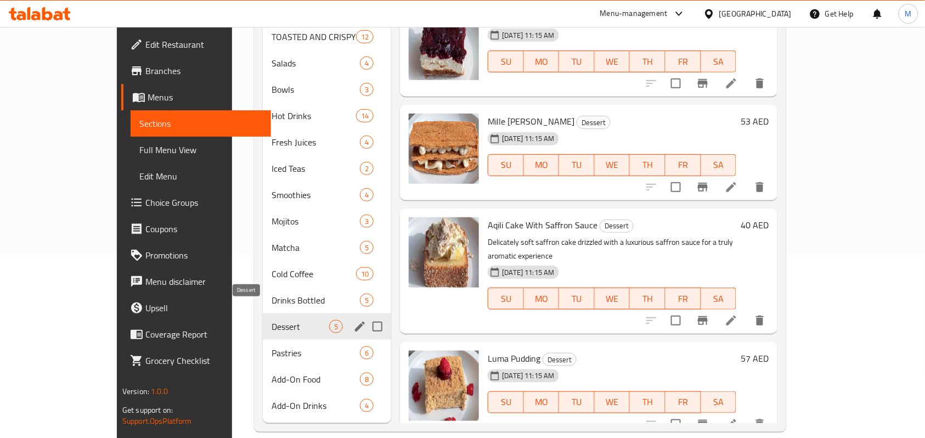
click at [272, 320] on span "Dessert" at bounding box center [301, 326] width 58 height 13
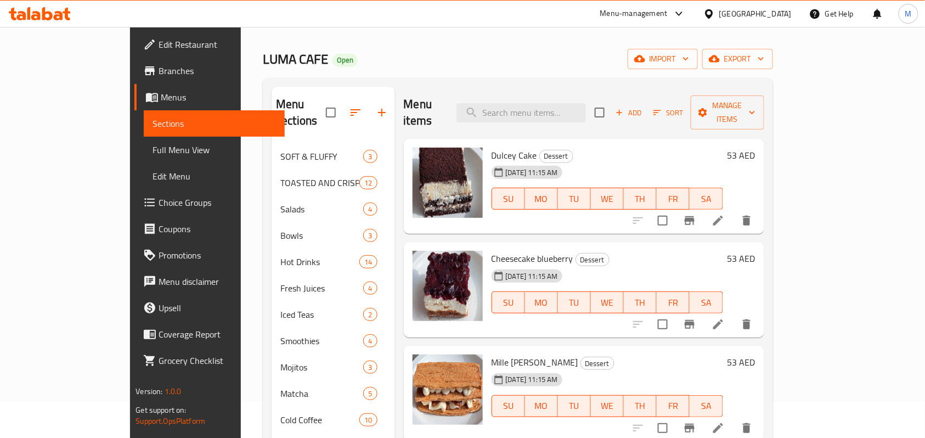
scroll to position [36, 0]
click at [756, 148] on h6 "53 AED" at bounding box center [742, 155] width 28 height 15
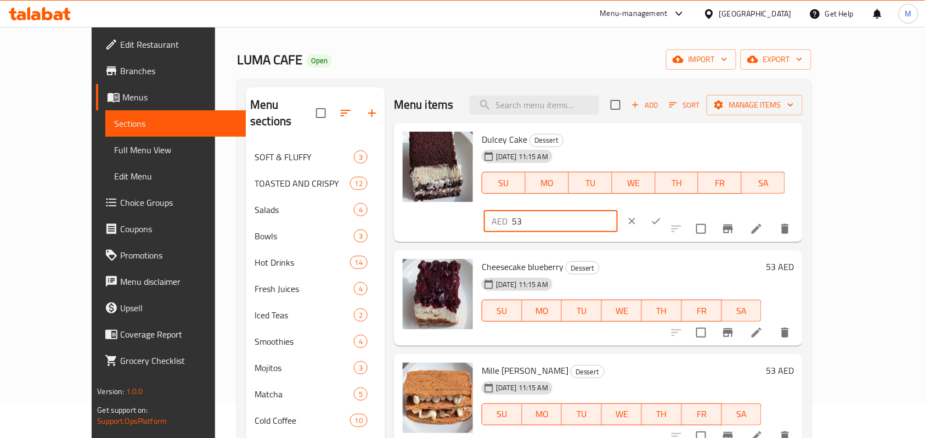
click at [618, 210] on input "53" at bounding box center [565, 221] width 106 height 22
paste input ".34"
type input "53.34"
click at [662, 216] on icon "ok" at bounding box center [656, 221] width 11 height 11
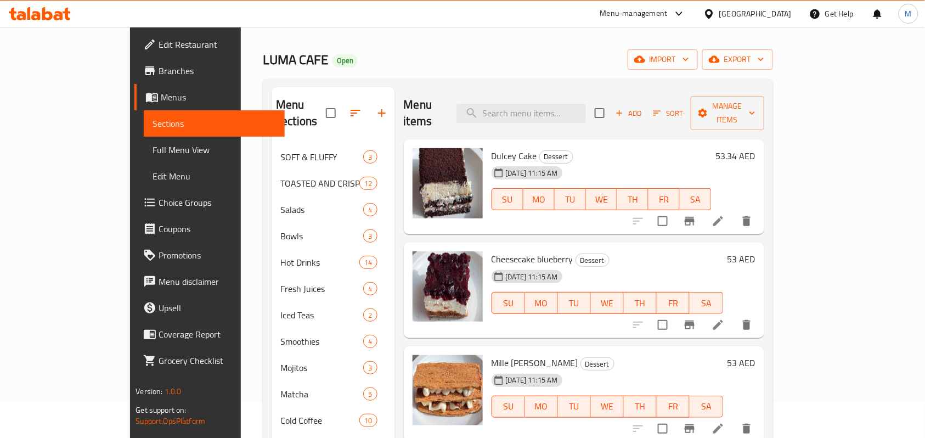
click at [756, 251] on h6 "53 AED" at bounding box center [742, 258] width 28 height 15
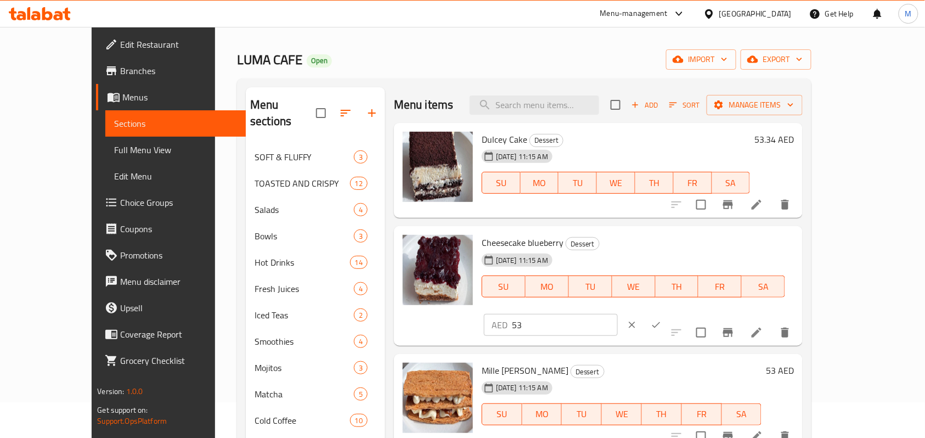
click at [618, 314] on input "53" at bounding box center [565, 325] width 106 height 22
paste input ".34"
type input "53.34"
click at [662, 319] on icon "ok" at bounding box center [656, 324] width 11 height 11
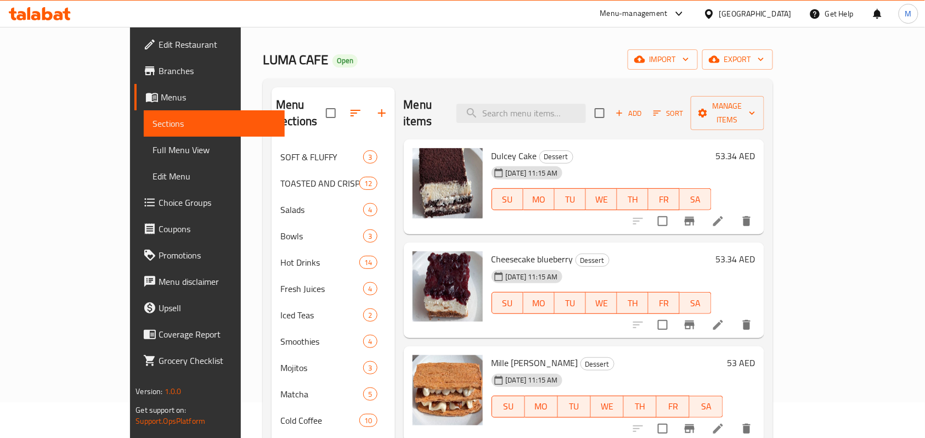
scroll to position [73, 0]
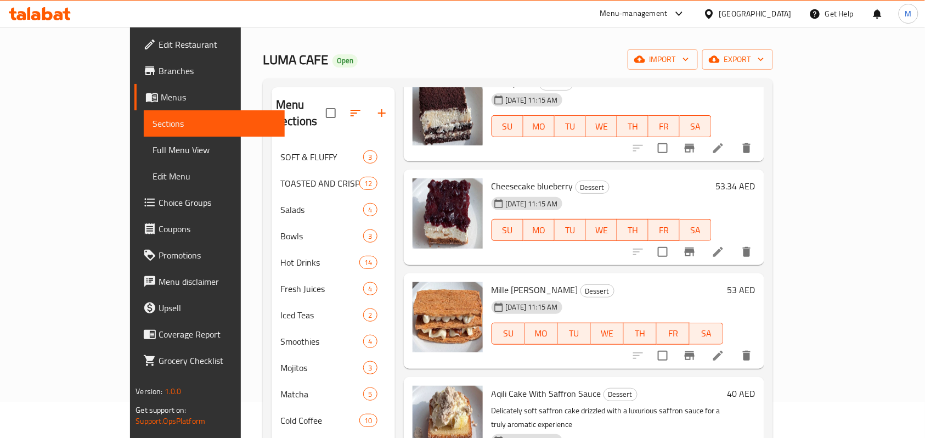
click at [756, 282] on h6 "53 AED" at bounding box center [742, 289] width 28 height 15
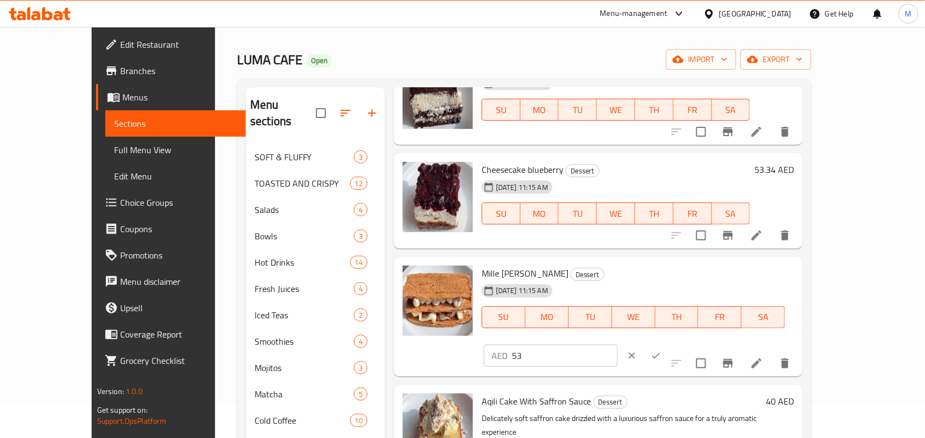
click at [618, 345] on input "53" at bounding box center [565, 356] width 106 height 22
paste input ".34"
type input "53.34"
click at [662, 350] on icon "ok" at bounding box center [656, 355] width 11 height 11
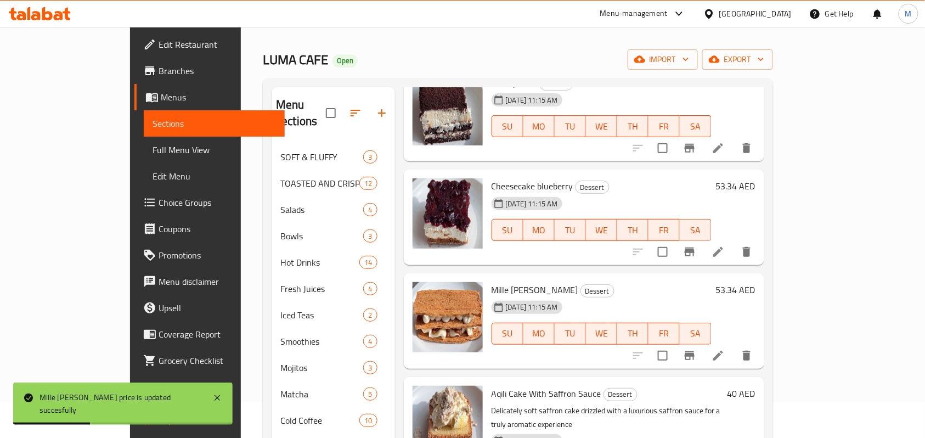
scroll to position [95, 0]
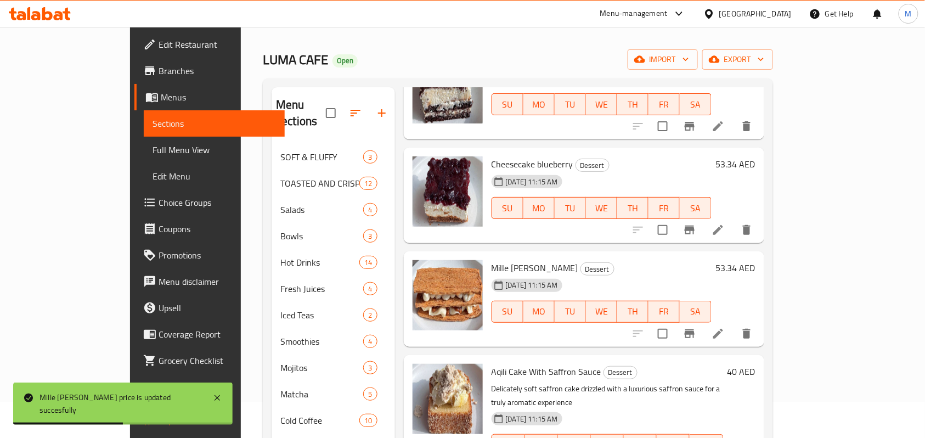
click at [708, 260] on h6 "Mille Feuille Vanille Caramel Dessert" at bounding box center [602, 267] width 220 height 15
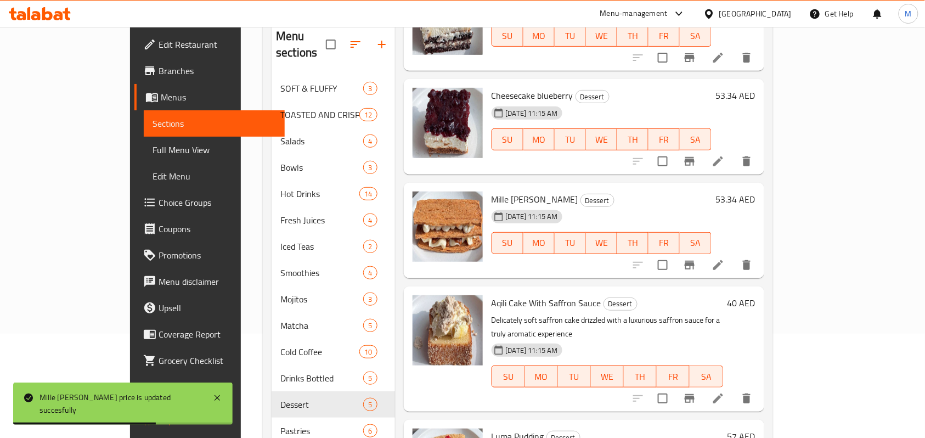
scroll to position [182, 0]
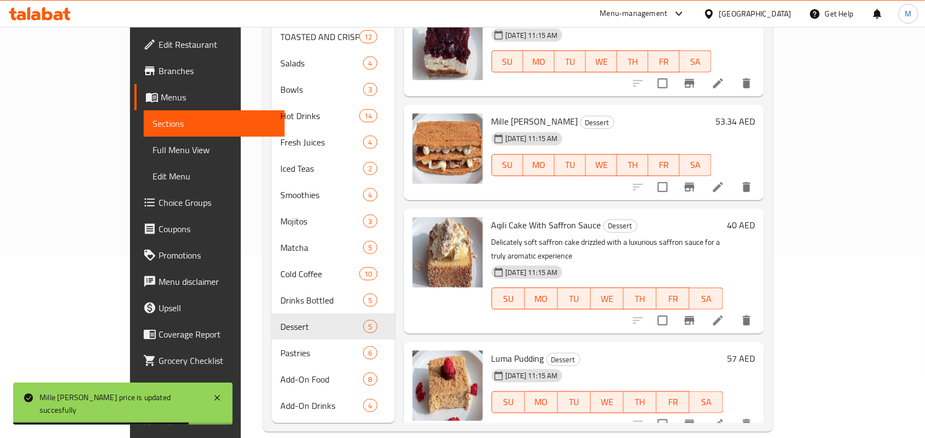
click at [756, 217] on h6 "40 AED" at bounding box center [742, 224] width 28 height 15
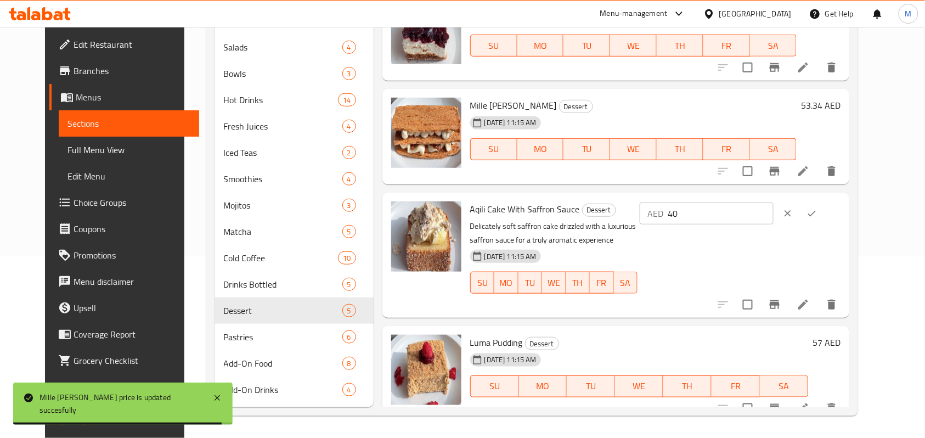
click at [752, 220] on input "40" at bounding box center [721, 214] width 106 height 22
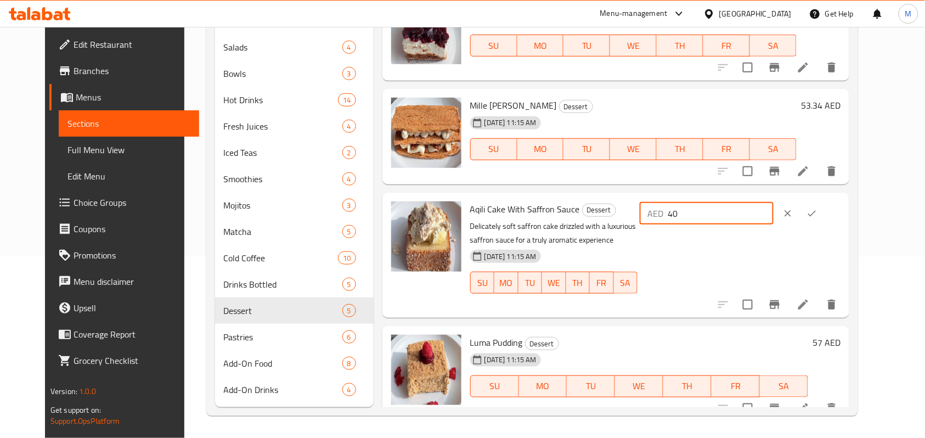
paste input ".64"
type input "40.64"
click at [817, 213] on icon "ok" at bounding box center [813, 213] width 8 height 6
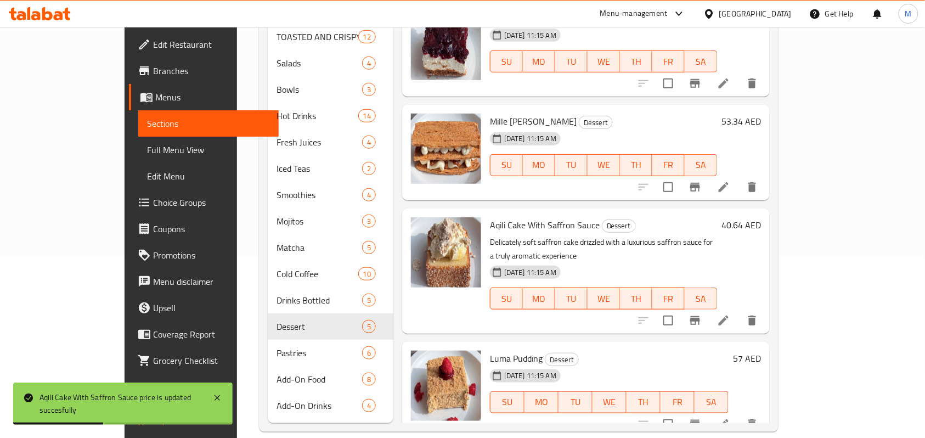
drag, startPoint x: 604, startPoint y: 315, endPoint x: 617, endPoint y: 315, distance: 12.6
click at [604, 342] on div "Luma Pudding Dessert 01-10-2025 11:15 AM SU MO TU WE TH FR SA 57 AED" at bounding box center [586, 390] width 368 height 96
click at [761, 351] on h6 "57 AED" at bounding box center [747, 358] width 28 height 15
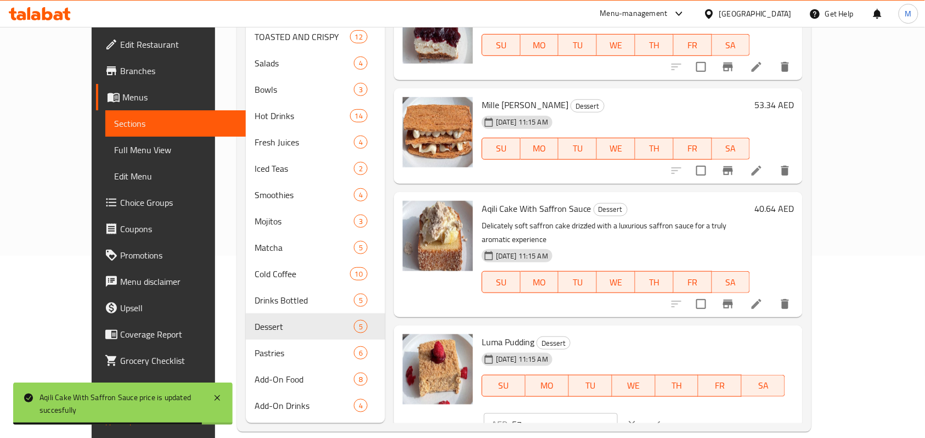
click at [618, 410] on input "57" at bounding box center [565, 424] width 106 height 22
paste input ".15"
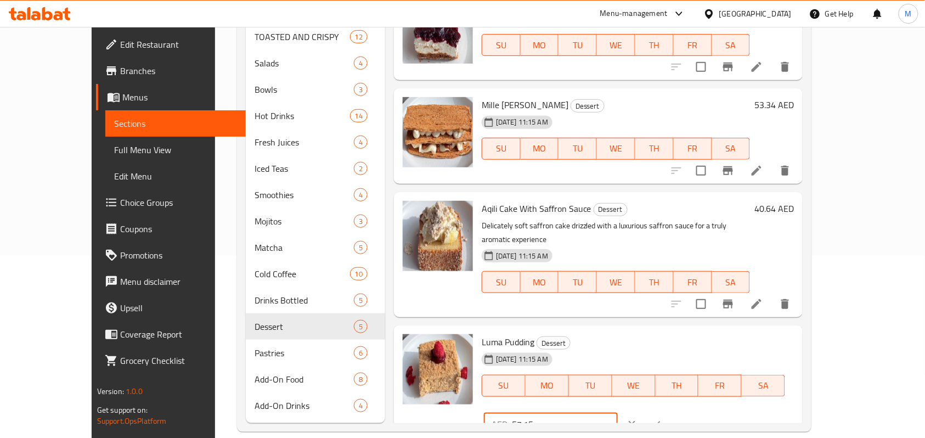
type input "57.15"
click at [662, 410] on icon "ok" at bounding box center [656, 424] width 11 height 11
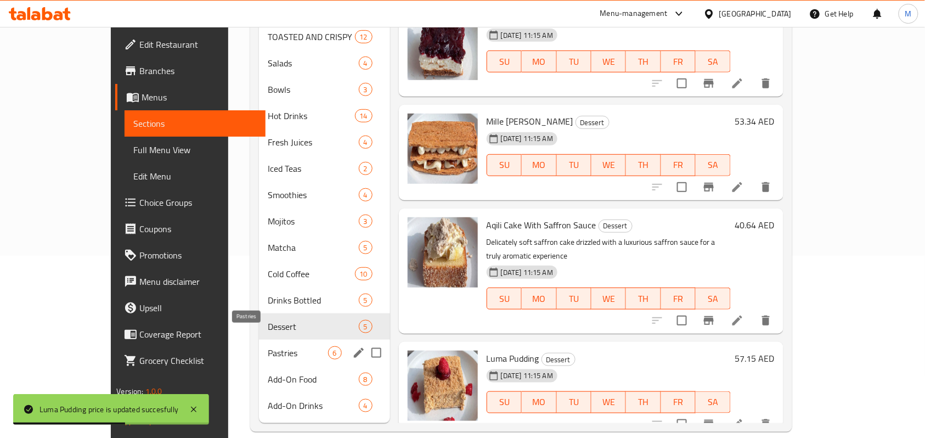
click at [268, 346] on span "Pastries" at bounding box center [298, 352] width 60 height 13
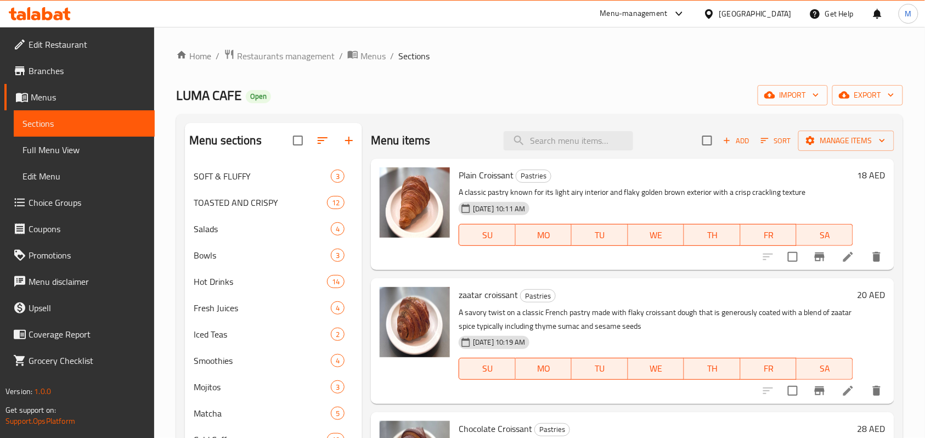
click at [858, 173] on h6 "18 AED" at bounding box center [872, 174] width 28 height 15
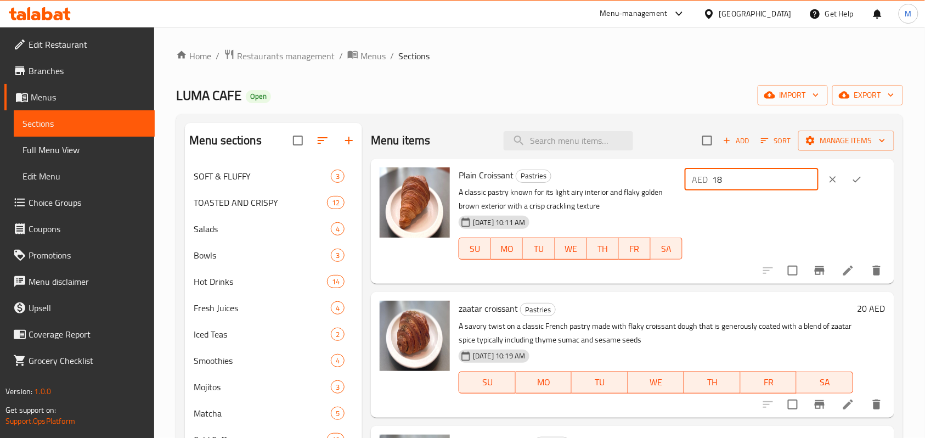
click at [752, 177] on input "18" at bounding box center [766, 180] width 106 height 22
paste input "27.94"
click at [751, 177] on input "27.94" at bounding box center [766, 180] width 106 height 22
paste input "17.78"
type input "17.78"
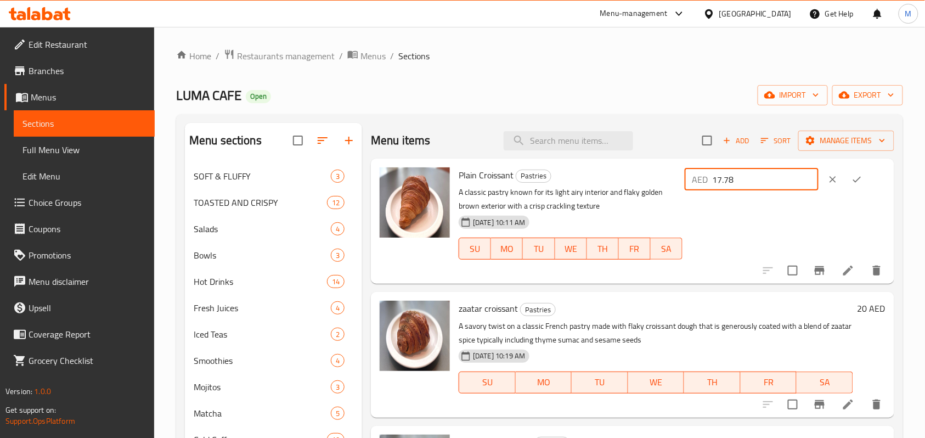
click at [852, 178] on icon "ok" at bounding box center [857, 179] width 11 height 11
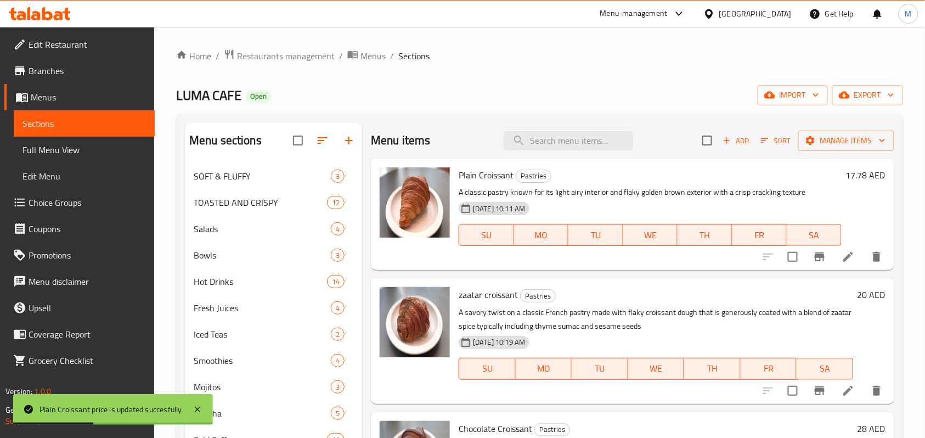
click at [859, 296] on h6 "20 AED" at bounding box center [872, 294] width 28 height 15
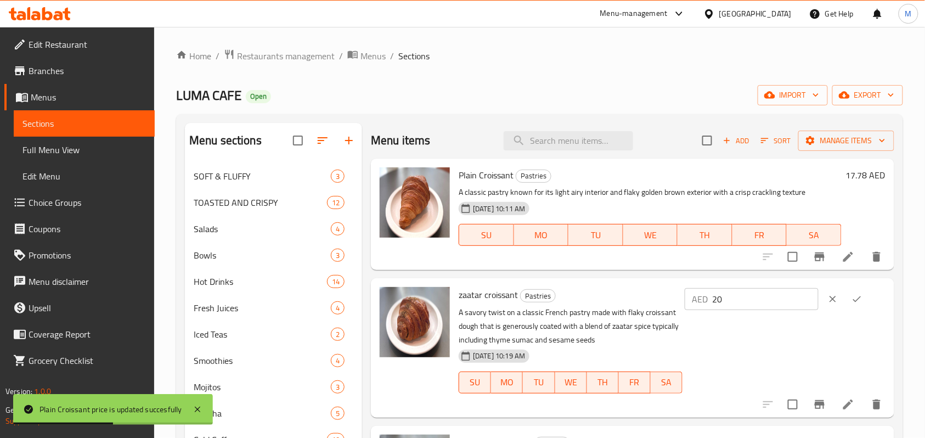
drag, startPoint x: 725, startPoint y: 293, endPoint x: 752, endPoint y: 301, distance: 28.0
click at [729, 295] on input "20" at bounding box center [766, 299] width 106 height 22
paste input ".32"
type input "20.32"
drag, startPoint x: 861, startPoint y: 301, endPoint x: 844, endPoint y: 301, distance: 16.5
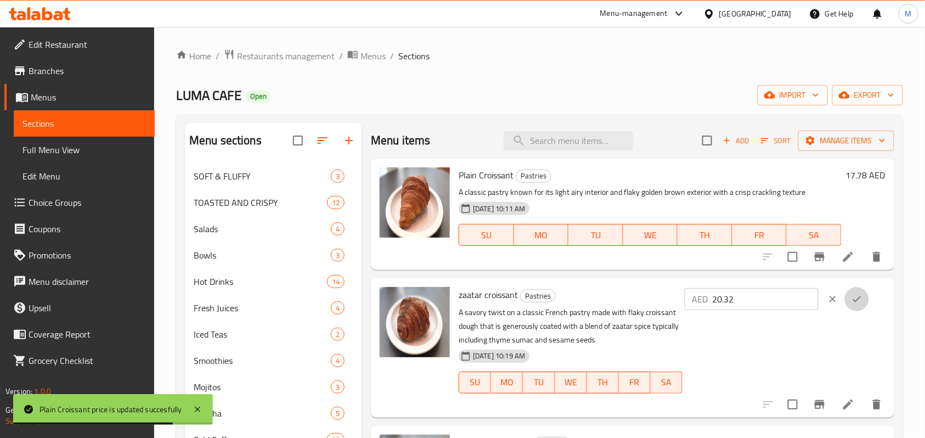
click at [860, 301] on button "ok" at bounding box center [857, 299] width 24 height 24
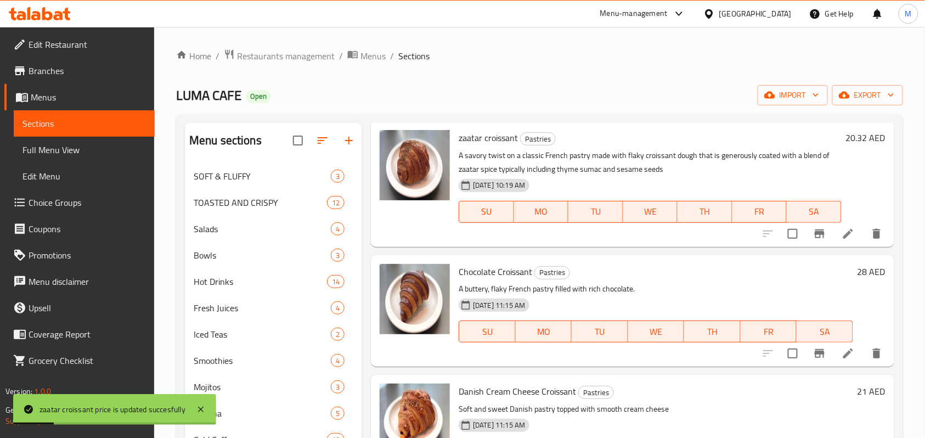
scroll to position [220, 0]
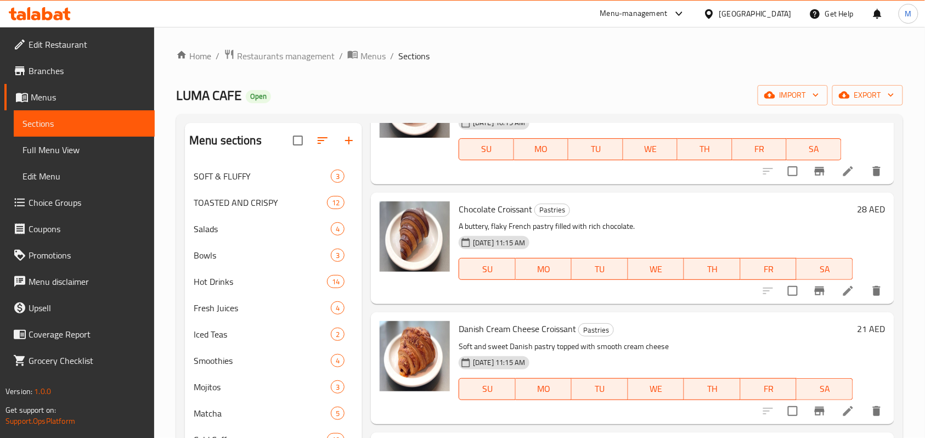
click at [854, 202] on div "28 AED" at bounding box center [870, 208] width 32 height 15
click at [858, 202] on h6 "28 AED" at bounding box center [872, 208] width 28 height 15
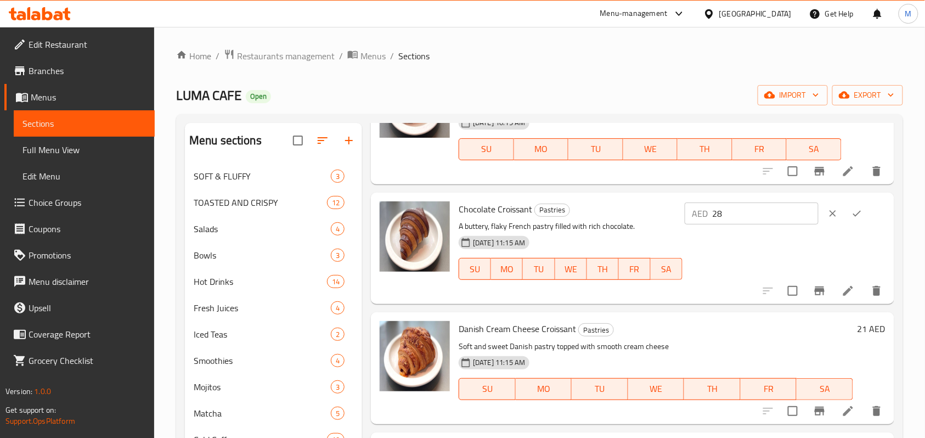
click at [741, 205] on input "28" at bounding box center [766, 214] width 106 height 22
paste input "7.94"
type input "27.94"
click at [855, 212] on icon "ok" at bounding box center [857, 213] width 11 height 11
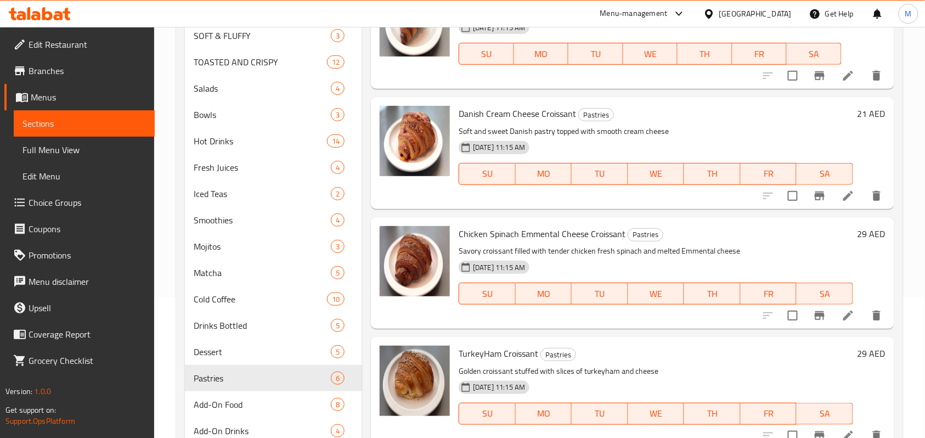
scroll to position [146, 0]
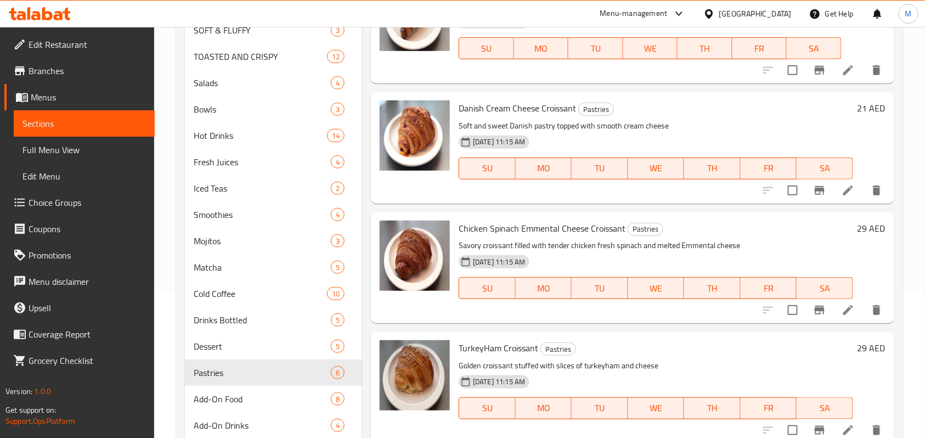
click at [858, 106] on h6 "21 AED" at bounding box center [872, 107] width 28 height 15
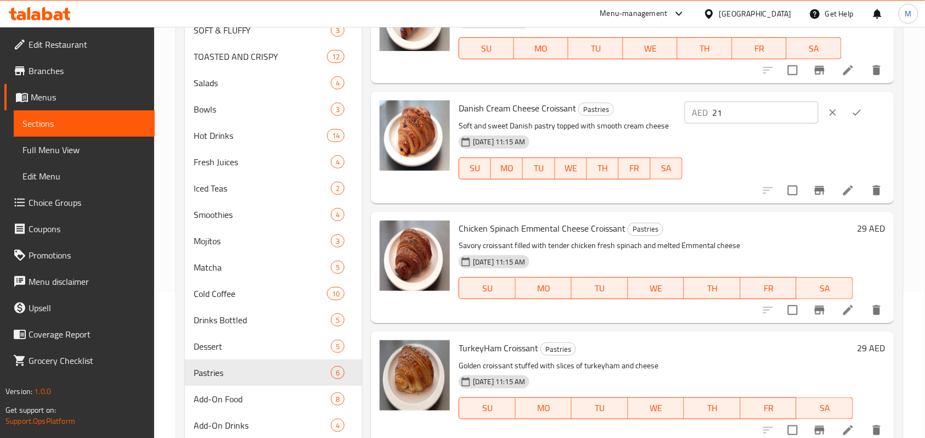
click at [744, 117] on input "21" at bounding box center [766, 113] width 106 height 22
paste input "0.32"
type input "20.32"
click at [855, 110] on icon "ok" at bounding box center [857, 112] width 11 height 11
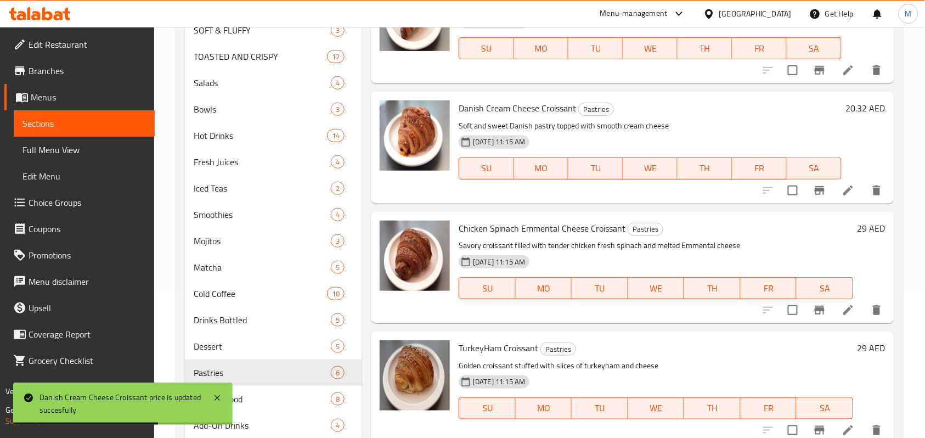
click at [854, 228] on div "29 AED" at bounding box center [870, 228] width 32 height 15
click at [858, 231] on h6 "29 AED" at bounding box center [872, 228] width 28 height 15
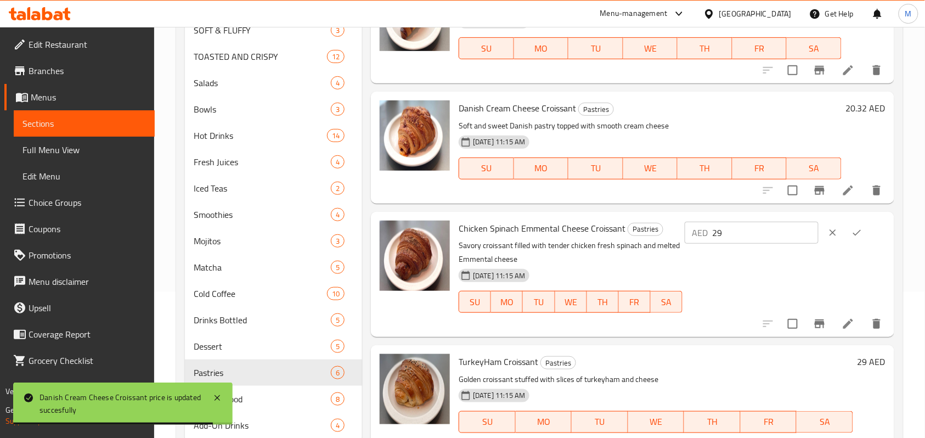
click at [756, 227] on input "29" at bounding box center [766, 233] width 106 height 22
paste input "35.56"
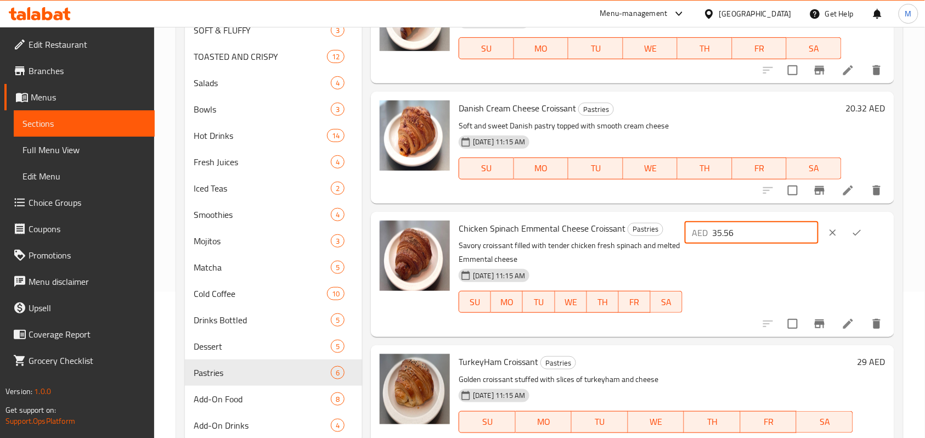
type input "35.56"
click at [855, 235] on icon "ok" at bounding box center [857, 232] width 11 height 11
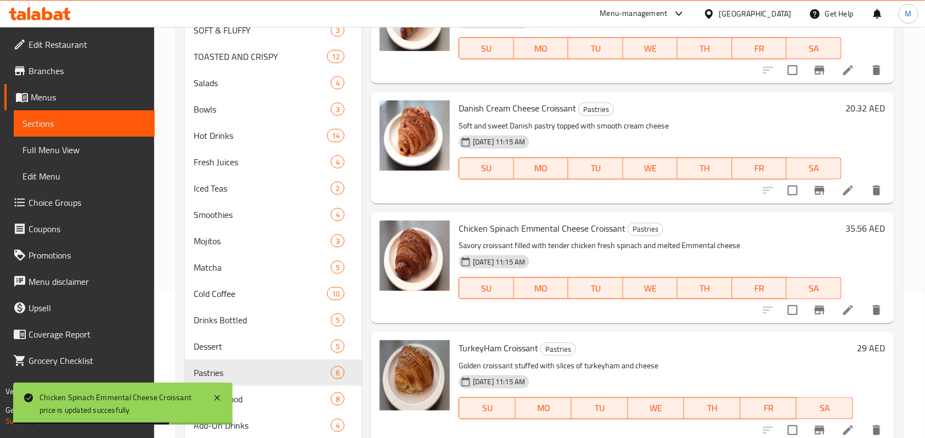
scroll to position [182, 0]
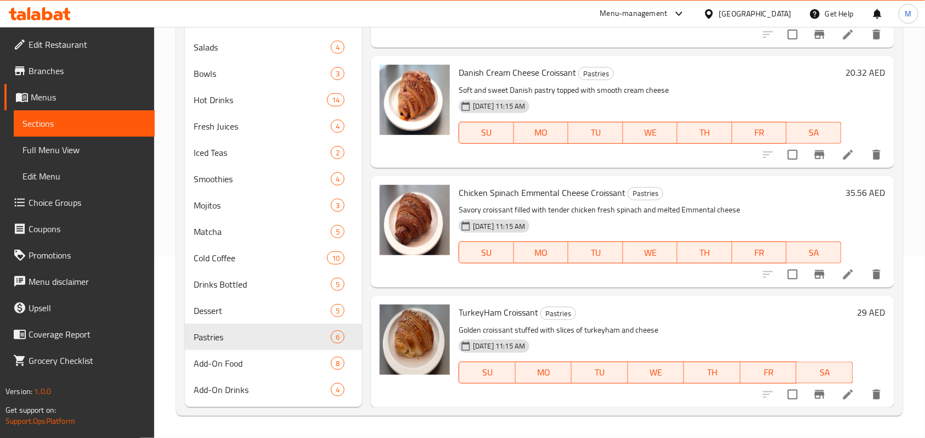
click at [866, 310] on h6 "29 AED" at bounding box center [872, 312] width 28 height 15
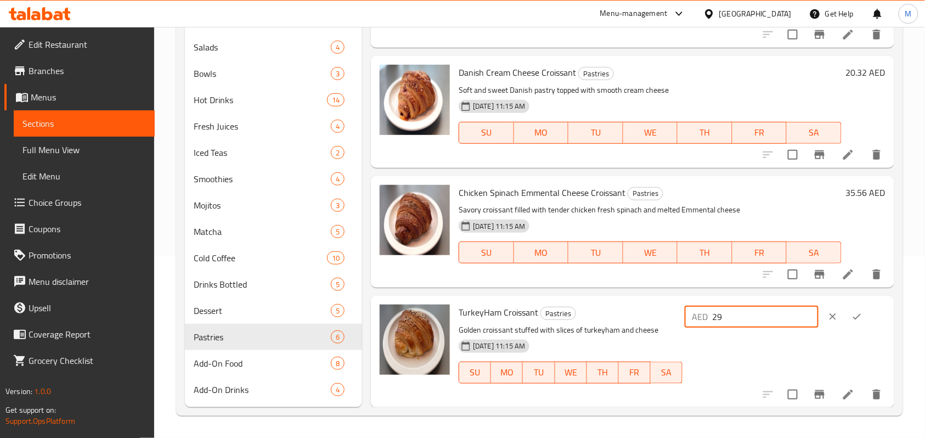
click at [750, 315] on input "29" at bounding box center [766, 317] width 106 height 22
paste input "35.56"
type input "35.56"
click at [854, 313] on icon "ok" at bounding box center [857, 316] width 11 height 11
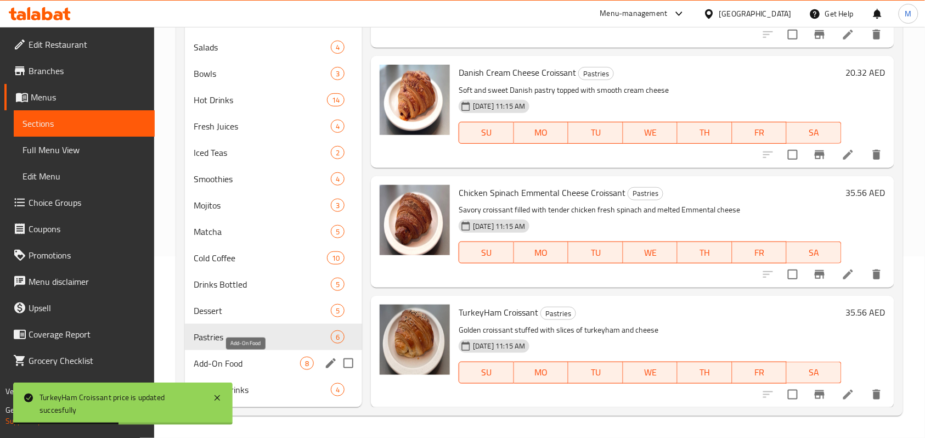
click at [236, 363] on span "Add-On Food" at bounding box center [247, 363] width 106 height 13
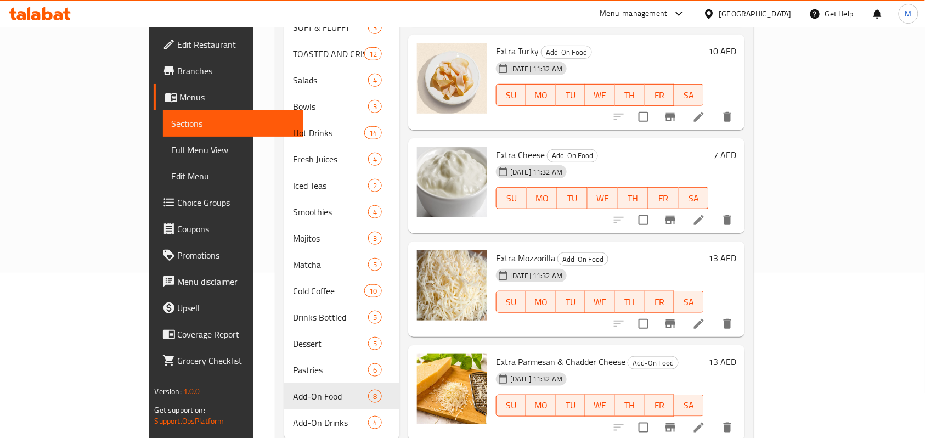
scroll to position [182, 0]
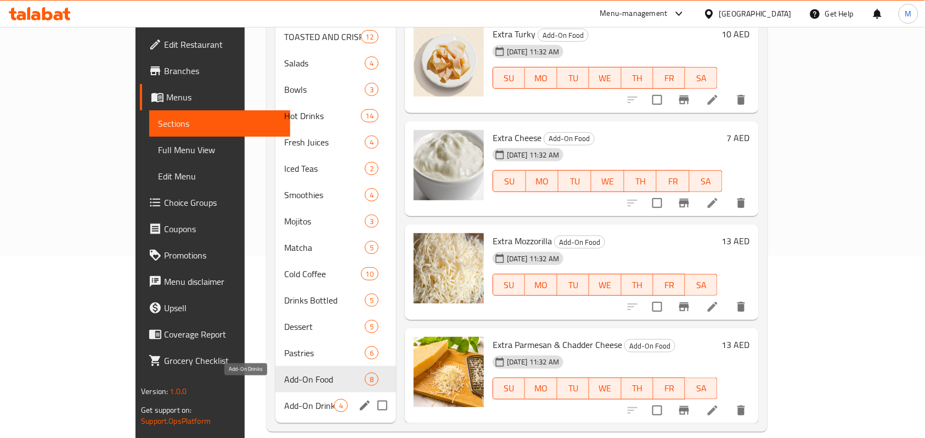
click at [284, 399] on span "Add-On Drinks" at bounding box center [309, 405] width 50 height 13
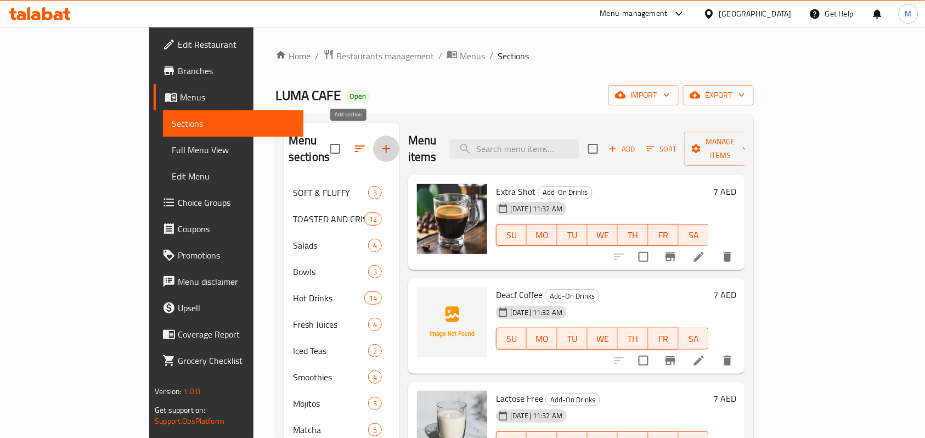
click at [380, 142] on icon "button" at bounding box center [386, 148] width 13 height 13
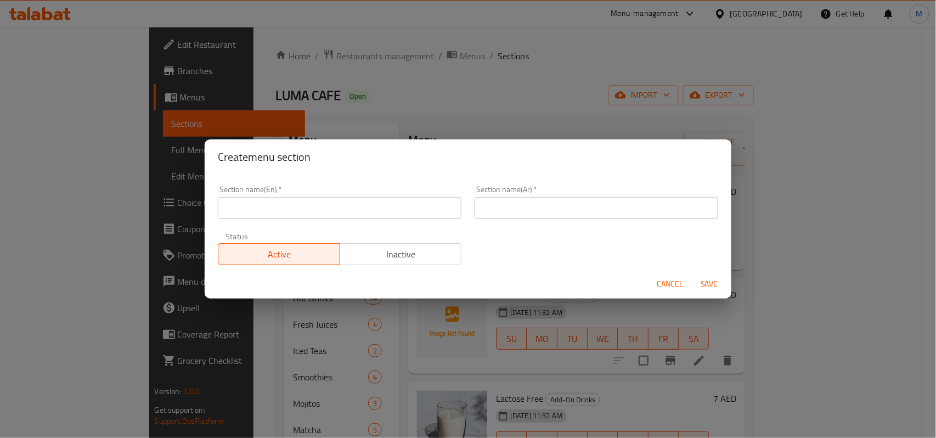
click at [310, 204] on input "text" at bounding box center [340, 208] width 244 height 22
paste input "Add-On Fruits"
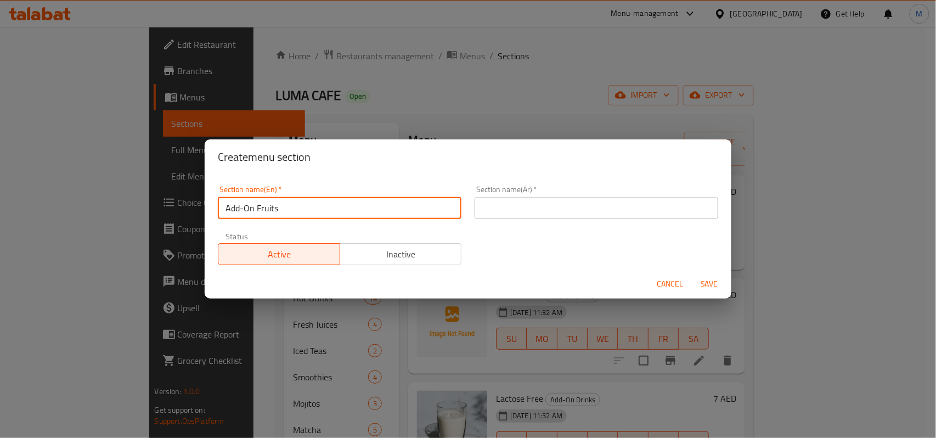
type input "Add-On Fruits"
click at [668, 279] on span "Cancel" at bounding box center [670, 284] width 26 height 14
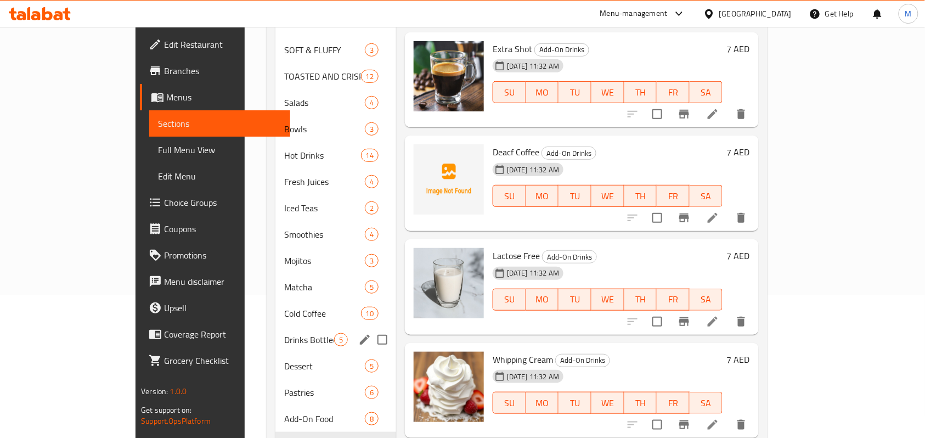
scroll to position [182, 0]
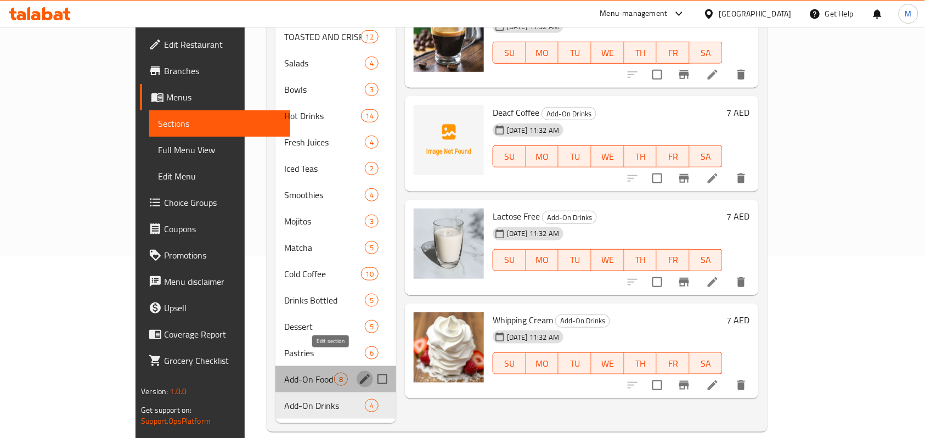
click at [358, 373] on icon "edit" at bounding box center [364, 379] width 13 height 13
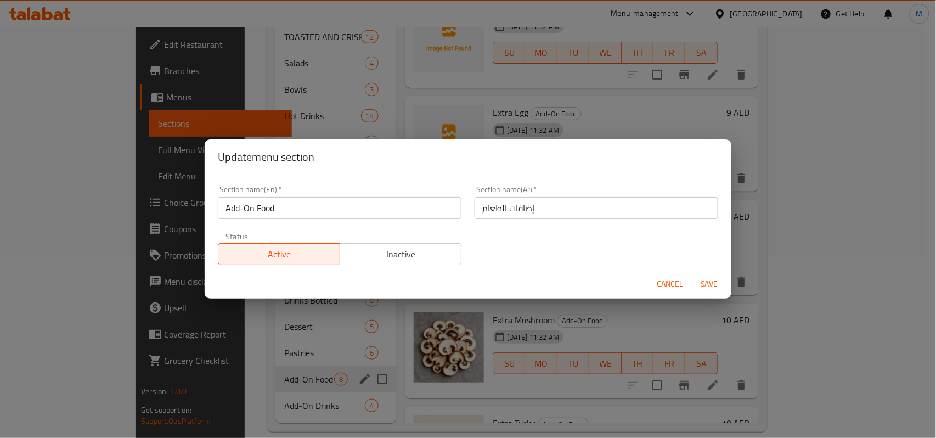
click at [508, 211] on input "إضافات الطعام" at bounding box center [597, 208] width 244 height 22
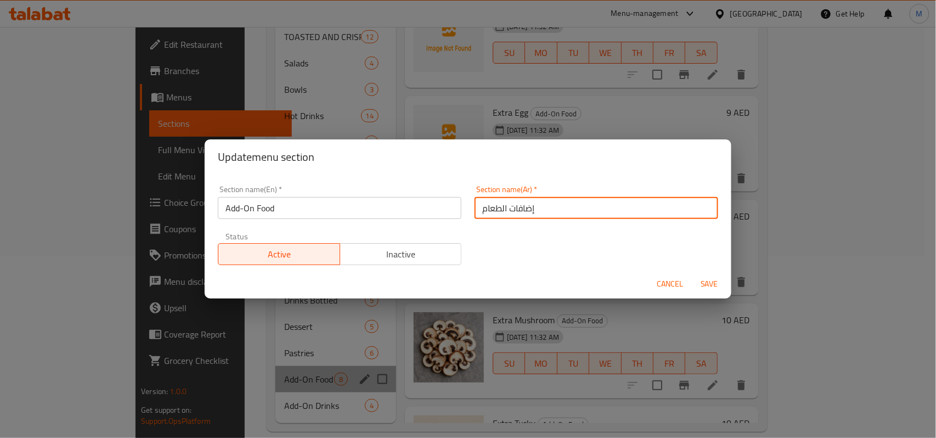
click at [508, 211] on input "إضافات الطعام" at bounding box center [597, 208] width 244 height 22
click at [668, 284] on span "Cancel" at bounding box center [670, 284] width 26 height 14
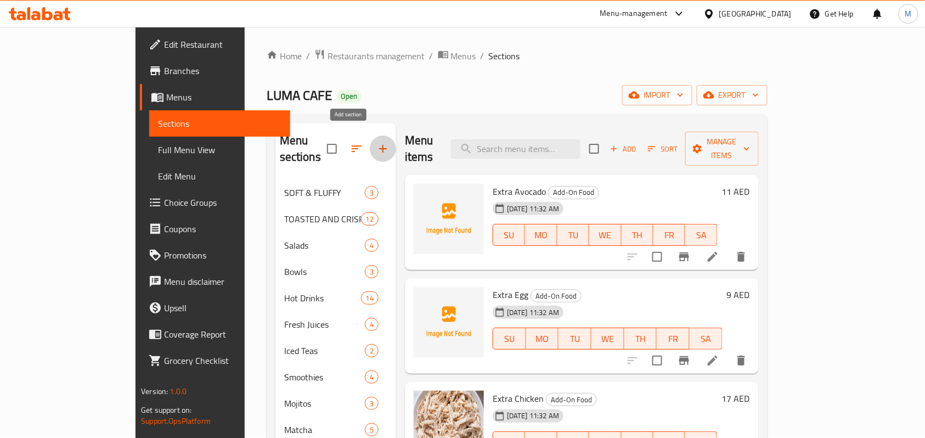
click at [377, 142] on icon "button" at bounding box center [383, 148] width 13 height 13
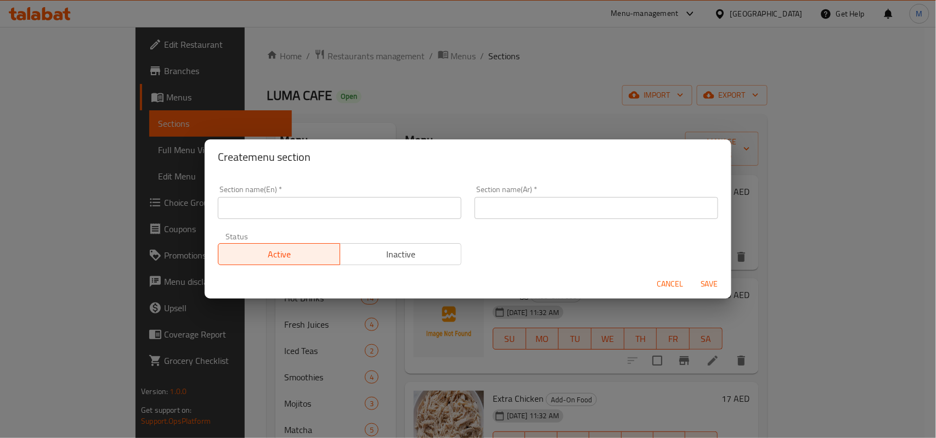
click at [539, 206] on input "text" at bounding box center [597, 208] width 244 height 22
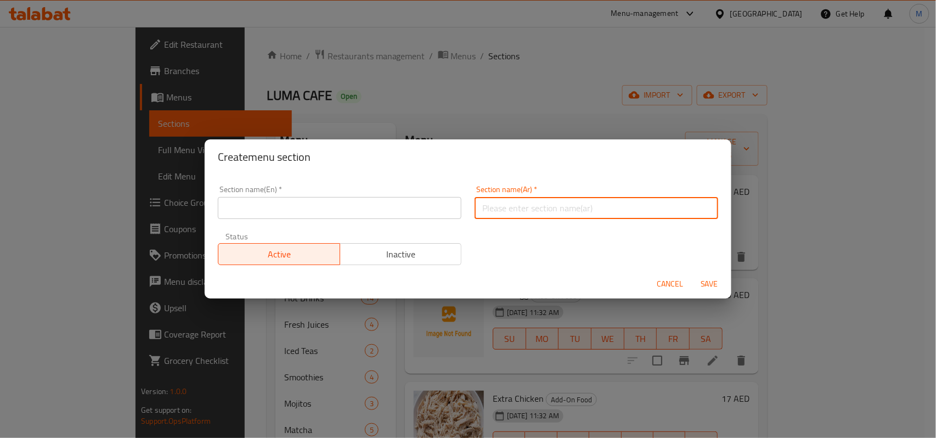
paste input "إضافات الطعام"
type input "إضافات الفواكه"
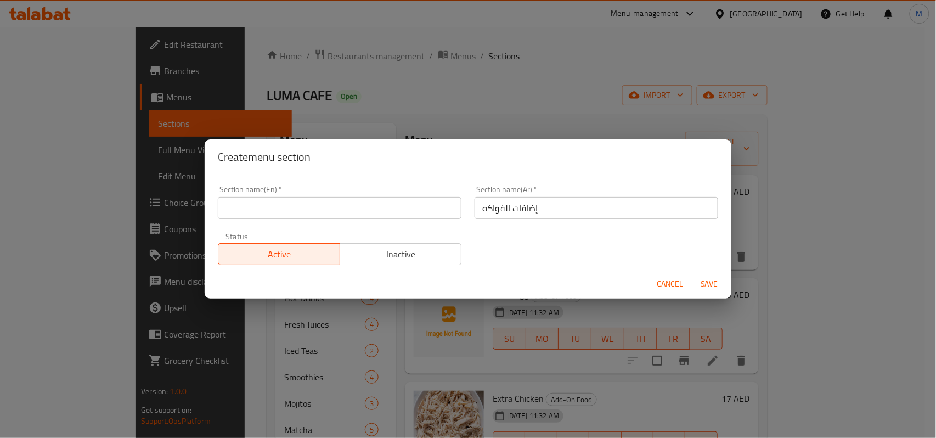
click at [371, 207] on input "text" at bounding box center [340, 208] width 244 height 22
paste input "Add-On Fruits"
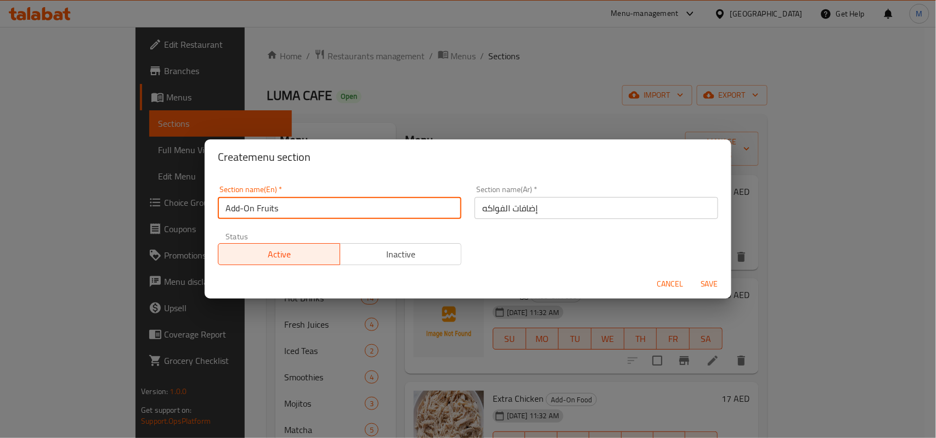
type input "Add-On Fruits"
click at [711, 285] on span "Save" at bounding box center [710, 284] width 26 height 14
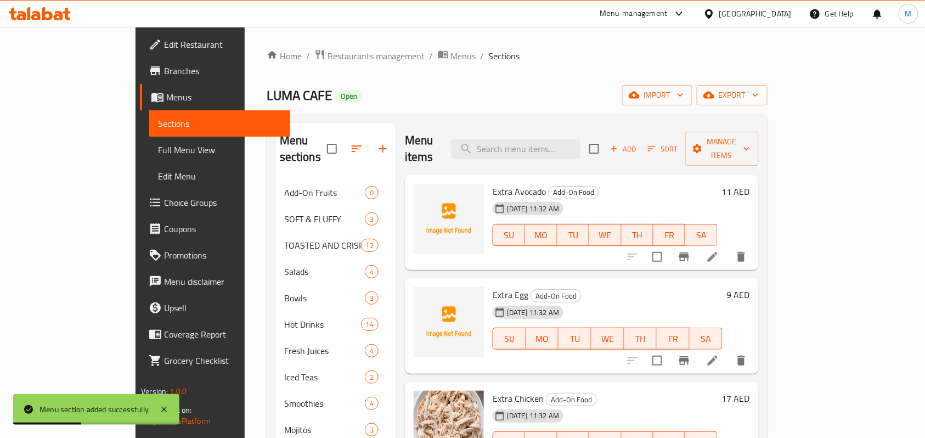
click at [352, 145] on icon "button" at bounding box center [357, 148] width 10 height 7
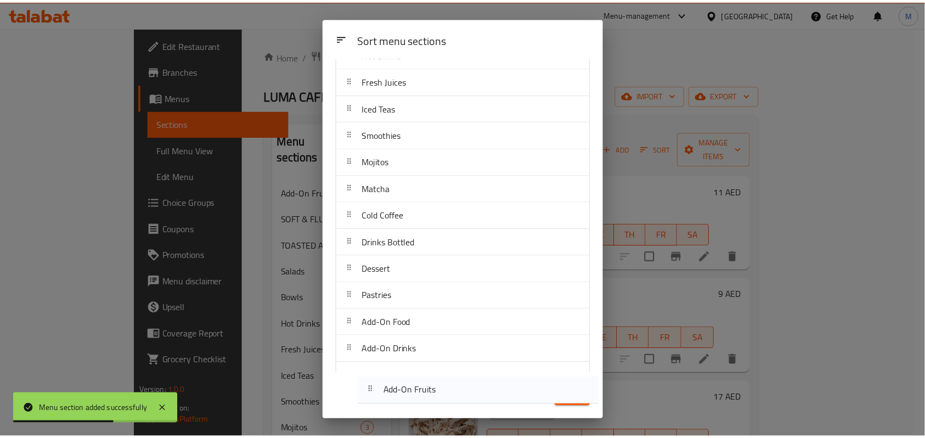
scroll to position [181, 0]
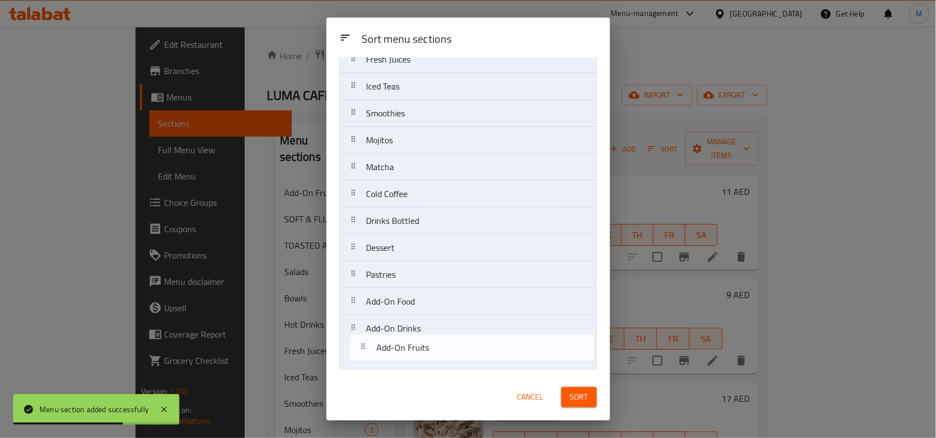
drag, startPoint x: 416, startPoint y: 104, endPoint x: 425, endPoint y: 360, distance: 256.5
click at [425, 360] on nav "Add-On Fruits SOFT & FLUFFY TOASTED AND CRISPY Salads Bowls Hot Drinks Fresh Ju…" at bounding box center [468, 140] width 257 height 458
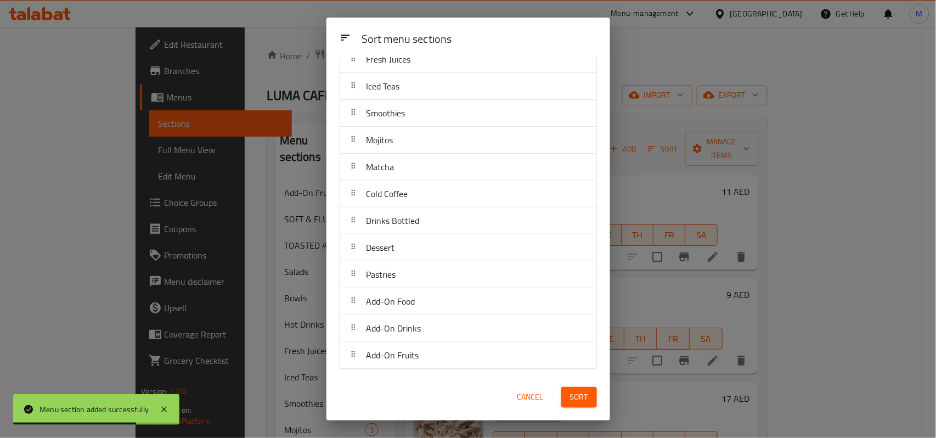
click at [583, 389] on button "Sort" at bounding box center [580, 397] width 36 height 20
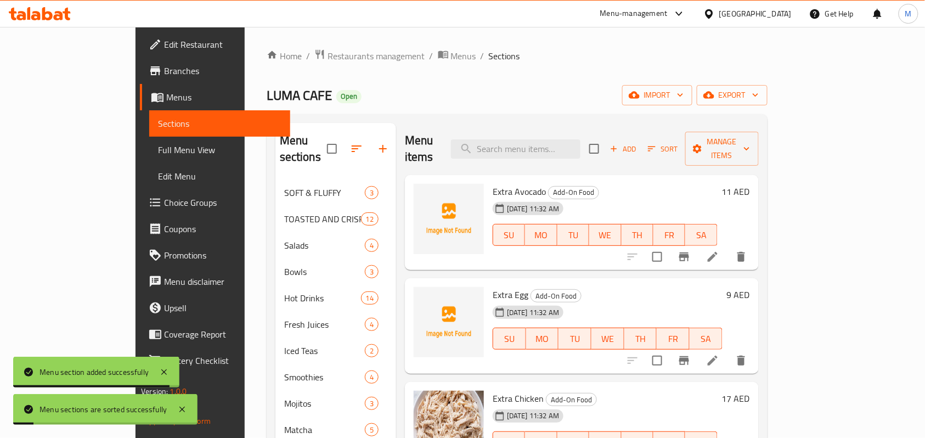
click at [489, 81] on div "Home / Restaurants management / Menus / Sections LUMA CAFE Open import export M…" at bounding box center [517, 345] width 501 height 592
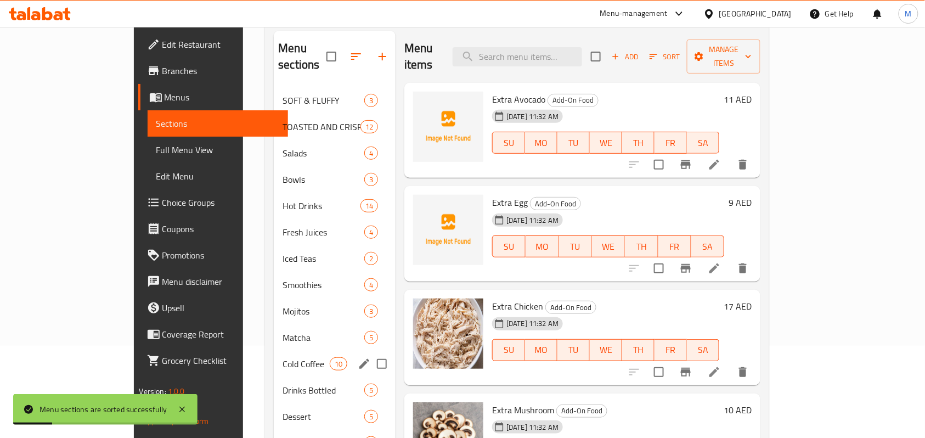
scroll to position [209, 0]
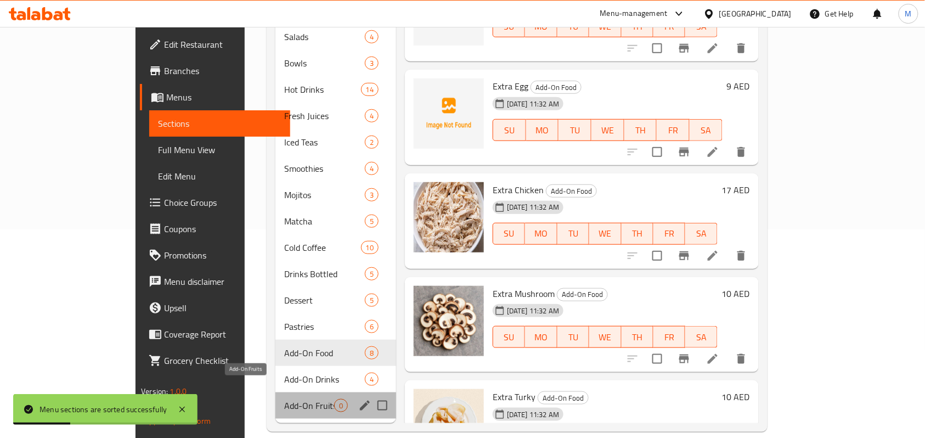
click at [284, 399] on span "Add-On Fruits" at bounding box center [309, 405] width 50 height 13
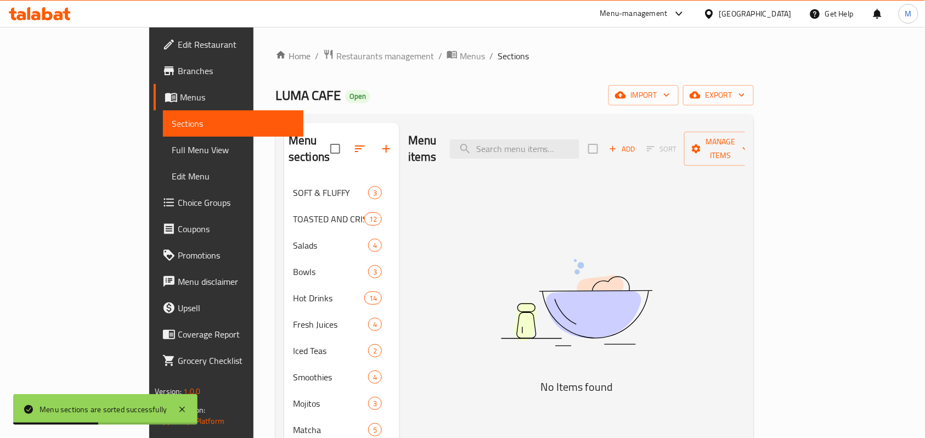
click at [637, 143] on span "Add" at bounding box center [623, 149] width 30 height 13
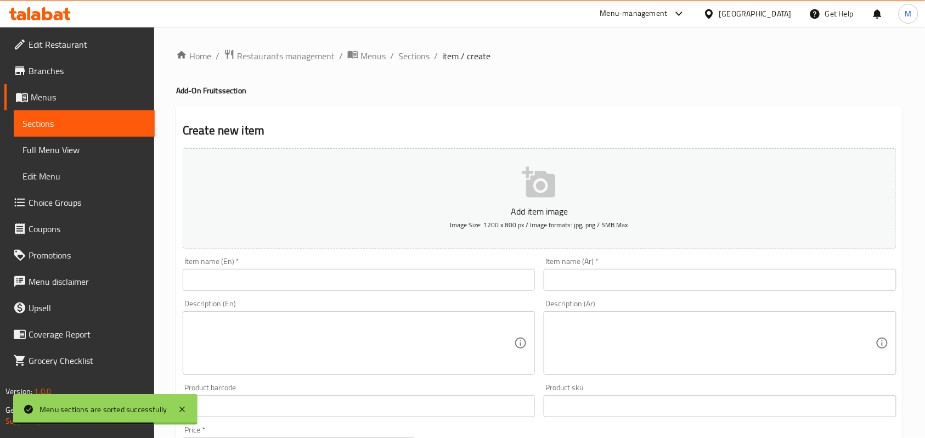
click at [302, 295] on div "Item name (En)   * Item name (En) *" at bounding box center [358, 274] width 361 height 42
drag, startPoint x: 312, startPoint y: 284, endPoint x: 328, endPoint y: 279, distance: 16.1
click at [312, 284] on input "text" at bounding box center [359, 280] width 352 height 22
paste input "· Add Honey"
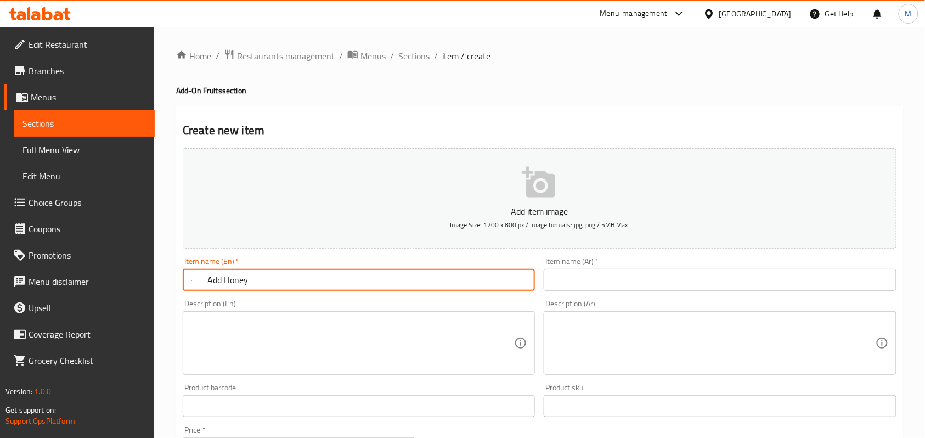
drag, startPoint x: 206, startPoint y: 277, endPoint x: 148, endPoint y: 265, distance: 60.1
click at [148, 265] on div "Edit Restaurant Branches Menus Sections Full Menu View Edit Menu Choice Groups …" at bounding box center [462, 401] width 925 height 749
type input "Add Honey"
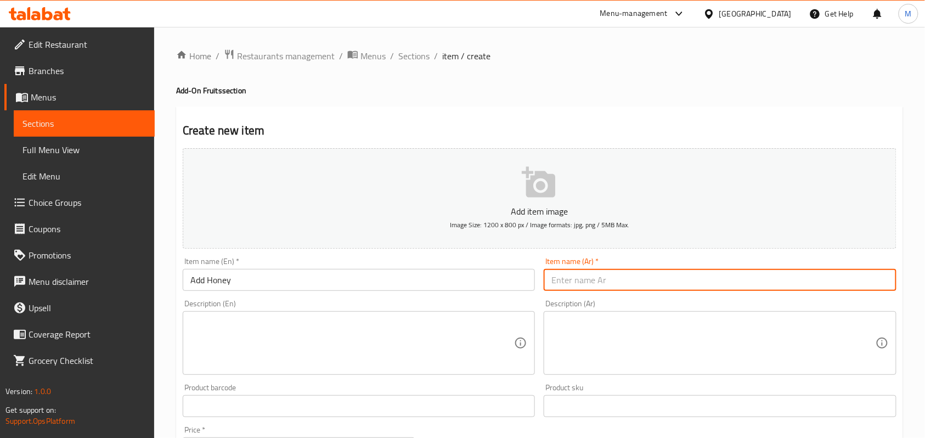
click at [611, 272] on input "text" at bounding box center [720, 280] width 352 height 22
paste input "أضف العسل"
click at [588, 288] on input "أضف العسل" at bounding box center [720, 280] width 352 height 22
type input "إضافة عسل"
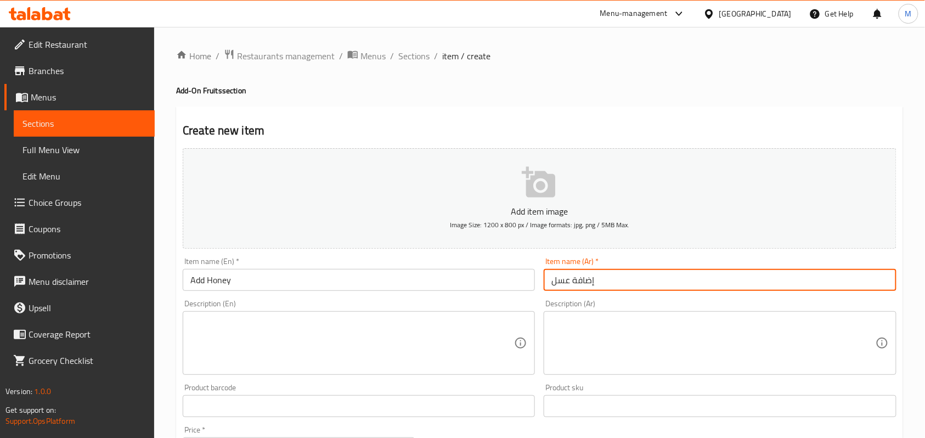
click at [867, 222] on div "Home / Restaurants management / Menus / Sections / item / create Add-On Fruits …" at bounding box center [539, 401] width 771 height 749
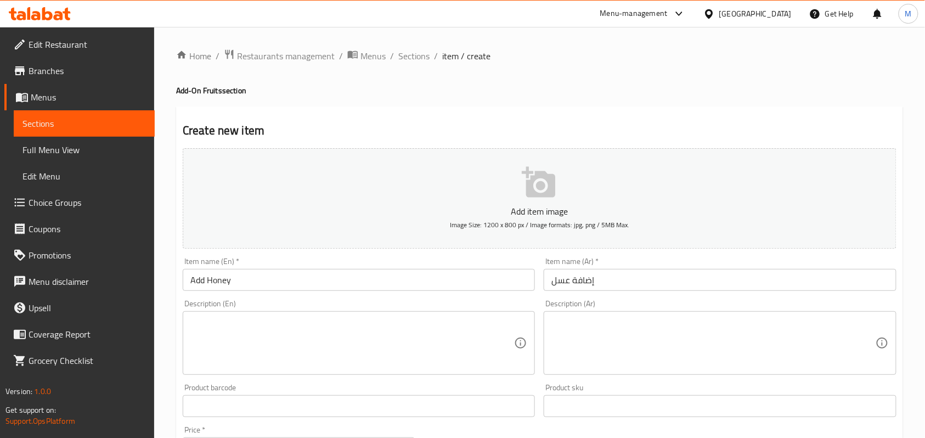
click at [584, 279] on input "إضافة عسل" at bounding box center [720, 280] width 352 height 22
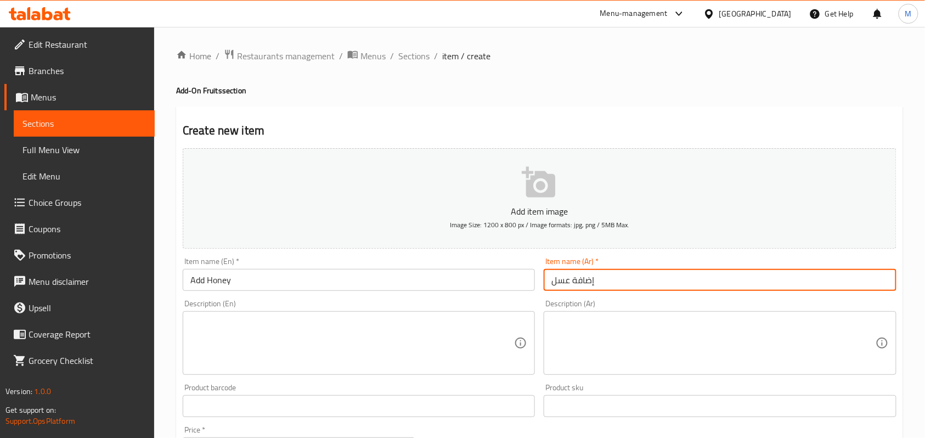
click at [584, 279] on input "إضافة عسل" at bounding box center [720, 280] width 352 height 22
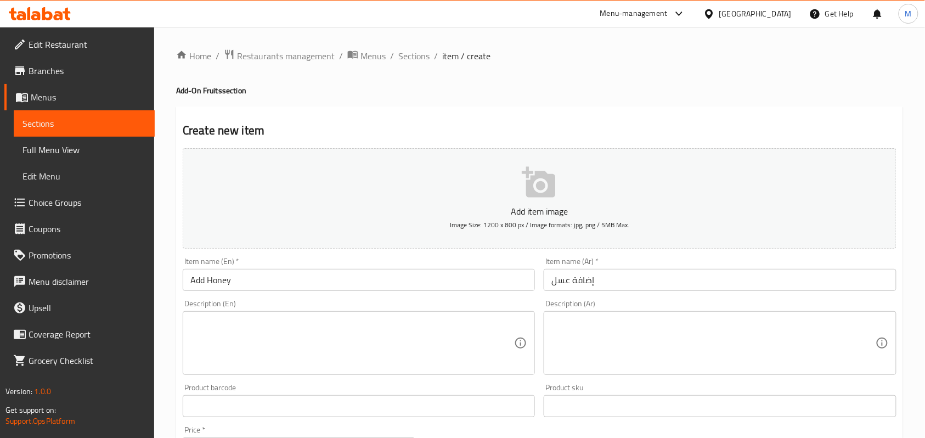
click at [235, 114] on div "Create new item Add item image Image Size: 1200 x 800 px / Image formats: jpg, …" at bounding box center [539, 425] width 727 height 639
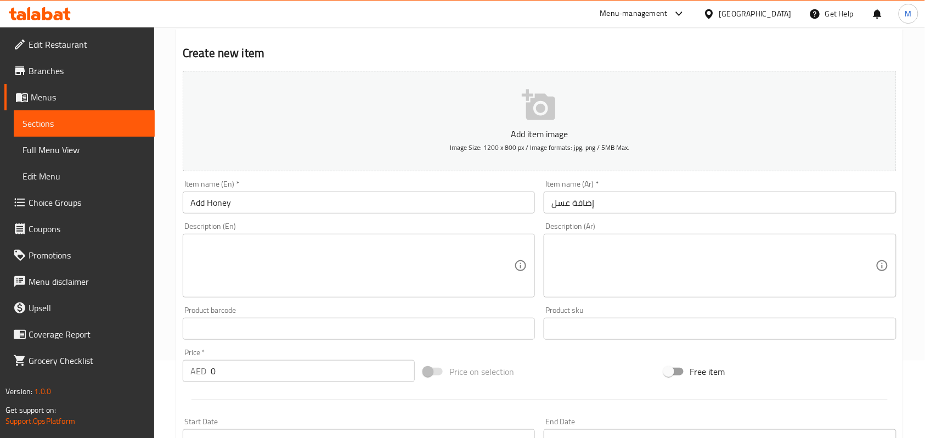
scroll to position [220, 0]
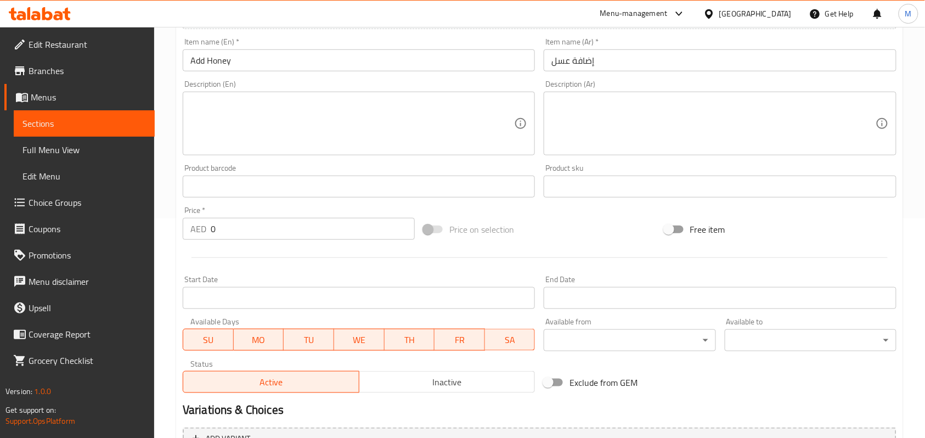
click at [221, 225] on input "0" at bounding box center [313, 229] width 204 height 22
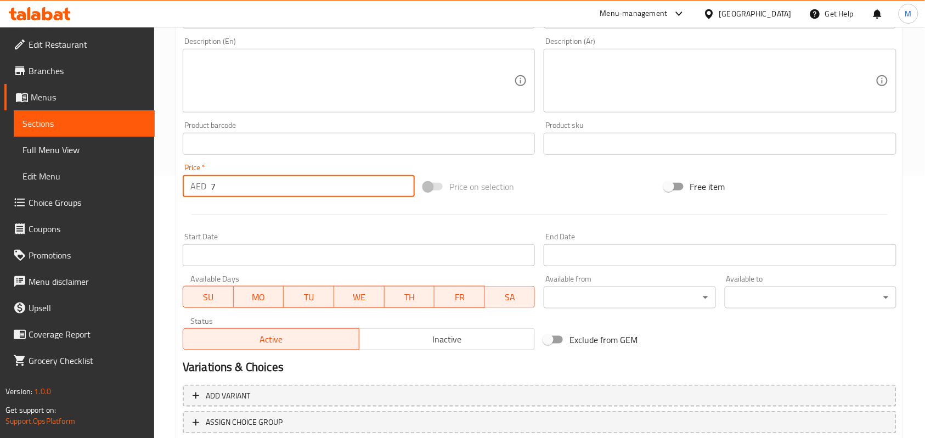
scroll to position [336, 0]
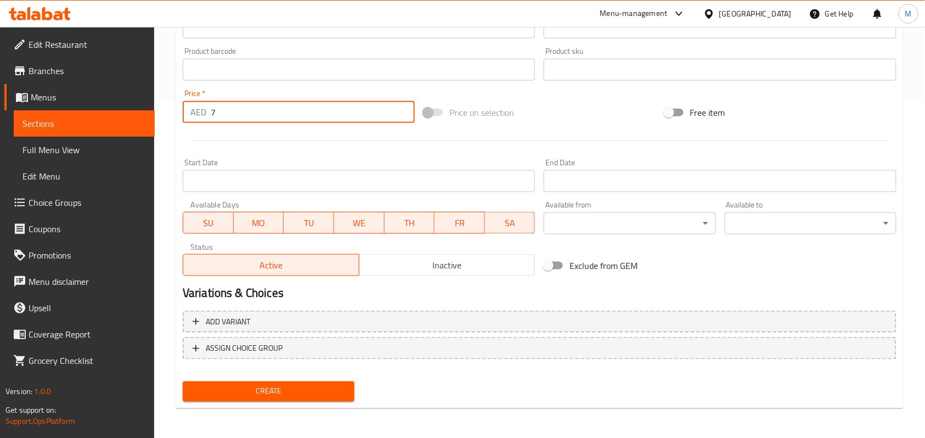
type input "7"
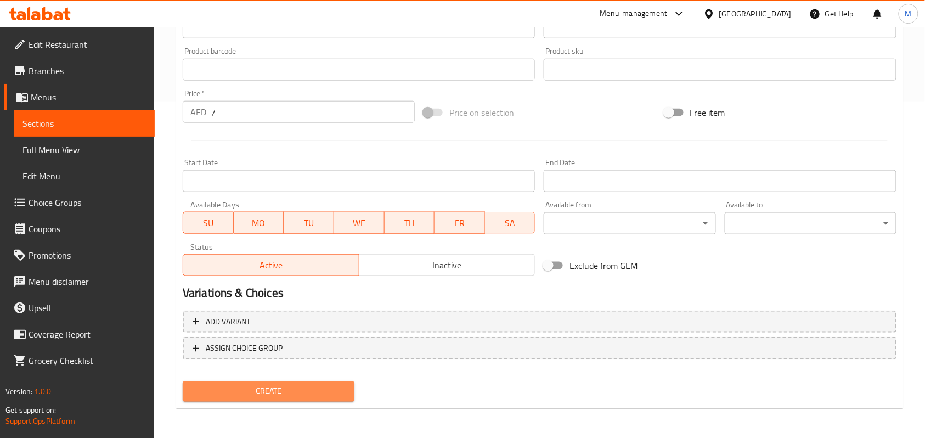
click at [262, 389] on span "Create" at bounding box center [269, 392] width 154 height 14
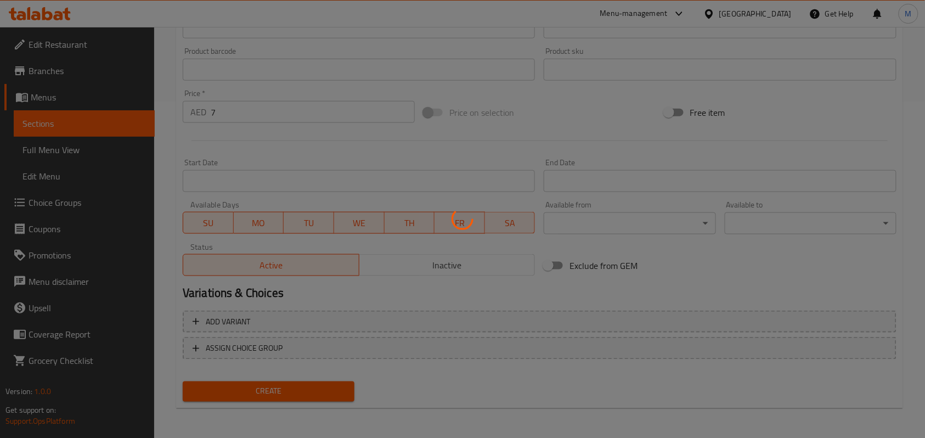
type input "0"
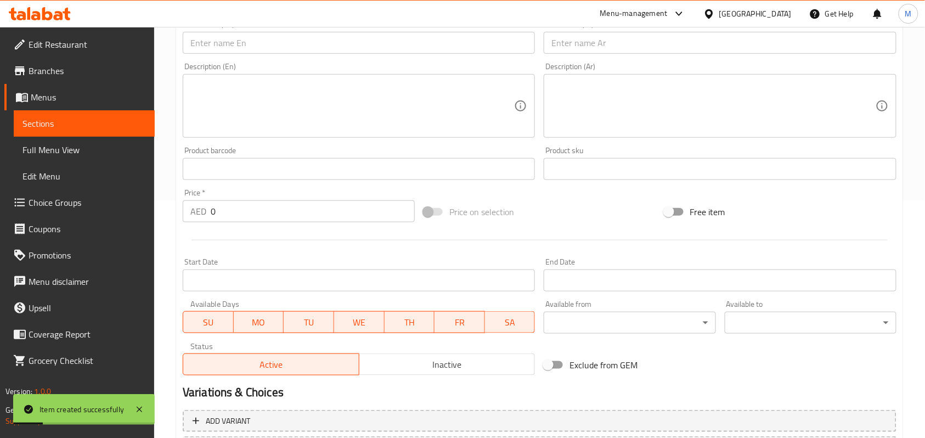
scroll to position [44, 0]
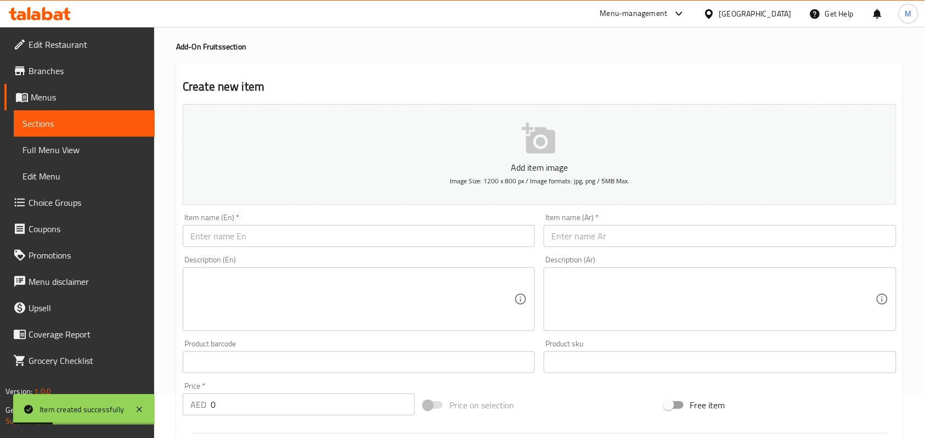
drag, startPoint x: 239, startPoint y: 232, endPoint x: 249, endPoint y: 237, distance: 11.3
click at [239, 233] on input "text" at bounding box center [359, 236] width 352 height 22
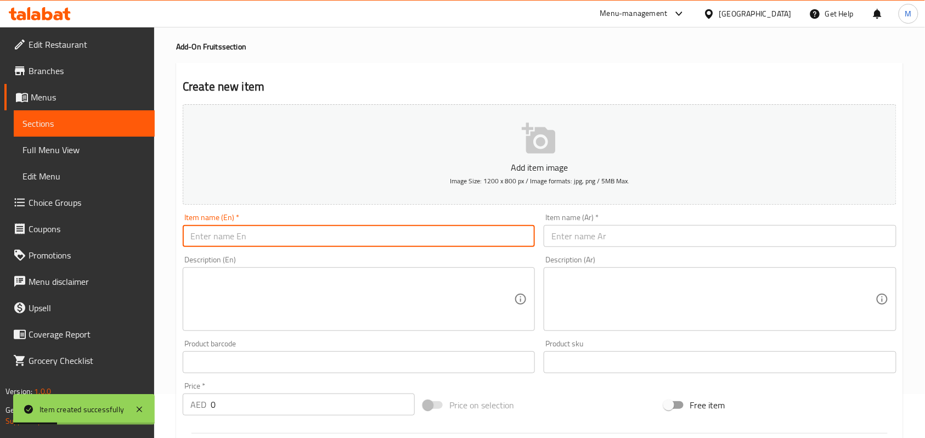
paste input "· Add House-Made Granola"
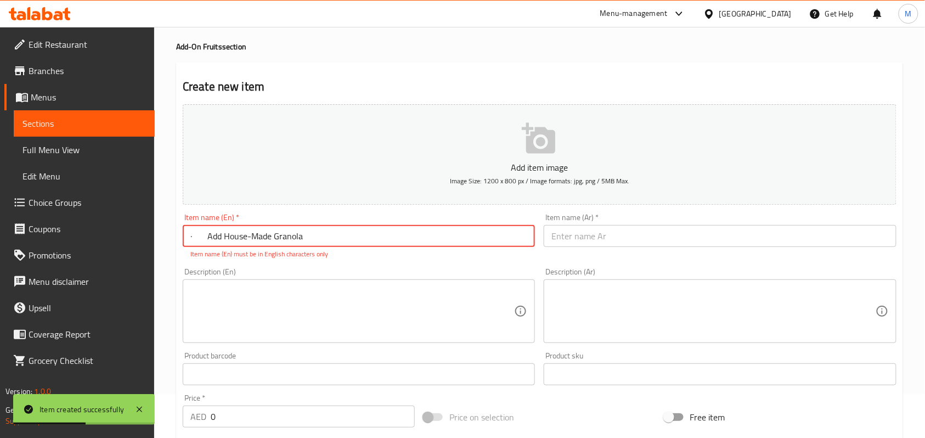
click at [207, 239] on input "· Add House-Made Granola" at bounding box center [359, 236] width 352 height 22
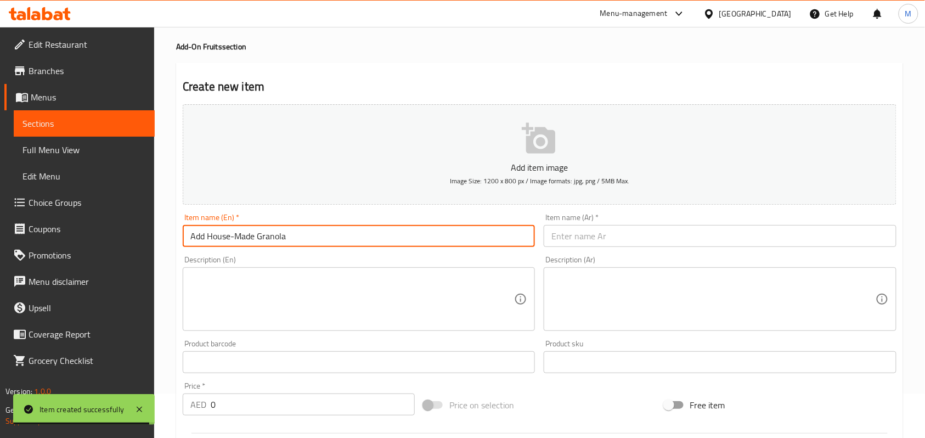
type input "Add House-Made Granola"
click at [554, 47] on h4 "Add-On Fruits section" at bounding box center [539, 46] width 727 height 11
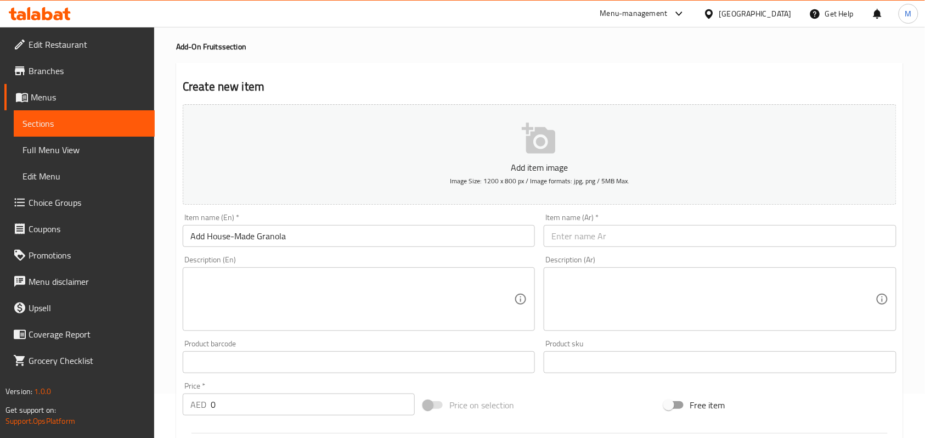
click at [642, 242] on input "text" at bounding box center [720, 236] width 352 height 22
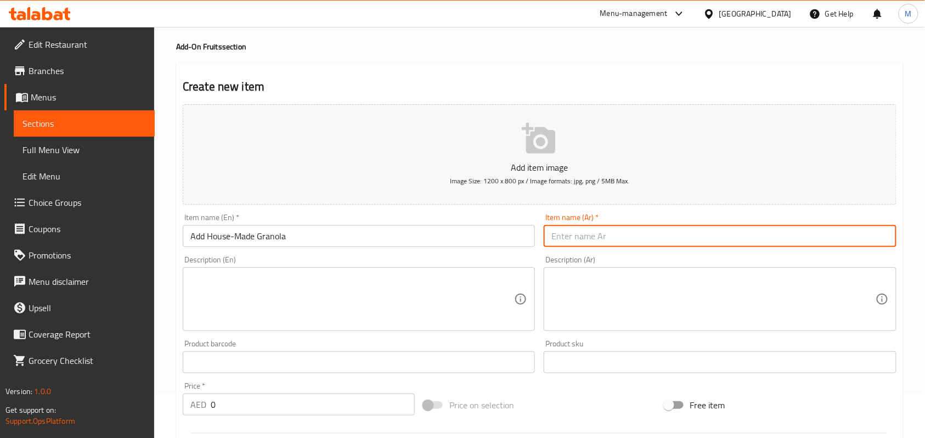
paste
click at [579, 242] on input "جرانولا محلية الصنع" at bounding box center [720, 236] width 352 height 22
click at [585, 238] on input "إضافة جرانولا محلية الصنع" at bounding box center [720, 236] width 352 height 22
click at [590, 238] on input "إضافة جرانولا محلية الصنع" at bounding box center [720, 236] width 352 height 22
type input "إضافة جرانولا منزلية الصنع"
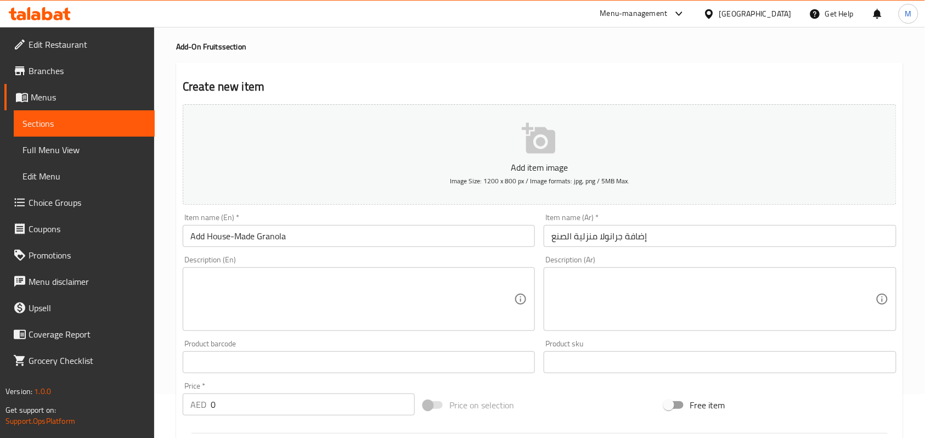
click at [695, 83] on h2 "Create new item" at bounding box center [540, 86] width 714 height 16
drag, startPoint x: 218, startPoint y: 406, endPoint x: 200, endPoint y: 405, distance: 18.1
click at [200, 405] on div "AED 0 Price *" at bounding box center [299, 405] width 232 height 22
type input "7"
click at [176, 334] on div "Create new item Add item image Image Size: 1200 x 800 px / Image formats: jpg, …" at bounding box center [539, 382] width 727 height 639
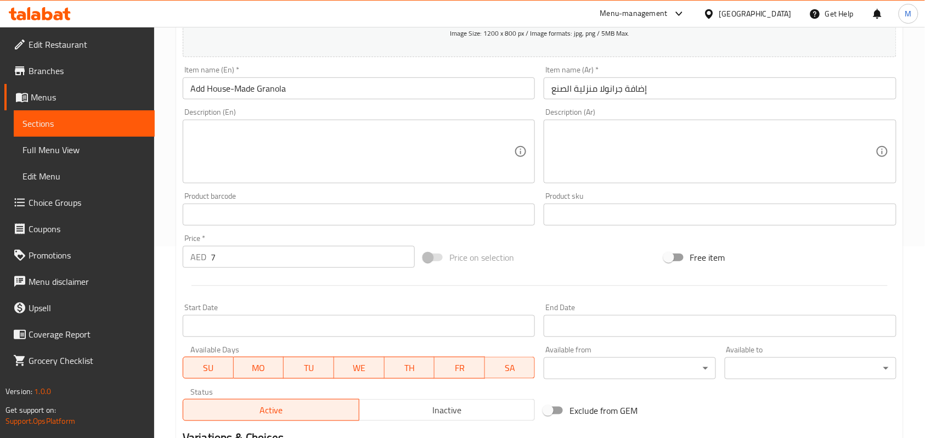
scroll to position [336, 0]
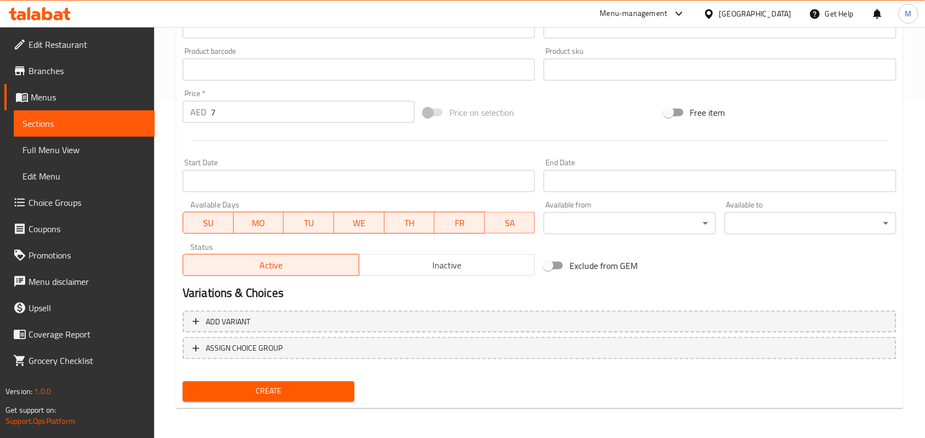
click at [242, 391] on span "Create" at bounding box center [269, 392] width 154 height 14
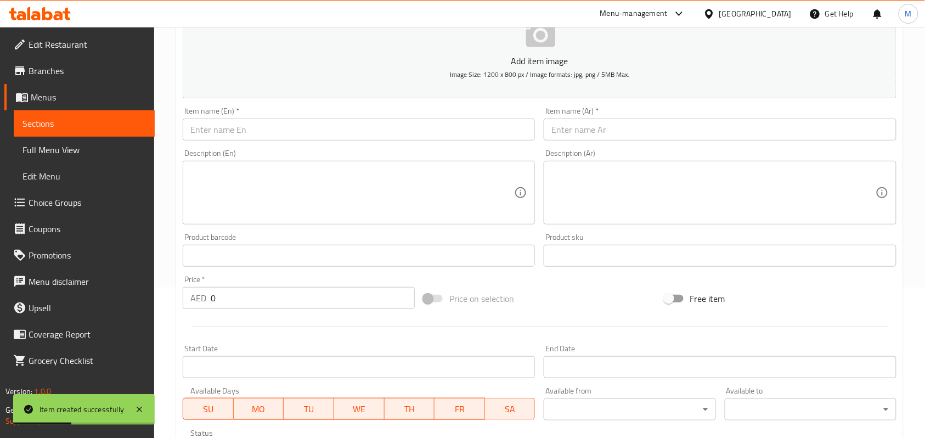
scroll to position [263, 0]
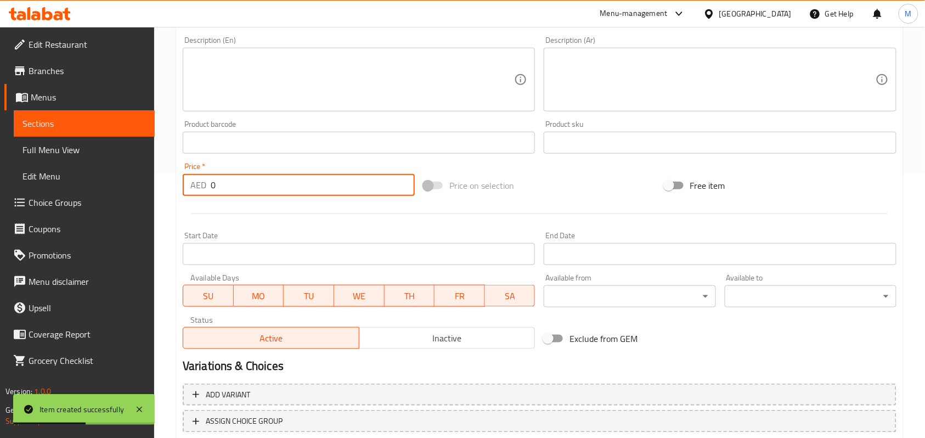
drag, startPoint x: 216, startPoint y: 178, endPoint x: 191, endPoint y: 178, distance: 24.7
click at [191, 178] on div "AED 0 Price *" at bounding box center [299, 185] width 232 height 22
type input "7"
click at [172, 156] on div "Home / Restaurants management / Menus / Sections / item / create Add-On Fruits …" at bounding box center [539, 137] width 771 height 749
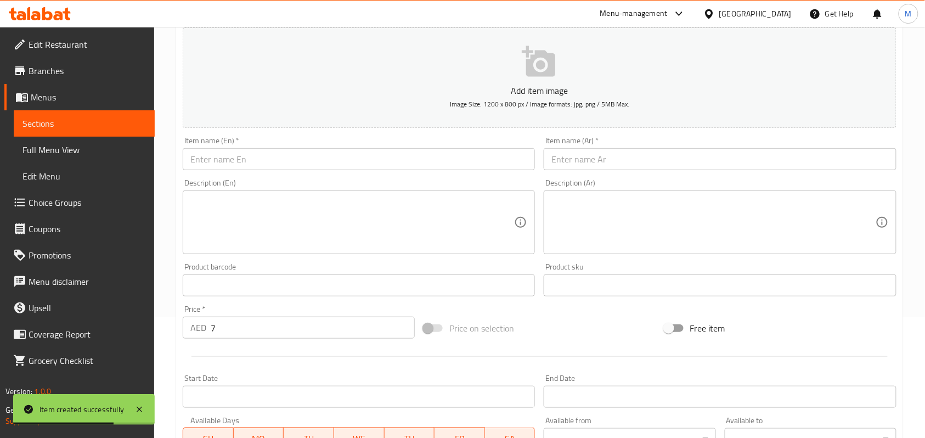
scroll to position [0, 0]
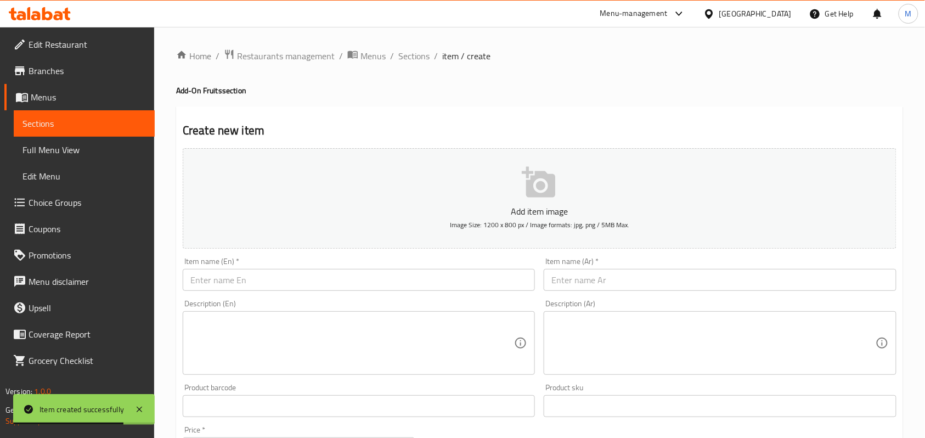
click at [248, 270] on input "text" at bounding box center [359, 280] width 352 height 22
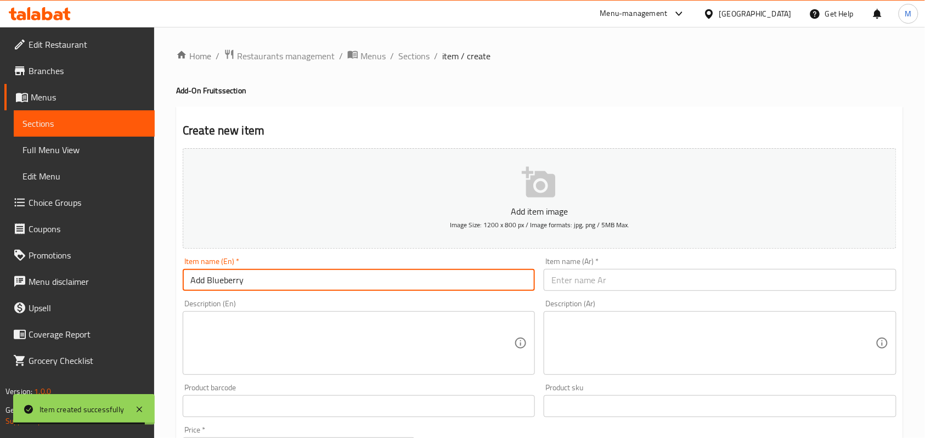
type input "Add Blueberry"
click at [598, 282] on input "text" at bounding box center [720, 280] width 352 height 22
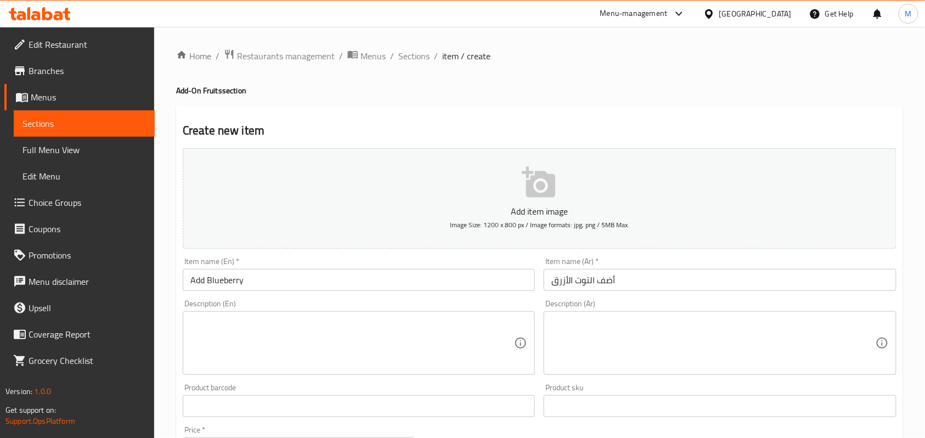
click at [606, 283] on input "أضف التوت الأزرق" at bounding box center [720, 280] width 352 height 22
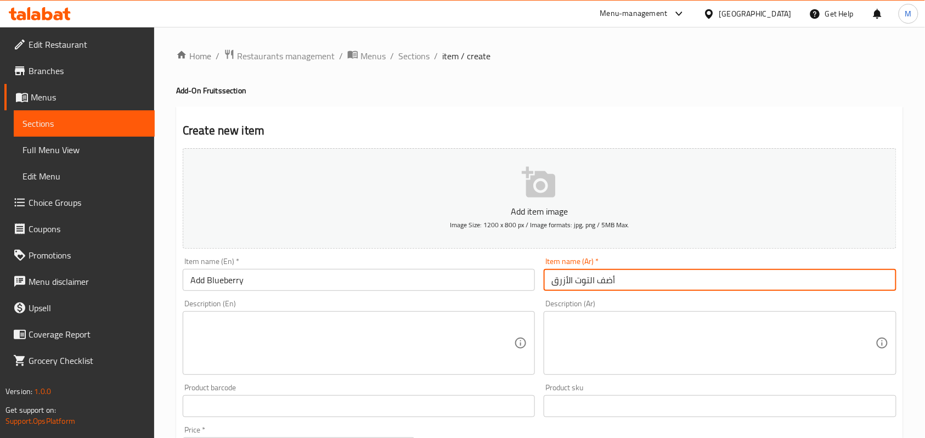
click at [606, 283] on input "أضف التوت الأزرق" at bounding box center [720, 280] width 352 height 22
type input "إضافة توت أزرق"
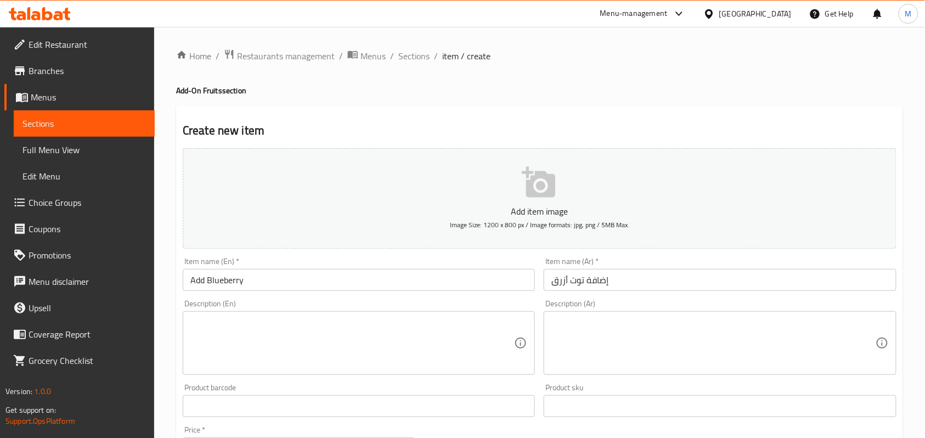
click at [867, 126] on div "Home / Restaurants management / Menus / Sections / item / create Add-On Fruits …" at bounding box center [539, 401] width 771 height 749
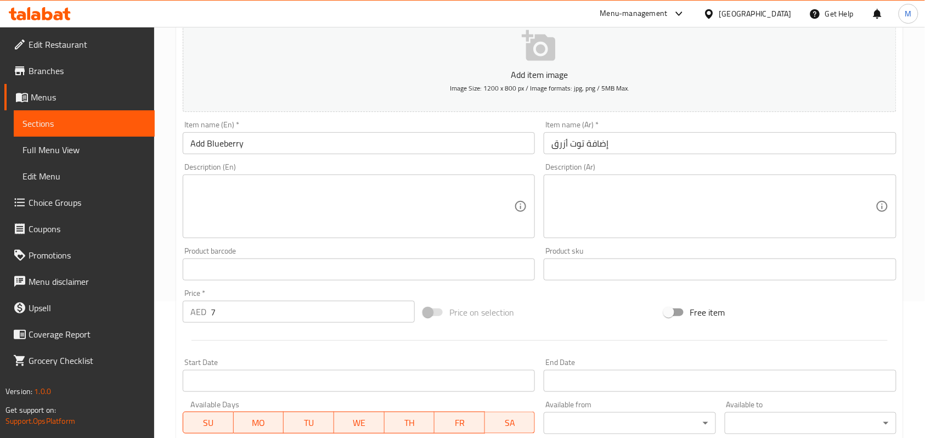
scroll to position [336, 0]
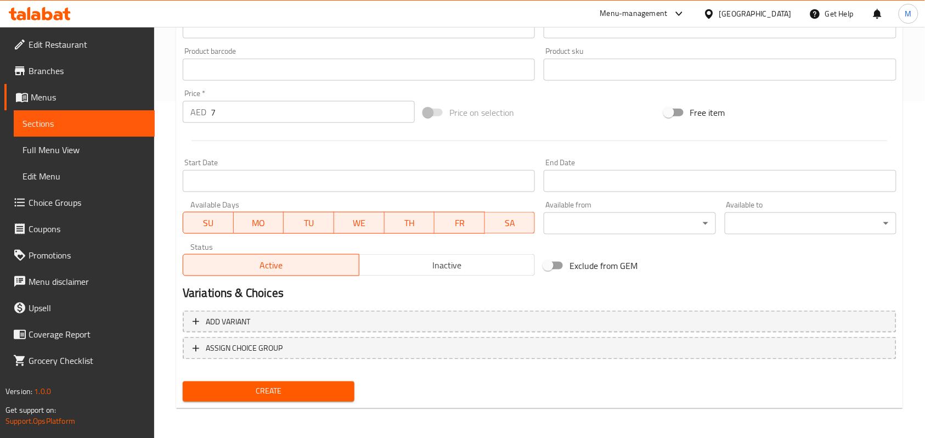
click at [254, 388] on span "Create" at bounding box center [269, 392] width 154 height 14
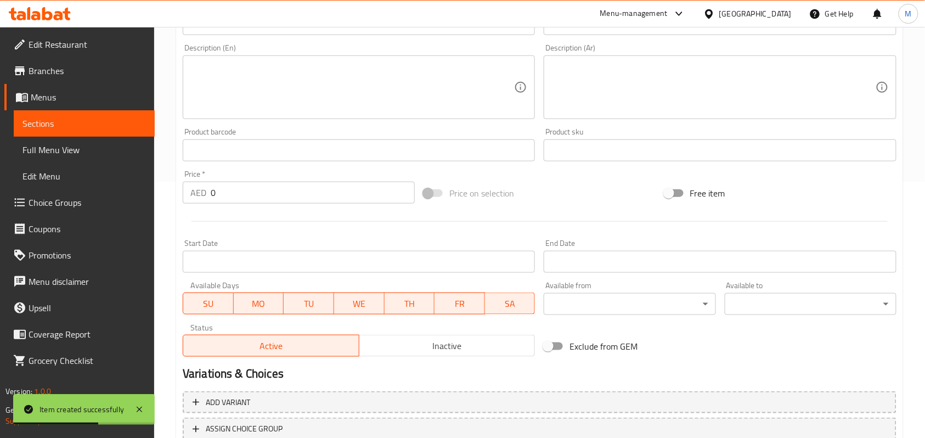
scroll to position [117, 0]
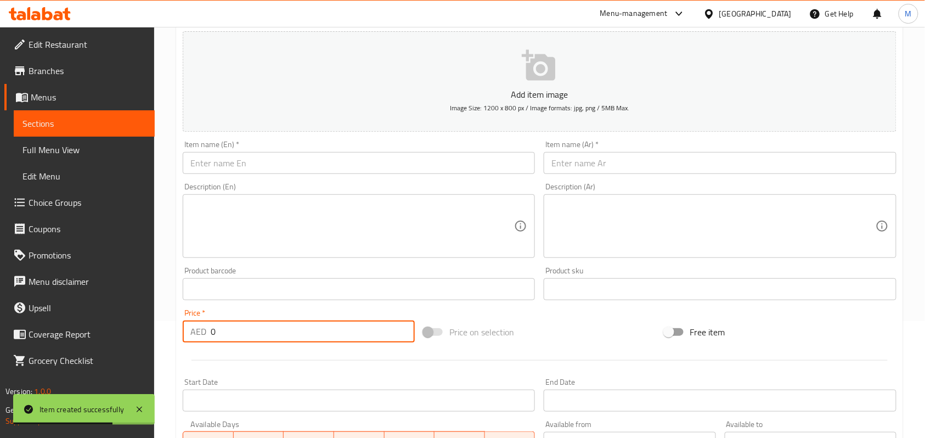
drag, startPoint x: 227, startPoint y: 339, endPoint x: 183, endPoint y: 329, distance: 44.4
click at [183, 329] on div "AED 0 Price *" at bounding box center [299, 332] width 232 height 22
type input "7"
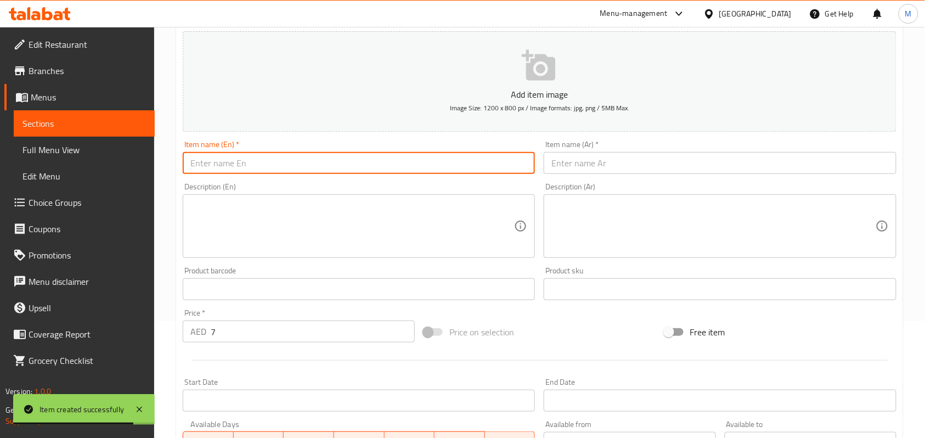
click at [231, 166] on input "text" at bounding box center [359, 163] width 352 height 22
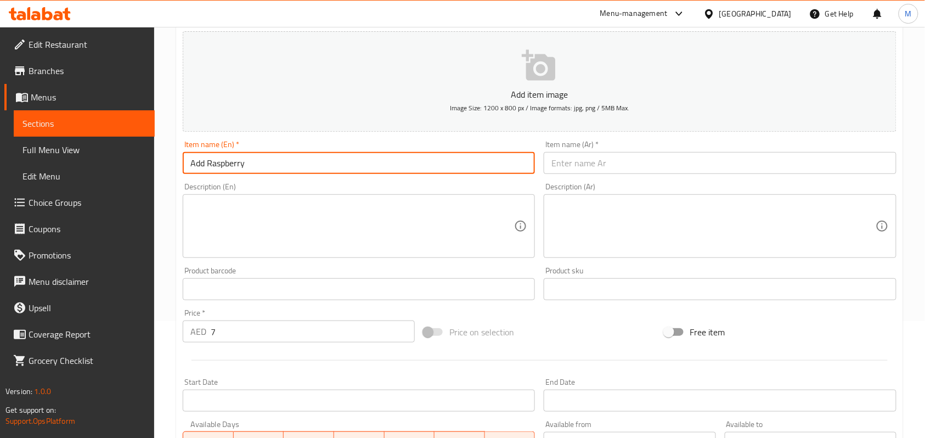
type input "Add Raspberry"
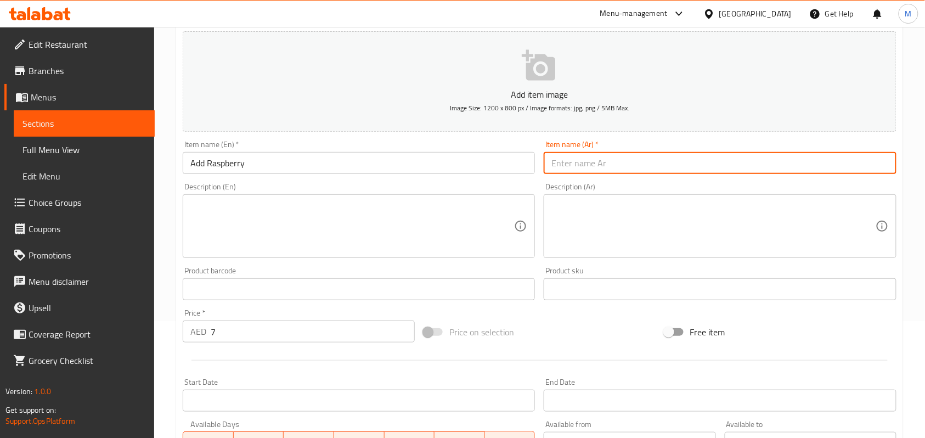
click at [604, 163] on input "text" at bounding box center [720, 163] width 352 height 22
click at [231, 162] on input "Add Raspberry" at bounding box center [359, 163] width 352 height 22
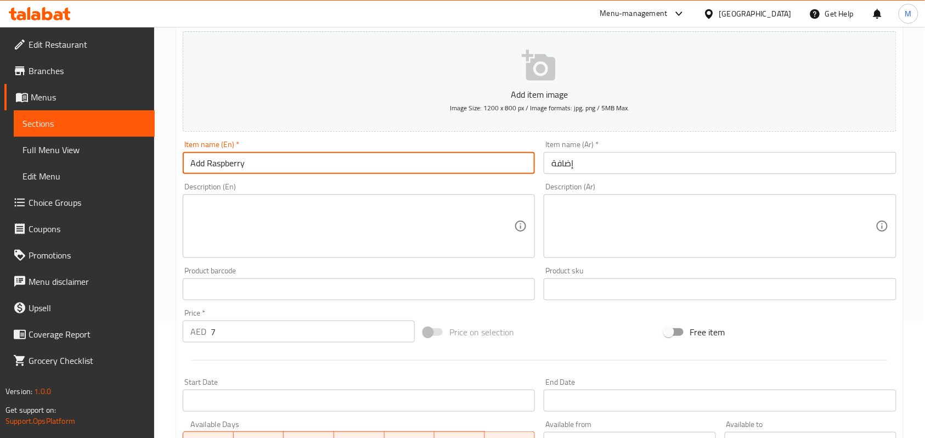
click at [231, 162] on input "Add Raspberry" at bounding box center [359, 163] width 352 height 22
click at [599, 161] on input "إضافة" at bounding box center [720, 163] width 352 height 22
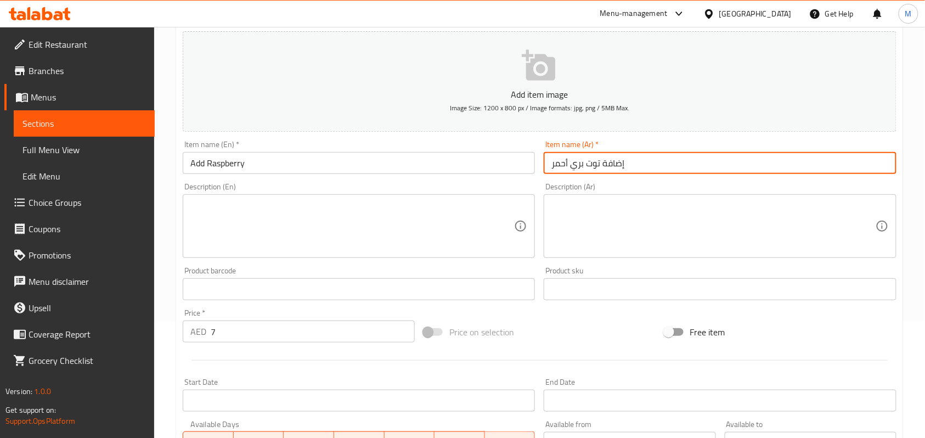
type input "إضافة توت بري أحمر"
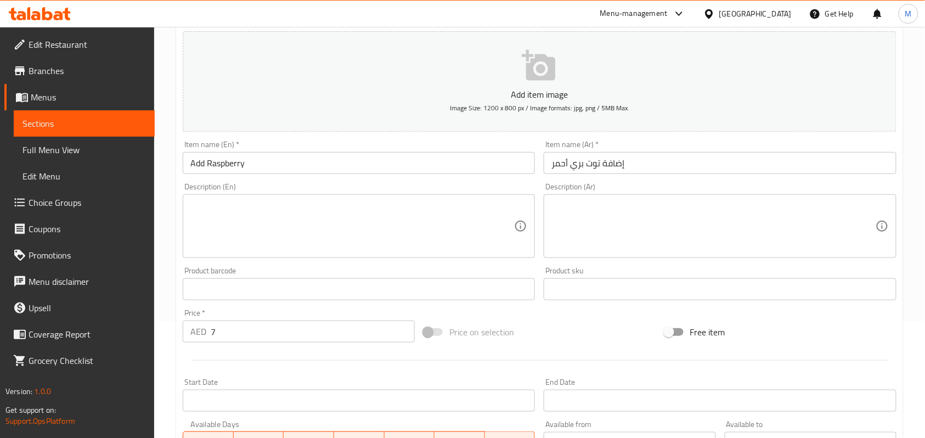
click at [867, 176] on div "Home / Restaurants management / Menus / Sections / item / create Add-On Fruits …" at bounding box center [539, 284] width 771 height 749
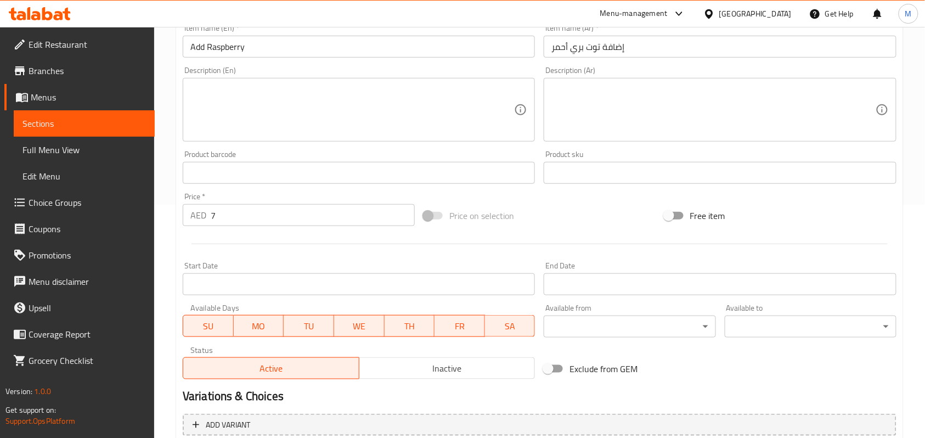
scroll to position [336, 0]
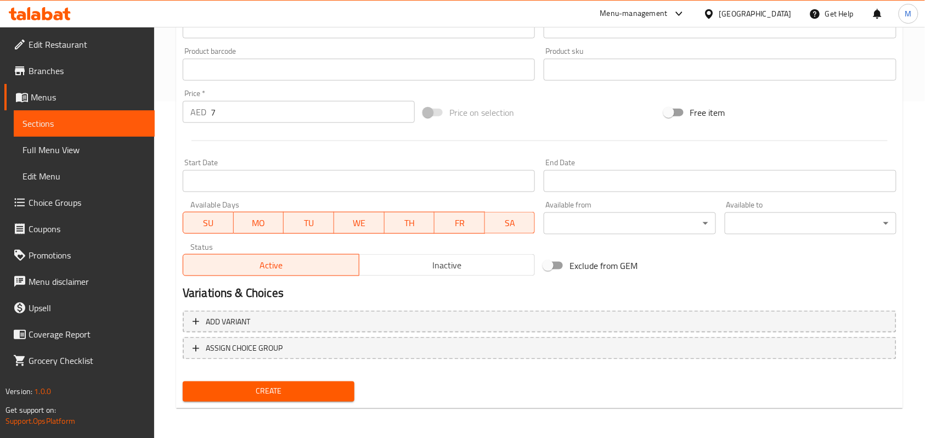
click at [266, 394] on span "Create" at bounding box center [269, 392] width 154 height 14
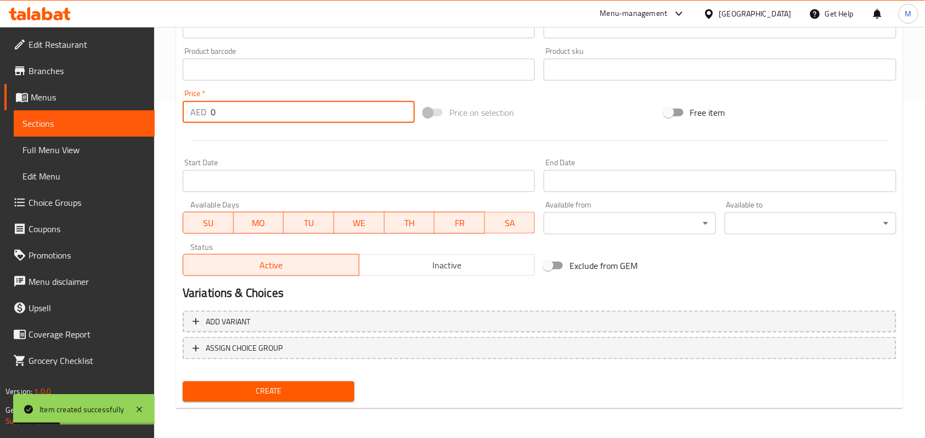
drag, startPoint x: 215, startPoint y: 111, endPoint x: 200, endPoint y: 109, distance: 15.5
click at [200, 109] on div "AED 0 Price *" at bounding box center [299, 112] width 232 height 22
type input "7"
click at [177, 106] on div "Create new item Add item image Image Size: 1200 x 800 px / Image formats: jpg, …" at bounding box center [539, 89] width 727 height 639
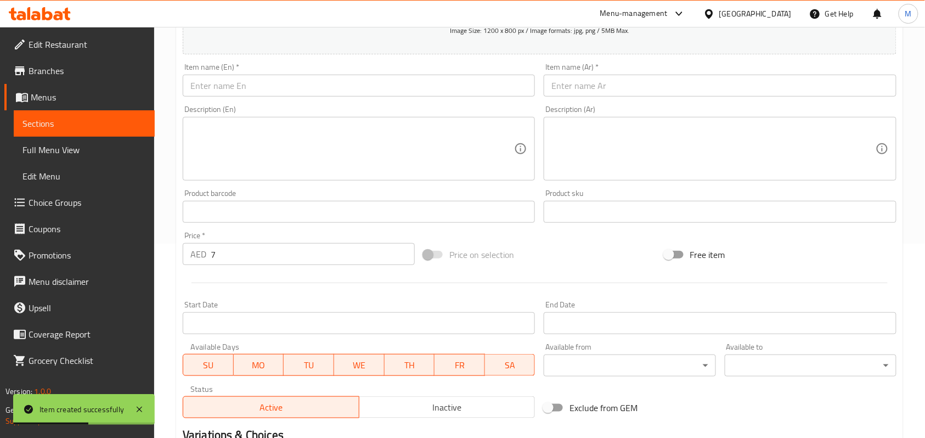
scroll to position [190, 0]
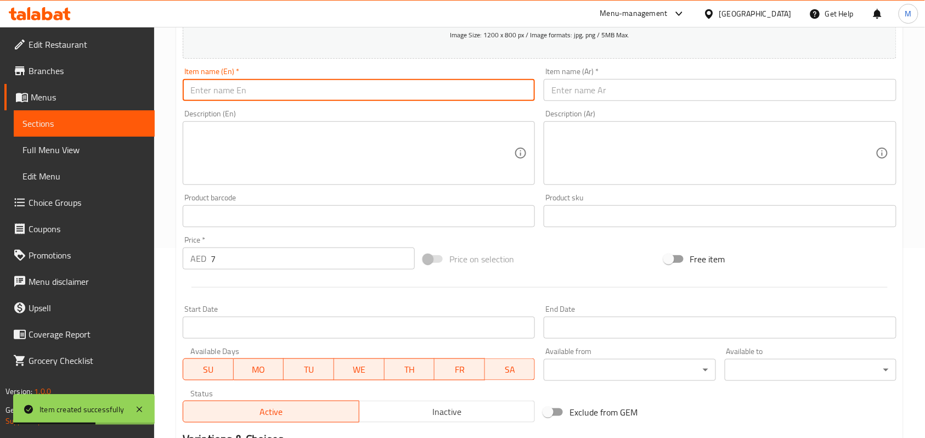
click at [231, 88] on input "text" at bounding box center [359, 90] width 352 height 22
click at [236, 90] on input "Add Strawberry" at bounding box center [359, 90] width 352 height 22
type input "Add Strawberry"
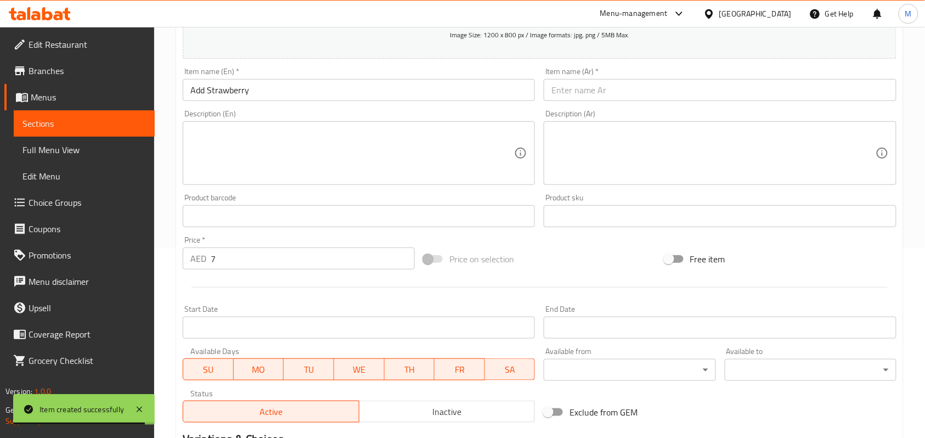
click at [602, 97] on input "text" at bounding box center [720, 90] width 352 height 22
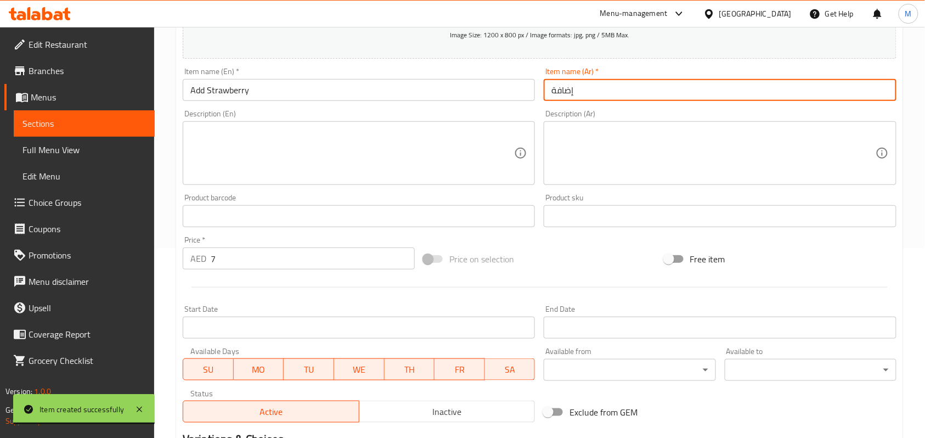
click at [231, 87] on input "Add Strawberry" at bounding box center [359, 90] width 352 height 22
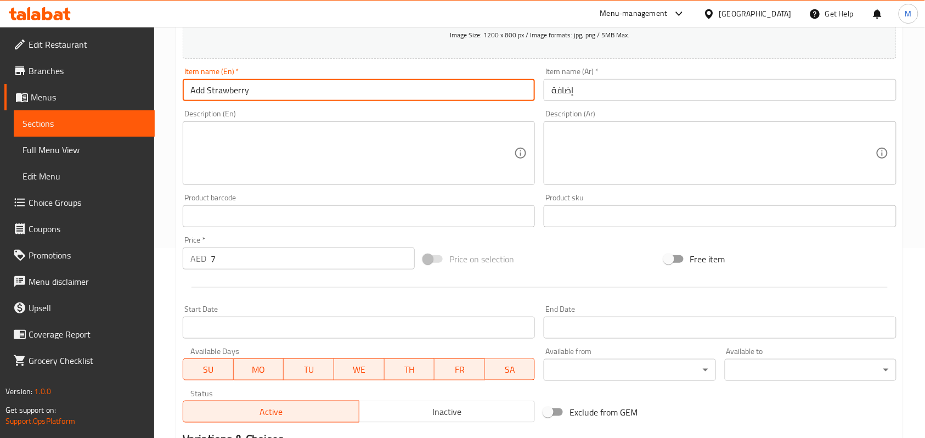
click at [633, 96] on input "إضافة" at bounding box center [720, 90] width 352 height 22
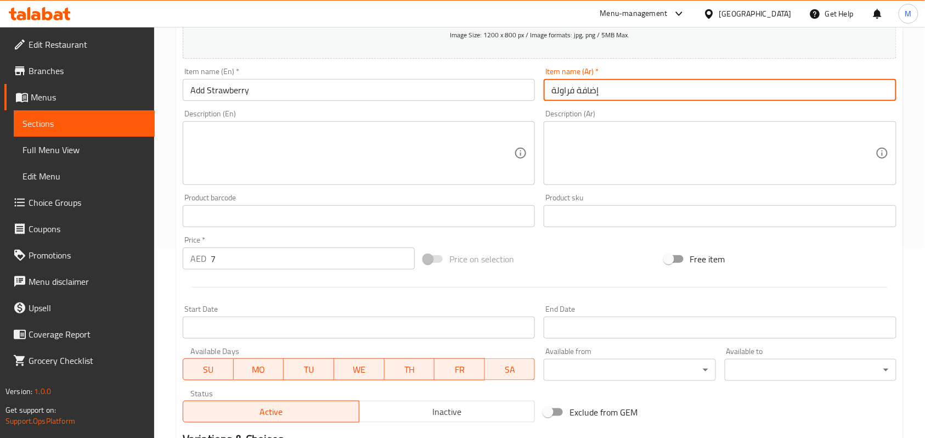
type input "إضافة فراولة"
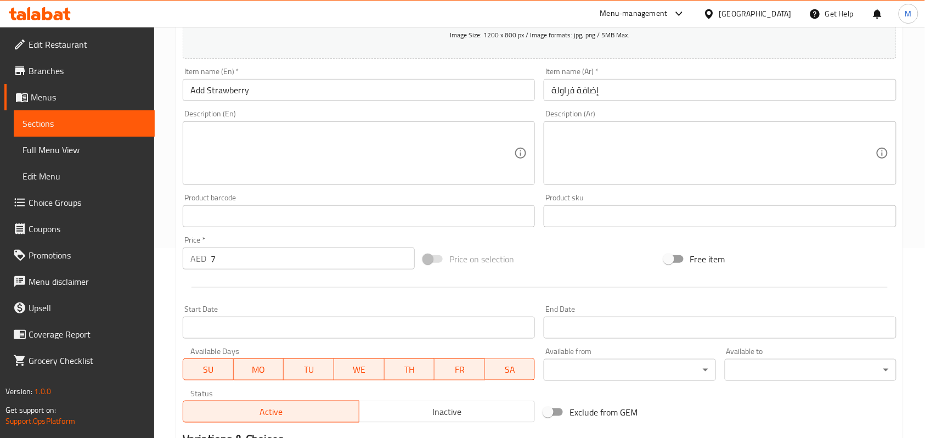
click at [867, 112] on div "Home / Restaurants management / Menus / Sections / item / create Add-On Fruits …" at bounding box center [539, 211] width 771 height 749
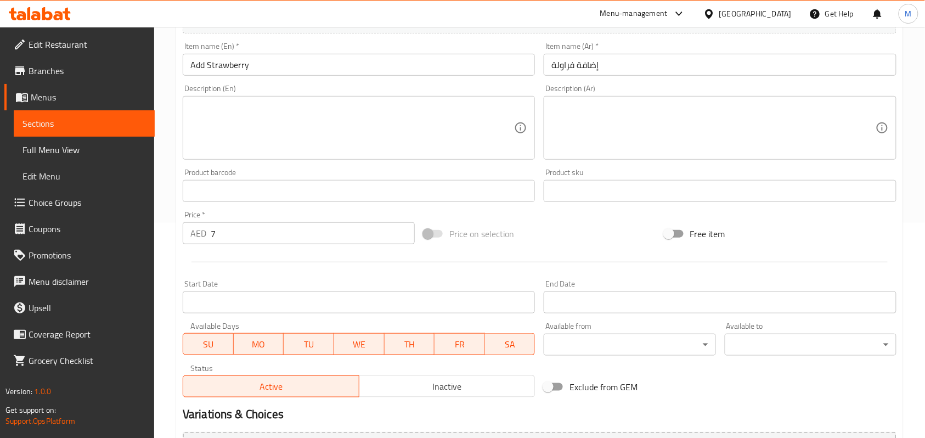
scroll to position [336, 0]
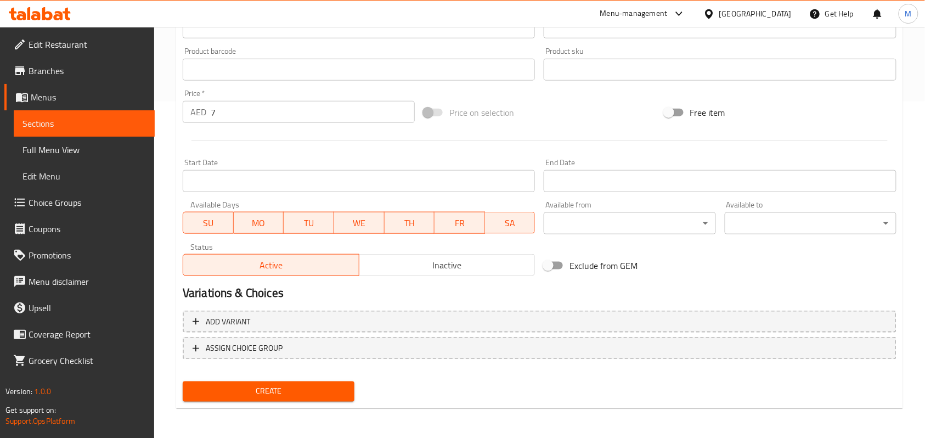
click at [278, 402] on div "Create" at bounding box center [268, 391] width 181 height 29
click at [286, 393] on span "Create" at bounding box center [269, 392] width 154 height 14
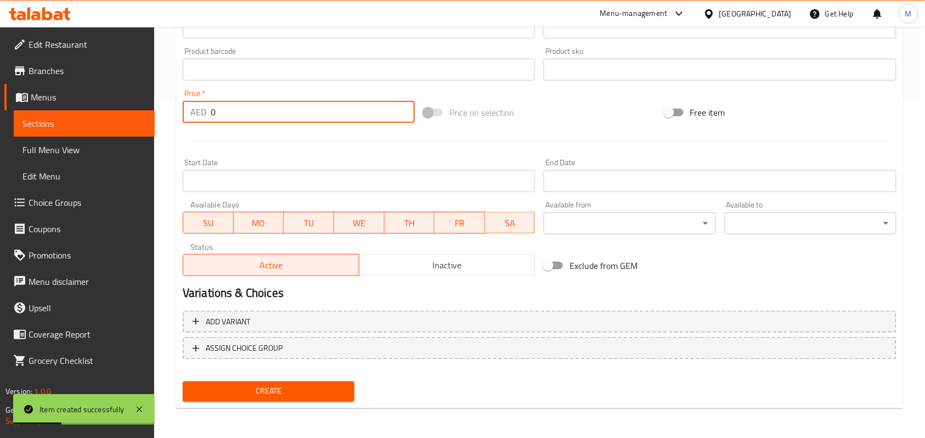
drag, startPoint x: 235, startPoint y: 103, endPoint x: 203, endPoint y: 103, distance: 31.8
click at [203, 103] on div "AED 0 Price *" at bounding box center [299, 112] width 232 height 22
type input "7"
click at [174, 112] on div "Home / Restaurants management / Menus / Sections / item / create Add-On Fruits …" at bounding box center [539, 64] width 771 height 749
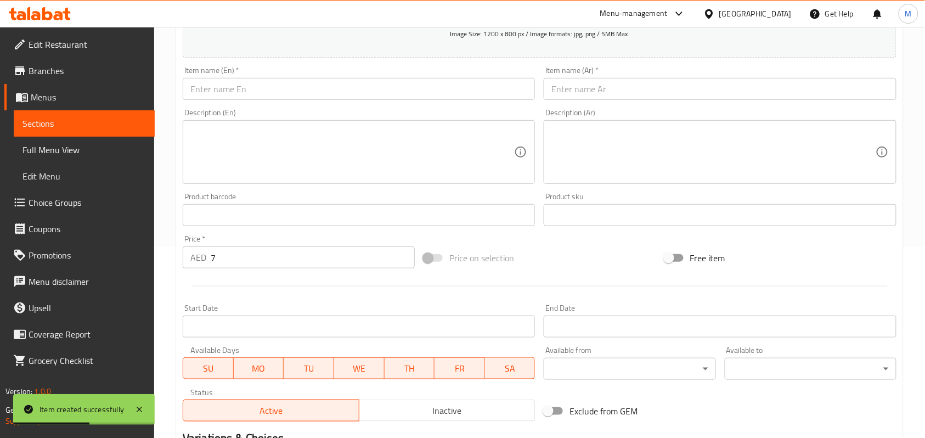
scroll to position [190, 0]
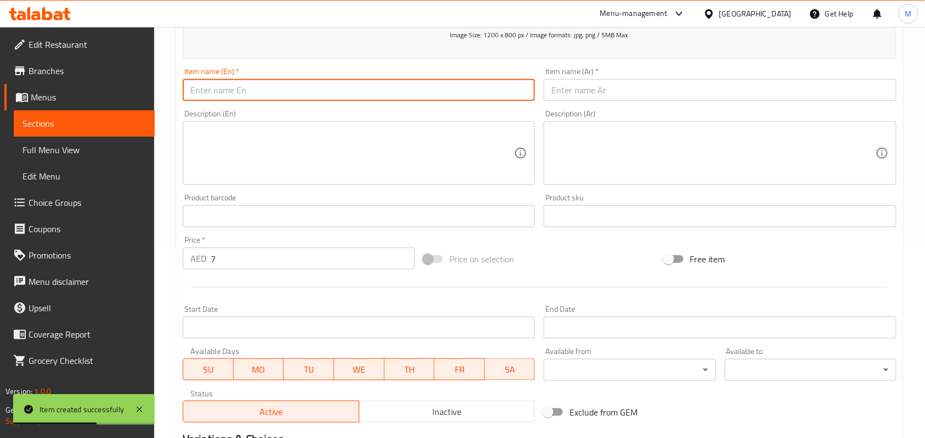
click at [252, 82] on input "text" at bounding box center [359, 90] width 352 height 22
type input "Add Blackberry"
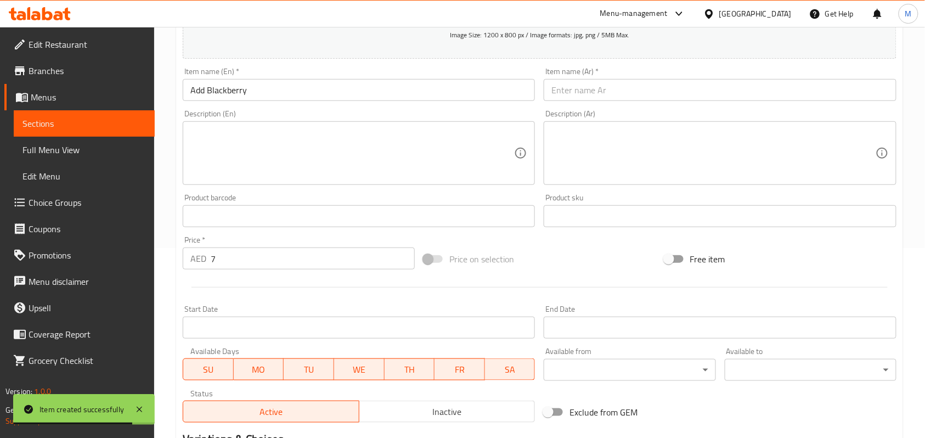
click at [638, 90] on input "text" at bounding box center [720, 90] width 352 height 22
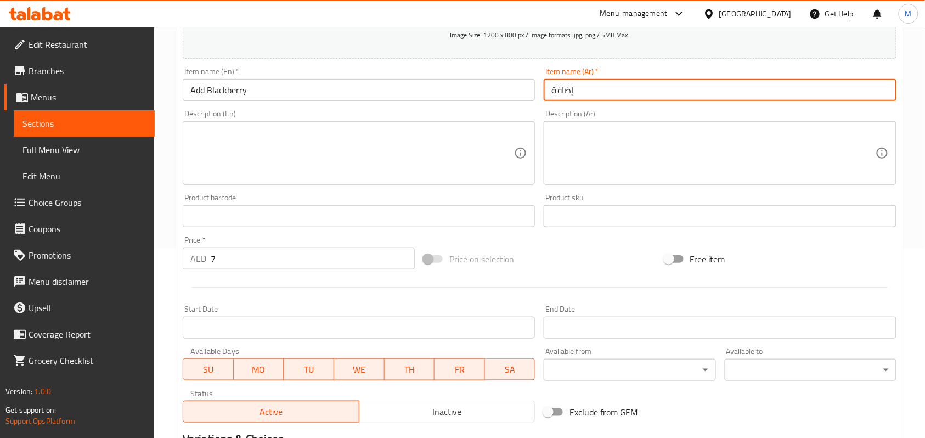
type input "إضافة"
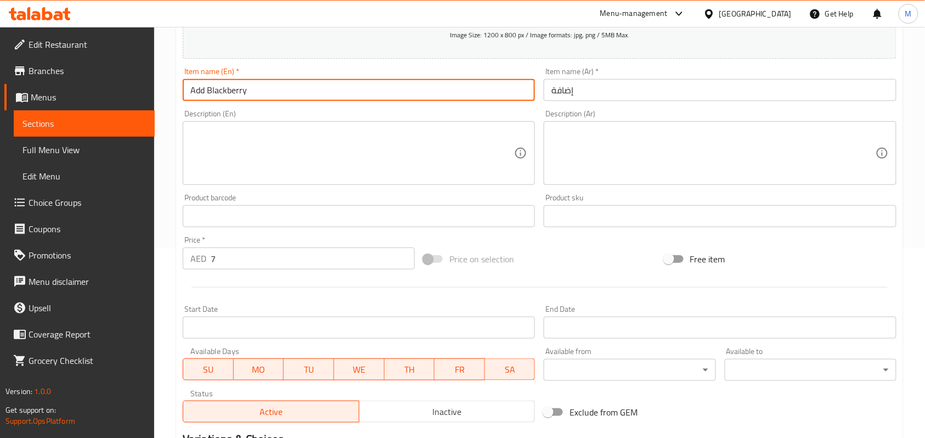
click at [236, 93] on input "Add Blackberry" at bounding box center [359, 90] width 352 height 22
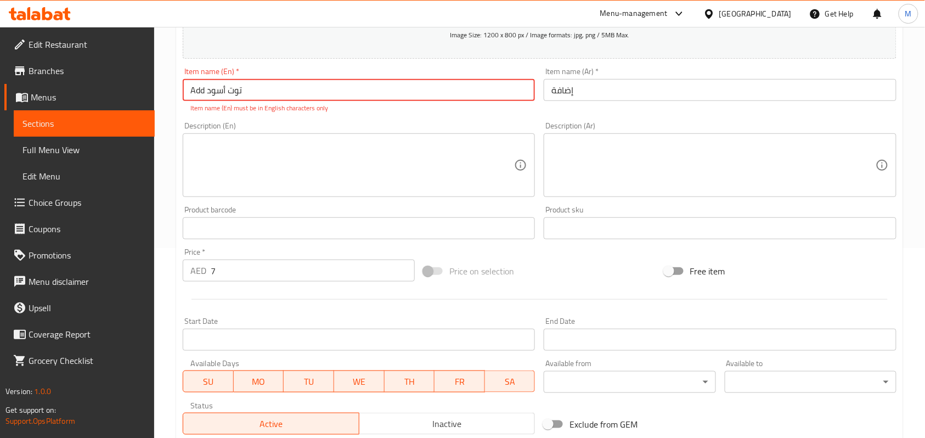
type input "Add Blackberry"
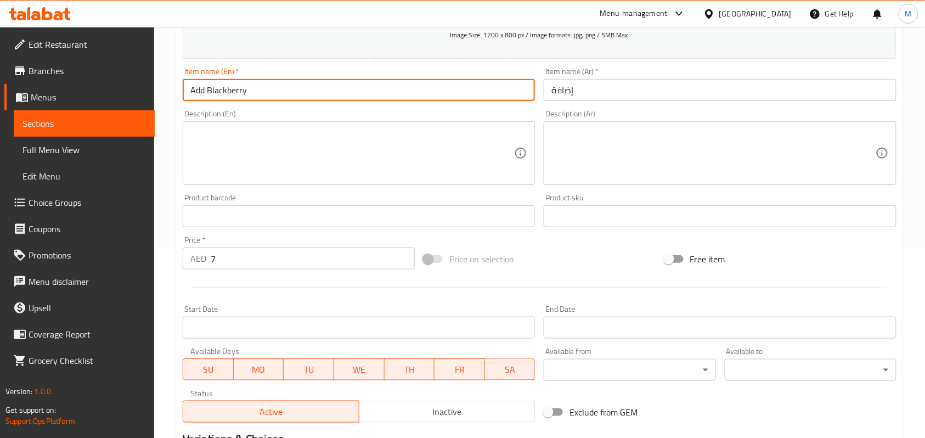
click at [646, 93] on input "إضافة" at bounding box center [720, 90] width 352 height 22
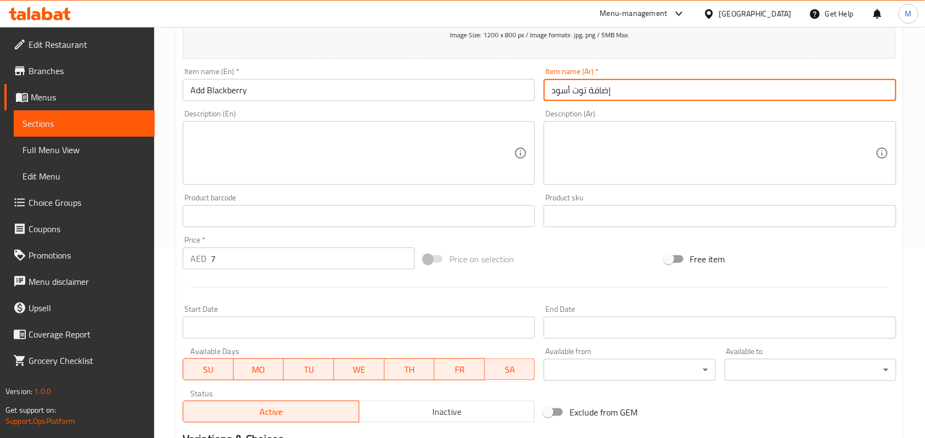
type input "إضافة توت أسود"
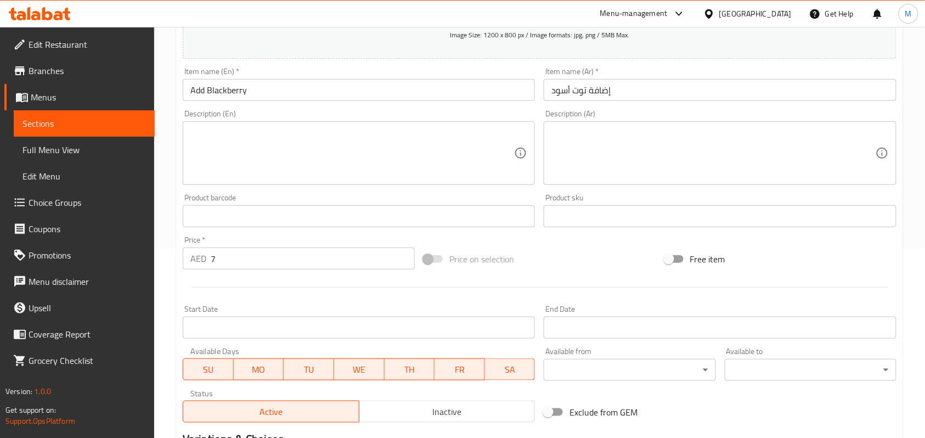
click at [161, 133] on div "Home / Restaurants management / Menus / Sections / item / create Add-On Fruits …" at bounding box center [539, 211] width 771 height 749
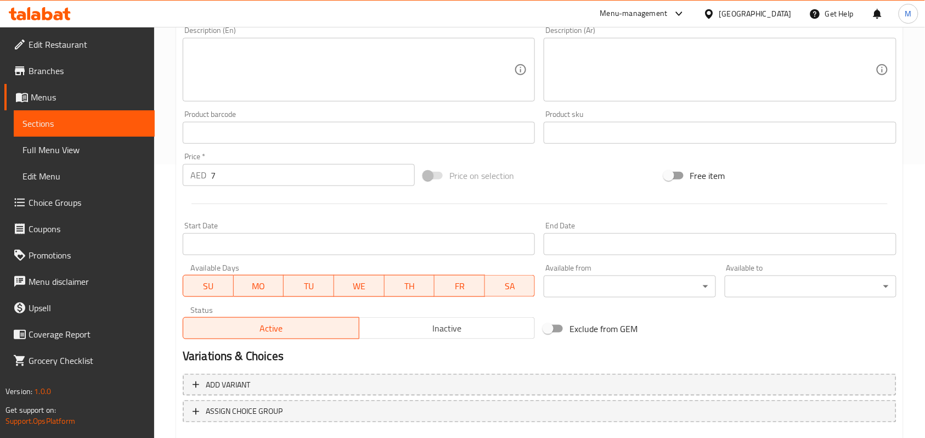
scroll to position [336, 0]
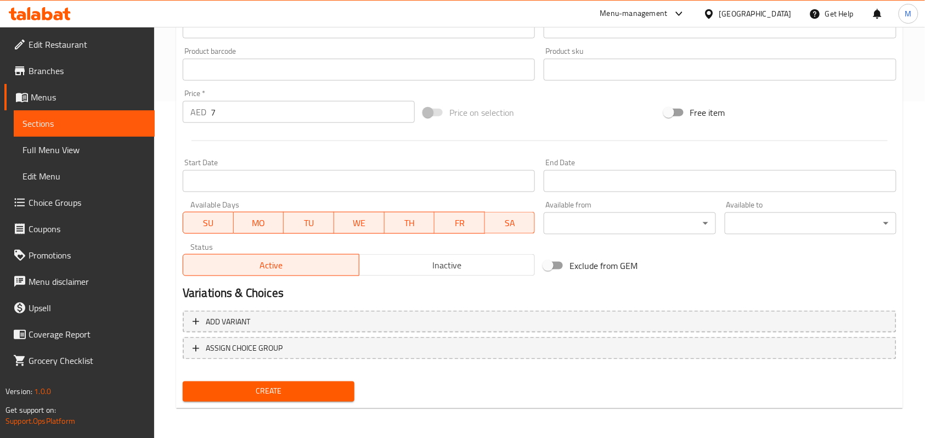
click at [279, 389] on span "Create" at bounding box center [269, 392] width 154 height 14
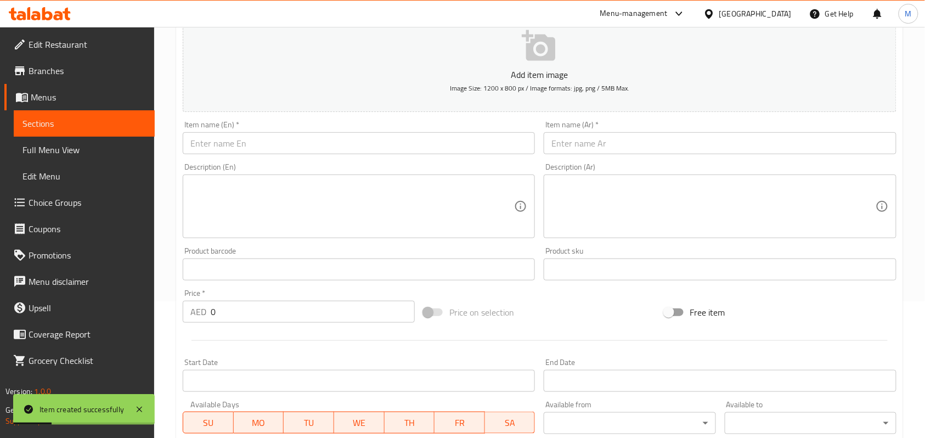
scroll to position [117, 0]
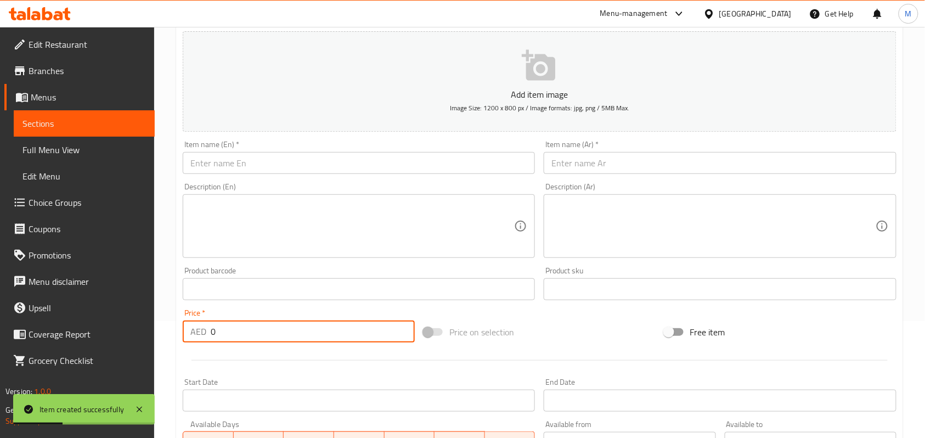
drag, startPoint x: 225, startPoint y: 328, endPoint x: 194, endPoint y: 329, distance: 30.2
click at [194, 329] on div "AED 0 Price *" at bounding box center [299, 332] width 232 height 22
type input "7"
click at [281, 172] on input "text" at bounding box center [359, 163] width 352 height 22
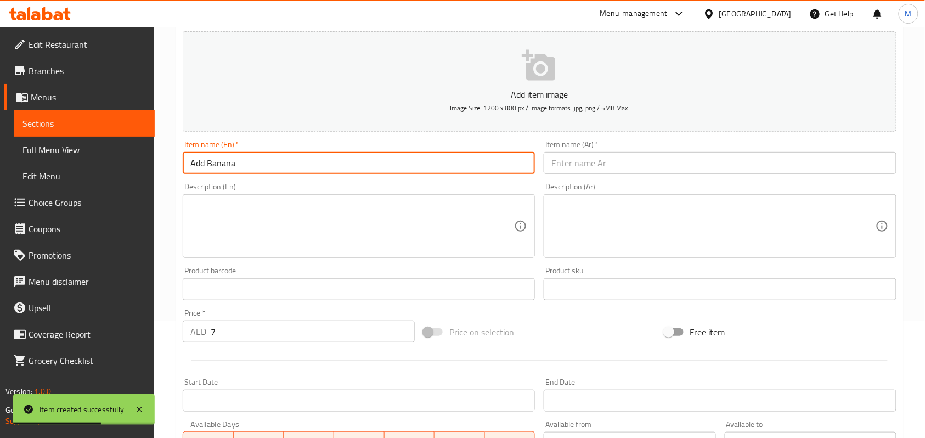
type input "Add Banana"
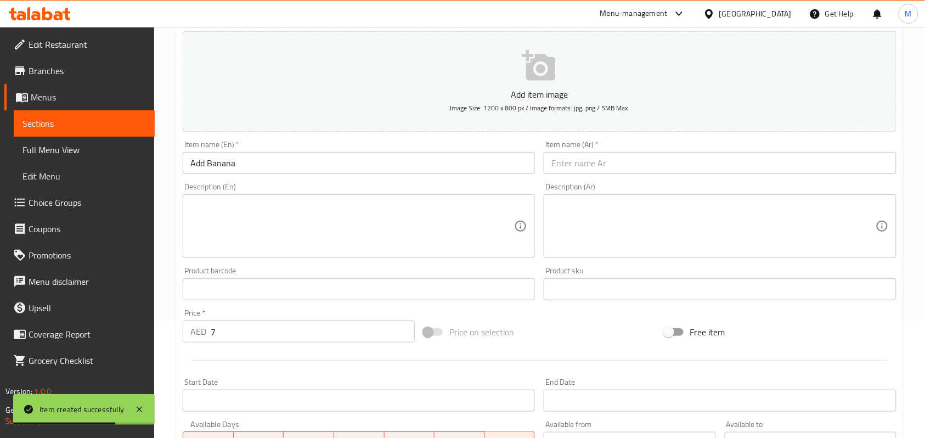
click at [664, 166] on input "text" at bounding box center [720, 163] width 352 height 22
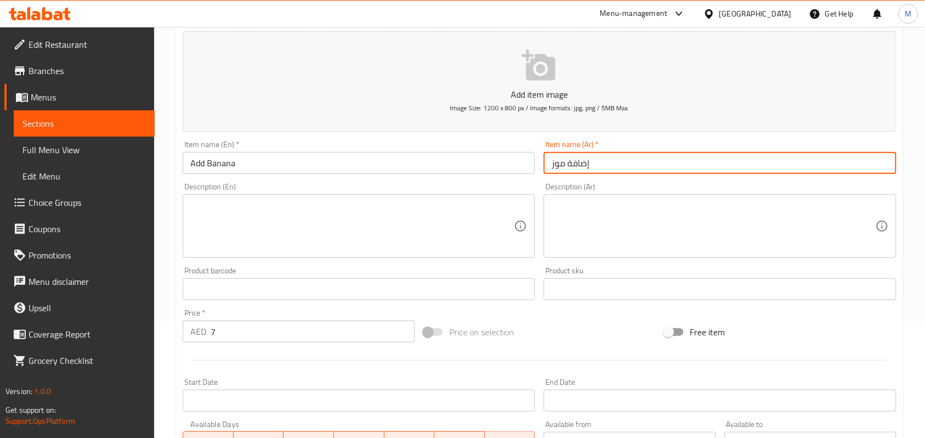
type input "إضافة موز"
click at [867, 156] on div "Home / Restaurants management / Menus / Sections / item / create Add-On Fruits …" at bounding box center [539, 284] width 771 height 749
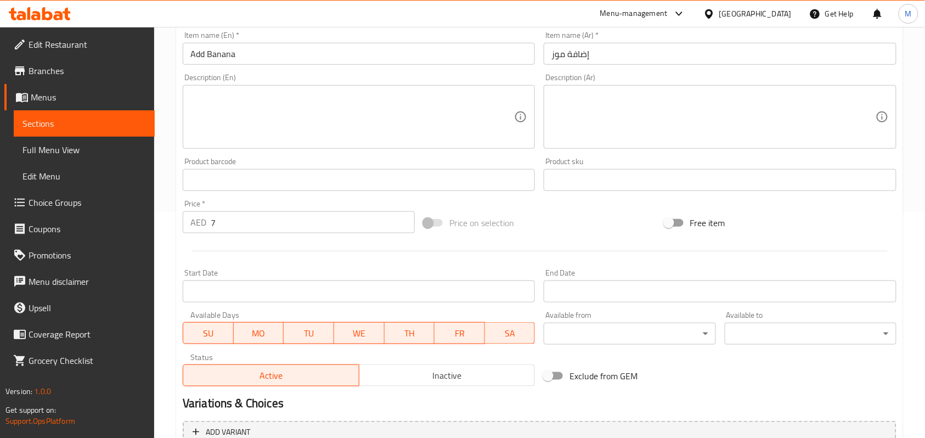
scroll to position [336, 0]
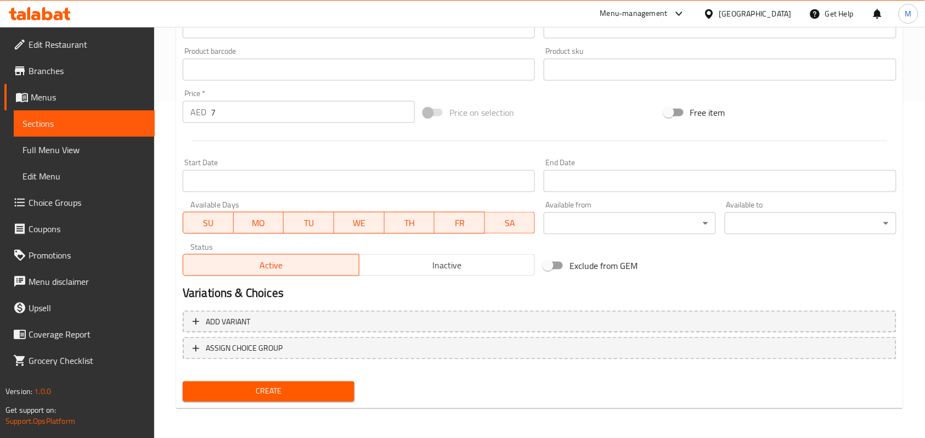
click at [307, 386] on span "Create" at bounding box center [269, 392] width 154 height 14
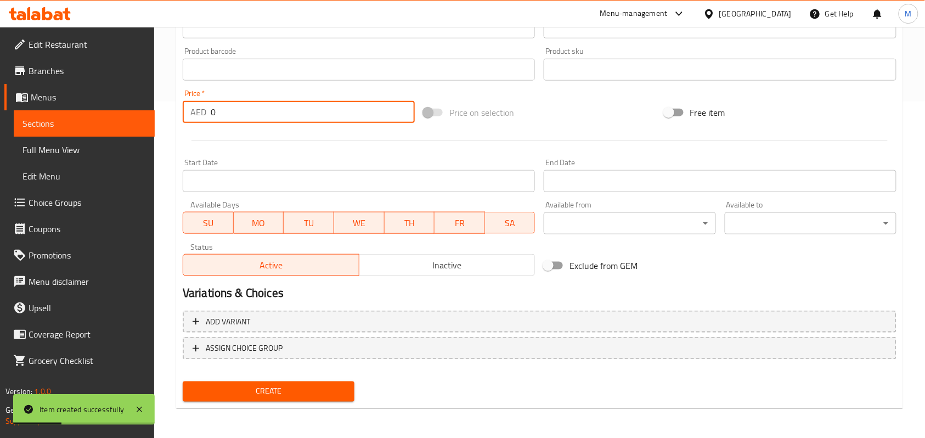
drag, startPoint x: 244, startPoint y: 117, endPoint x: 198, endPoint y: 117, distance: 46.7
click at [198, 117] on div "AED 0 Price *" at bounding box center [299, 112] width 232 height 22
type input "7"
click at [176, 115] on div "Create new item Add item image Image Size: 1200 x 800 px / Image formats: jpg, …" at bounding box center [539, 89] width 727 height 639
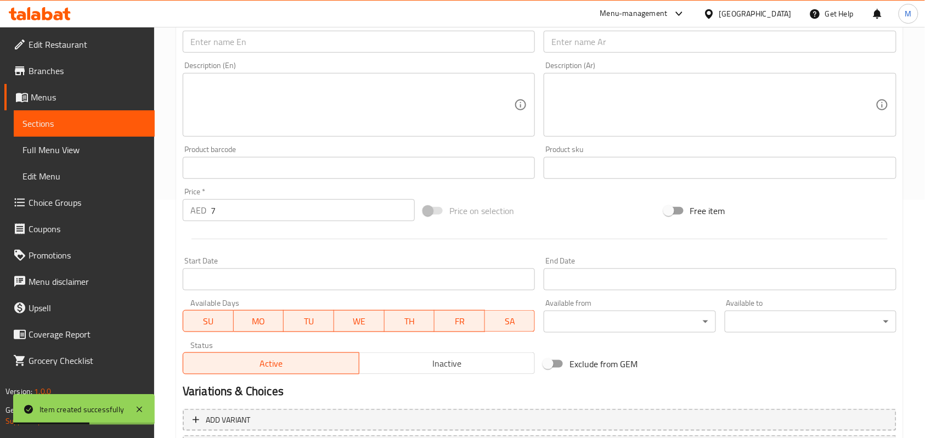
scroll to position [117, 0]
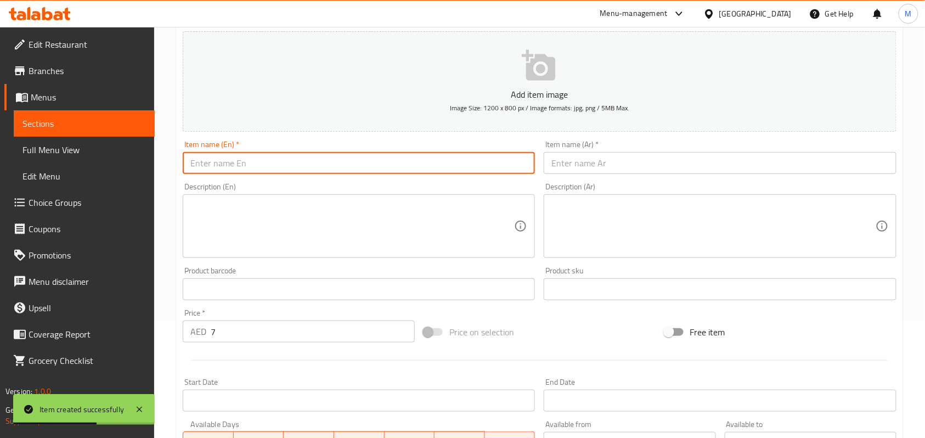
click at [214, 163] on input "text" at bounding box center [359, 163] width 352 height 22
click at [239, 164] on input "Add Peanut butter" at bounding box center [359, 163] width 352 height 22
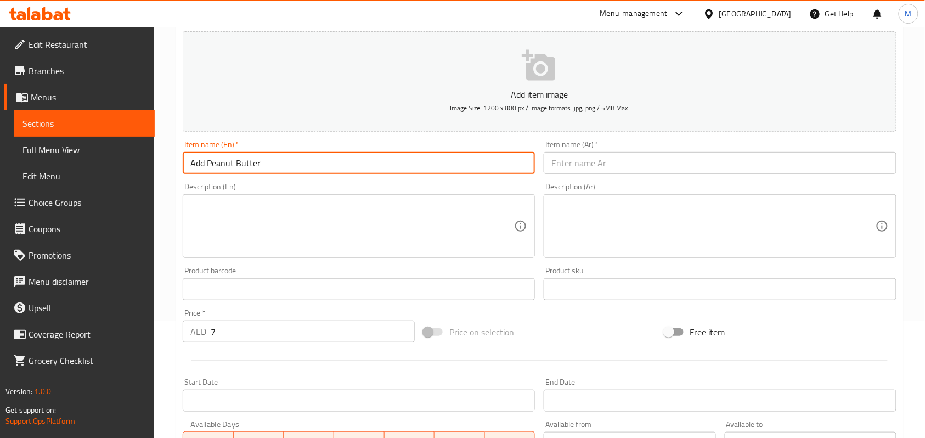
type input "Add Peanut Butter"
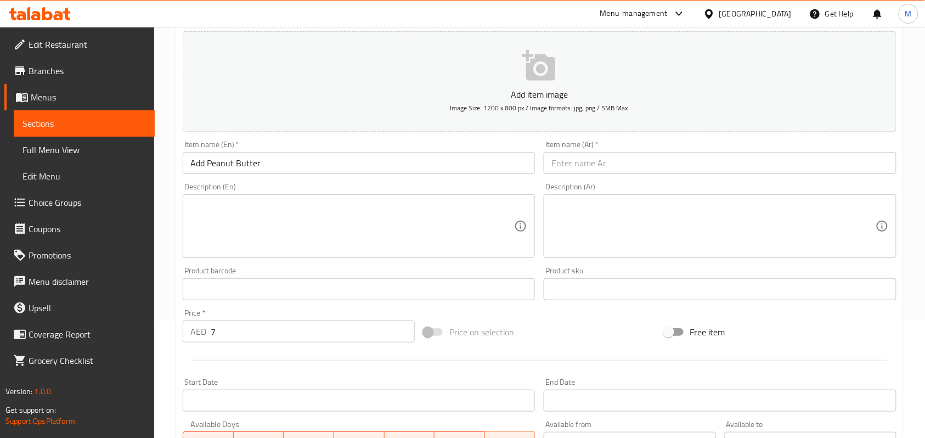
drag, startPoint x: 666, startPoint y: 155, endPoint x: 633, endPoint y: 170, distance: 36.6
click at [666, 155] on input "text" at bounding box center [720, 163] width 352 height 22
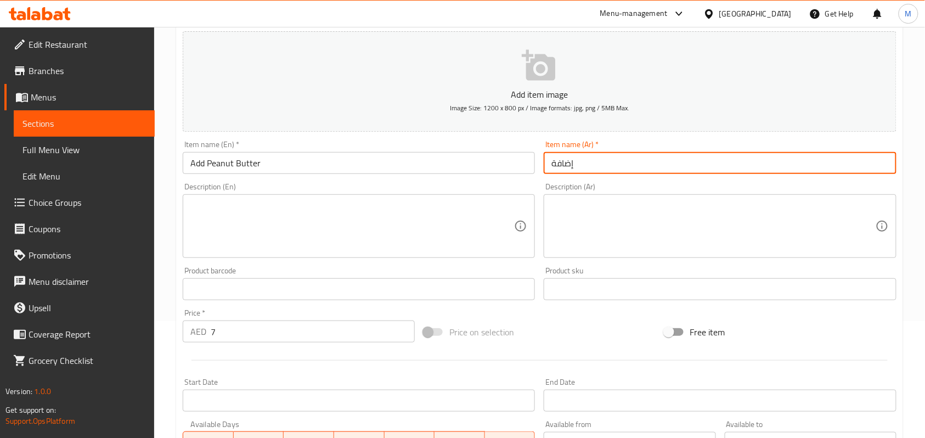
click at [212, 163] on input "Add Peanut Butter" at bounding box center [359, 163] width 352 height 22
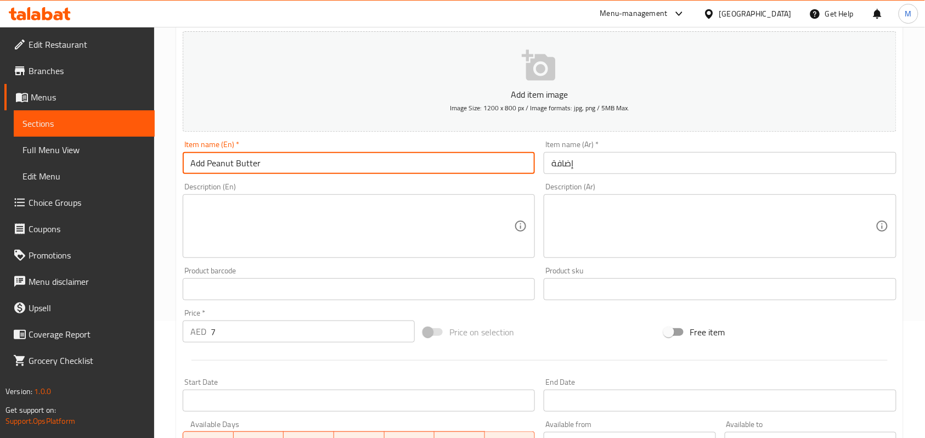
drag, startPoint x: 212, startPoint y: 163, endPoint x: 284, endPoint y: 165, distance: 71.9
click at [284, 165] on input "Add Peanut Butter" at bounding box center [359, 163] width 352 height 22
click at [601, 157] on input "إضافة" at bounding box center [720, 163] width 352 height 22
type input "إضافة زبدة فول سوداني"
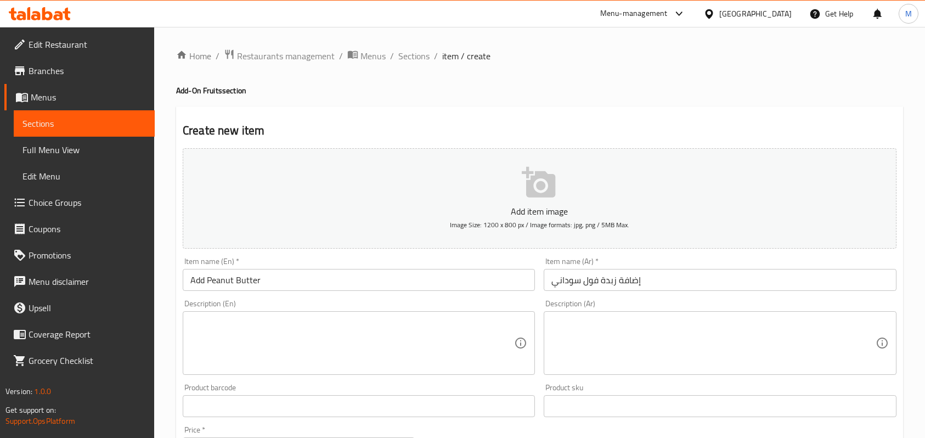
scroll to position [336, 0]
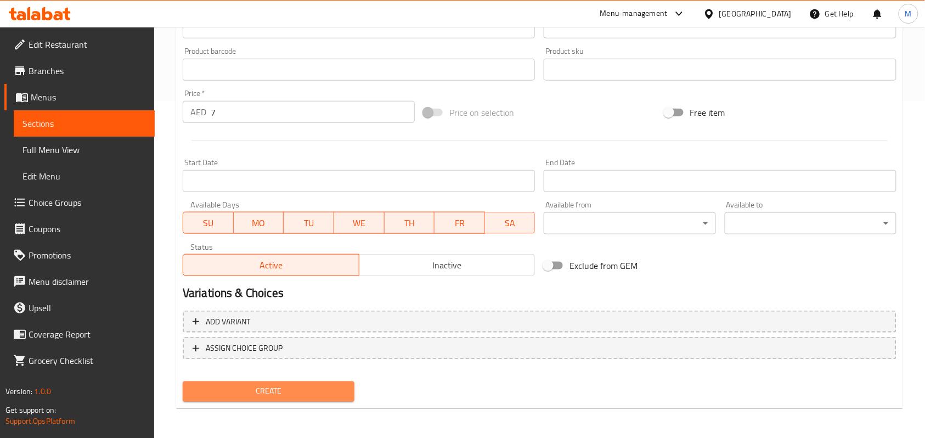
click at [301, 394] on span "Create" at bounding box center [269, 392] width 154 height 14
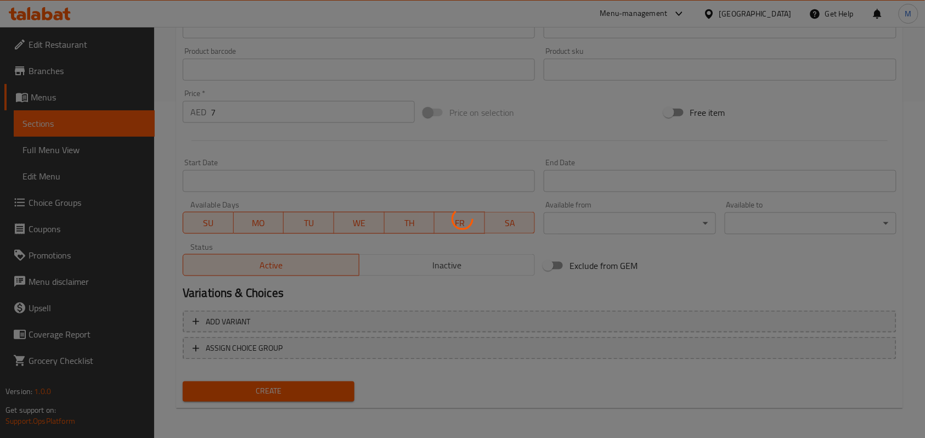
type input "0"
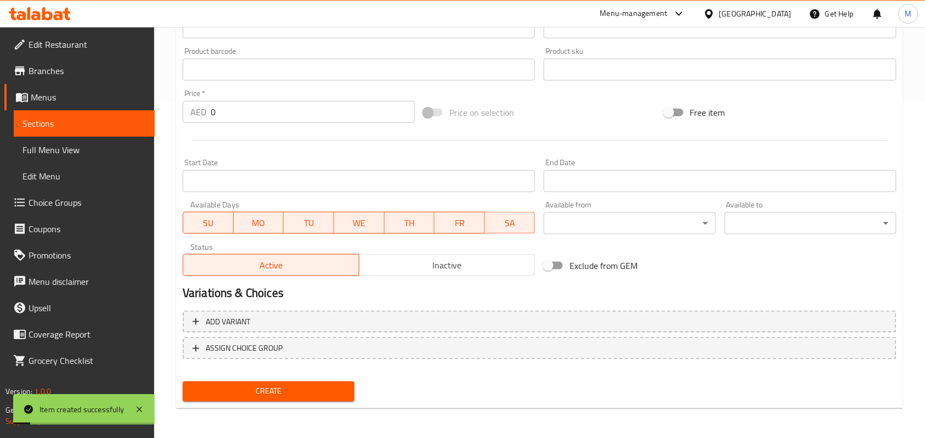
click at [170, 116] on div "Home / Restaurants management / Menus / Sections / item / create Add-On Fruits …" at bounding box center [539, 64] width 771 height 749
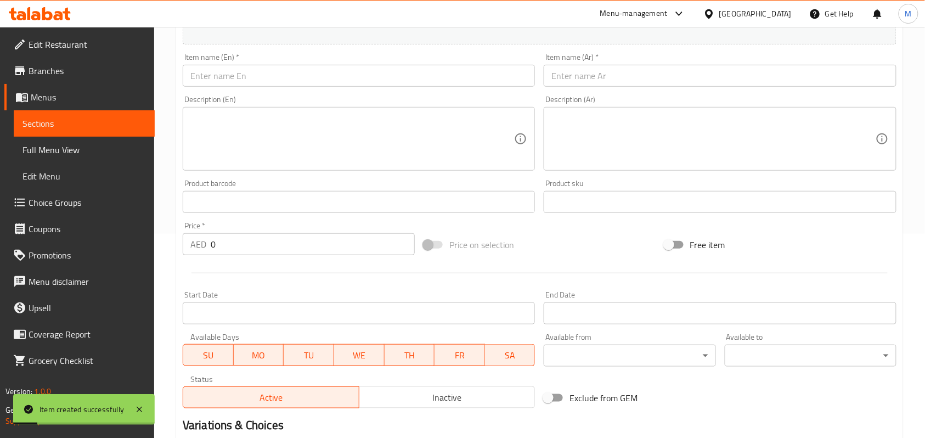
scroll to position [44, 0]
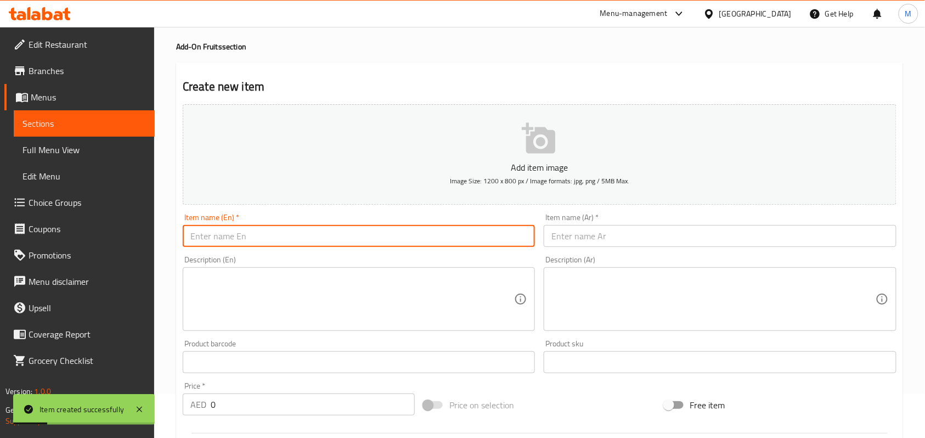
click at [223, 231] on input "text" at bounding box center [359, 236] width 352 height 22
paste input "Add Mango"
type input "Add Mango"
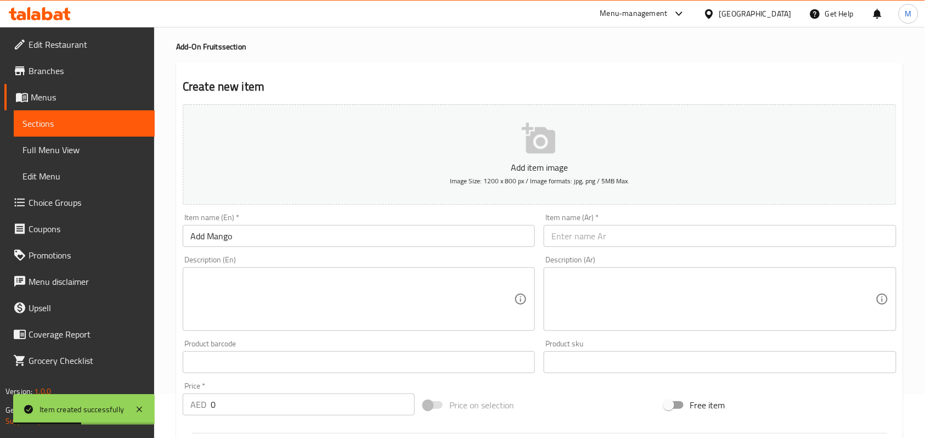
drag, startPoint x: 613, startPoint y: 240, endPoint x: 585, endPoint y: 238, distance: 28.6
click at [613, 240] on input "text" at bounding box center [720, 236] width 352 height 22
paste input "إضافة"
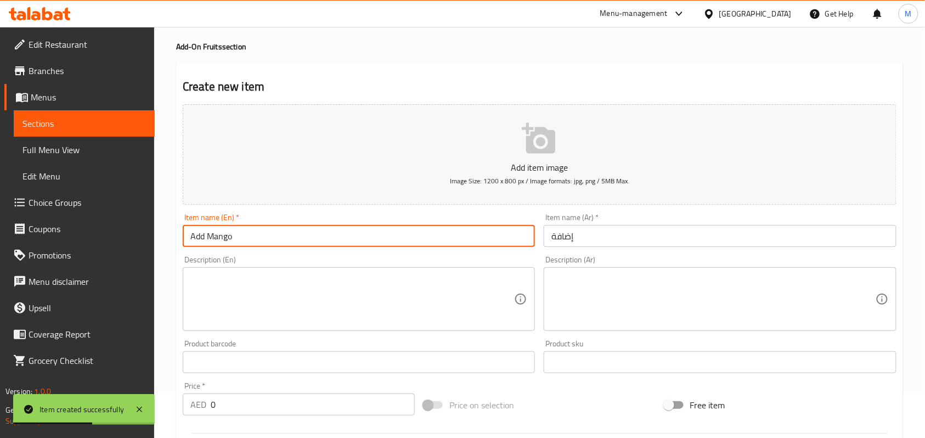
click at [225, 237] on input "Add Mango" at bounding box center [359, 236] width 352 height 22
click at [216, 242] on input "Add Mango" at bounding box center [359, 236] width 352 height 22
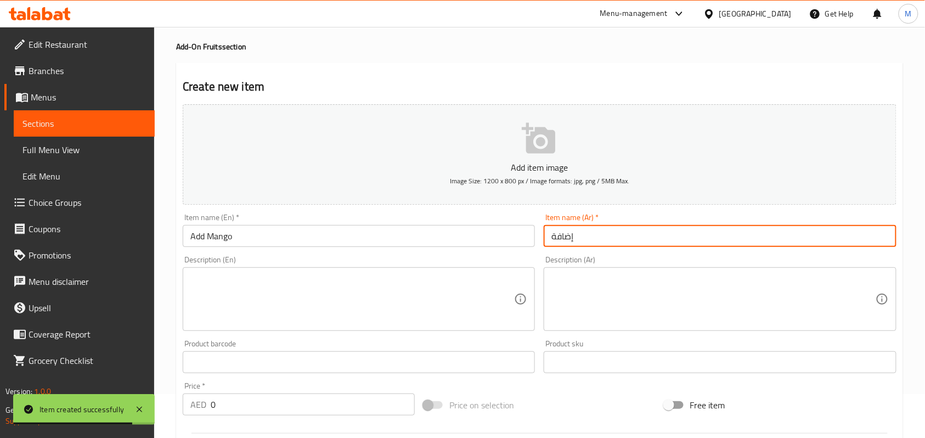
click at [593, 231] on input "إضافة" at bounding box center [720, 236] width 352 height 22
paste input "مانجو"
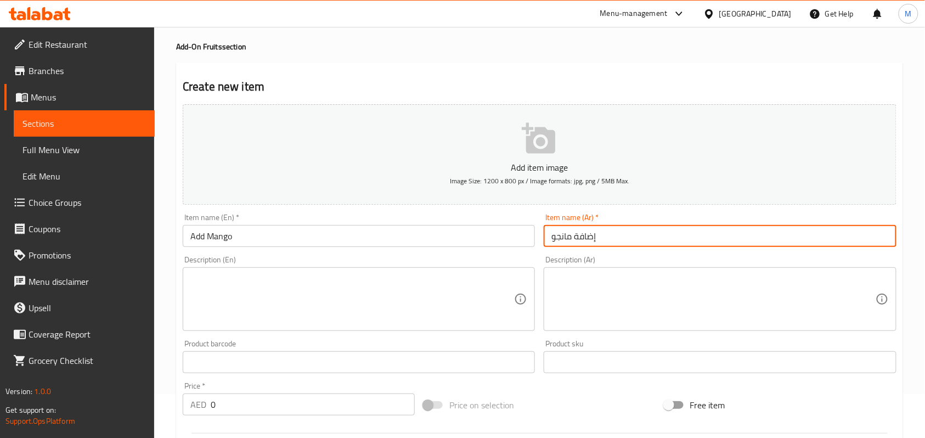
type input "إضافة مانجو"
click at [914, 150] on div "Home / Restaurants management / Menus / Sections / item / create Add-On Fruits …" at bounding box center [539, 357] width 771 height 749
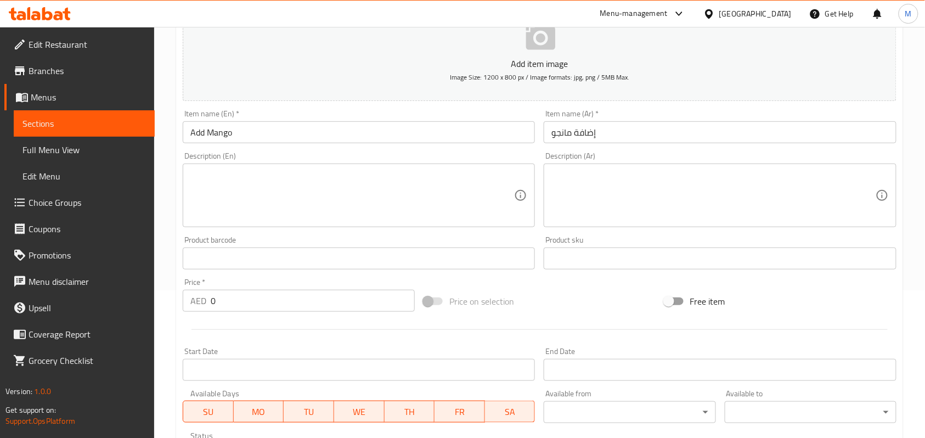
scroll to position [336, 0]
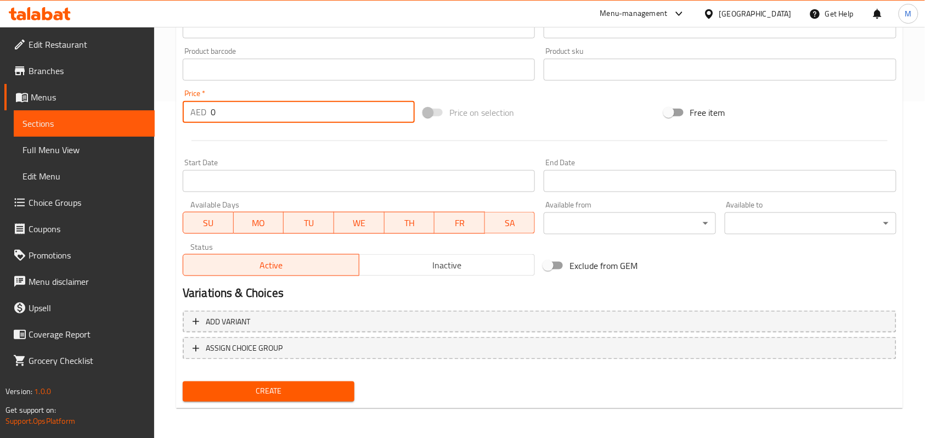
drag, startPoint x: 217, startPoint y: 110, endPoint x: 184, endPoint y: 112, distance: 33.0
click at [184, 112] on div "AED 0 Price *" at bounding box center [299, 112] width 232 height 22
type input "7"
click at [167, 109] on div "Home / Restaurants management / Menus / Sections / item / create Add-On Fruits …" at bounding box center [539, 64] width 771 height 749
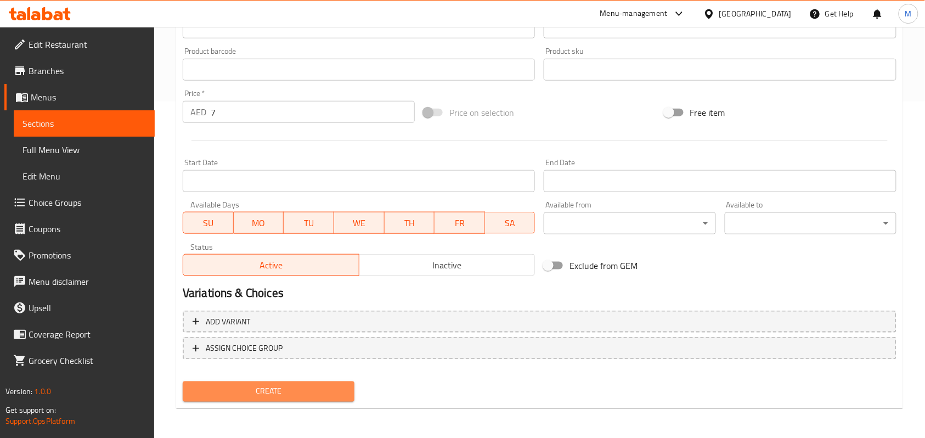
click at [262, 389] on span "Create" at bounding box center [269, 392] width 154 height 14
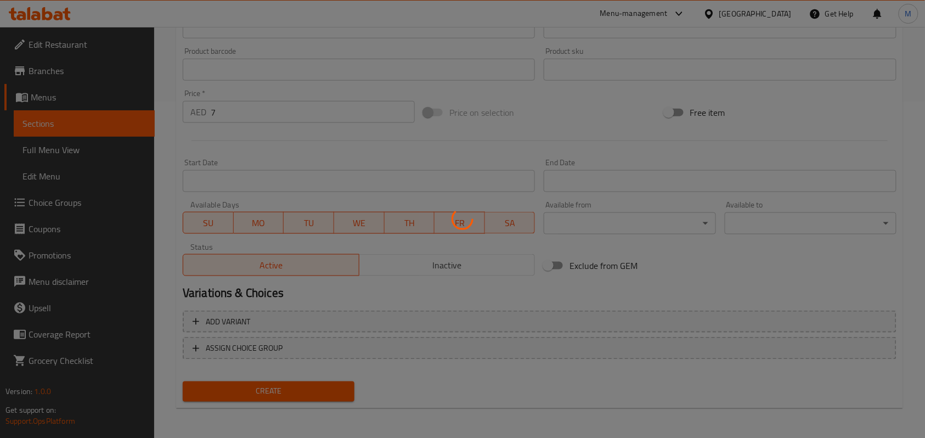
type input "0"
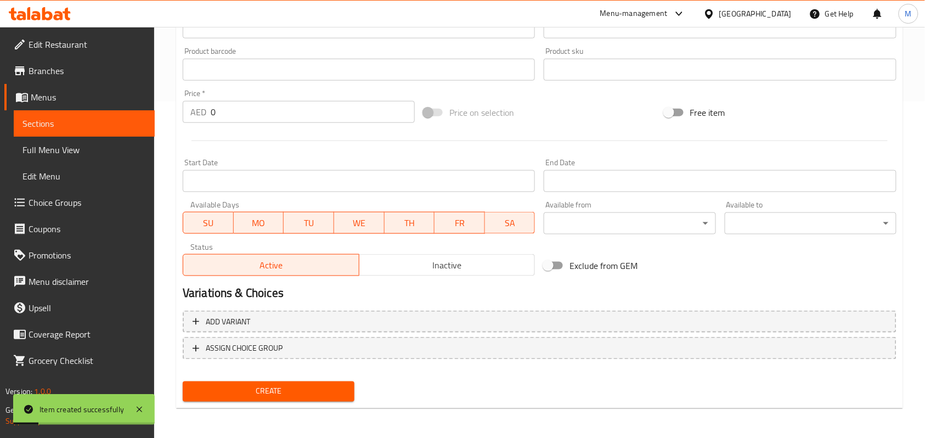
click at [159, 253] on div "Home / Restaurants management / Menus / Sections / item / create Add-On Fruits …" at bounding box center [539, 64] width 771 height 749
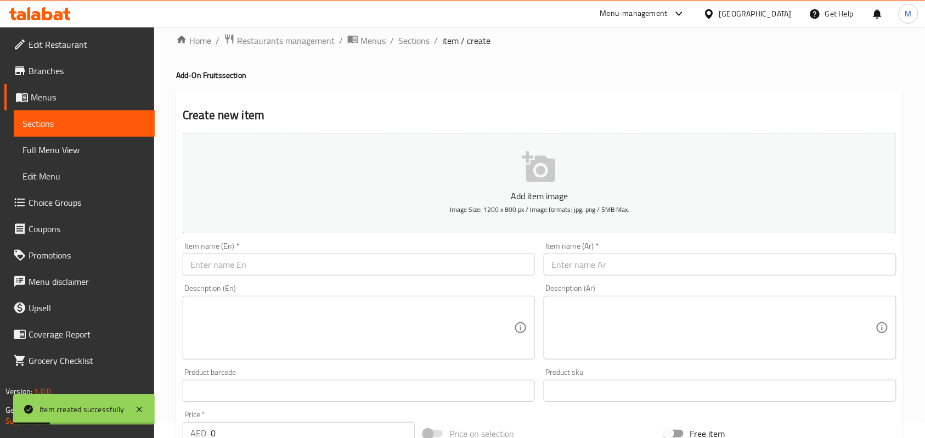
scroll to position [0, 0]
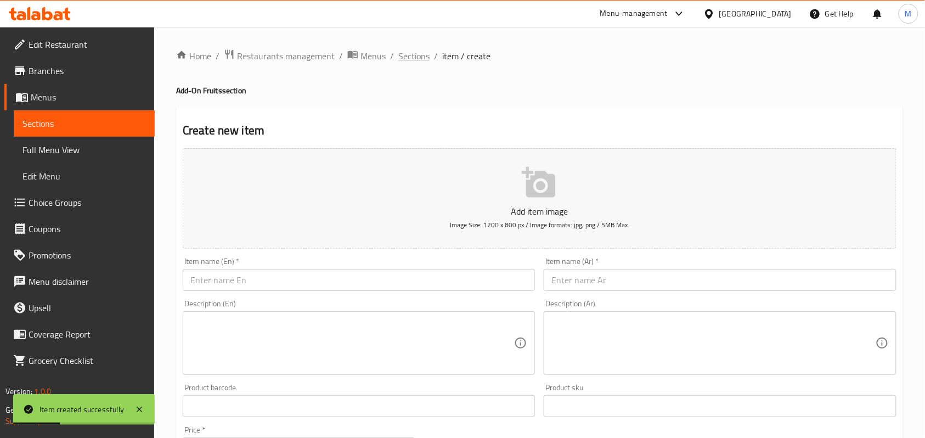
click at [420, 49] on span "Sections" at bounding box center [414, 55] width 31 height 13
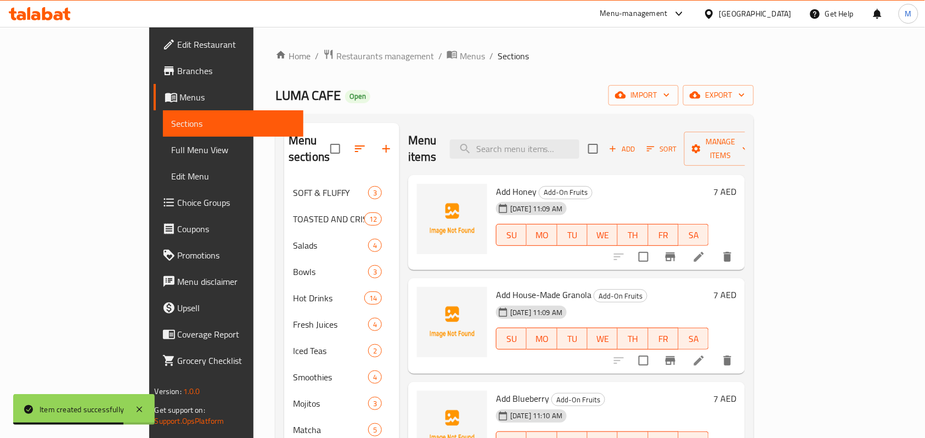
click at [561, 110] on div "Home / Restaurants management / Menus / Sections LUMA CAFE Open import export M…" at bounding box center [515, 345] width 479 height 592
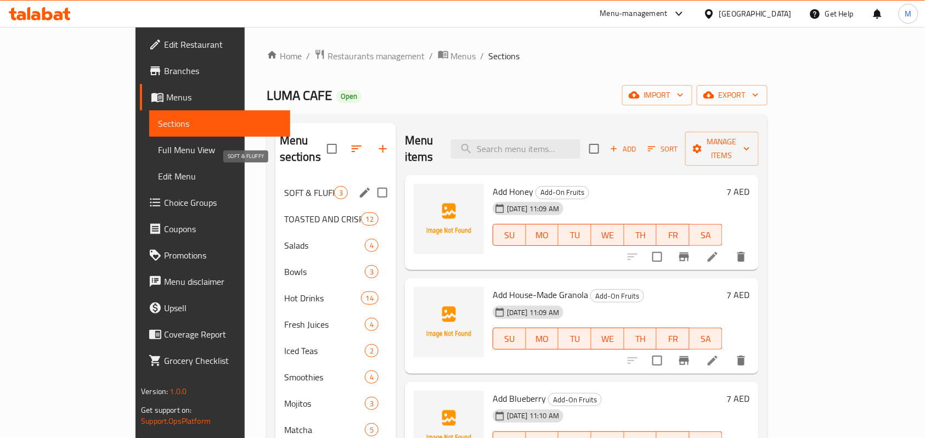
click at [284, 186] on span "SOFT & FLUFFY" at bounding box center [309, 192] width 50 height 13
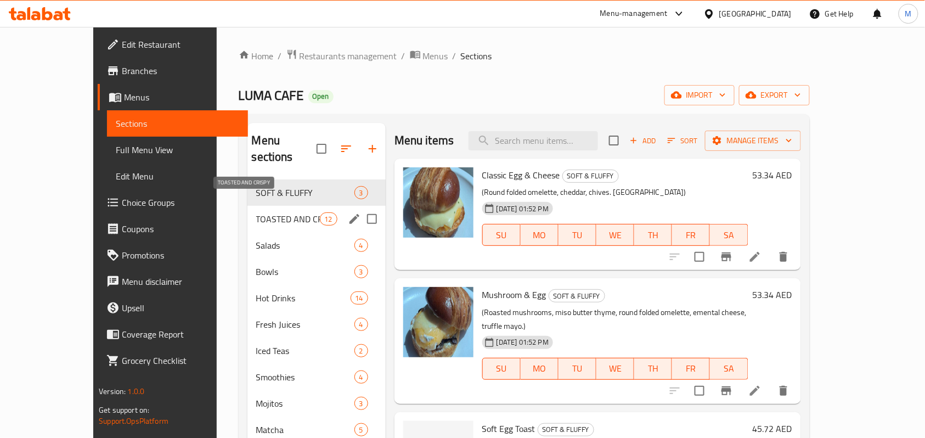
click at [256, 212] on span "TOASTED AND CRISPY" at bounding box center [288, 218] width 64 height 13
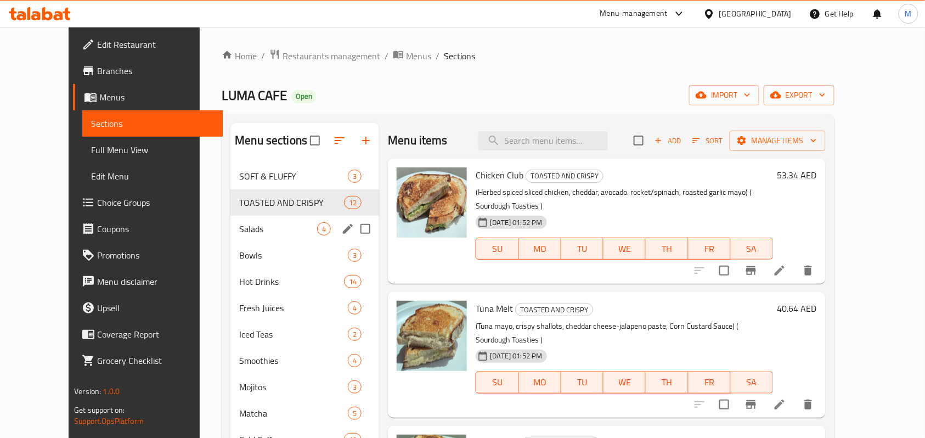
click at [231, 222] on div "Salads 4" at bounding box center [305, 229] width 149 height 26
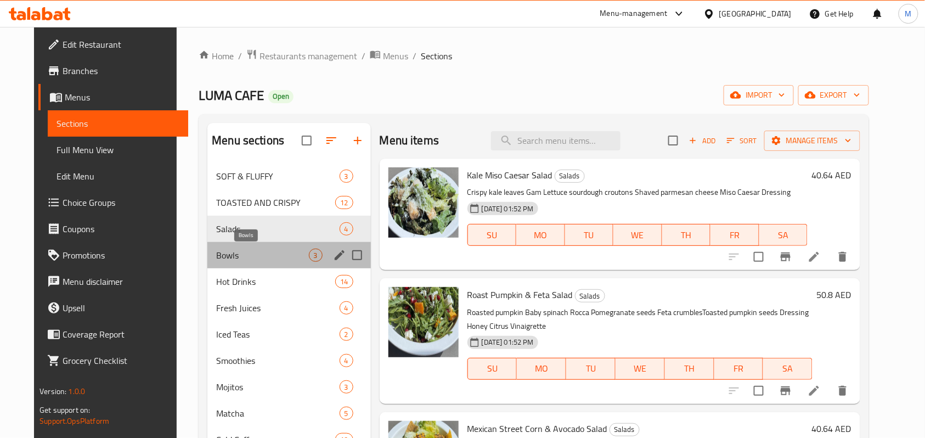
click at [225, 254] on span "Bowls" at bounding box center [262, 255] width 92 height 13
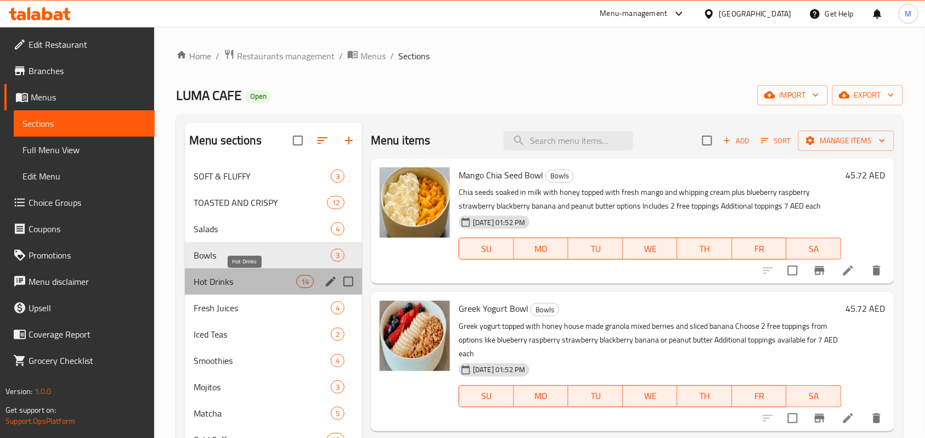
click at [222, 285] on span "Hot Drinks" at bounding box center [245, 281] width 103 height 13
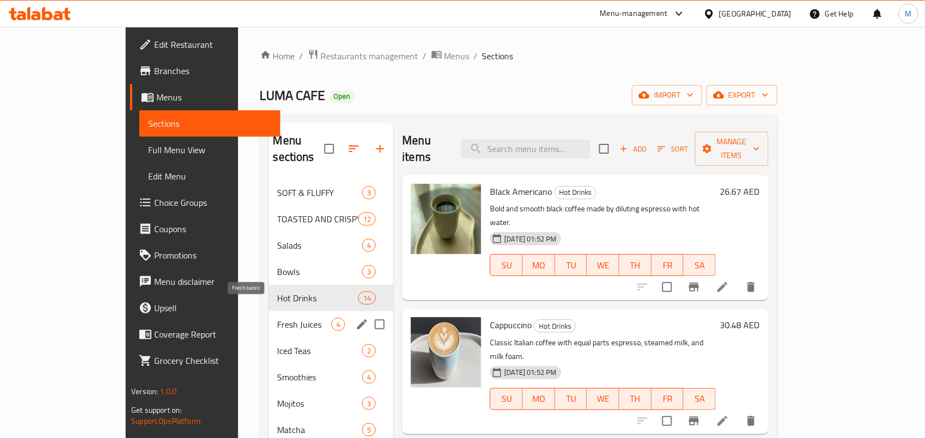
click at [278, 318] on span "Fresh Juices" at bounding box center [305, 324] width 54 height 13
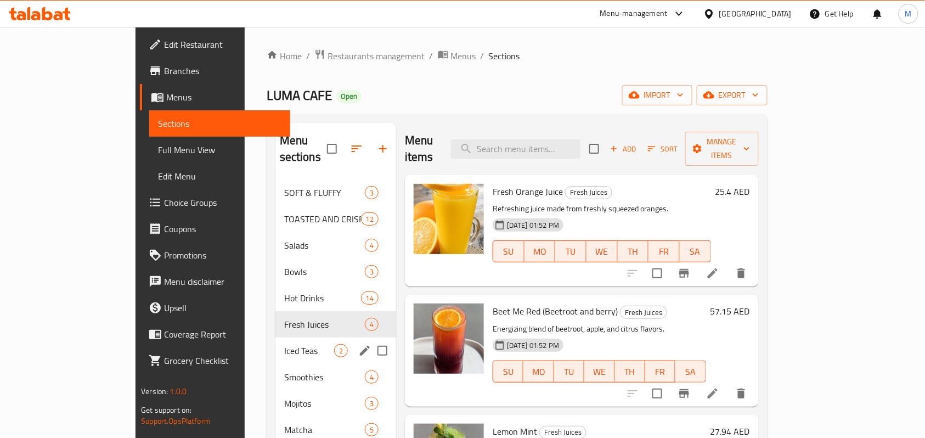
click at [276, 338] on div "Iced Teas 2" at bounding box center [336, 351] width 121 height 26
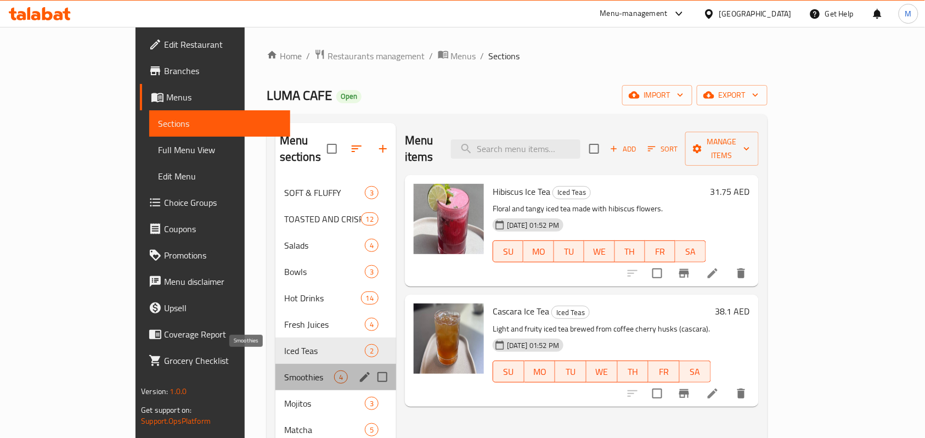
click at [284, 371] on span "Smoothies" at bounding box center [309, 377] width 50 height 13
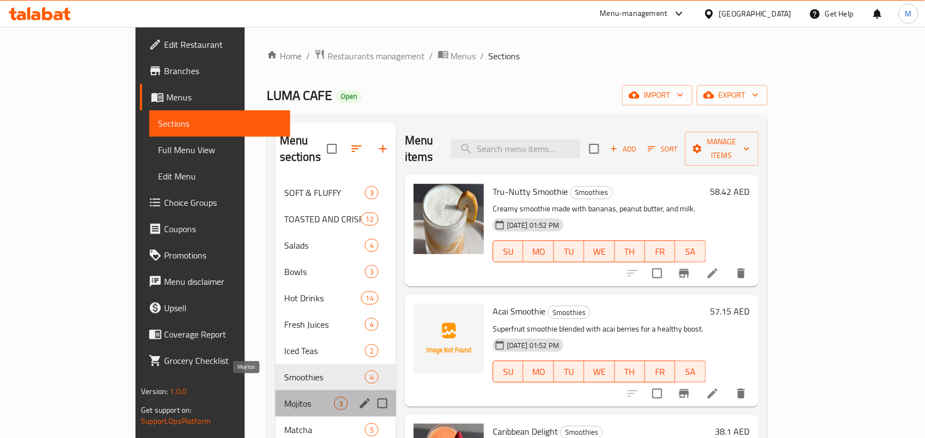
click at [284, 397] on span "Mojitos" at bounding box center [309, 403] width 50 height 13
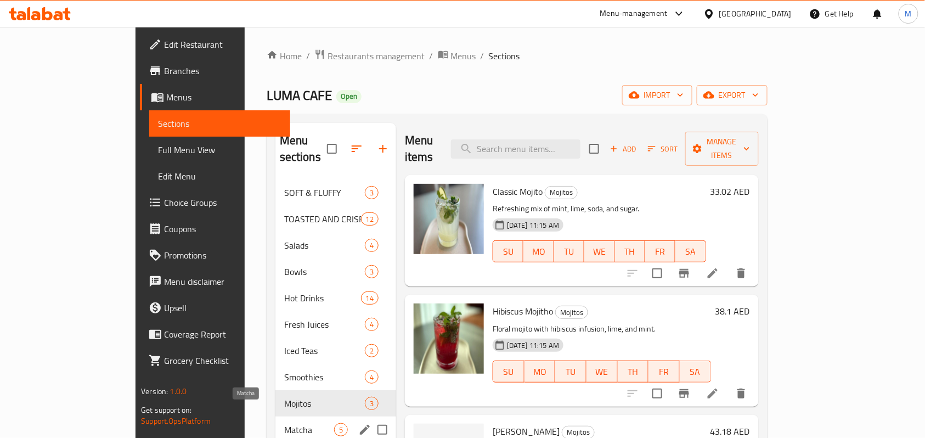
click at [284, 423] on span "Matcha" at bounding box center [309, 429] width 50 height 13
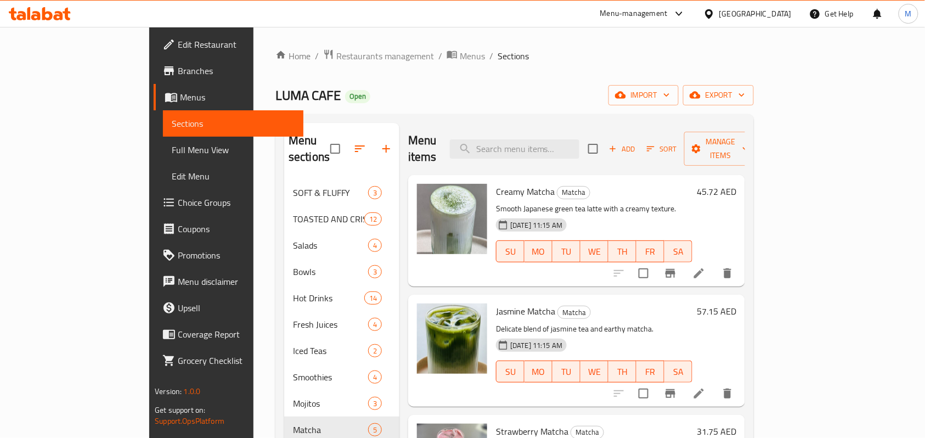
click at [505, 76] on div "Home / Restaurants management / Menus / Sections LUMA CAFE Open import export M…" at bounding box center [515, 345] width 479 height 592
click at [745, 95] on icon "button" at bounding box center [741, 95] width 5 height 3
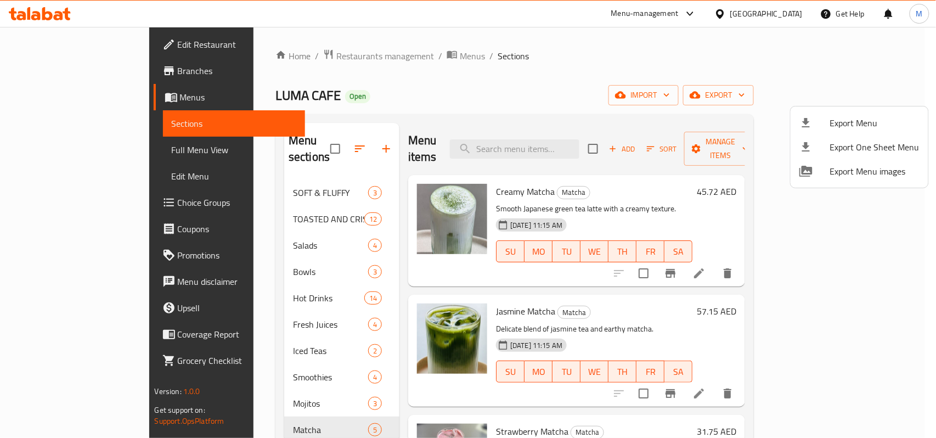
click at [855, 124] on span "Export Menu" at bounding box center [874, 122] width 89 height 13
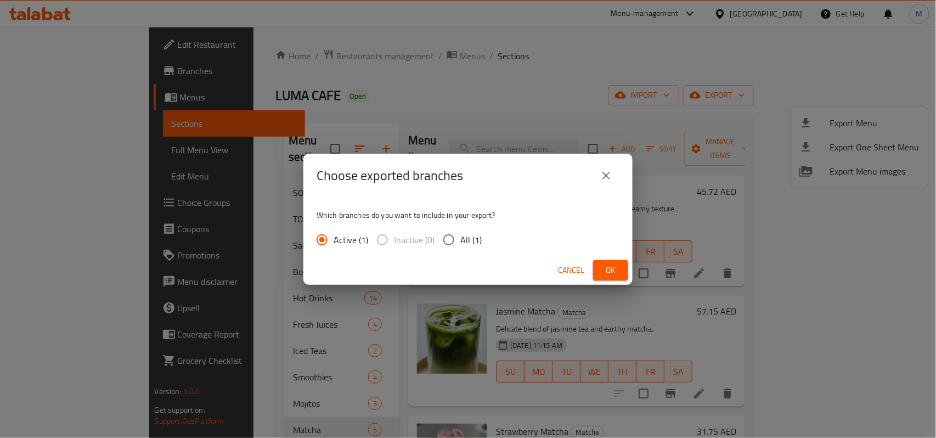
click at [464, 235] on span "All (1)" at bounding box center [471, 239] width 21 height 13
click at [461, 235] on input "All (1)" at bounding box center [448, 239] width 23 height 23
radio input "true"
click at [642, 268] on div "Choose exported branches Which branches do you want to include in your export? …" at bounding box center [468, 219] width 936 height 438
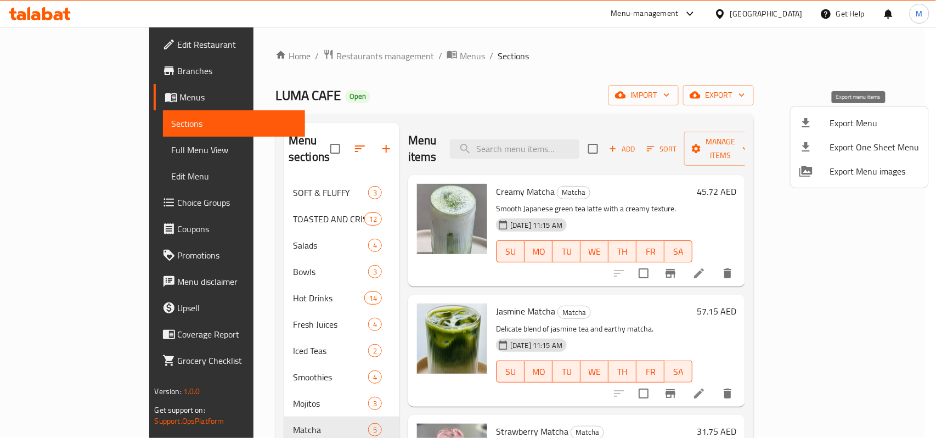
click at [872, 121] on span "Export Menu" at bounding box center [874, 122] width 89 height 13
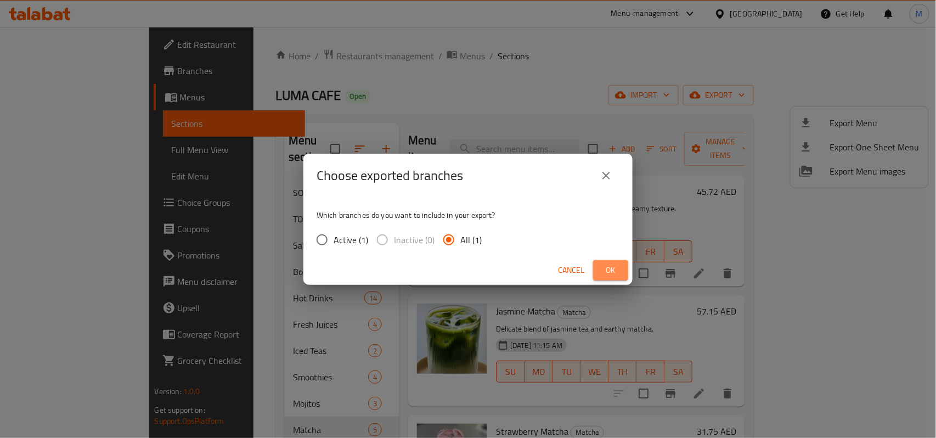
click at [601, 273] on button "Ok" at bounding box center [610, 270] width 35 height 20
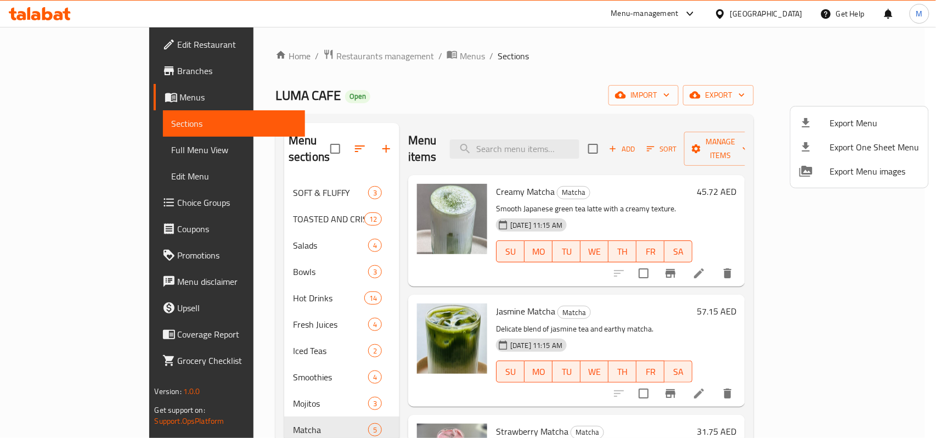
click at [545, 86] on div at bounding box center [468, 219] width 936 height 438
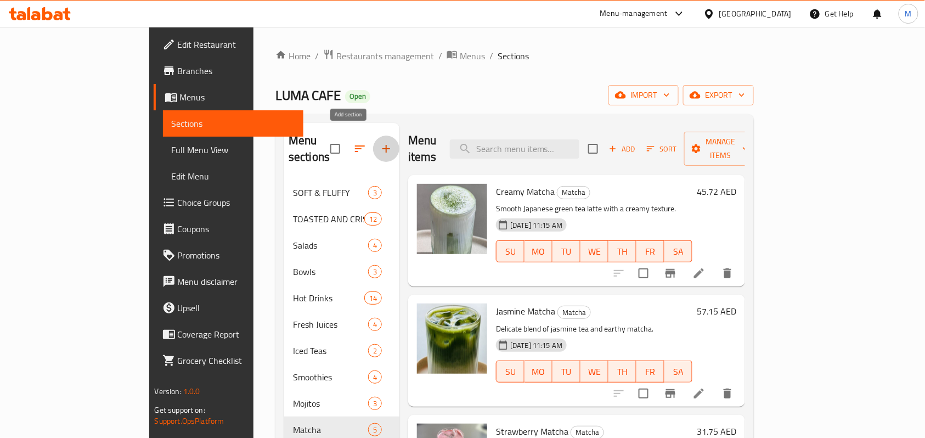
click at [373, 137] on button "button" at bounding box center [386, 149] width 26 height 26
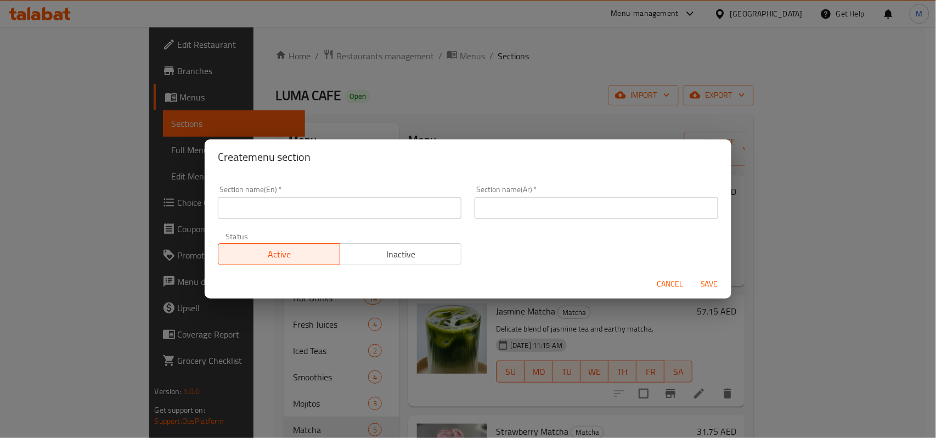
click at [300, 206] on input "text" at bounding box center [340, 208] width 244 height 22
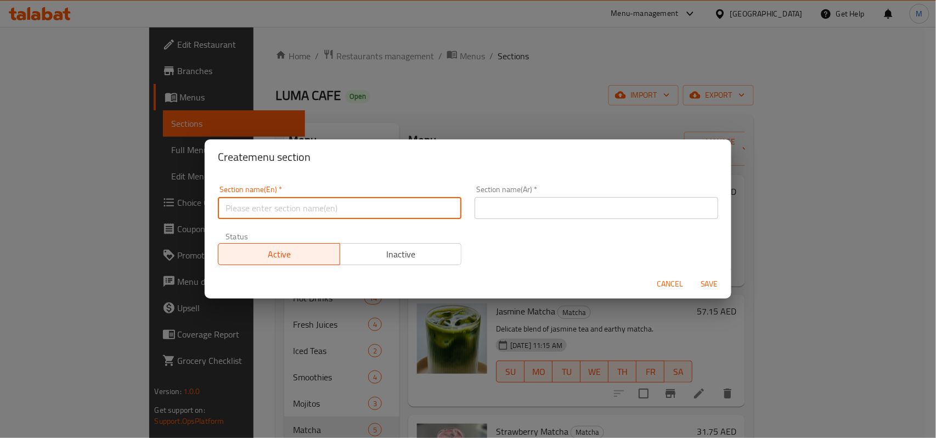
paste input "V60"
type input "V60"
click at [519, 207] on input "text" at bounding box center [597, 208] width 244 height 22
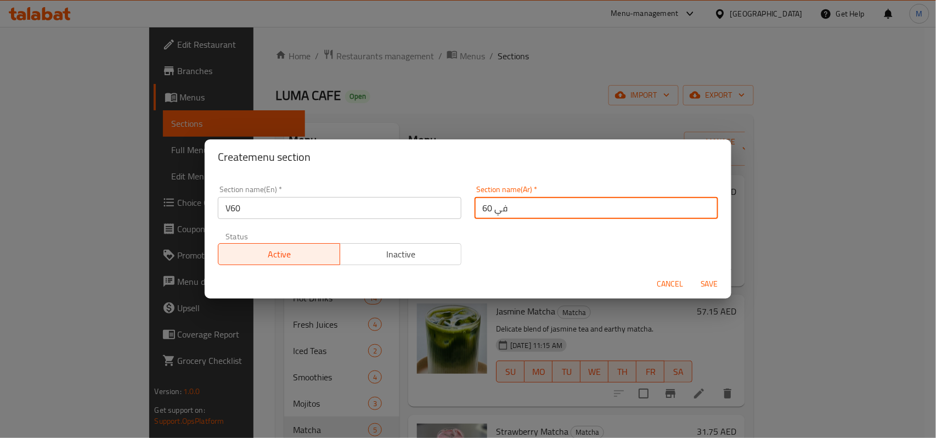
type input "في 60"
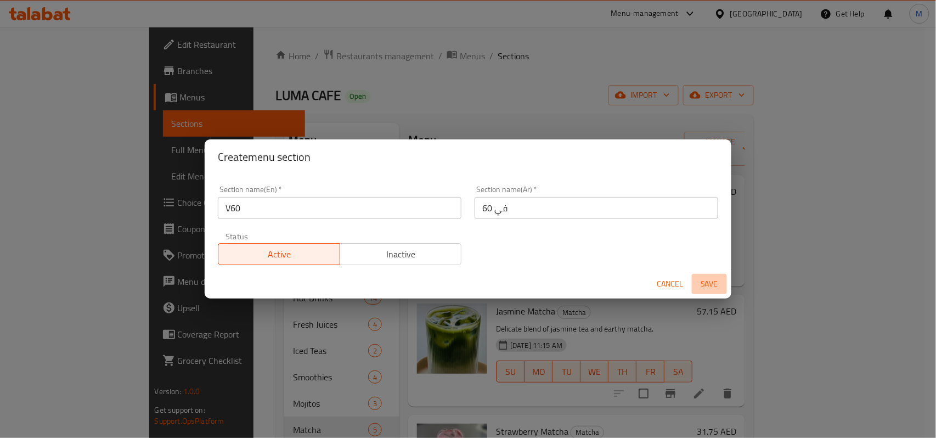
click at [705, 286] on span "Save" at bounding box center [710, 284] width 26 height 14
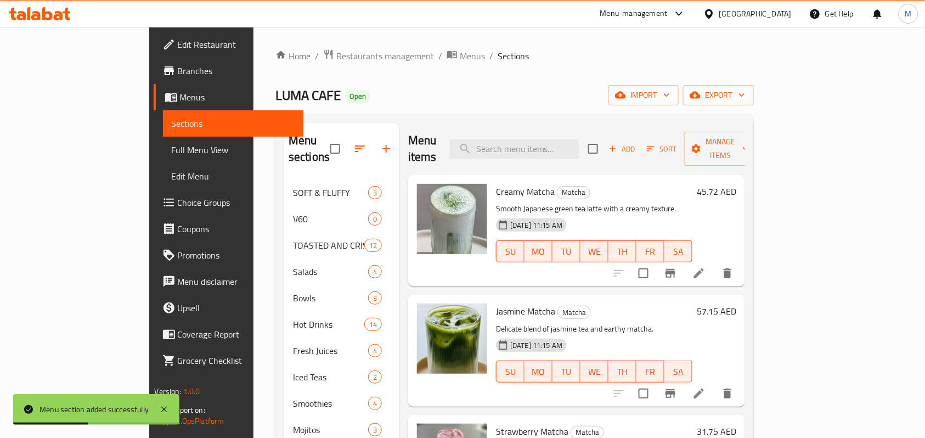
click at [347, 136] on button "button" at bounding box center [360, 149] width 26 height 26
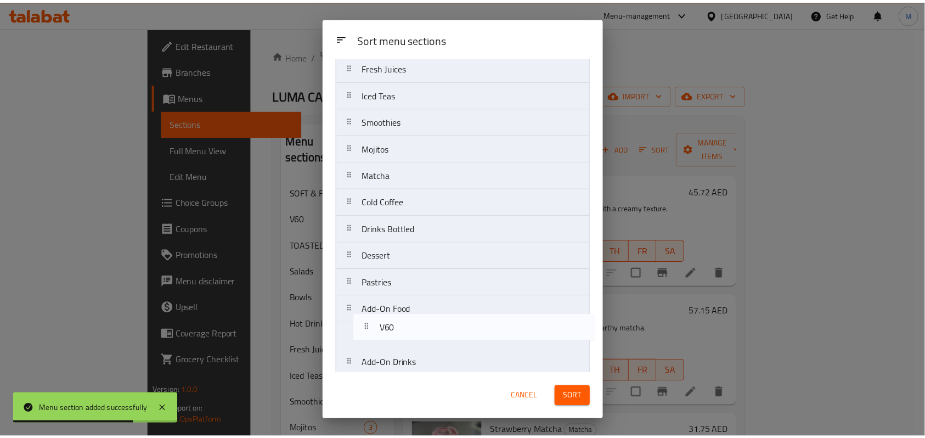
scroll to position [207, 0]
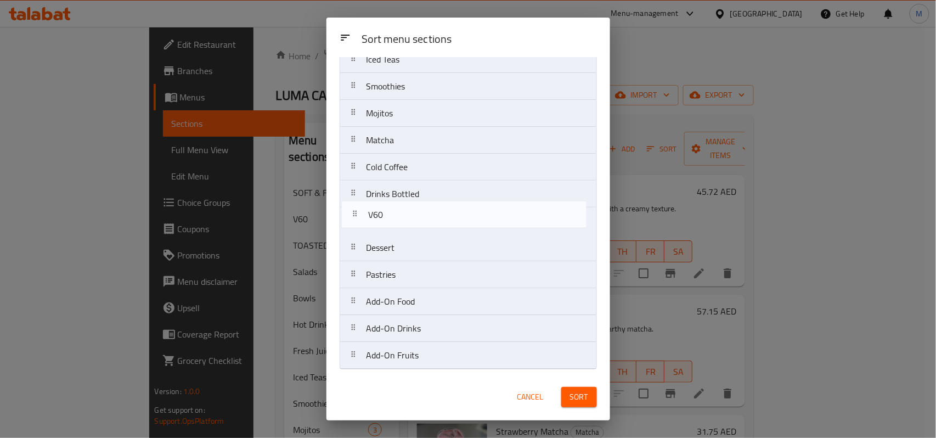
drag, startPoint x: 390, startPoint y: 134, endPoint x: 393, endPoint y: 225, distance: 90.1
click at [393, 225] on nav "SOFT & FLUFFY V60 TOASTED AND CRISPY Salads Bowls Hot Drinks Fresh Juices Iced …" at bounding box center [468, 126] width 257 height 485
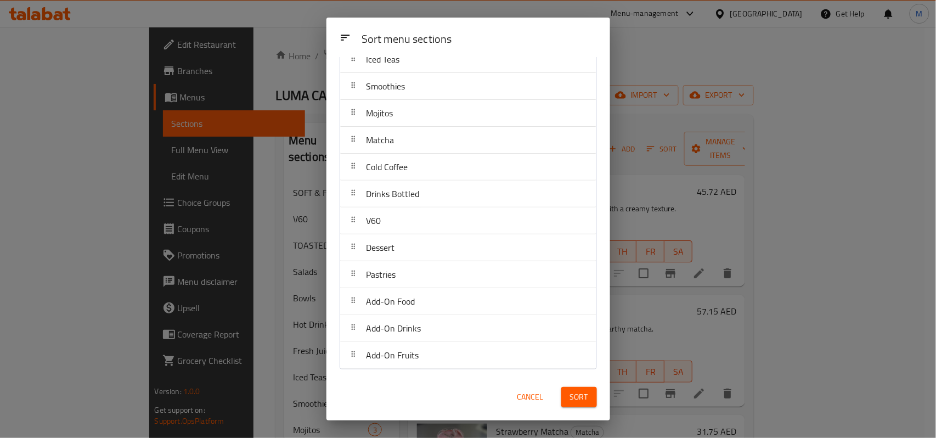
click at [580, 398] on span "Sort" at bounding box center [579, 397] width 18 height 14
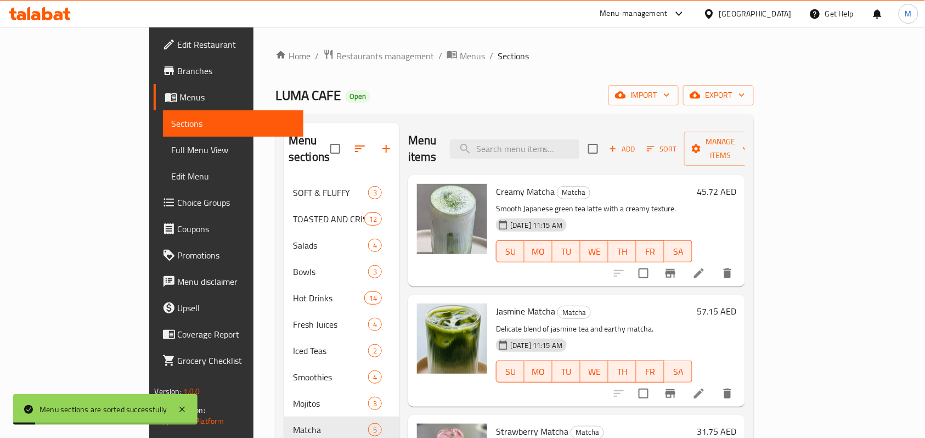
click at [524, 69] on div "Home / Restaurants management / Menus / Sections LUMA CAFE Open import export M…" at bounding box center [515, 358] width 479 height 618
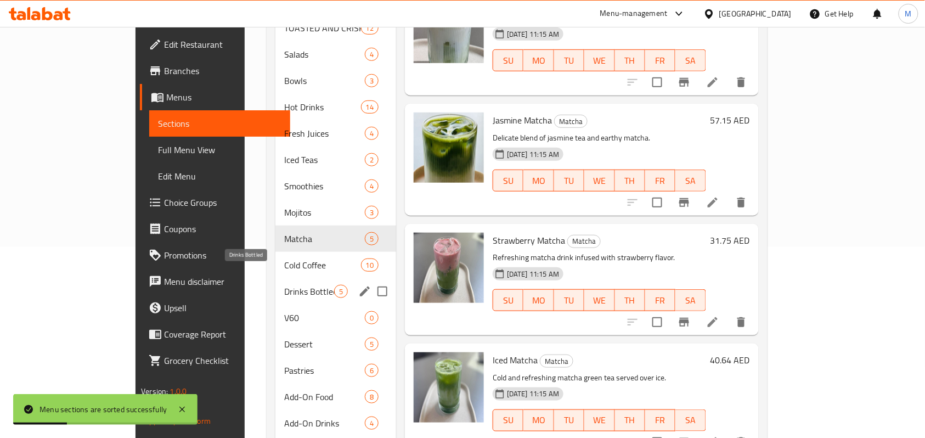
scroll to position [235, 0]
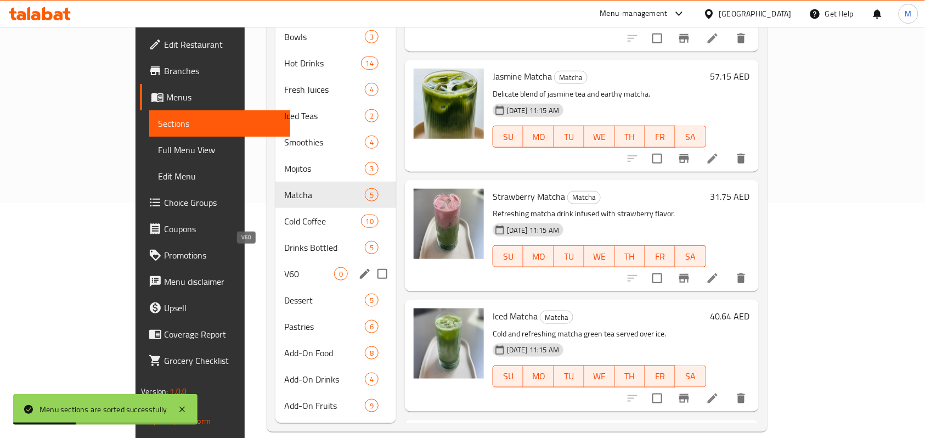
click at [284, 267] on span "V60" at bounding box center [309, 273] width 50 height 13
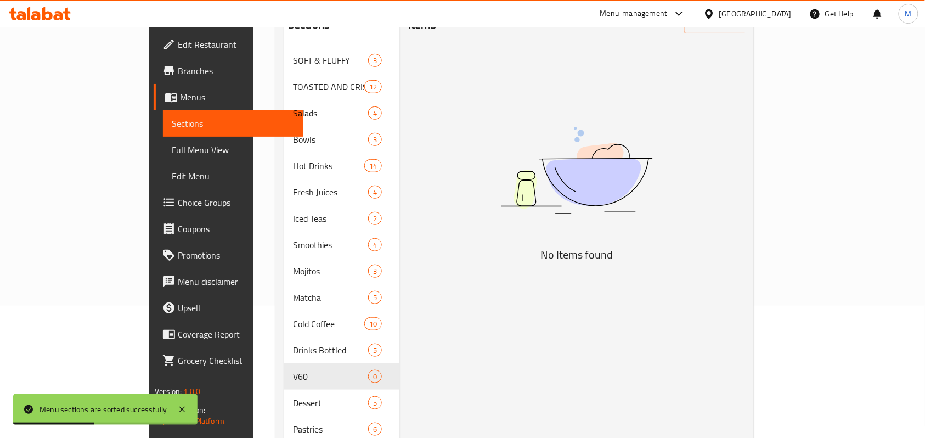
scroll to position [15, 0]
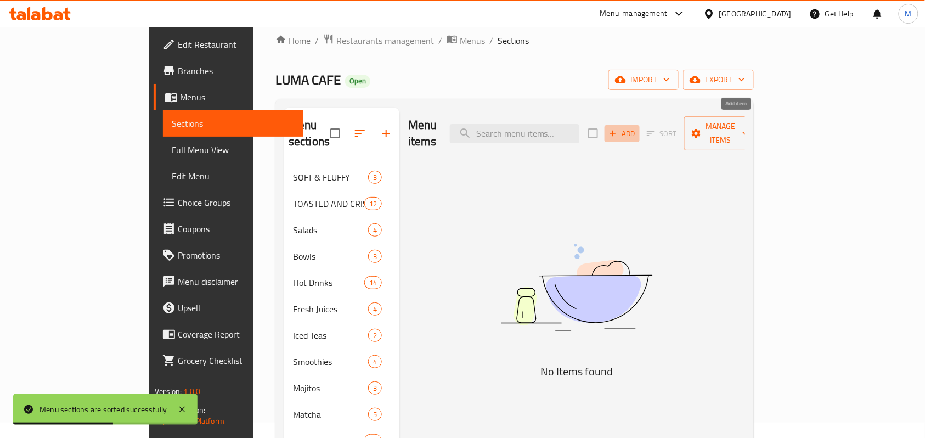
click at [637, 127] on span "Add" at bounding box center [623, 133] width 30 height 13
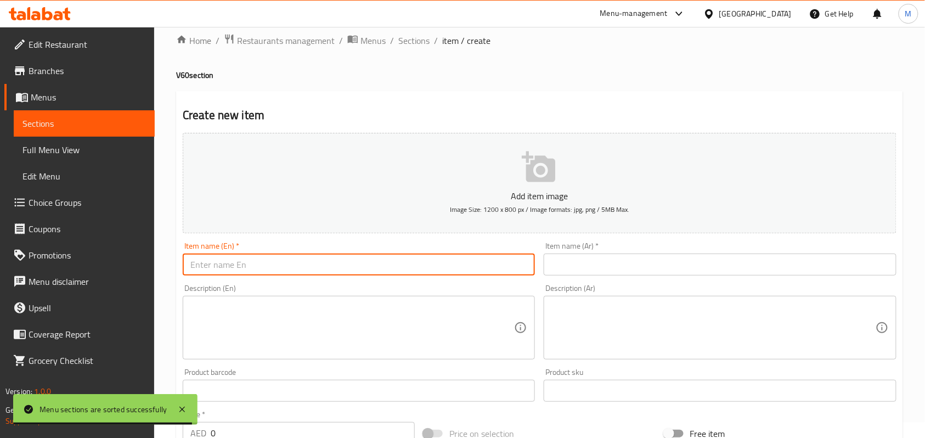
click at [237, 257] on input "text" at bounding box center [359, 265] width 352 height 22
paste input "Ethiopia Hambela"
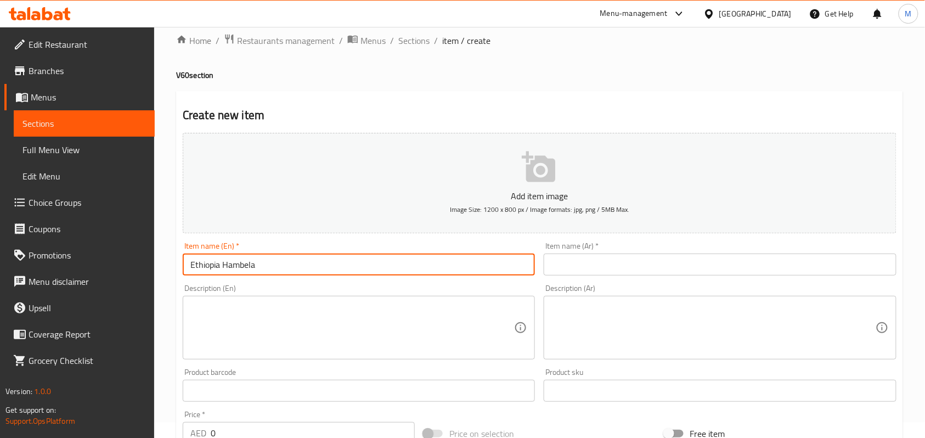
type input "Ethiopia Hambela"
drag, startPoint x: 586, startPoint y: 258, endPoint x: 571, endPoint y: 257, distance: 15.4
click at [586, 258] on input "text" at bounding box center [720, 265] width 352 height 22
paste input "إثيوبيا هامبيلا"
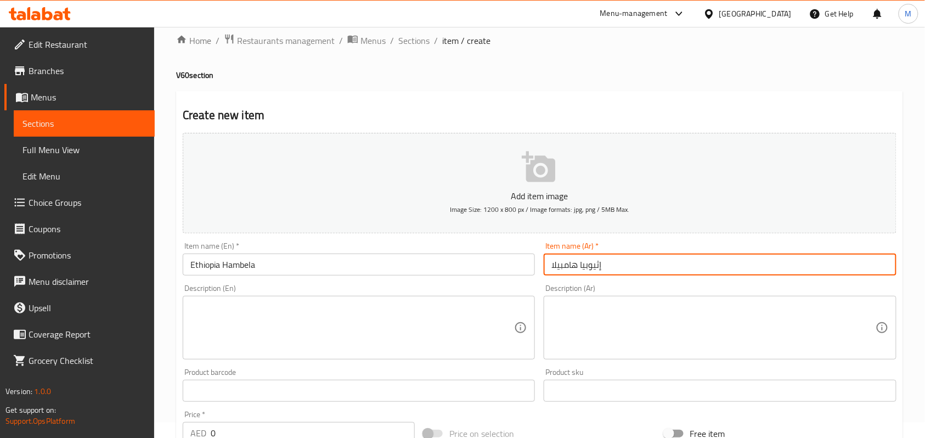
type input "إثيوبيا هامبيلا"
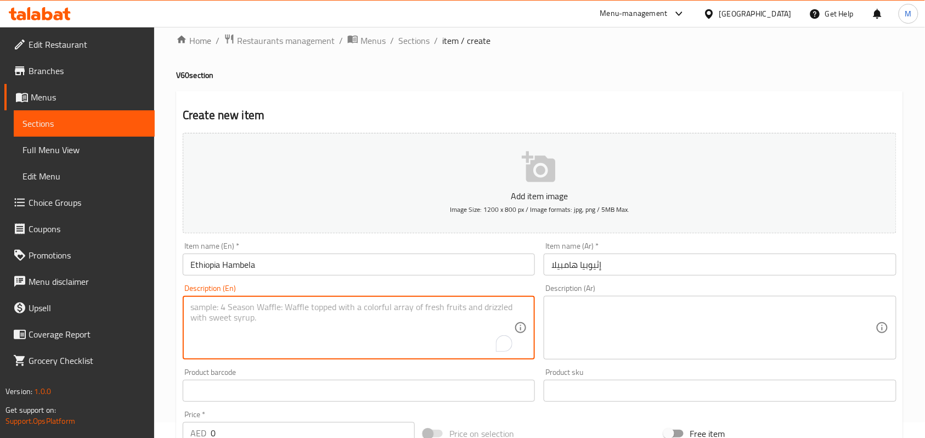
click at [209, 316] on textarea "To enrich screen reader interactions, please activate Accessibility in Grammarl…" at bounding box center [352, 328] width 324 height 52
paste textarea "Process: Natural"
paste textarea "Notes: Floral, Citrus, Green Apple, Luban."
type textarea "Process: Natural Notes: Floral, Citrus, Green Apple, Luban."
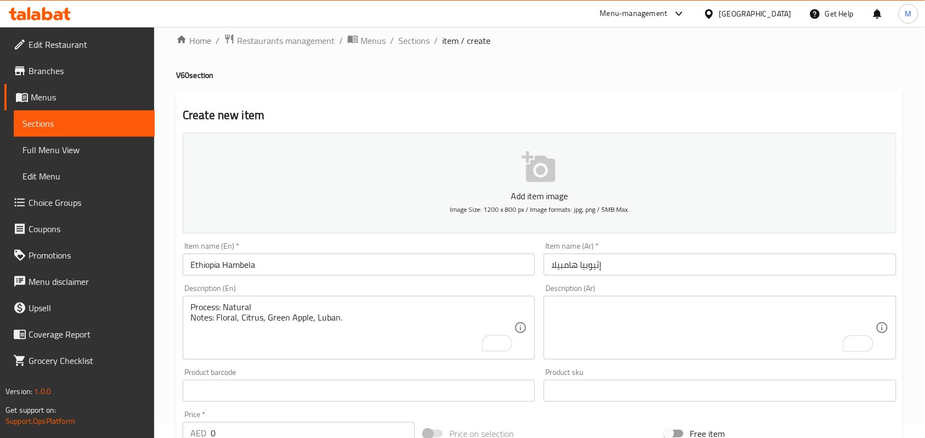
click at [167, 183] on div "Home / Restaurants management / Menus / Sections / item / create V60 section Cr…" at bounding box center [539, 386] width 771 height 749
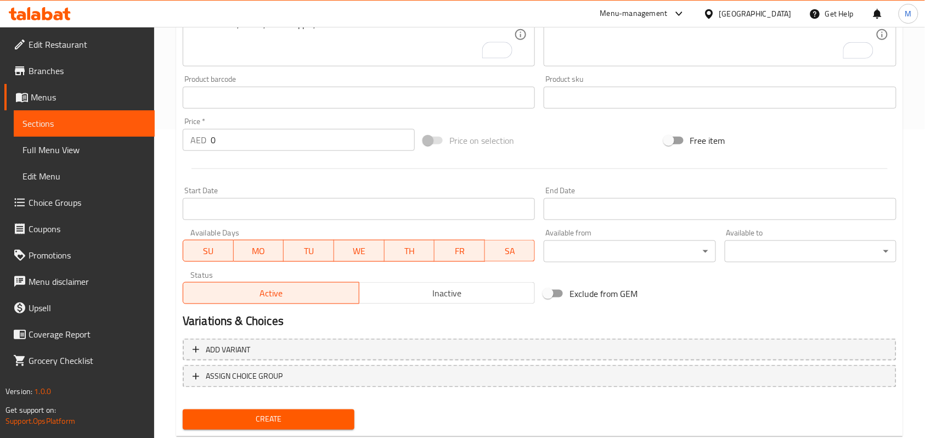
scroll to position [336, 0]
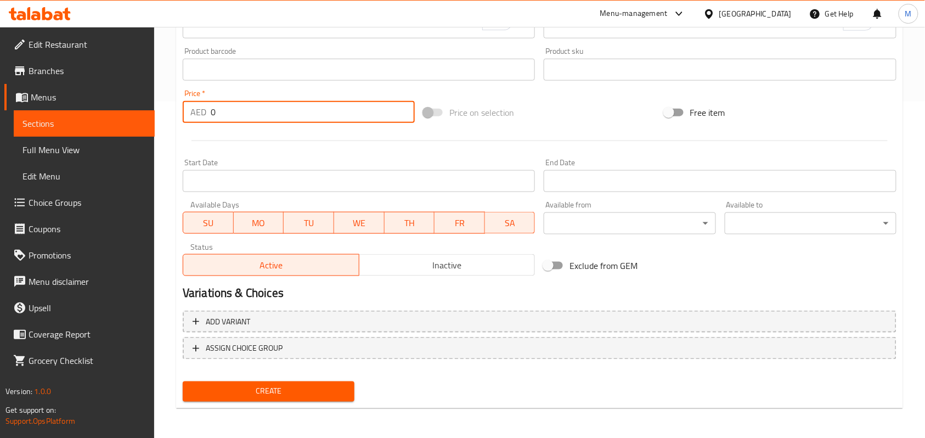
drag, startPoint x: 220, startPoint y: 117, endPoint x: 196, endPoint y: 110, distance: 25.0
click at [196, 110] on div "AED 0 Price *" at bounding box center [299, 112] width 232 height 22
paste input "44.45"
type input "44.45"
click at [172, 127] on div "Home / Restaurants management / Menus / Sections / item / create V60 section Cr…" at bounding box center [539, 64] width 771 height 749
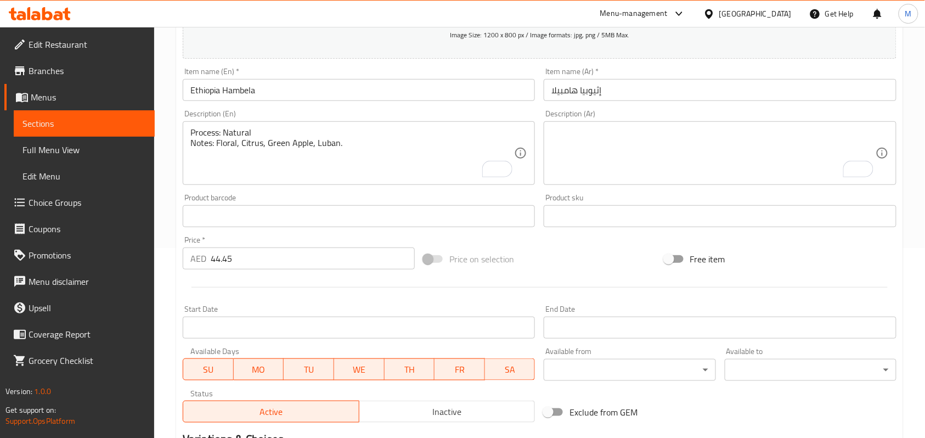
scroll to position [117, 0]
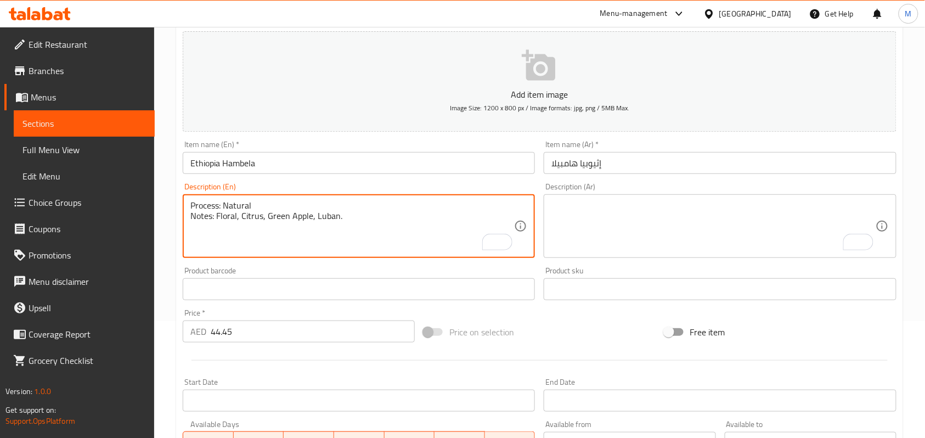
click at [216, 206] on textarea "Process: Natural Notes: Floral, Citrus, Green Apple, Luban." at bounding box center [352, 226] width 324 height 52
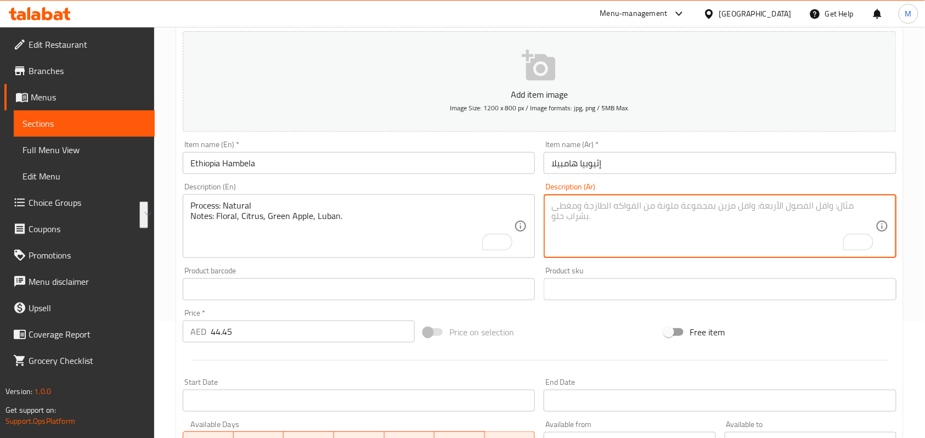
click at [603, 226] on textarea "To enrich screen reader interactions, please activate Accessibility in Grammarl…" at bounding box center [714, 226] width 324 height 52
paste textarea "طريقة التحضير: طبيعية المكونات: زهري، حمضيات، تفاح أخضر، لبان."
click at [690, 218] on textarea "طريقة التحضير: طبيعية المكونات: زهري، حمضيات، تفاح أخضر، لبان." at bounding box center [714, 226] width 324 height 52
type textarea "طريقة التحضير: طبيعية النوتات: زهري، حمضيات، تفاح أخضر، لبان."
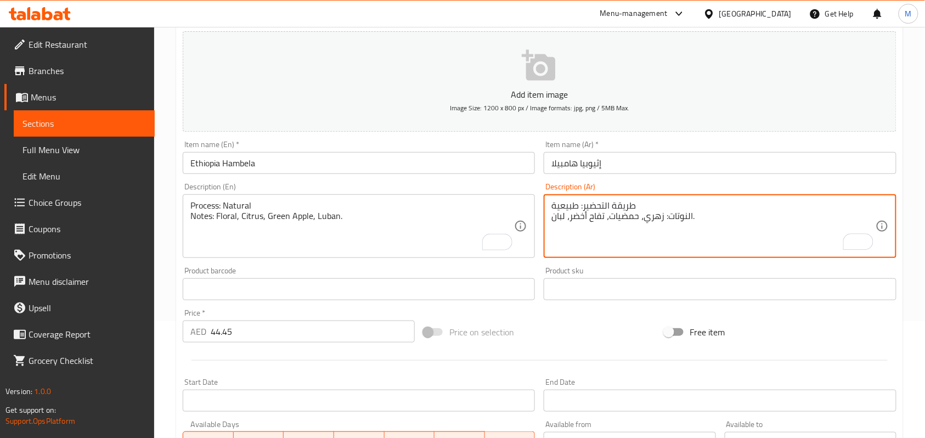
click at [877, 93] on p "Add item image" at bounding box center [540, 94] width 680 height 13
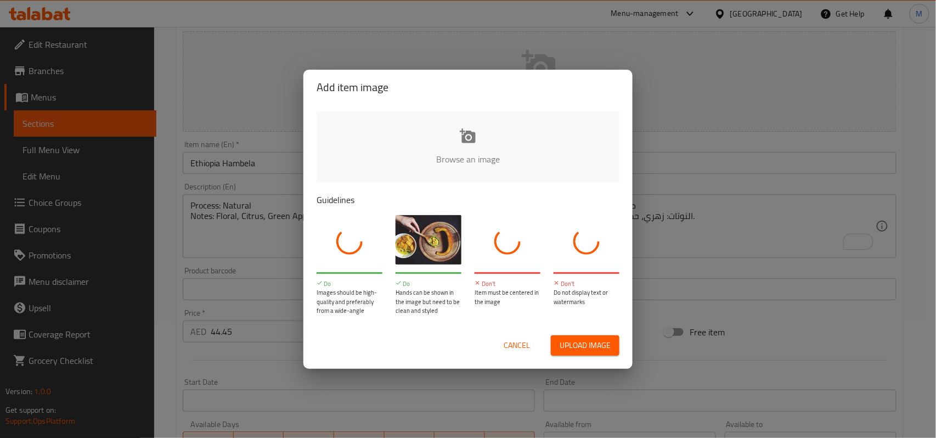
click at [521, 345] on span "Cancel" at bounding box center [517, 346] width 26 height 14
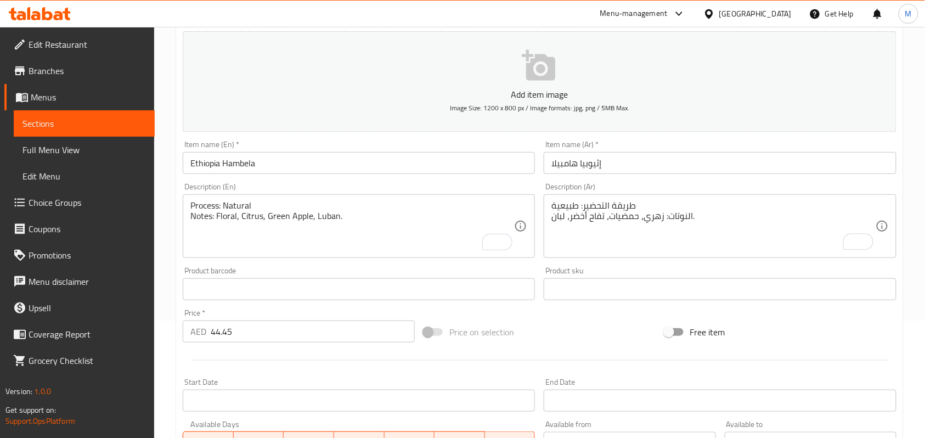
click at [908, 133] on div "Home / Restaurants management / Menus / Sections / item / create V60 section Cr…" at bounding box center [539, 284] width 771 height 749
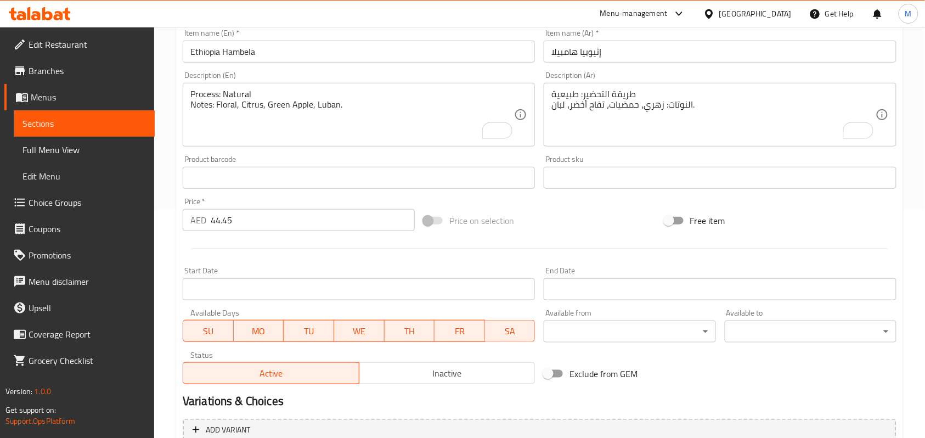
scroll to position [336, 0]
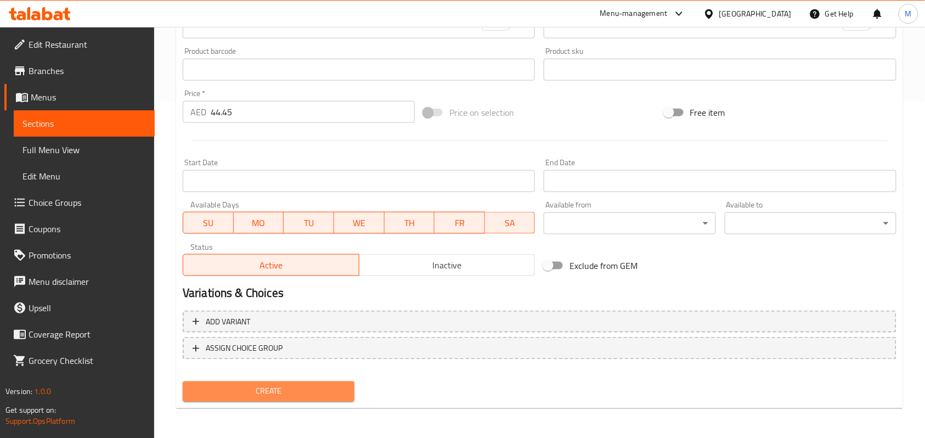
click at [279, 392] on span "Create" at bounding box center [269, 392] width 154 height 14
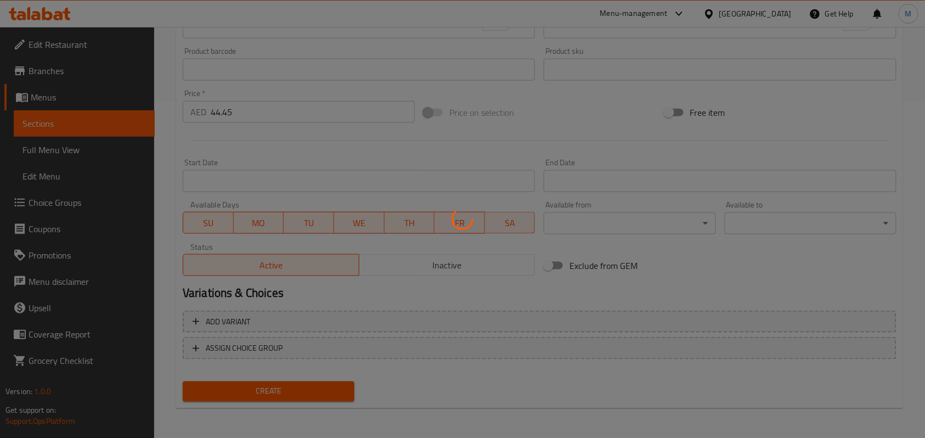
type input "0"
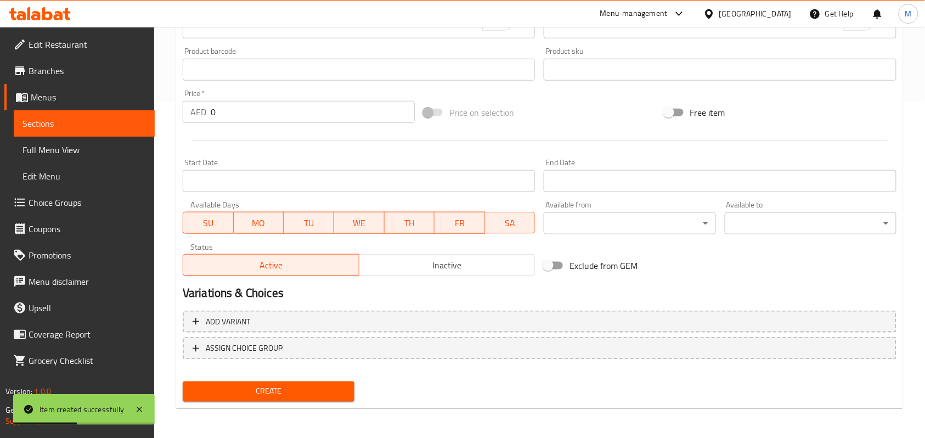
click at [159, 178] on div "Home / Restaurants management / Menus / Sections / item / create V60 section Cr…" at bounding box center [539, 64] width 771 height 749
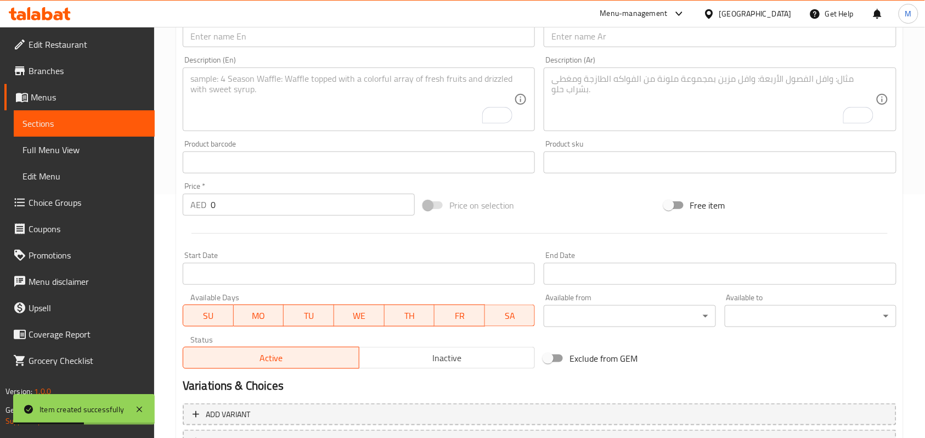
scroll to position [117, 0]
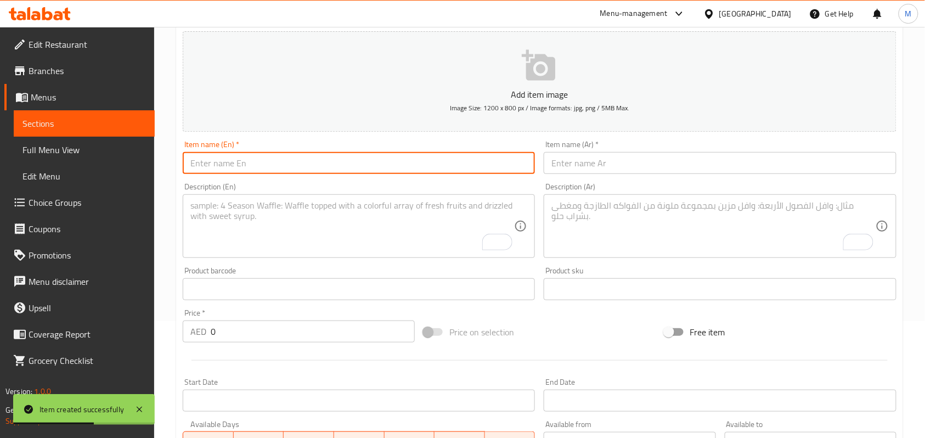
click at [221, 174] on input "text" at bounding box center [359, 163] width 352 height 22
paste input "Colombia Exotic Spices"
type input "Colombia Exotic Spices"
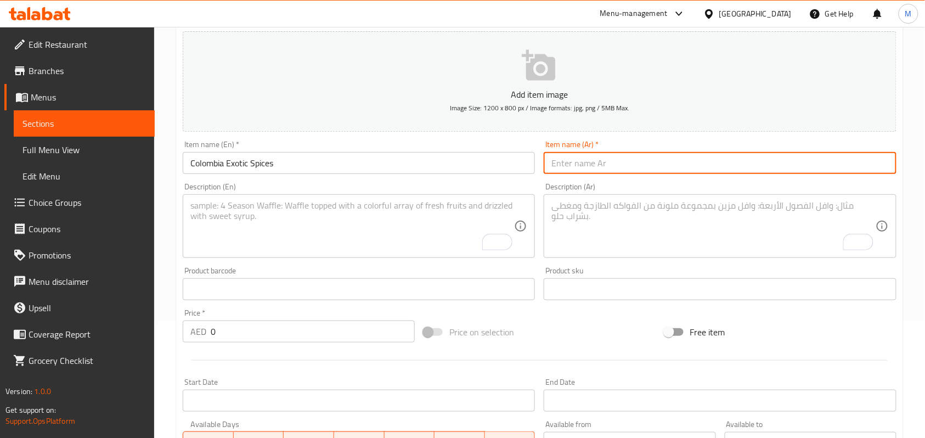
click at [584, 170] on input "text" at bounding box center [720, 163] width 352 height 22
paste input "كولومبيا إكزوتيك سبايسز"
type input "كولومبيا إكزوتيك سبايسز"
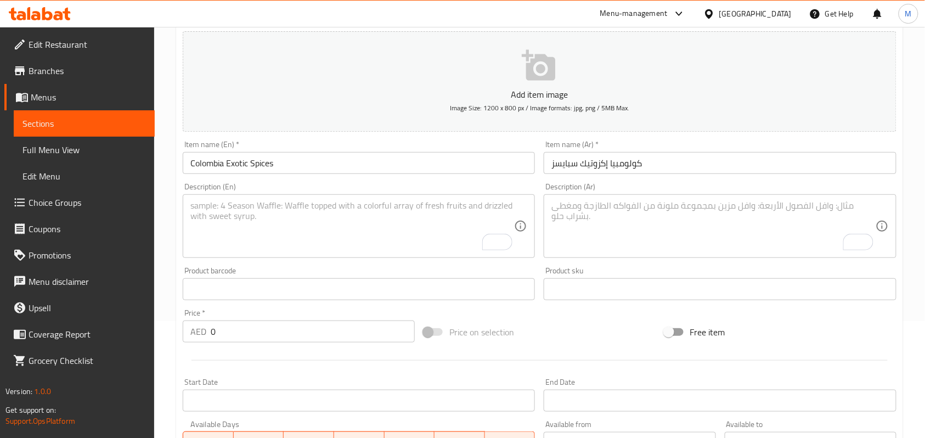
click at [266, 240] on textarea "To enrich screen reader interactions, please activate Accessibility in Grammarl…" at bounding box center [352, 226] width 324 height 52
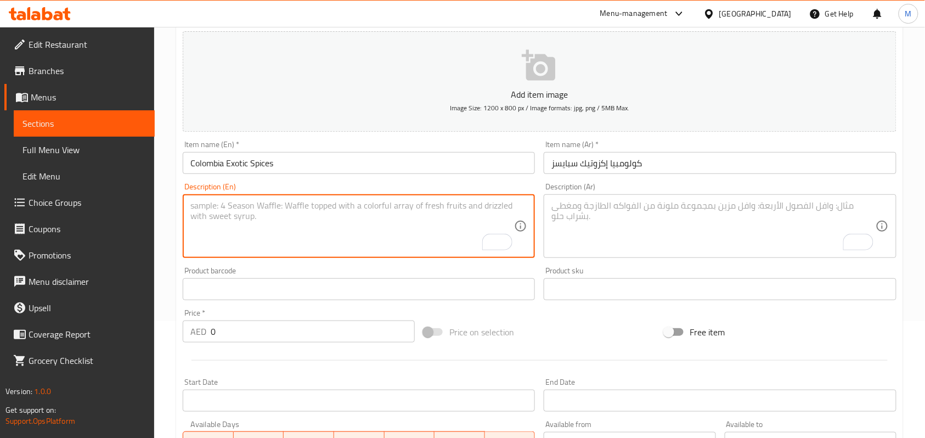
paste textarea "Process: 72hr Anaerobic Notes: [PERSON_NAME], [PERSON_NAME], Toasted Spices, Da…"
type textarea "Process: 72hr Anaerobic Notes: [PERSON_NAME], [PERSON_NAME], Toasted Spices, Da…"
click at [620, 228] on textarea "To enrich screen reader interactions, please activate Accessibility in Grammarl…" at bounding box center [714, 226] width 324 height 52
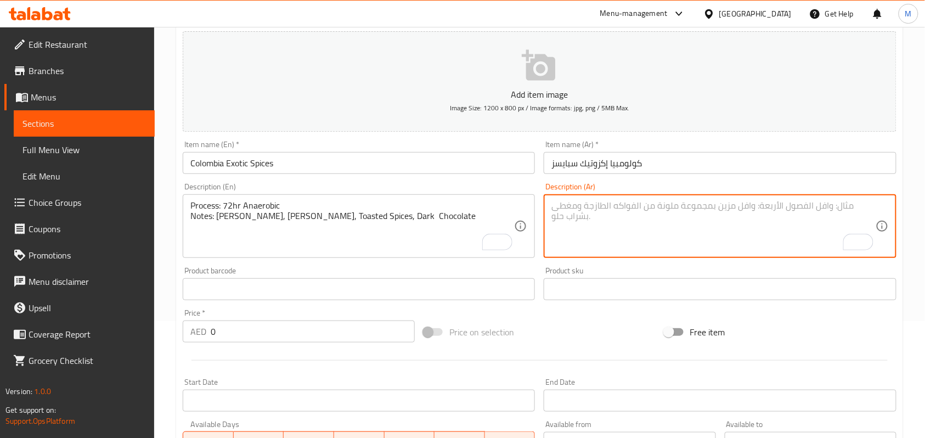
paste textarea "العملية: لاهوائية لمدة 72 ساعة الملاحظات: [PERSON_NAME]، بابايا، توابل محمصة، ش…"
click at [655, 209] on textarea "العملية: لاهوائية لمدة 72 ساعة الملاحظات: [PERSON_NAME]، بابايا، توابل محمصة، ش…" at bounding box center [714, 226] width 324 height 52
click at [662, 200] on textarea "العملية: لاهوائية لمدة 72 ساعة الملاحظات: [PERSON_NAME]، بابايا، توابل محمصة، ش…" at bounding box center [714, 226] width 324 height 52
click at [723, 214] on textarea "العملية: لاهوائية لمدة 72 ساعة الملاحظات: [PERSON_NAME]، بابايا، توابل محمصة، ش…" at bounding box center [714, 226] width 324 height 52
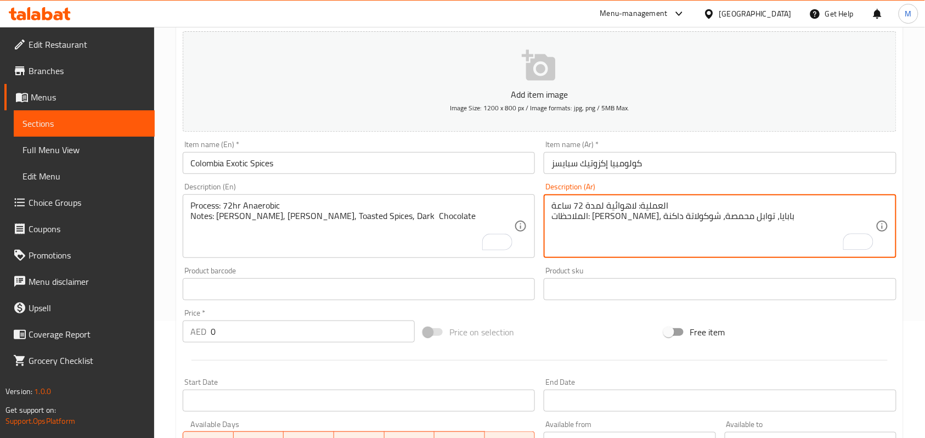
click at [723, 214] on textarea "العملية: لاهوائية لمدة 72 ساعة الملاحظات: [PERSON_NAME]، بابايا، توابل محمصة، ش…" at bounding box center [714, 226] width 324 height 52
click at [653, 205] on textarea "العملية: لاهوائية لمدة 72 ساعة النوتات: مانجو، بابايا، توابل محمصة، شوكولاتة دا…" at bounding box center [714, 226] width 324 height 52
type textarea "طريقة التحضير: لاهوائية لمدة 72 ساعة النوتات: مانجو، بابايا، توابل محمصة، شوكول…"
click at [910, 169] on div "Home / Restaurants management / Menus / Sections / item / create V60 section Cr…" at bounding box center [539, 284] width 771 height 749
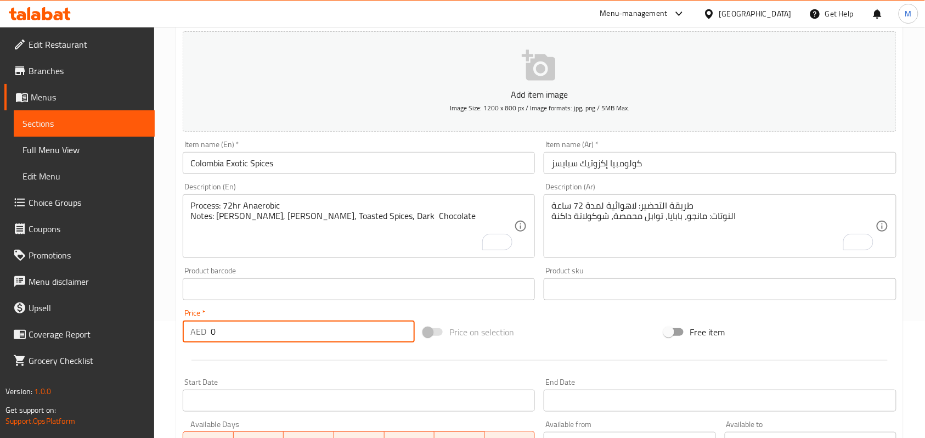
drag, startPoint x: 228, startPoint y: 332, endPoint x: 197, endPoint y: 332, distance: 31.8
click at [197, 332] on div "AED 0 Price *" at bounding box center [299, 332] width 232 height 22
paste input "49.53"
type input "49.53"
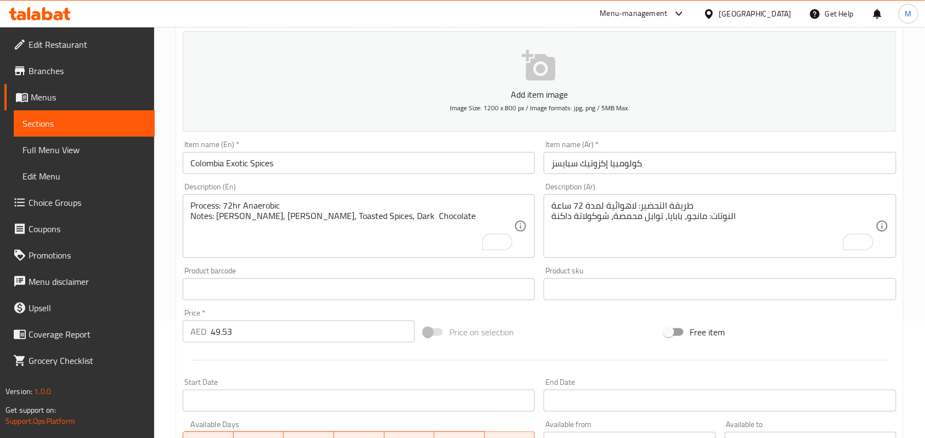
click at [166, 326] on div "Home / Restaurants management / Menus / Sections / item / create V60 section Cr…" at bounding box center [539, 284] width 771 height 749
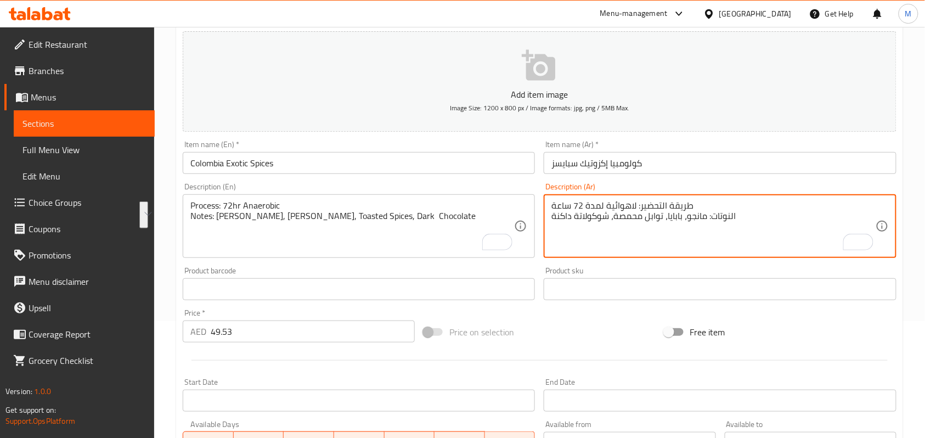
click at [167, 329] on div "Home / Restaurants management / Menus / Sections / item / create V60 section Cr…" at bounding box center [539, 284] width 771 height 749
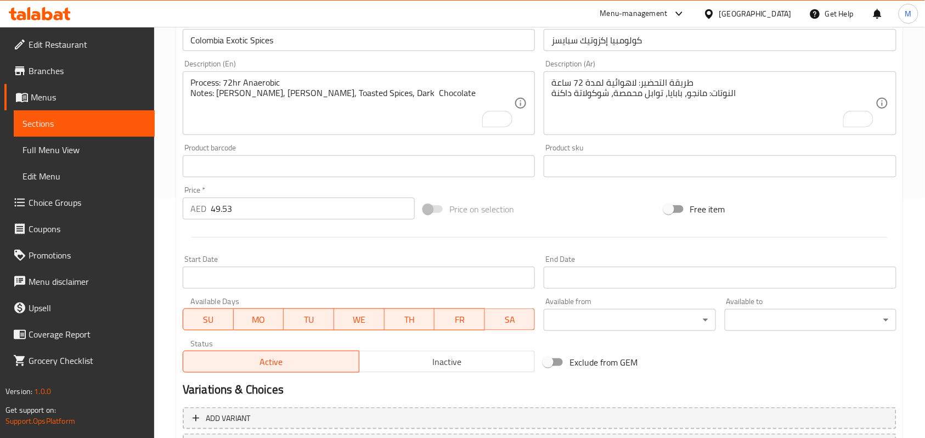
scroll to position [336, 0]
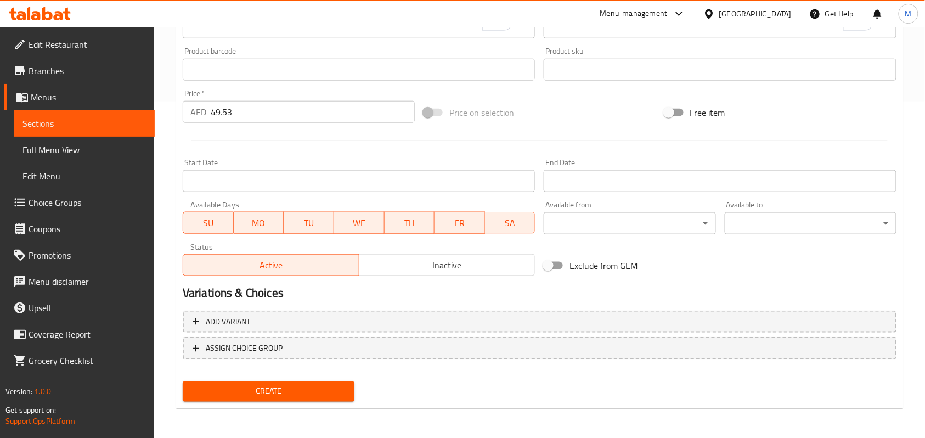
click at [267, 385] on span "Create" at bounding box center [269, 392] width 154 height 14
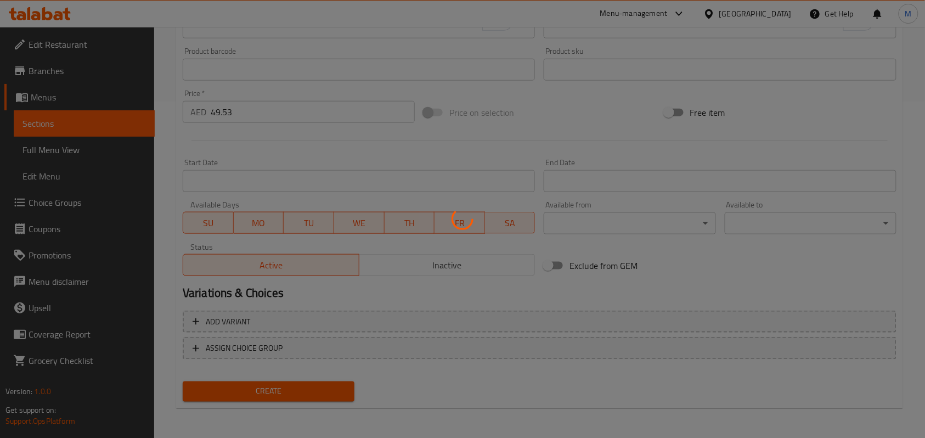
type input "0"
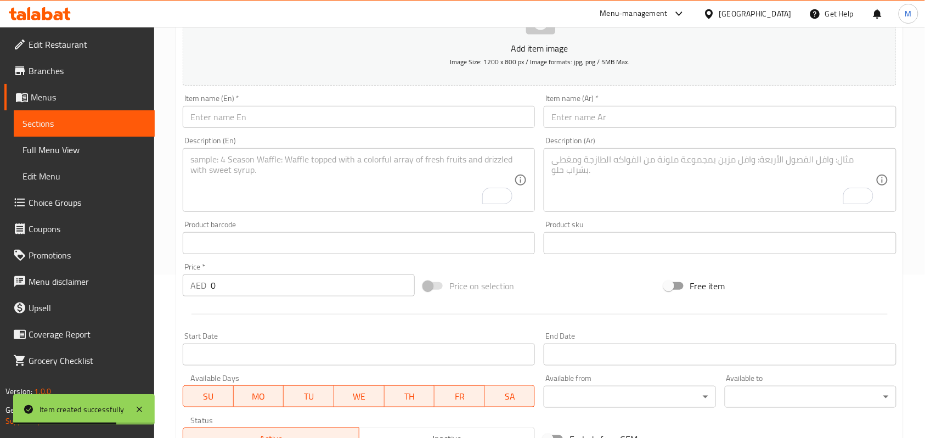
scroll to position [44, 0]
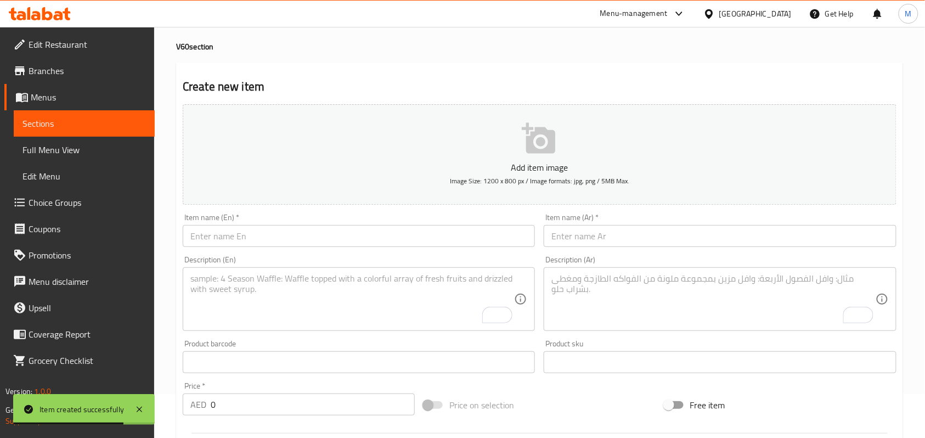
drag, startPoint x: 279, startPoint y: 222, endPoint x: 283, endPoint y: 229, distance: 7.6
click at [279, 222] on div "Item name (En)   * Item name (En) *" at bounding box center [359, 230] width 352 height 33
click at [283, 231] on input "text" at bounding box center [359, 236] width 352 height 22
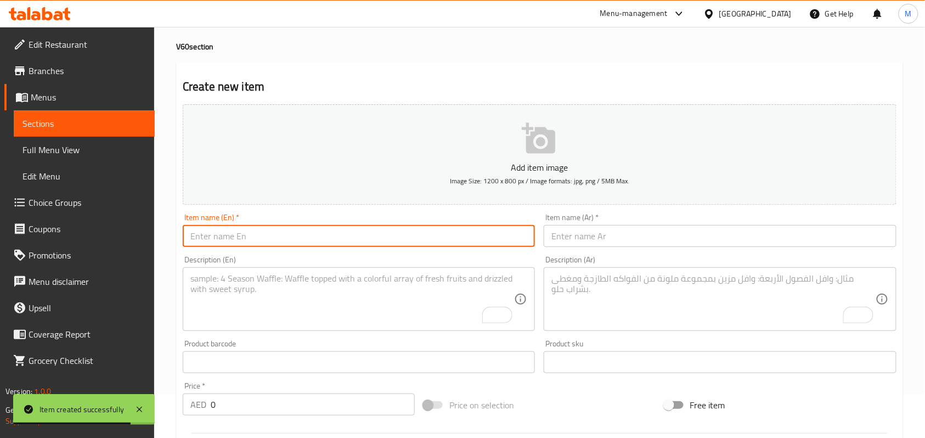
paste input ""· Colombia Orange Candy ""
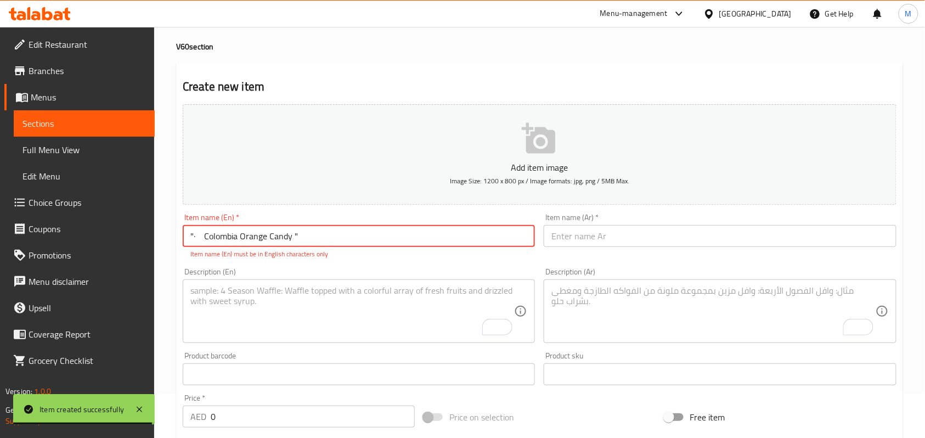
drag, startPoint x: 204, startPoint y: 238, endPoint x: 165, endPoint y: 237, distance: 39.5
click at [165, 237] on div "Home / Restaurants management / Menus / Sections / item / create V60 section Cr…" at bounding box center [539, 363] width 771 height 761
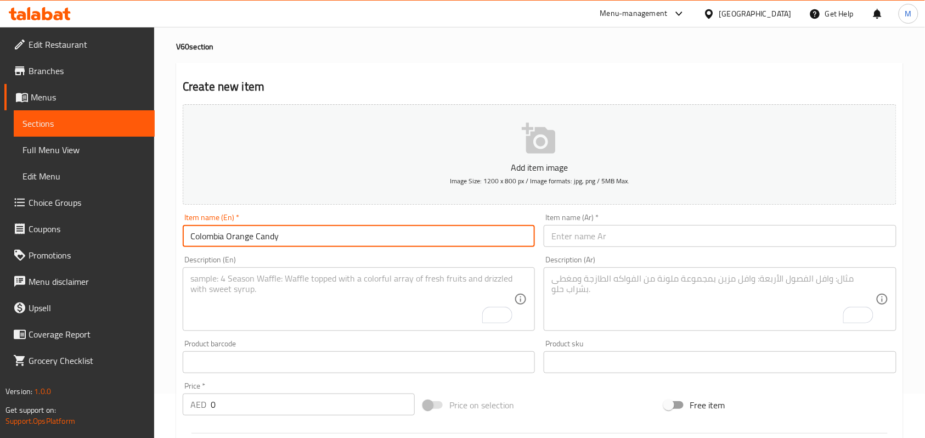
type input "Colombia Orange Candy"
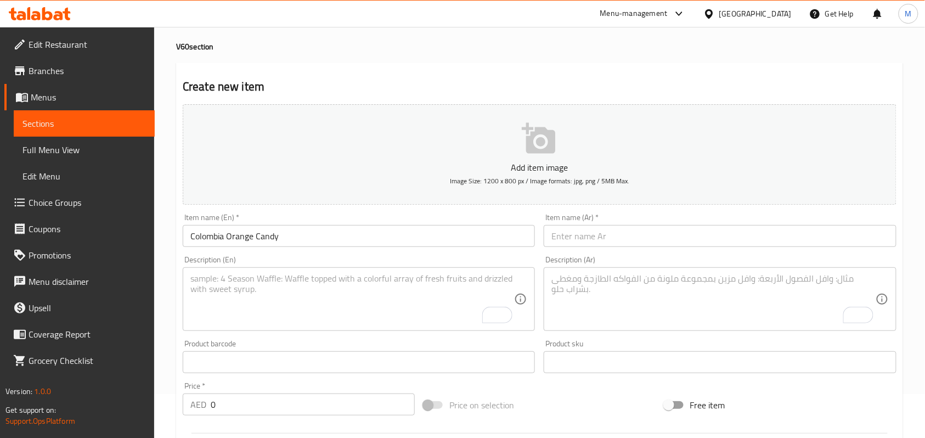
click at [592, 237] on input "text" at bounding box center [720, 236] width 352 height 22
paste input "كولومبيا أورنج كاندي"
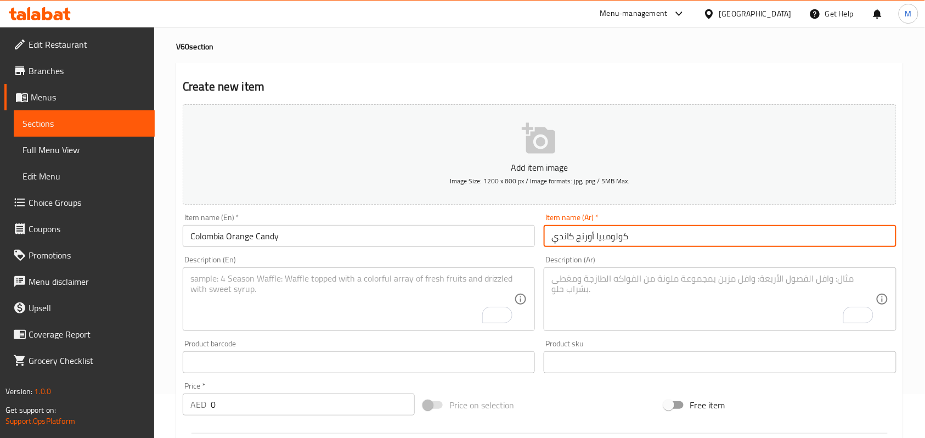
type input "كولومبيا أورنج كاندي"
click at [304, 295] on textarea "To enrich screen reader interactions, please activate Accessibility in Grammarl…" at bounding box center [352, 299] width 324 height 52
paste textarea "Process: 48hr Anaerobic Notes: Candied Orange, Grapefruit, Tea"
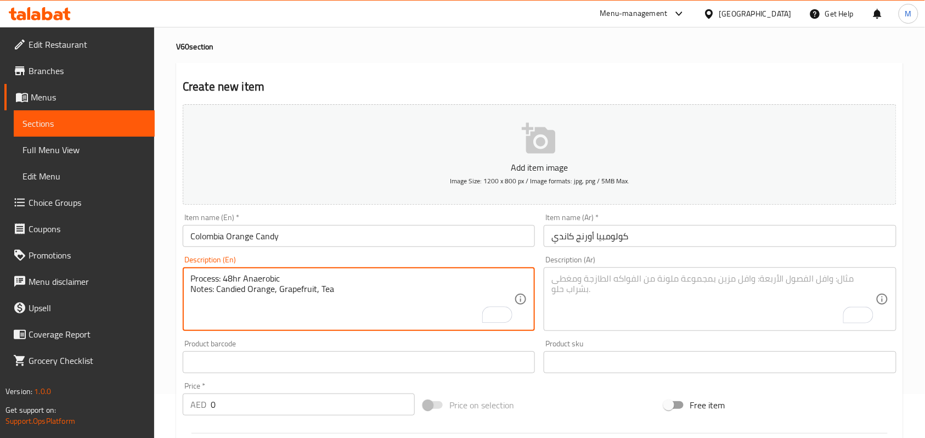
type textarea "Process: 48hr Anaerobic Notes: Candied Orange, Grapefruit, Tea"
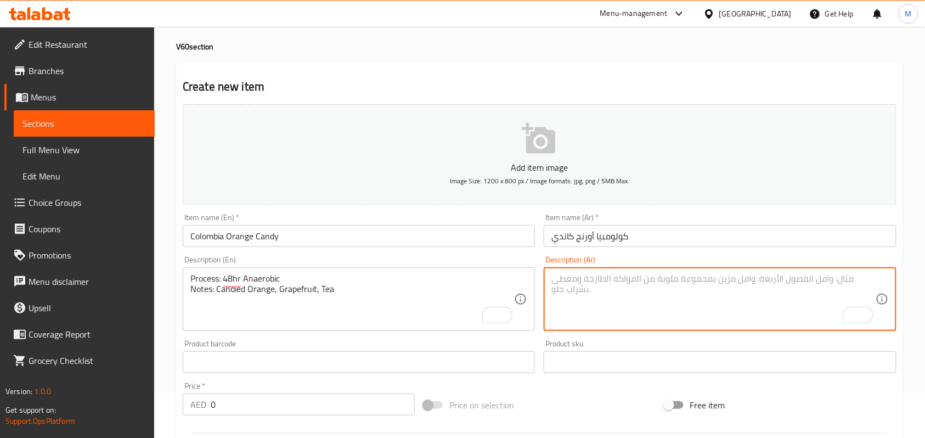
click at [627, 295] on textarea "To enrich screen reader interactions, please activate Accessibility in Grammarl…" at bounding box center [714, 299] width 324 height 52
paste textarea "العملية: لاهوائية لمدة ٤٨ ساعة ملاحظات: برتقال مسكر، جريب فروت، شاي"
click at [580, 277] on textarea "العملية: لاهوائية لمدة ٤٨ ساعة ملاحظات: برتقال مسكر، جريب فروت، شاي" at bounding box center [714, 299] width 324 height 52
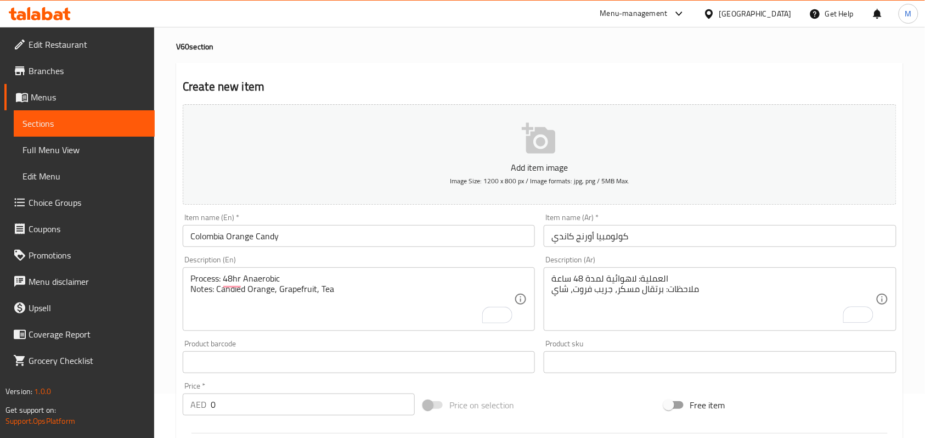
click at [683, 290] on textarea "العملية: لاهوائية لمدة 48 ساعة ملاحظات: برتقال مسكر، جريب فروت، شاي" at bounding box center [714, 299] width 324 height 52
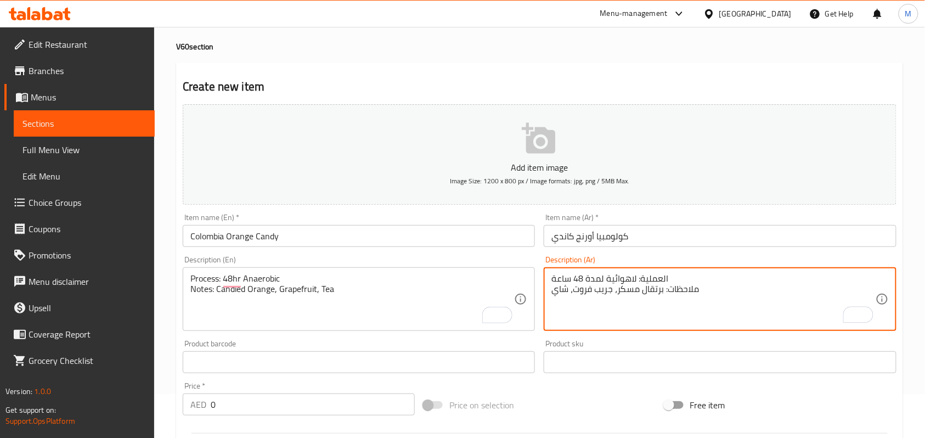
click at [683, 290] on textarea "العملية: لاهوائية لمدة 48 ساعة ملاحظات: برتقال مسكر، جريب فروت، شاي" at bounding box center [714, 299] width 324 height 52
paste textarea "النوت"
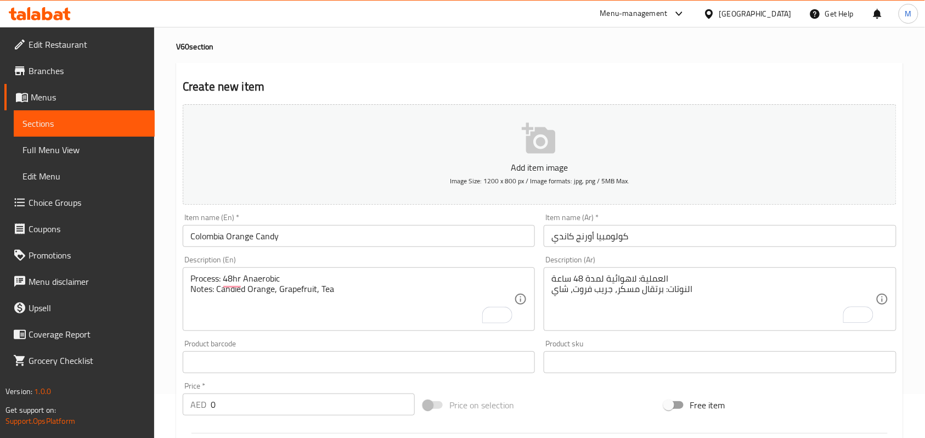
click at [653, 279] on textarea "العملية: لاهوائية لمدة 48 ساعة النوتات: برتقال مسكر، جريب فروت، شاي" at bounding box center [714, 299] width 324 height 52
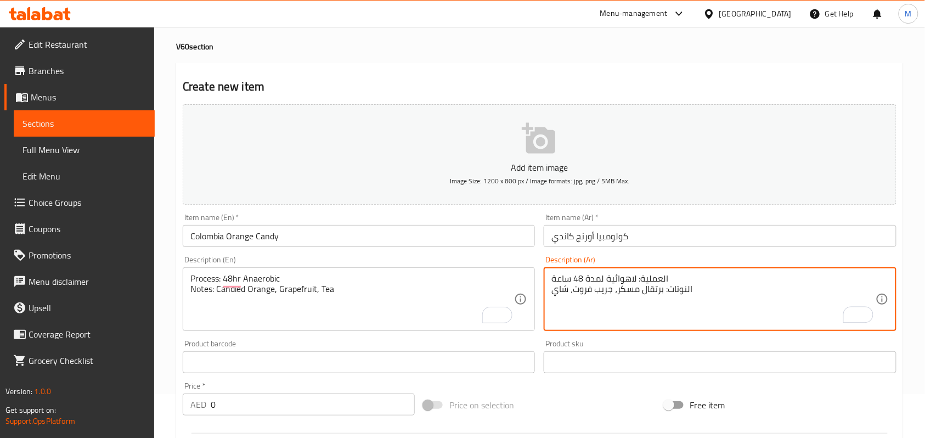
click at [653, 279] on textarea "العملية: لاهوائية لمدة 48 ساعة النوتات: برتقال مسكر، جريب فروت، شاي" at bounding box center [714, 299] width 324 height 52
paste textarea "ريقة التحضير"
type textarea "طريقة التحضير: لاهوائية لمدة 48 ساعة النوتات: برتقال مسكر، جريب فروت، شاي"
click at [910, 135] on div "Home / Restaurants management / Menus / Sections / item / create V60 section Cr…" at bounding box center [539, 357] width 771 height 749
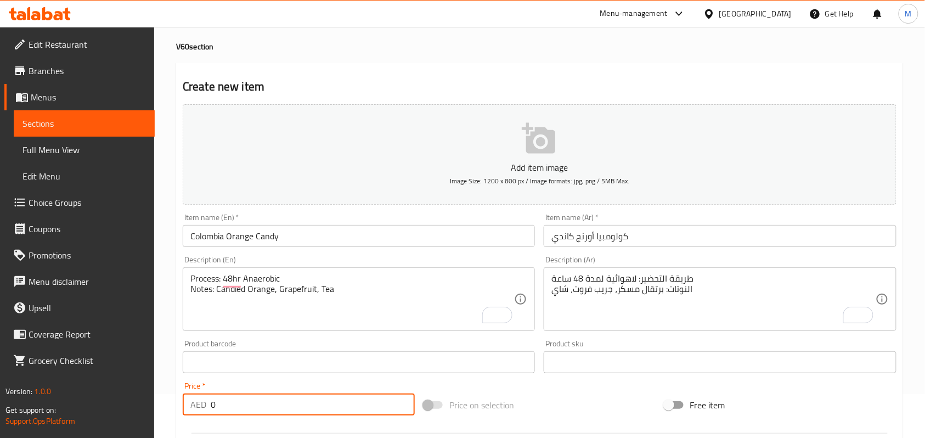
drag, startPoint x: 216, startPoint y: 405, endPoint x: 191, endPoint y: 397, distance: 26.2
click at [191, 397] on div "AED 0 Price *" at bounding box center [299, 405] width 232 height 22
paste input "58.42"
type input "58.42"
click at [161, 371] on div "Home / Restaurants management / Menus / Sections / item / create V60 section Cr…" at bounding box center [539, 357] width 771 height 749
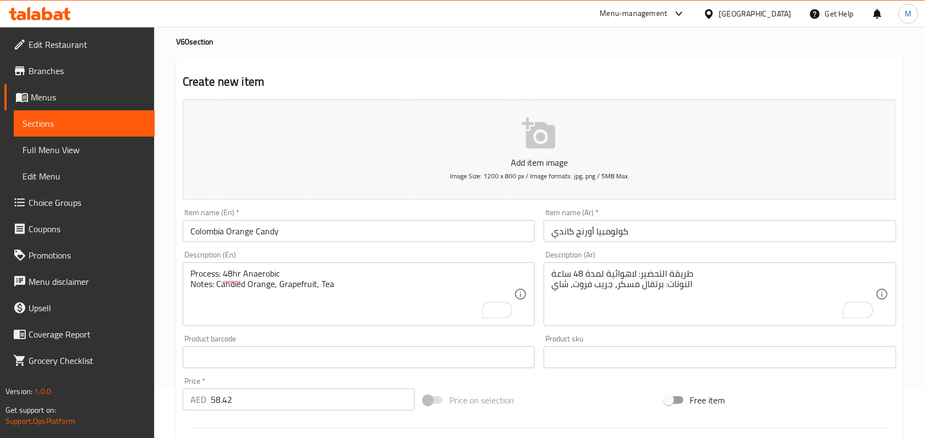
scroll to position [336, 0]
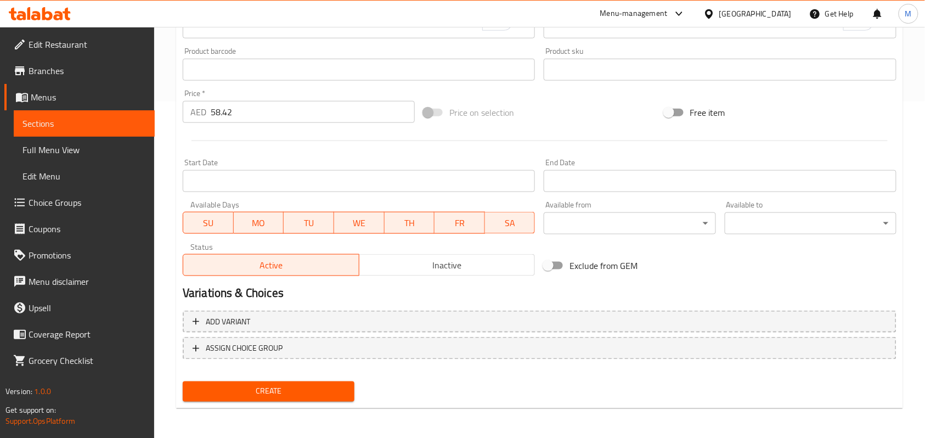
click at [246, 392] on span "Create" at bounding box center [269, 392] width 154 height 14
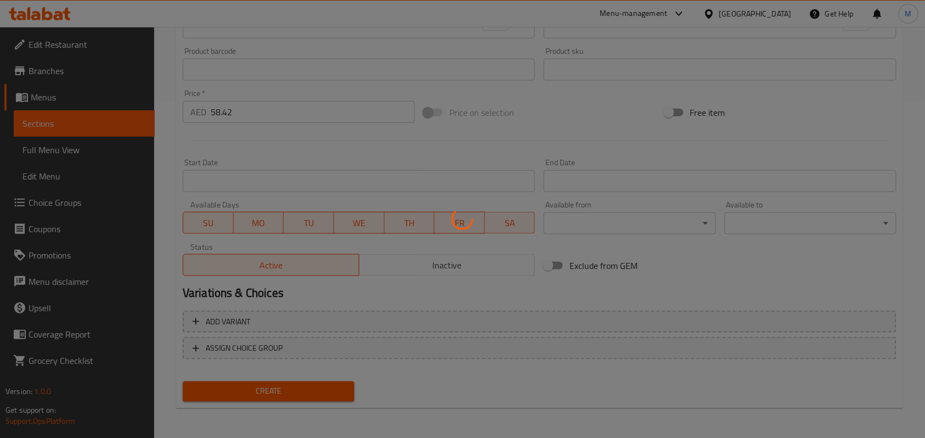
type input "0"
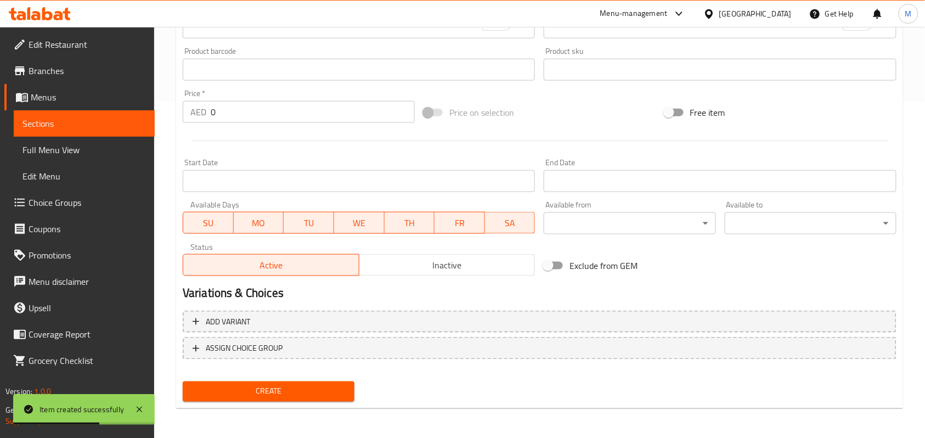
click at [174, 168] on div "Home / Restaurants management / Menus / Sections / item / create V60 section Cr…" at bounding box center [539, 64] width 771 height 749
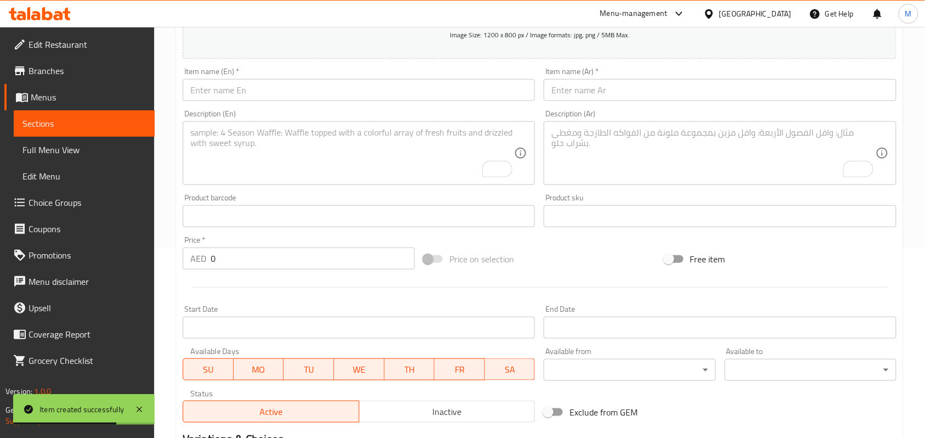
click at [231, 83] on input "text" at bounding box center [359, 90] width 352 height 22
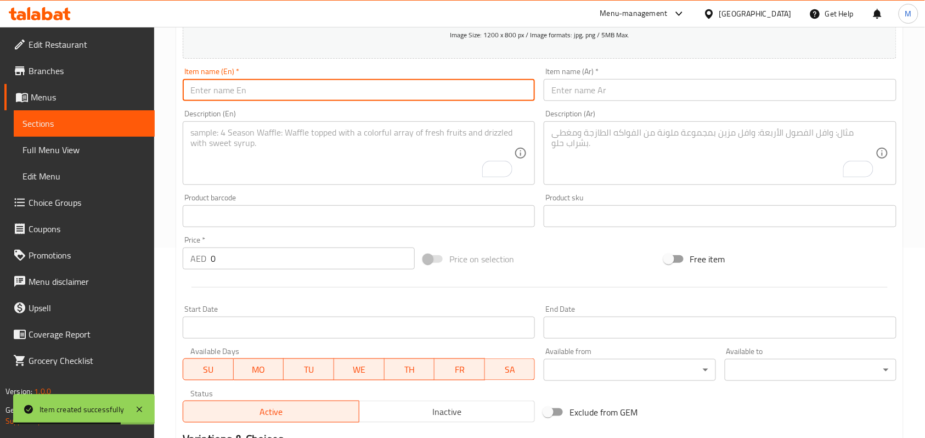
paste input "Colombia Stripped Bourbon"
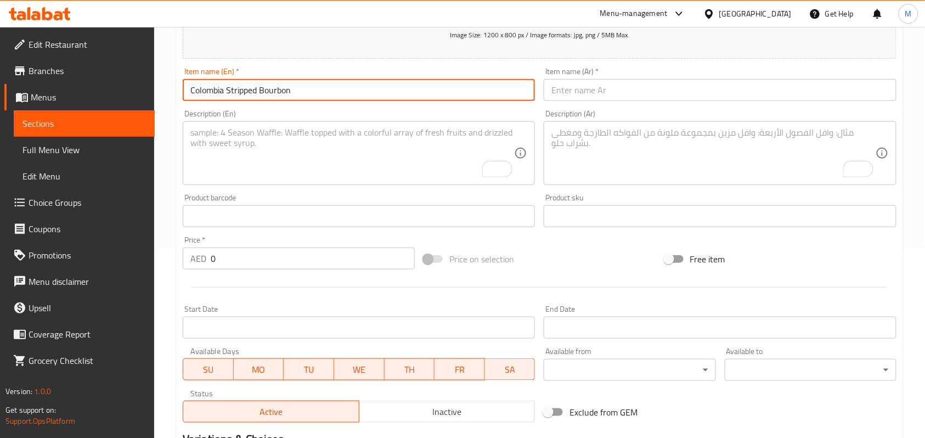
type input "Colombia Stripped Bourbon"
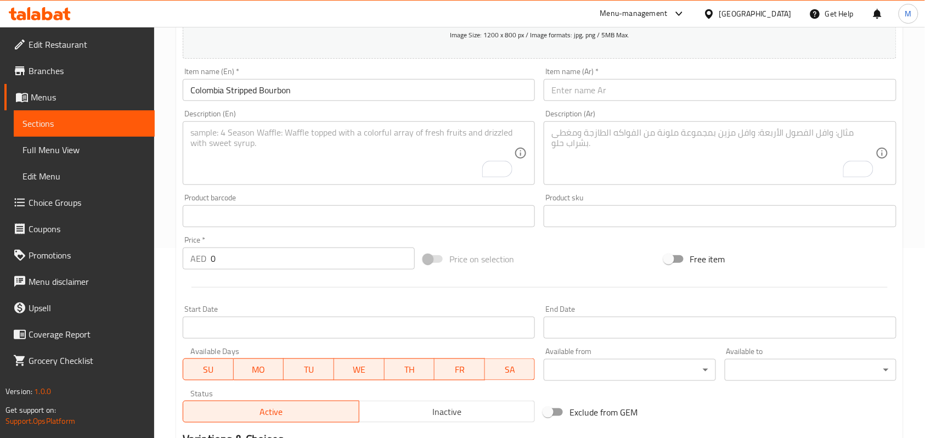
click at [602, 85] on input "text" at bounding box center [720, 90] width 352 height 22
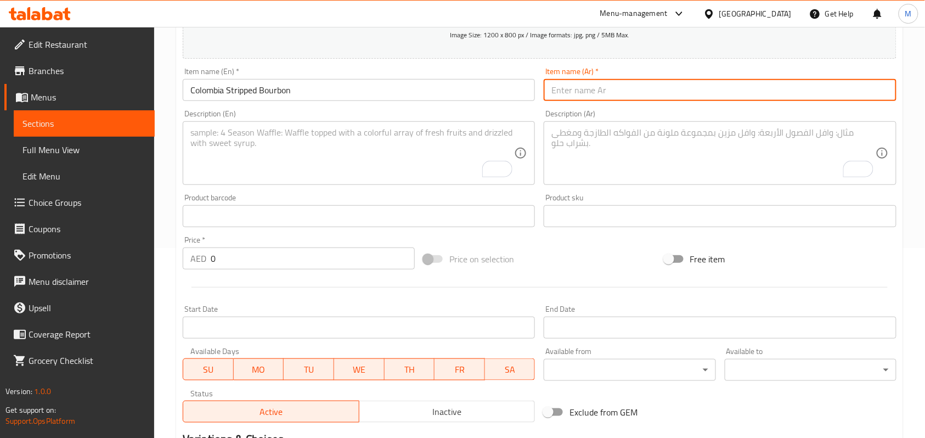
paste input "كولومبيا ستريبد بوربون"
type input "كولومبيا ستريبد بوربون"
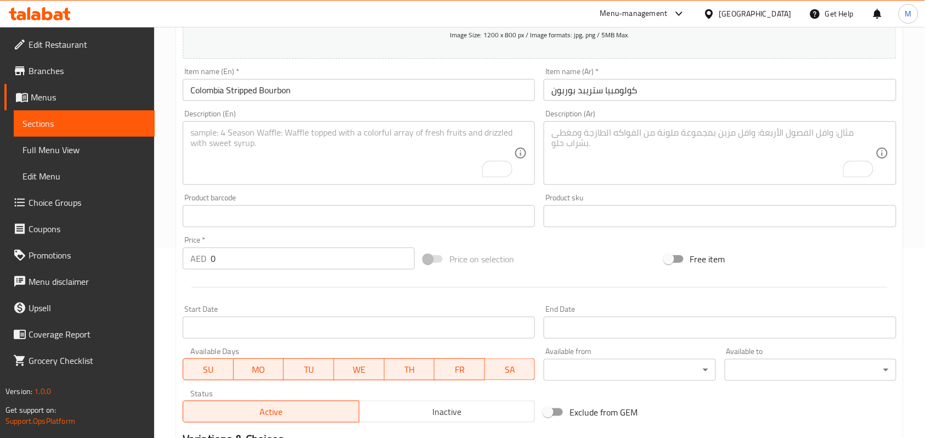
click at [322, 156] on textarea "To enrich screen reader interactions, please activate Accessibility in Grammarl…" at bounding box center [352, 153] width 324 height 52
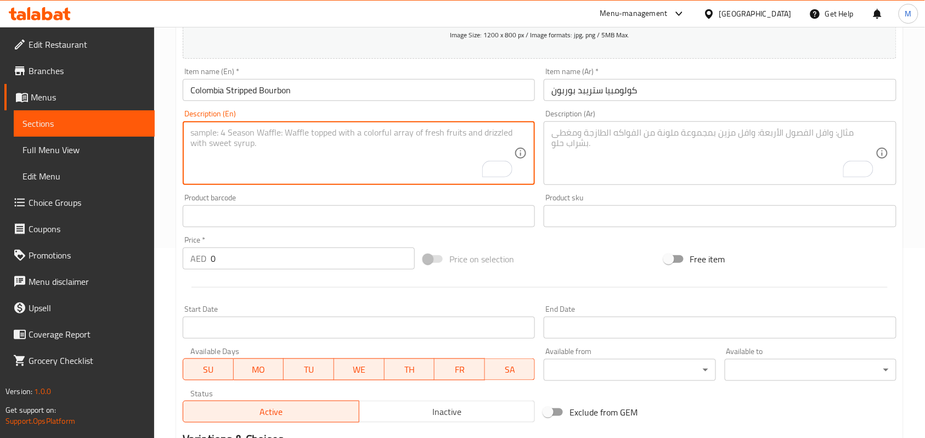
paste textarea "Process: Koji Fermentation Notes: Lemongrass, Watermelon, Rose Tea"
type textarea "Process: Koji Fermentation Notes: Lemongrass, Watermelon, Rose Tea"
click at [661, 163] on textarea "To enrich screen reader interactions, please activate Accessibility in Grammarl…" at bounding box center [714, 153] width 324 height 52
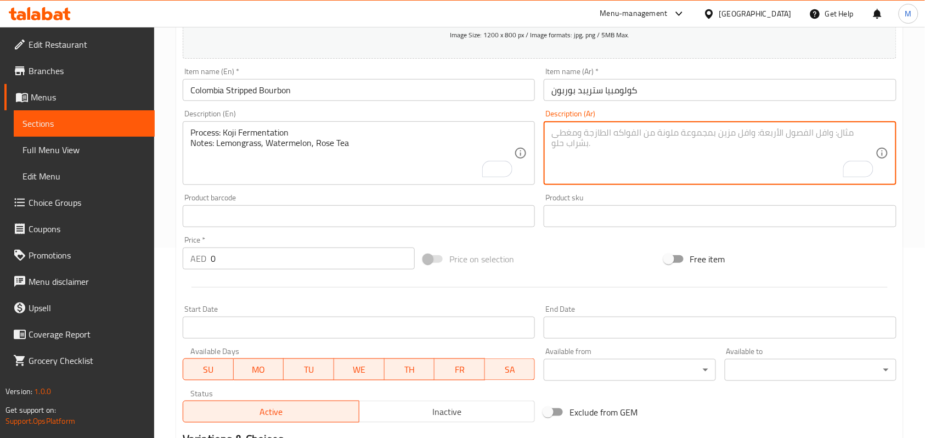
paste textarea "طريقة التحضير: تخمير كوجي المكونات: عشبة الليمون، البطيخ، شاي الورد"
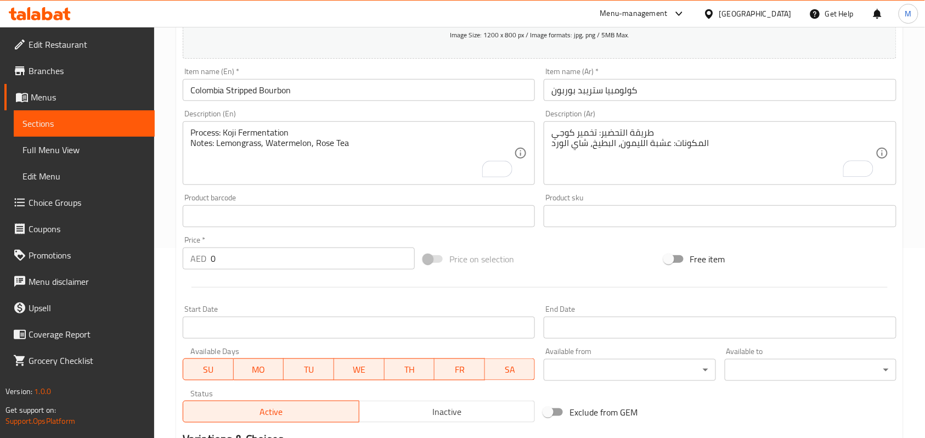
click at [689, 141] on textarea "طريقة التحضير: تخمير كوجي المكونات: عشبة الليمون، البطيخ، شاي الورد" at bounding box center [714, 153] width 324 height 52
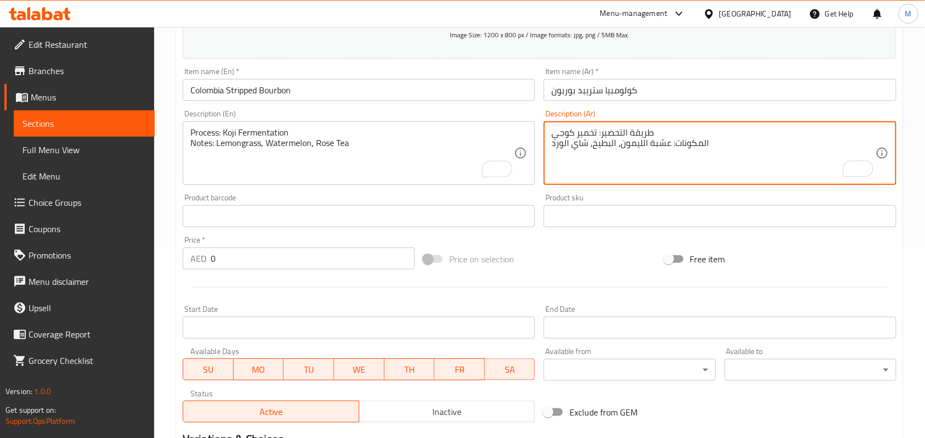
click at [689, 141] on textarea "طريقة التحضير: تخمير كوجي المكونات: عشبة الليمون، البطيخ، شاي الورد" at bounding box center [714, 153] width 324 height 52
paste textarea "وت"
type textarea "طريقة التحضير: تخمير كوجي النوتات: عشبة الليمون، البطيخ، شاي الورد"
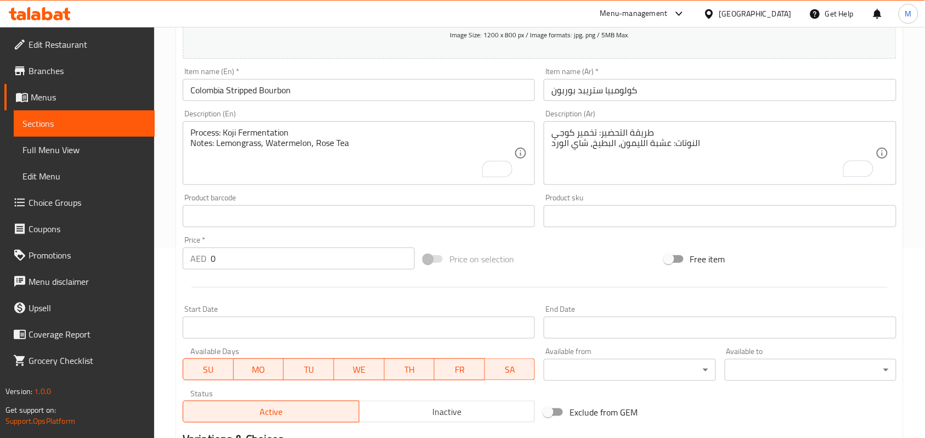
click at [174, 121] on div "Home / Restaurants management / Menus / Sections / item / create V60 section Cr…" at bounding box center [539, 211] width 771 height 749
